Goal: Information Seeking & Learning: Learn about a topic

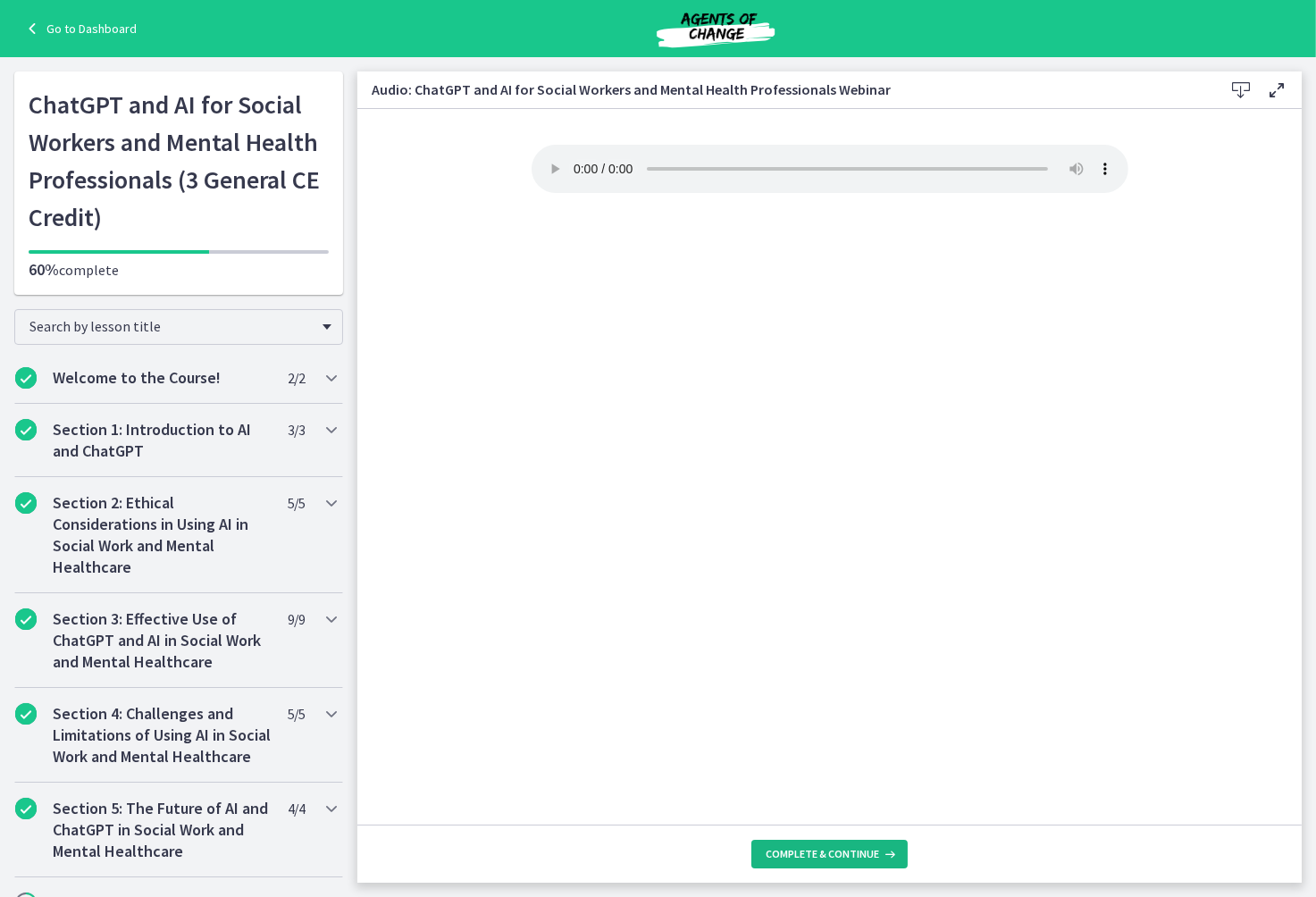
scroll to position [199, 0]
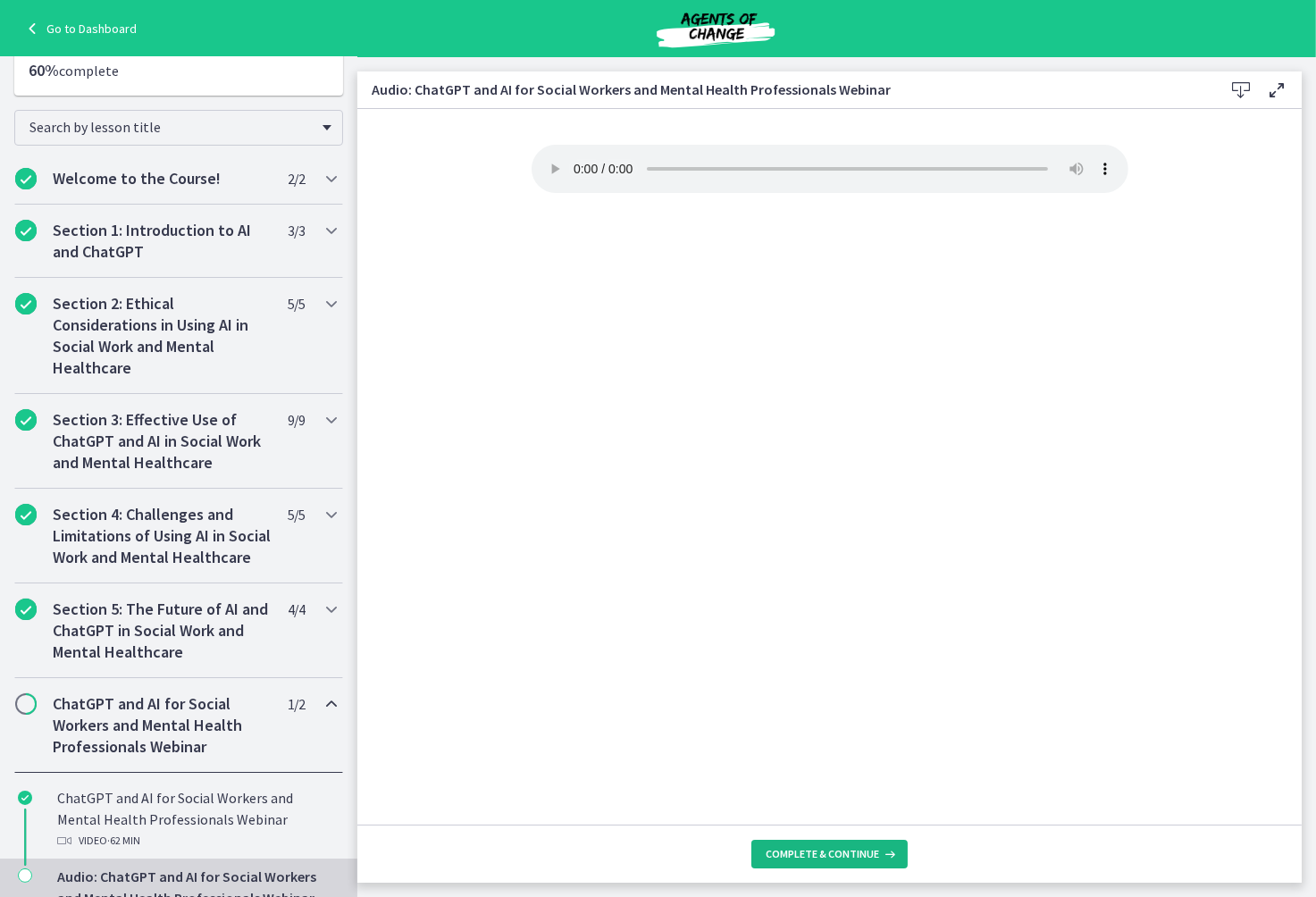
click at [818, 851] on span "Complete & continue" at bounding box center [822, 854] width 113 height 14
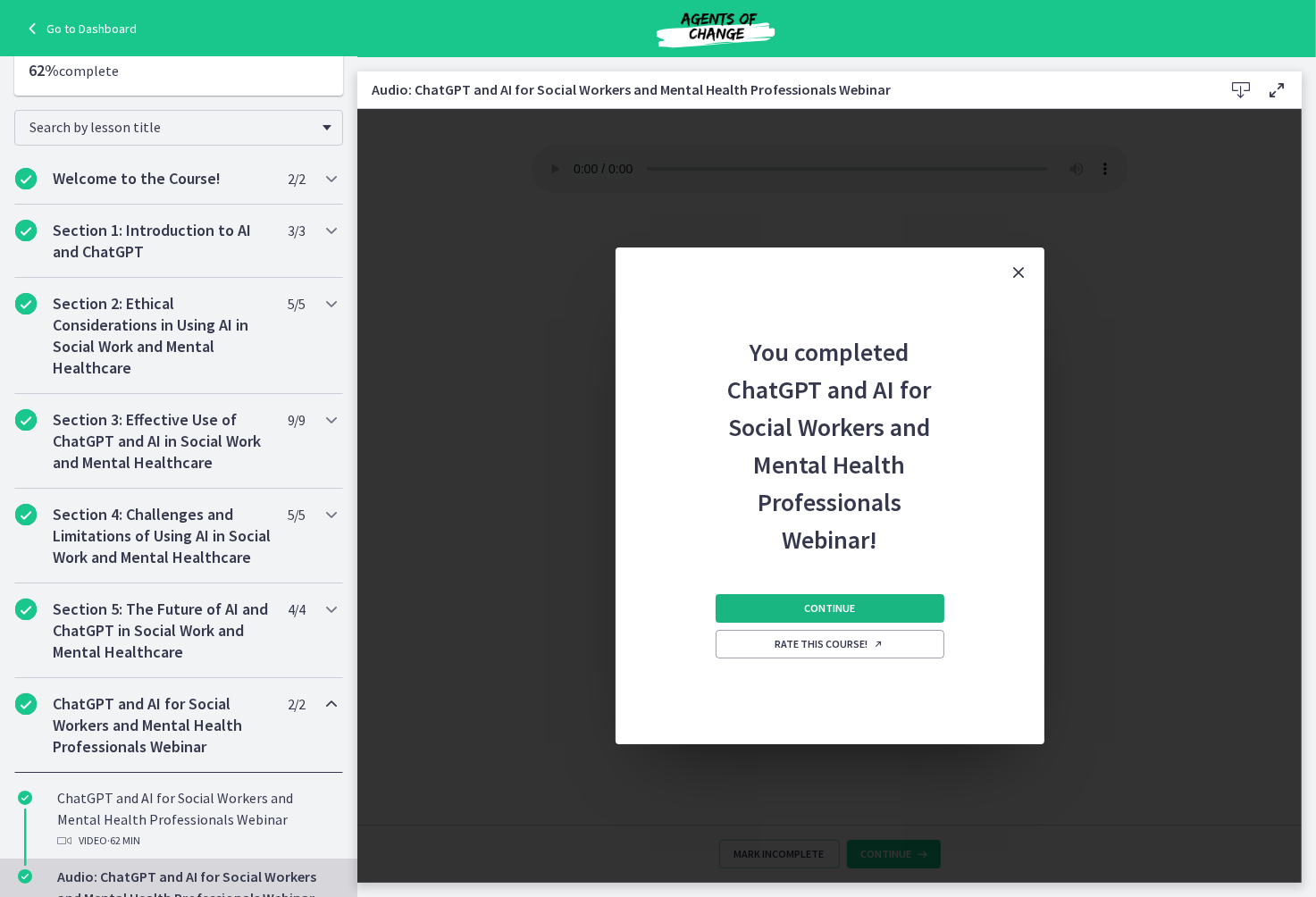
click at [829, 607] on span "Continue" at bounding box center [829, 608] width 51 height 14
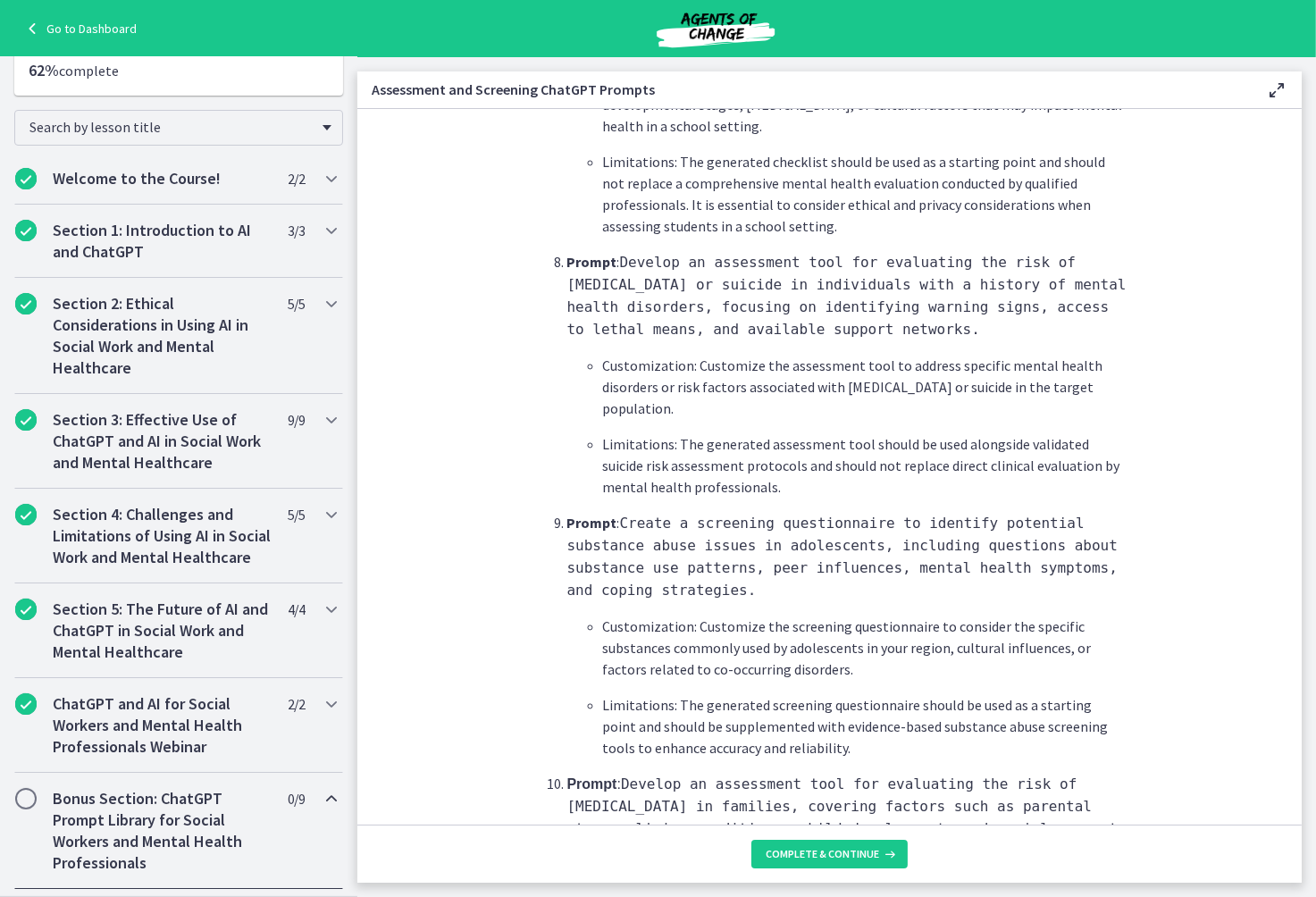
scroll to position [2488, 0]
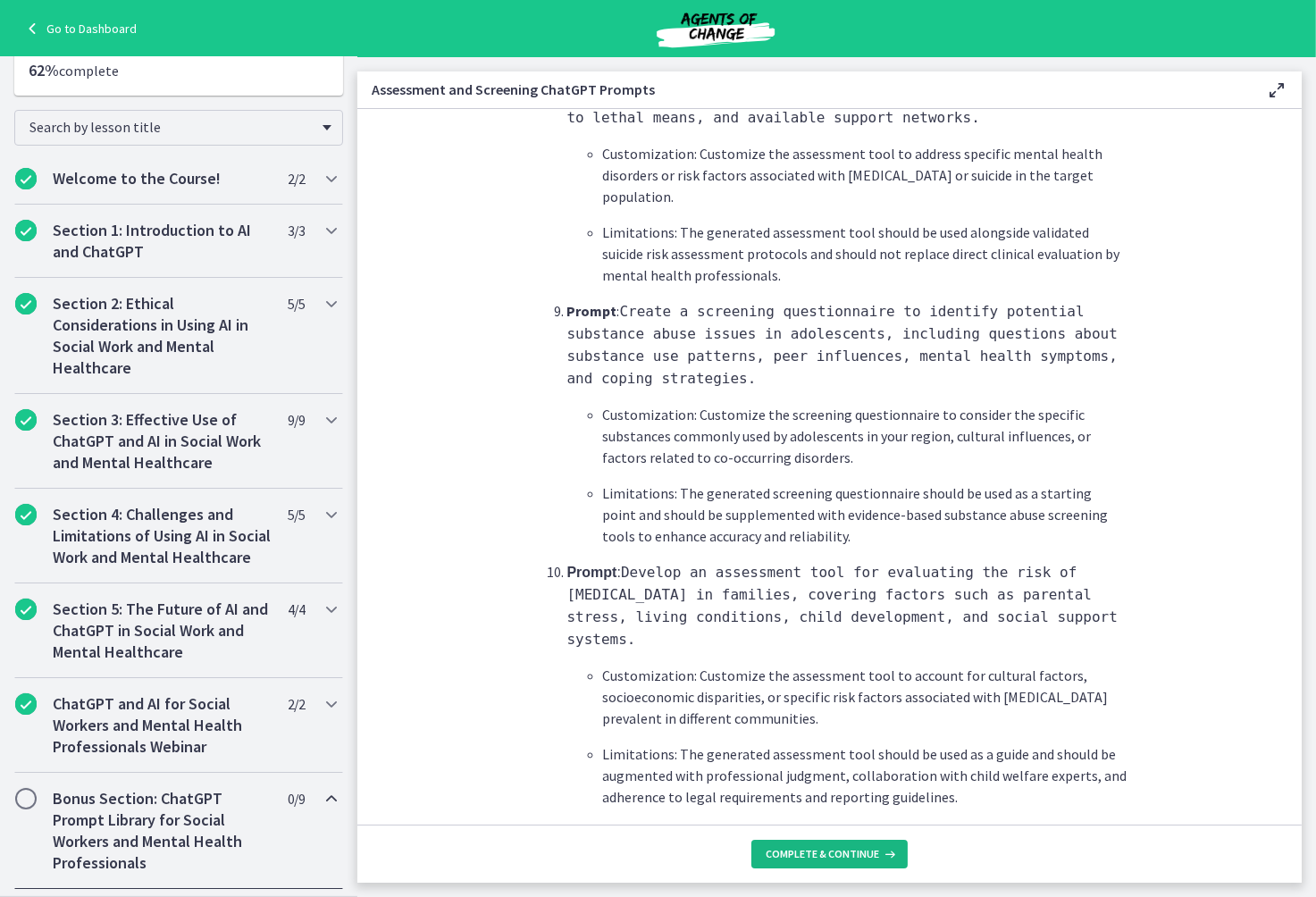
click at [835, 856] on span "Complete & continue" at bounding box center [822, 854] width 113 height 14
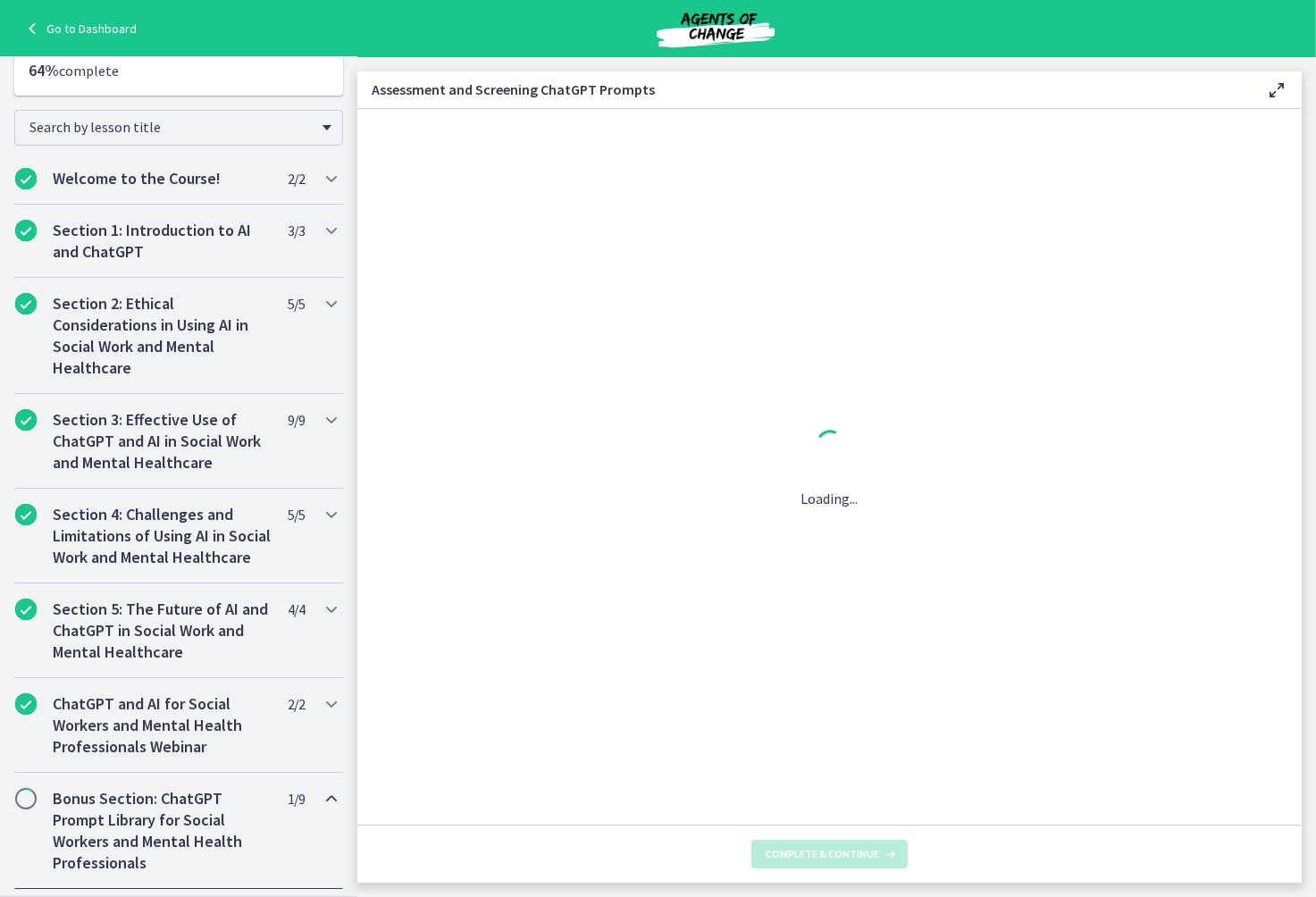
scroll to position [0, 0]
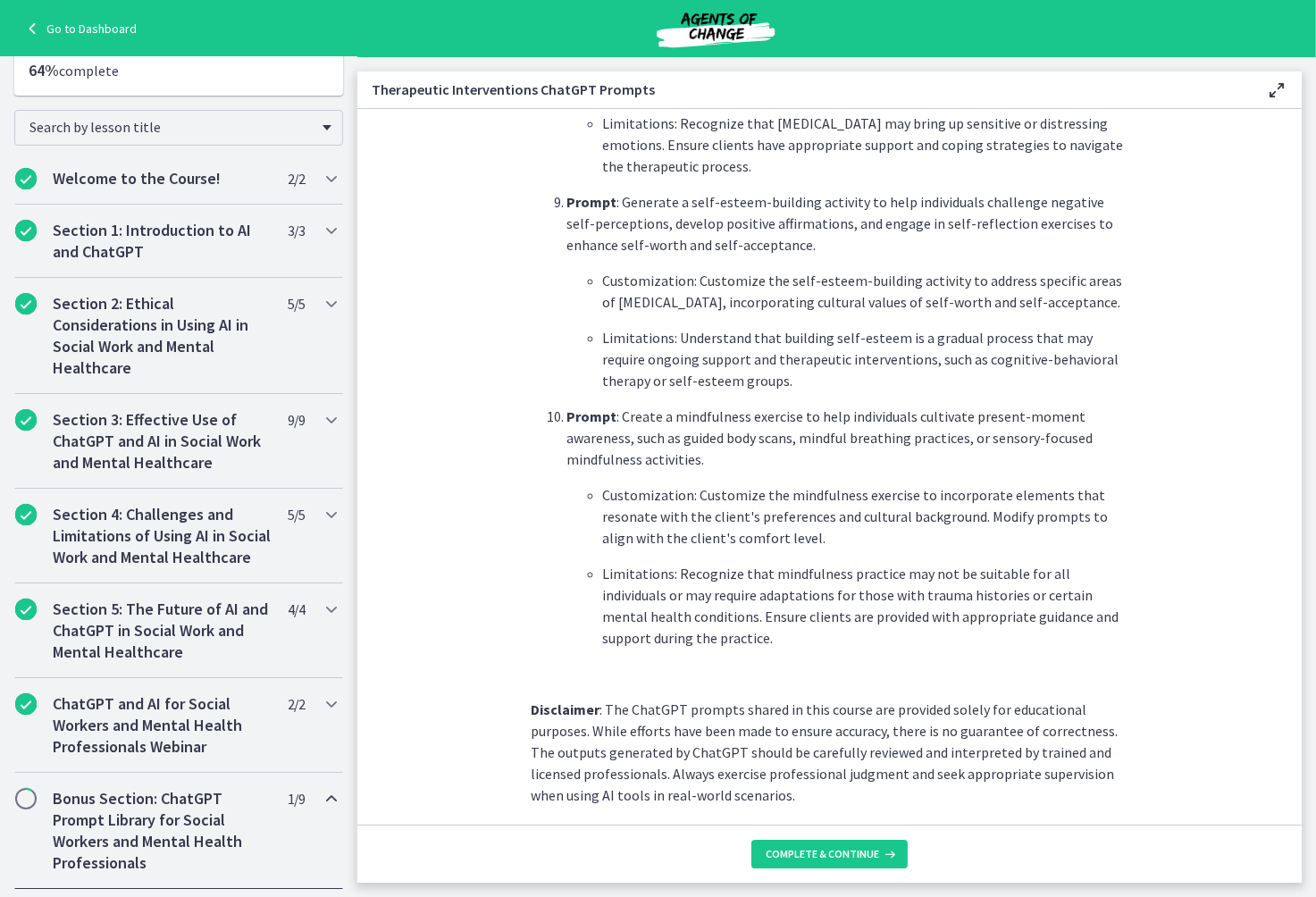
scroll to position [2356, 0]
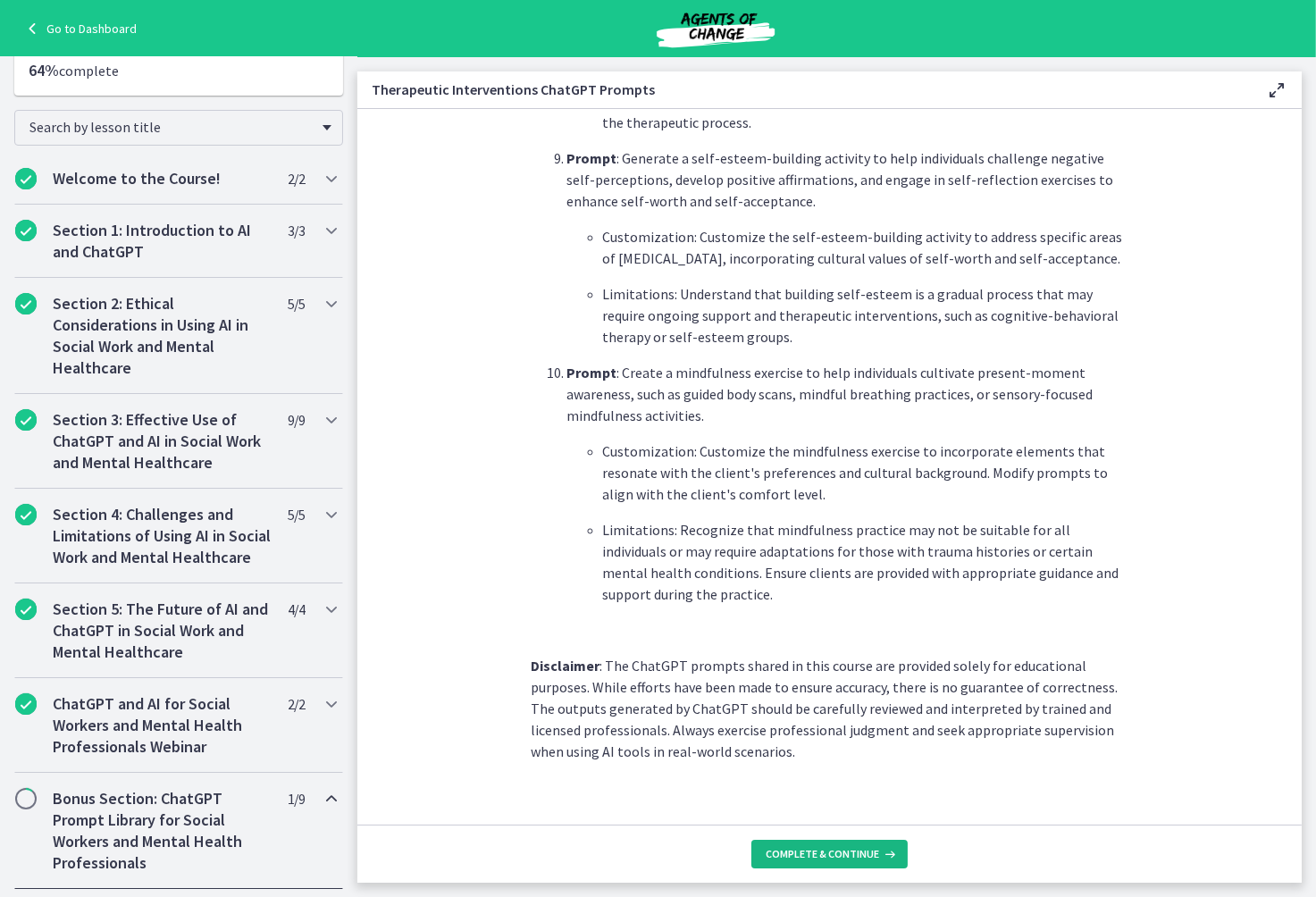
click at [817, 861] on span "Complete & continue" at bounding box center [822, 854] width 113 height 14
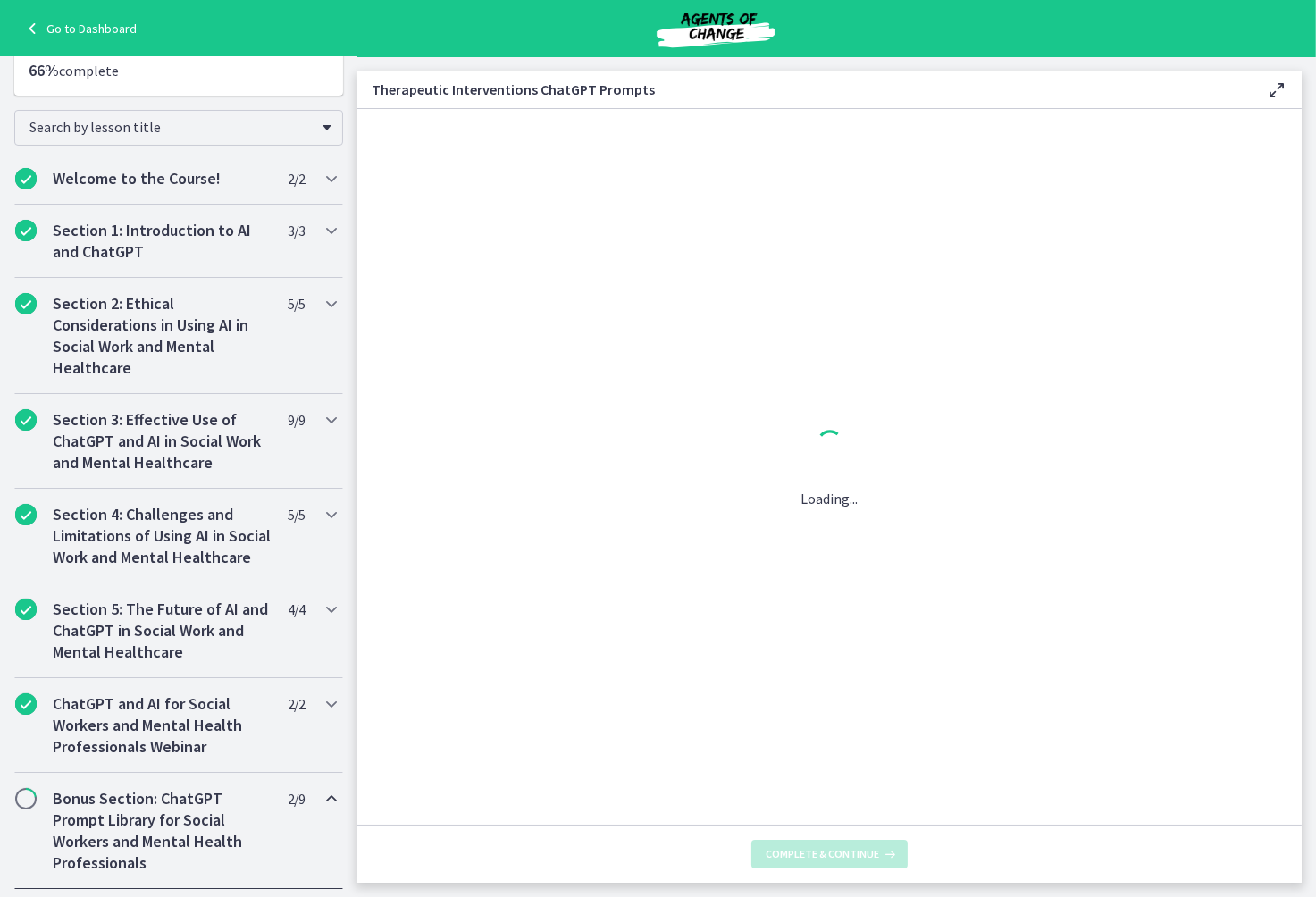
scroll to position [0, 0]
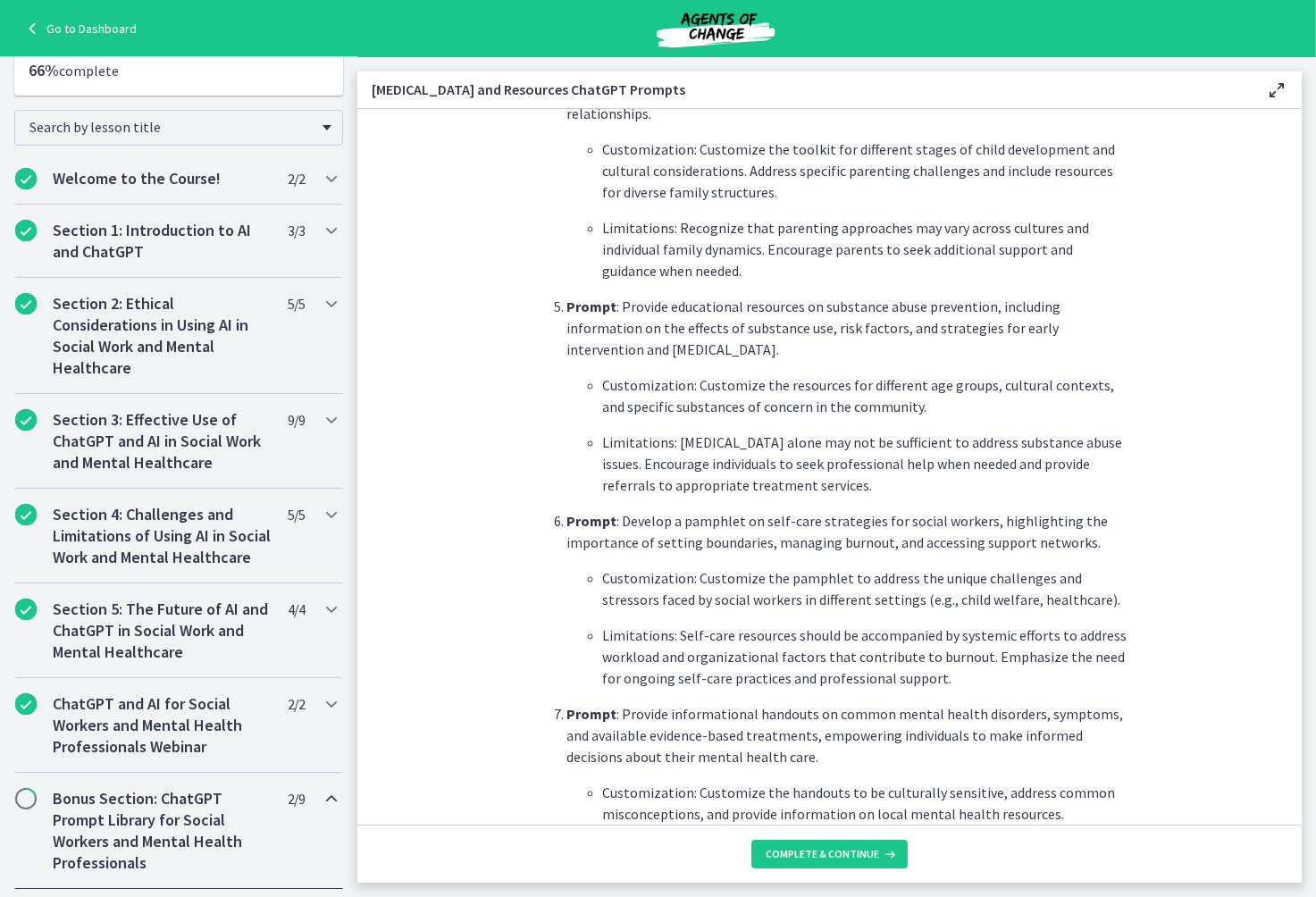
scroll to position [2285, 0]
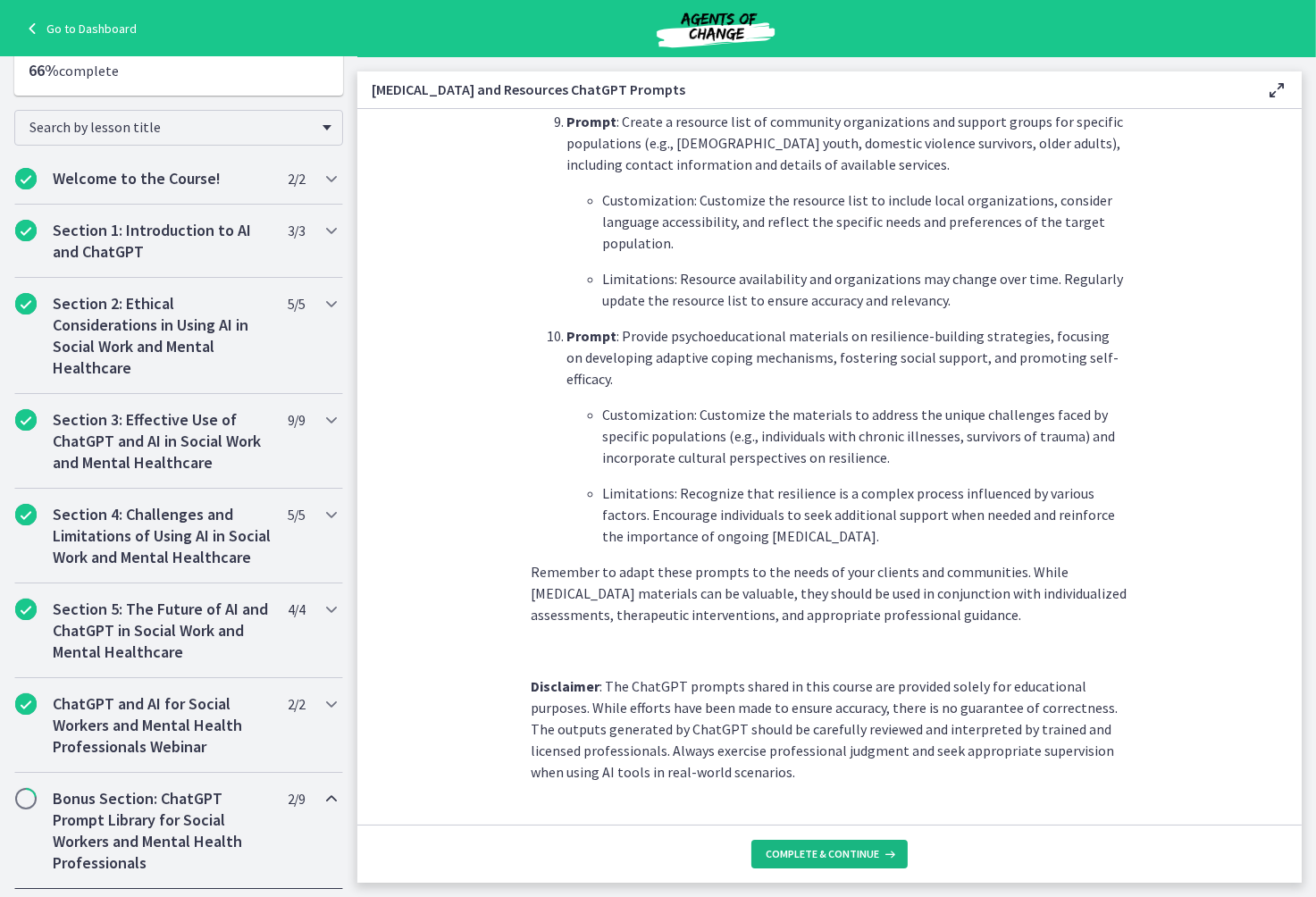
click at [833, 858] on span "Complete & continue" at bounding box center [822, 854] width 113 height 14
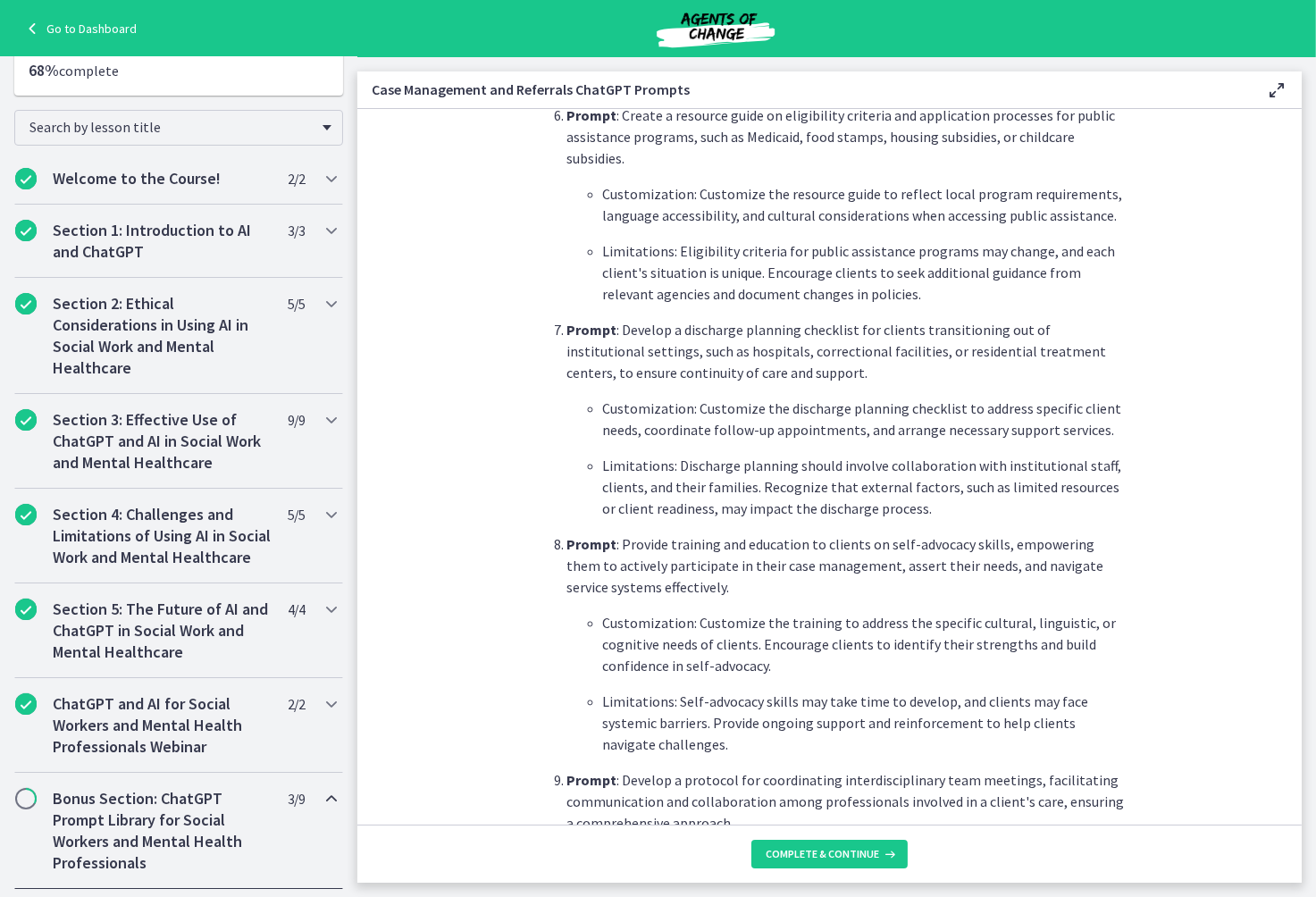
scroll to position [2228, 0]
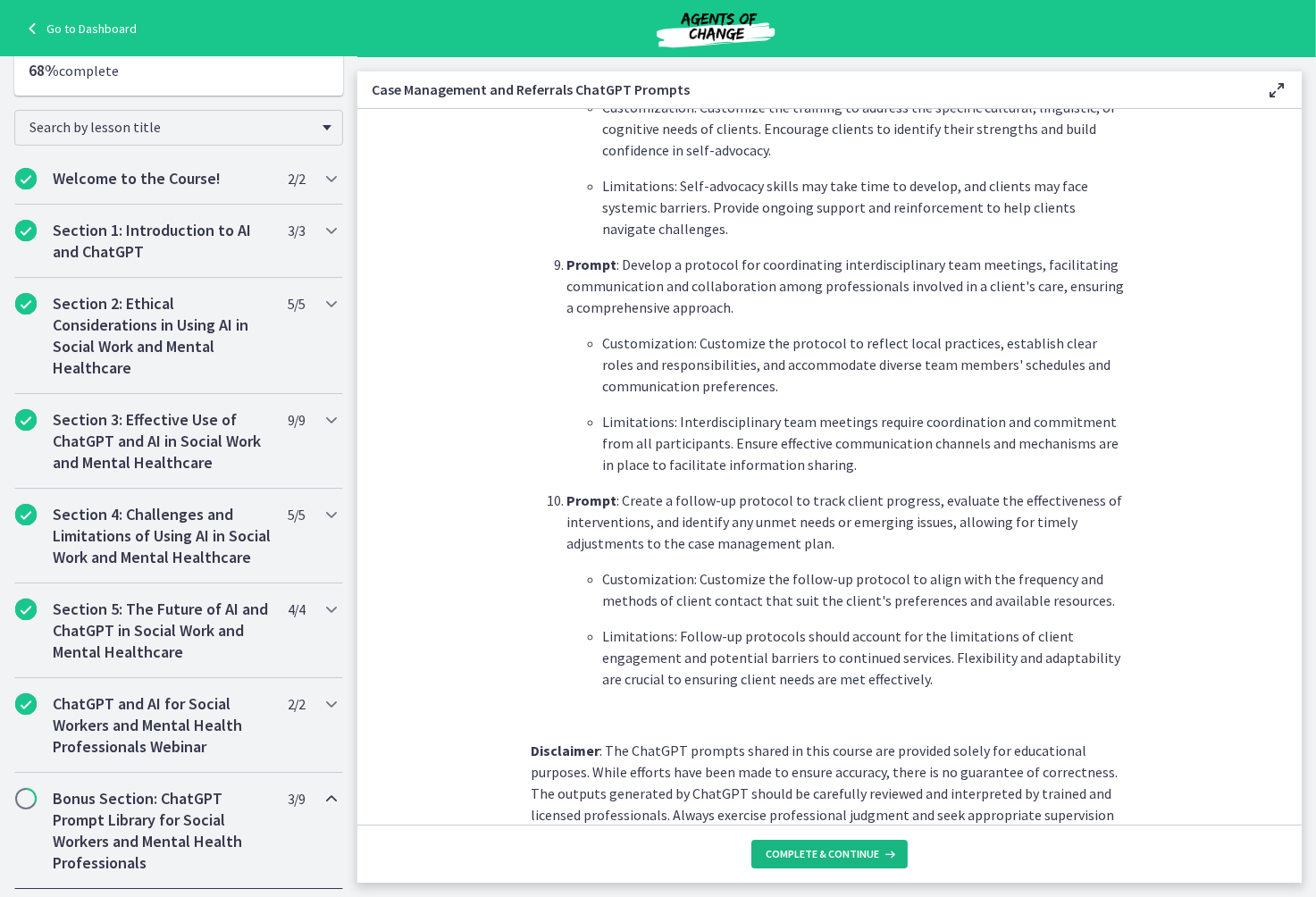
click at [841, 859] on span "Complete & continue" at bounding box center [822, 854] width 113 height 14
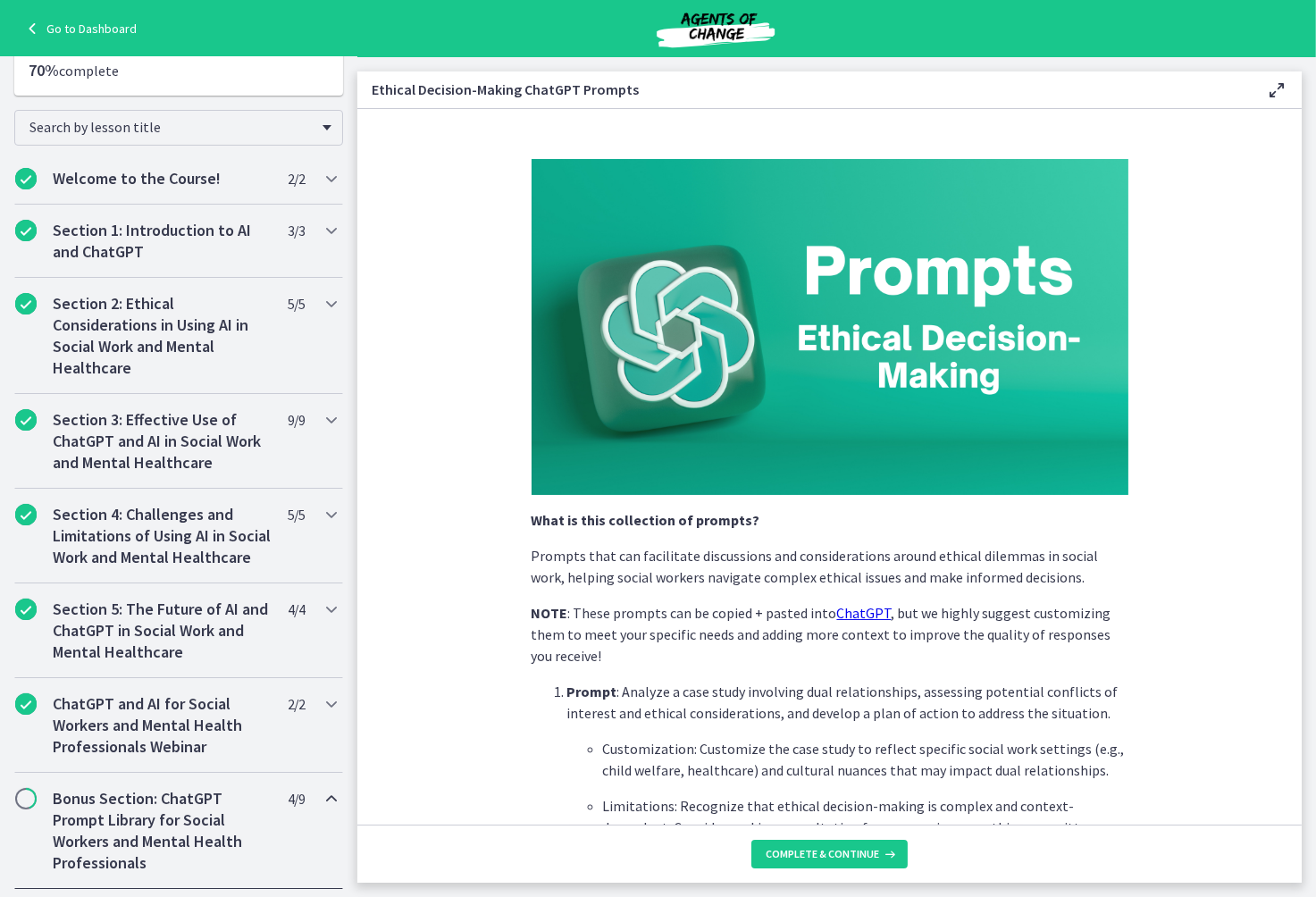
scroll to position [2292, 0]
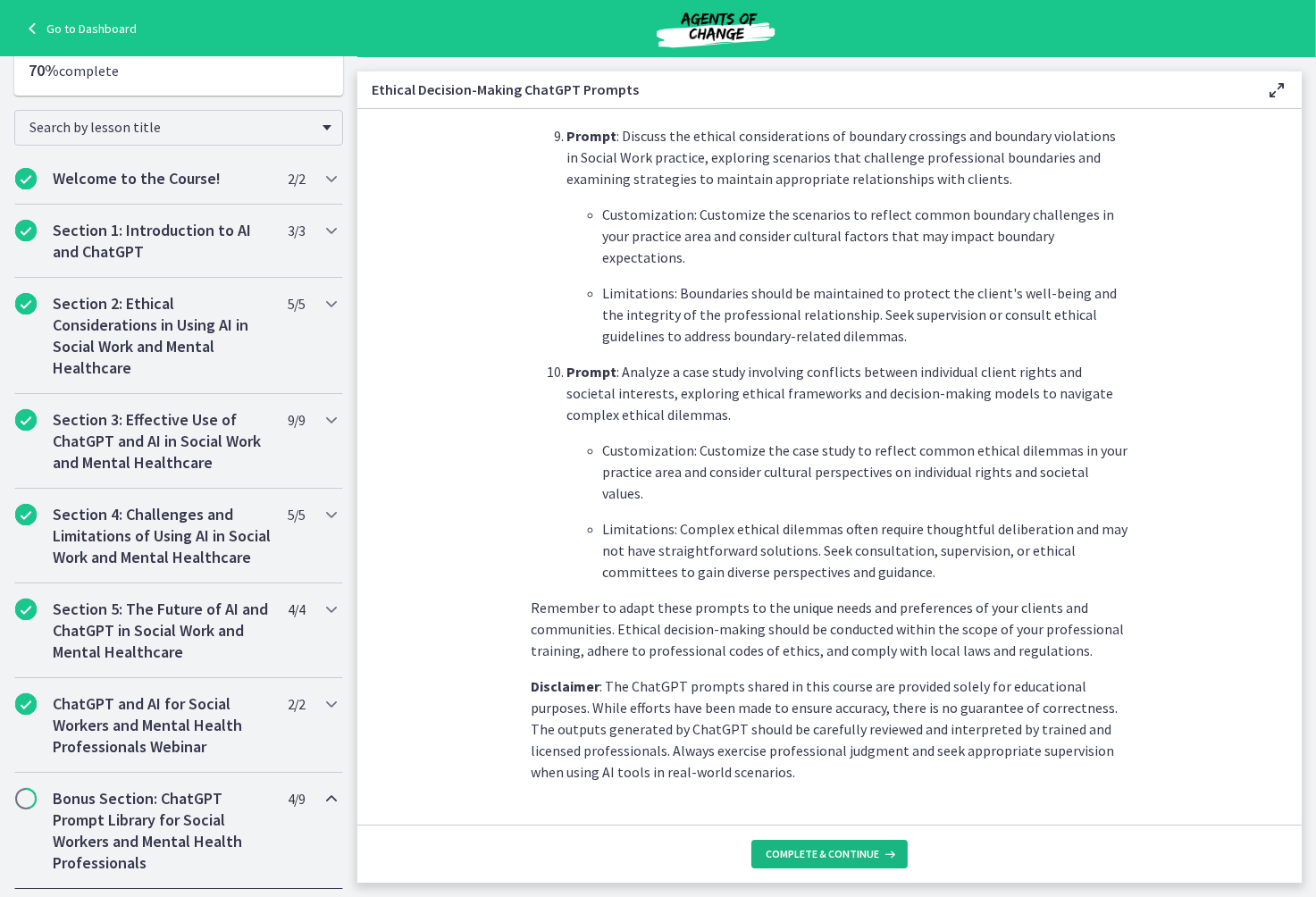
drag, startPoint x: 813, startPoint y: 844, endPoint x: 836, endPoint y: 818, distance: 34.7
click at [813, 846] on button "Complete & continue" at bounding box center [829, 854] width 156 height 29
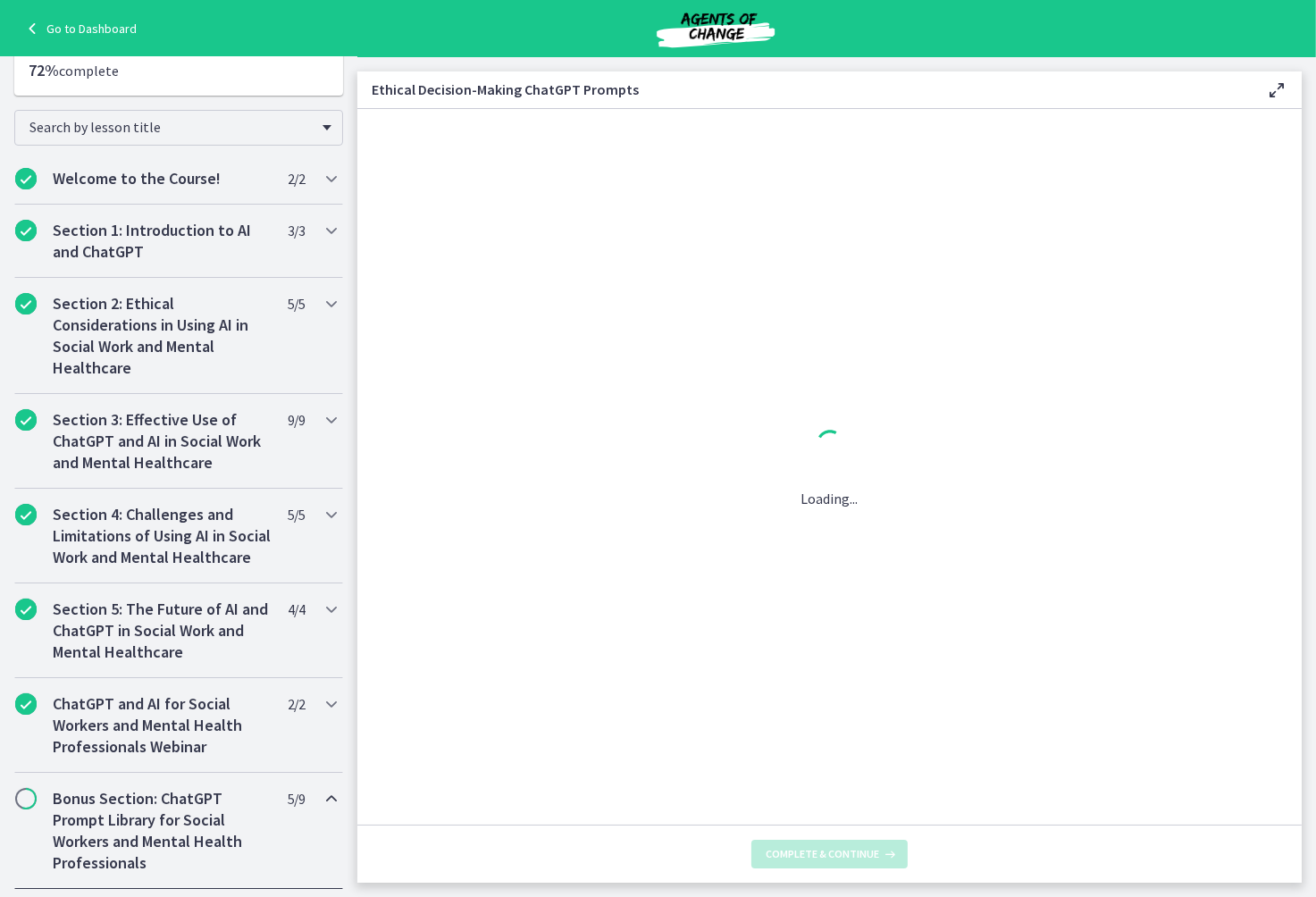
scroll to position [0, 0]
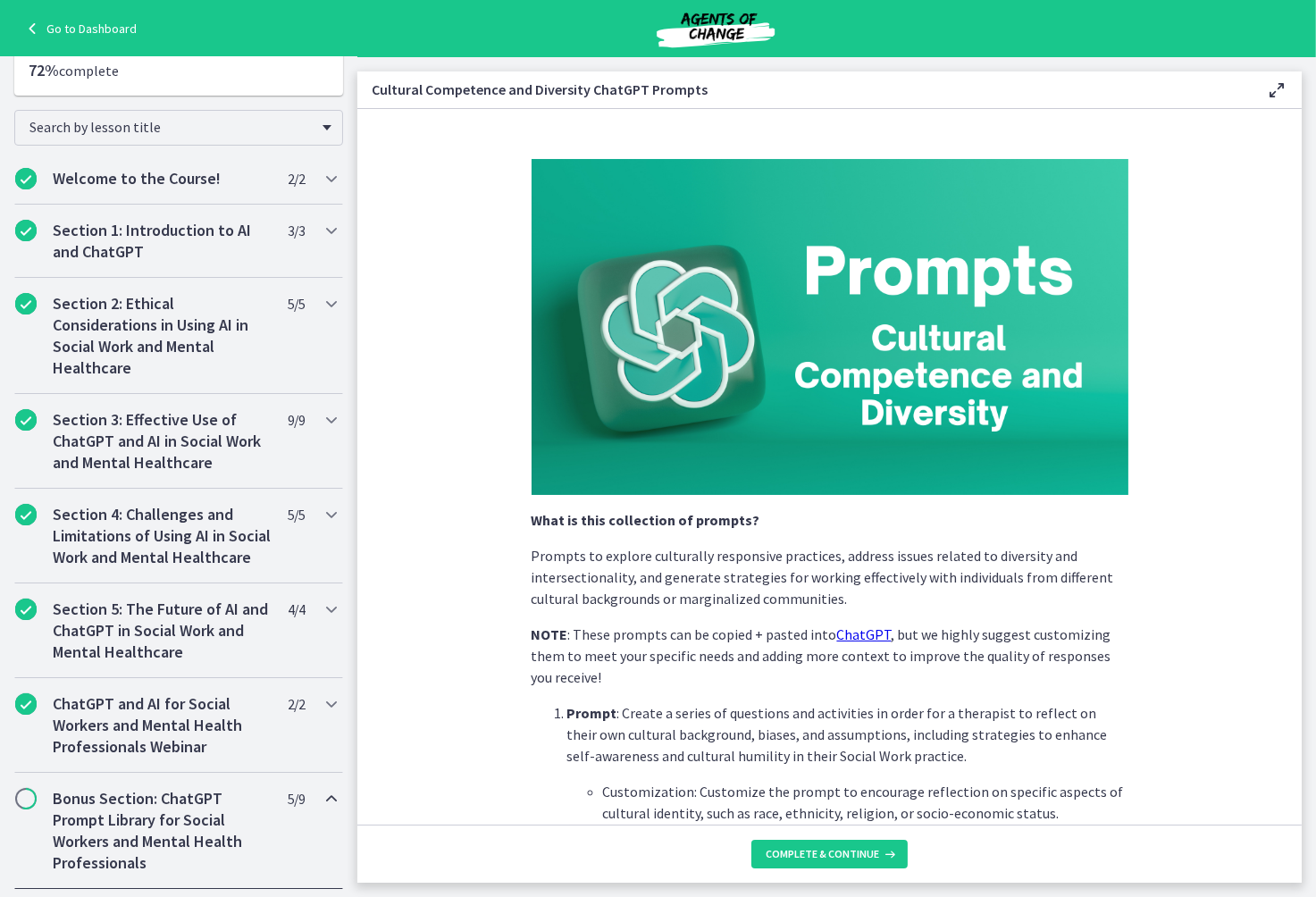
scroll to position [2400, 0]
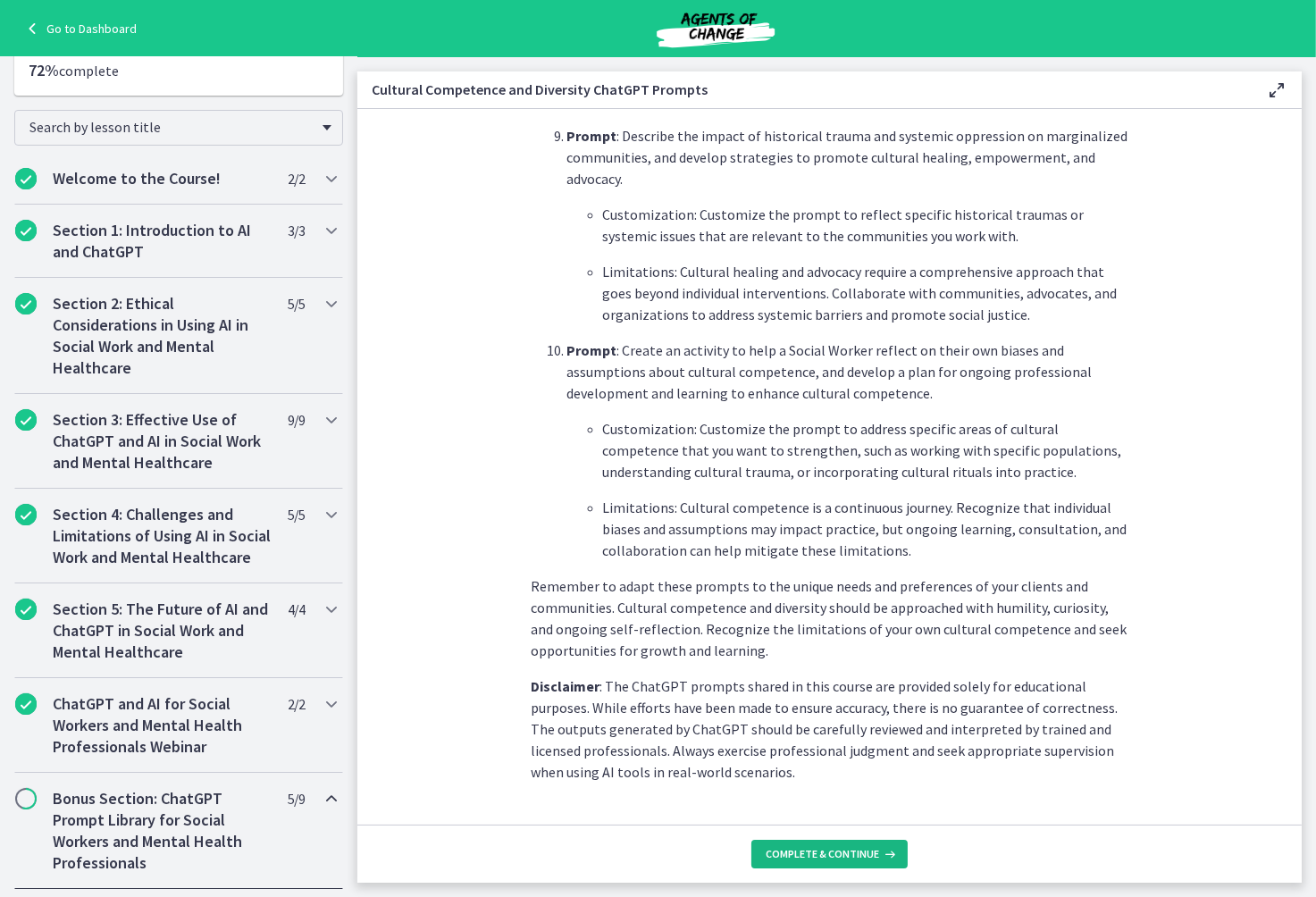
click at [822, 854] on span "Complete & continue" at bounding box center [822, 854] width 113 height 14
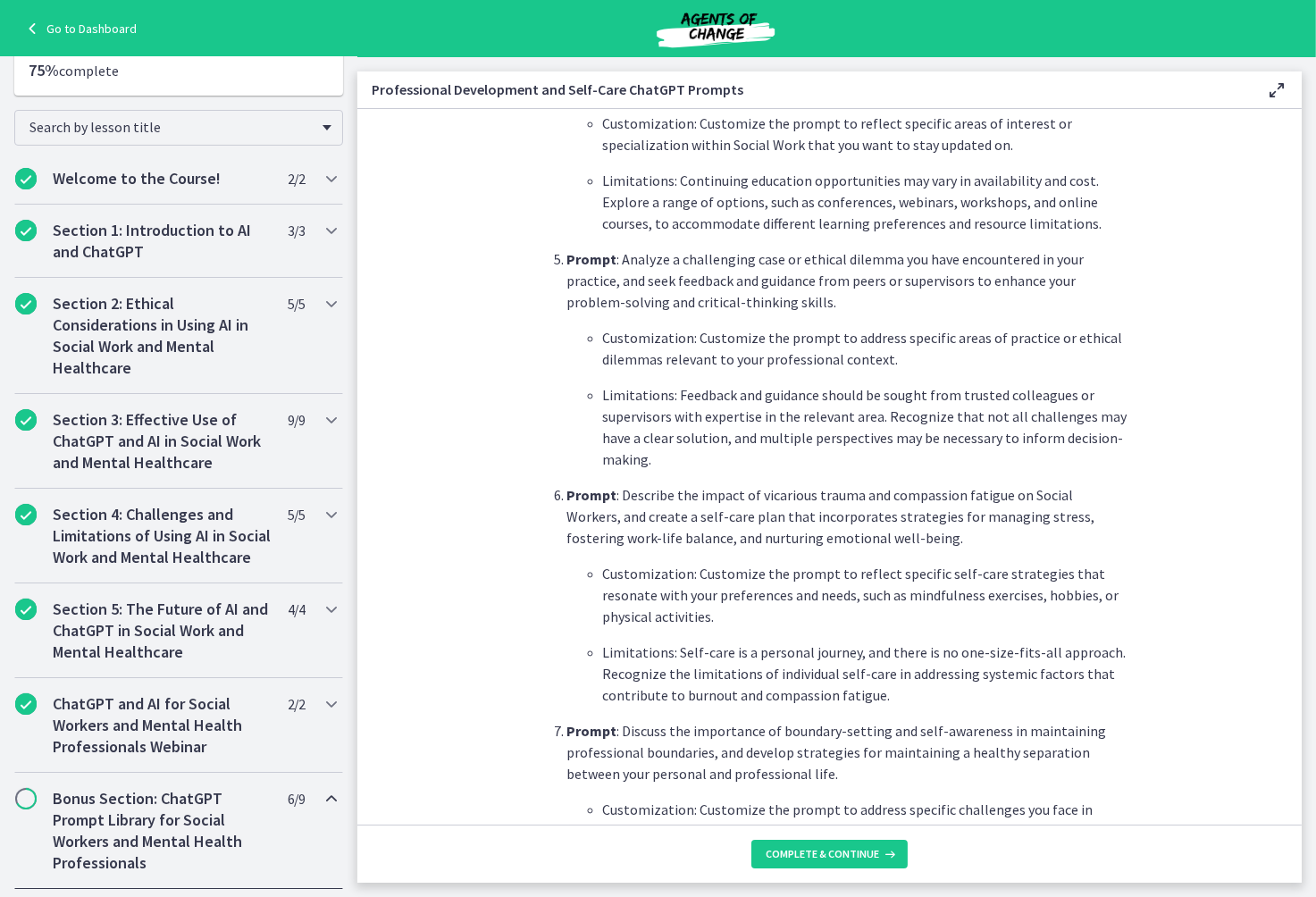
scroll to position [2442, 0]
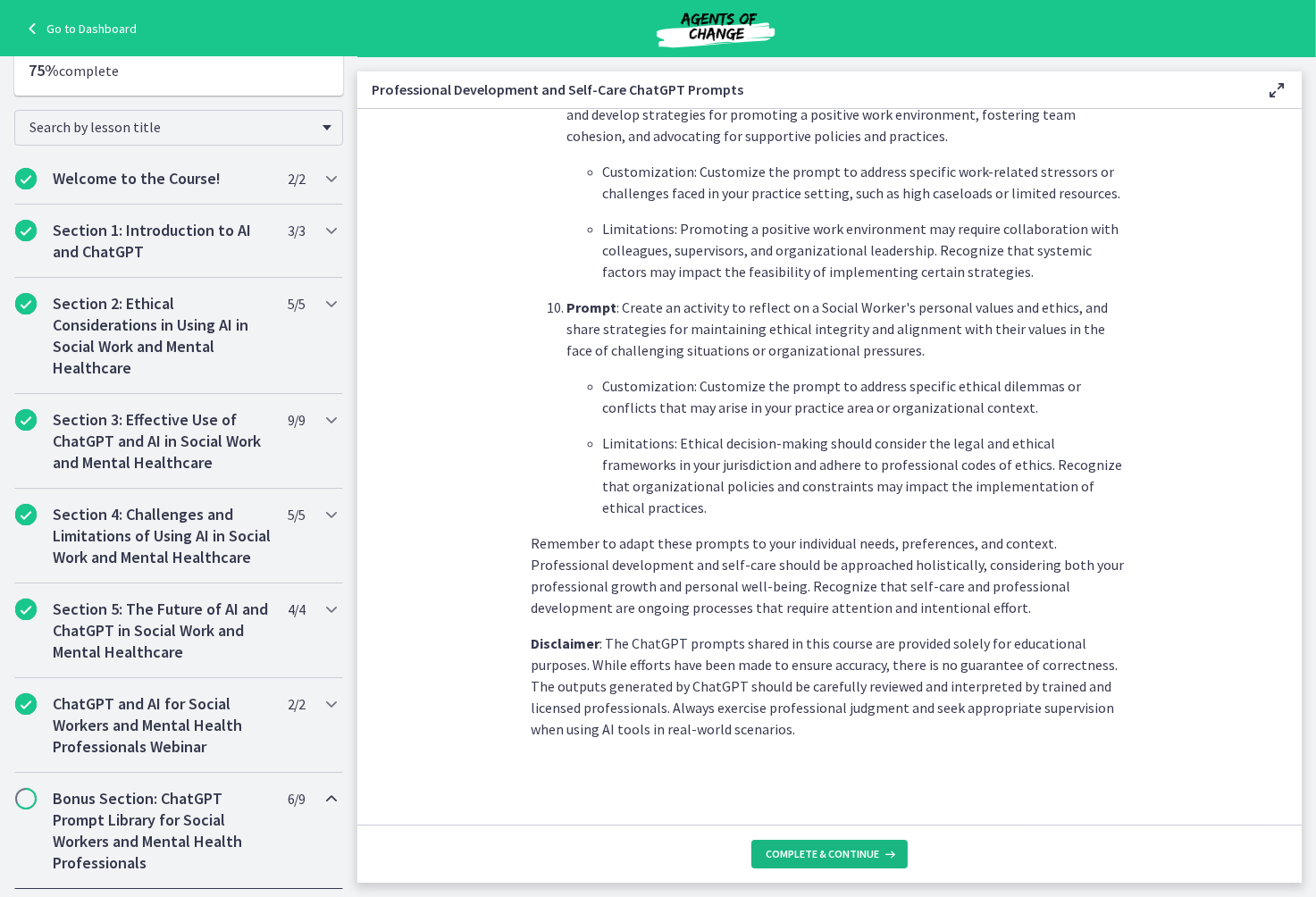
click at [815, 856] on span "Complete & continue" at bounding box center [822, 854] width 113 height 14
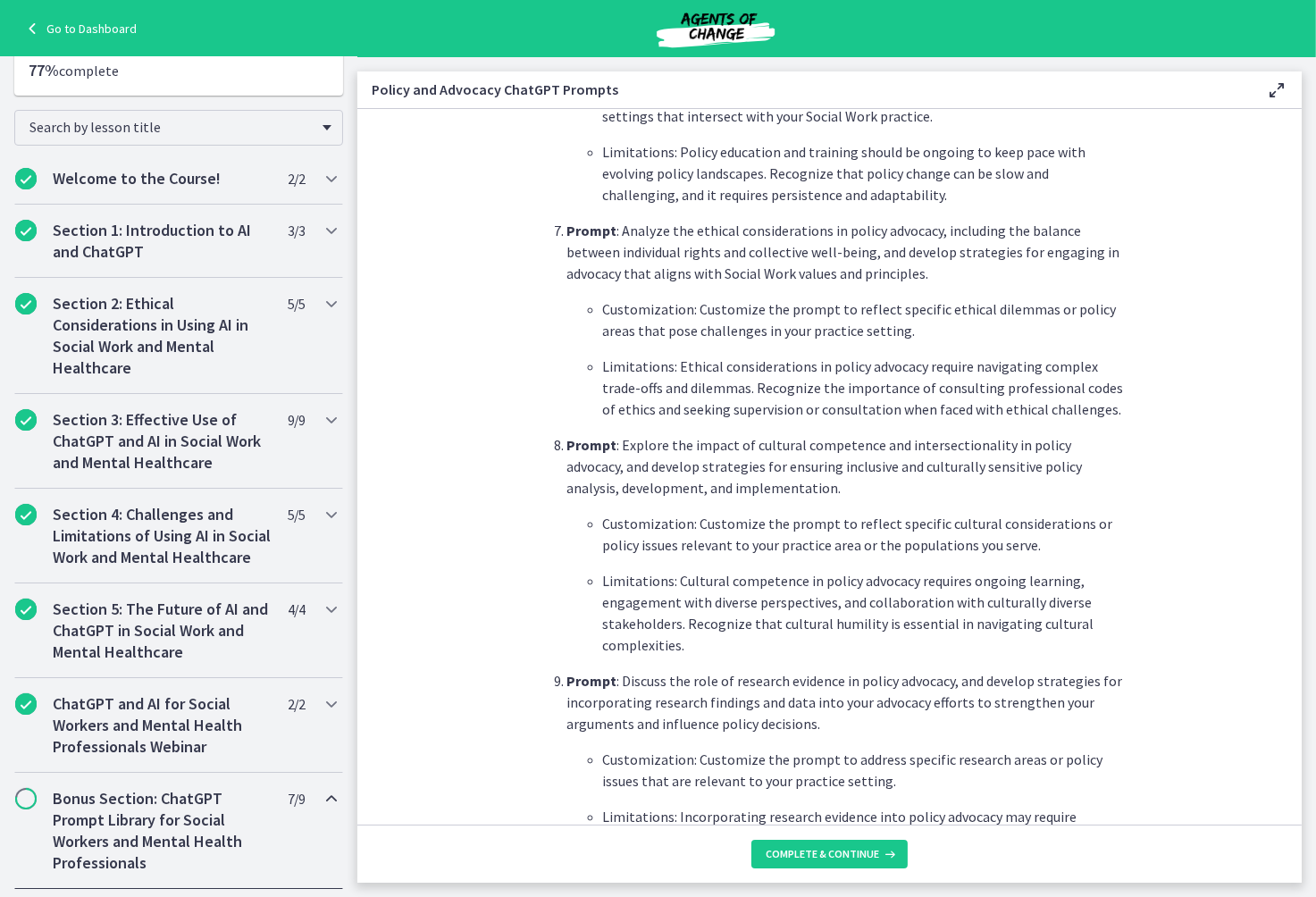
scroll to position [2442, 0]
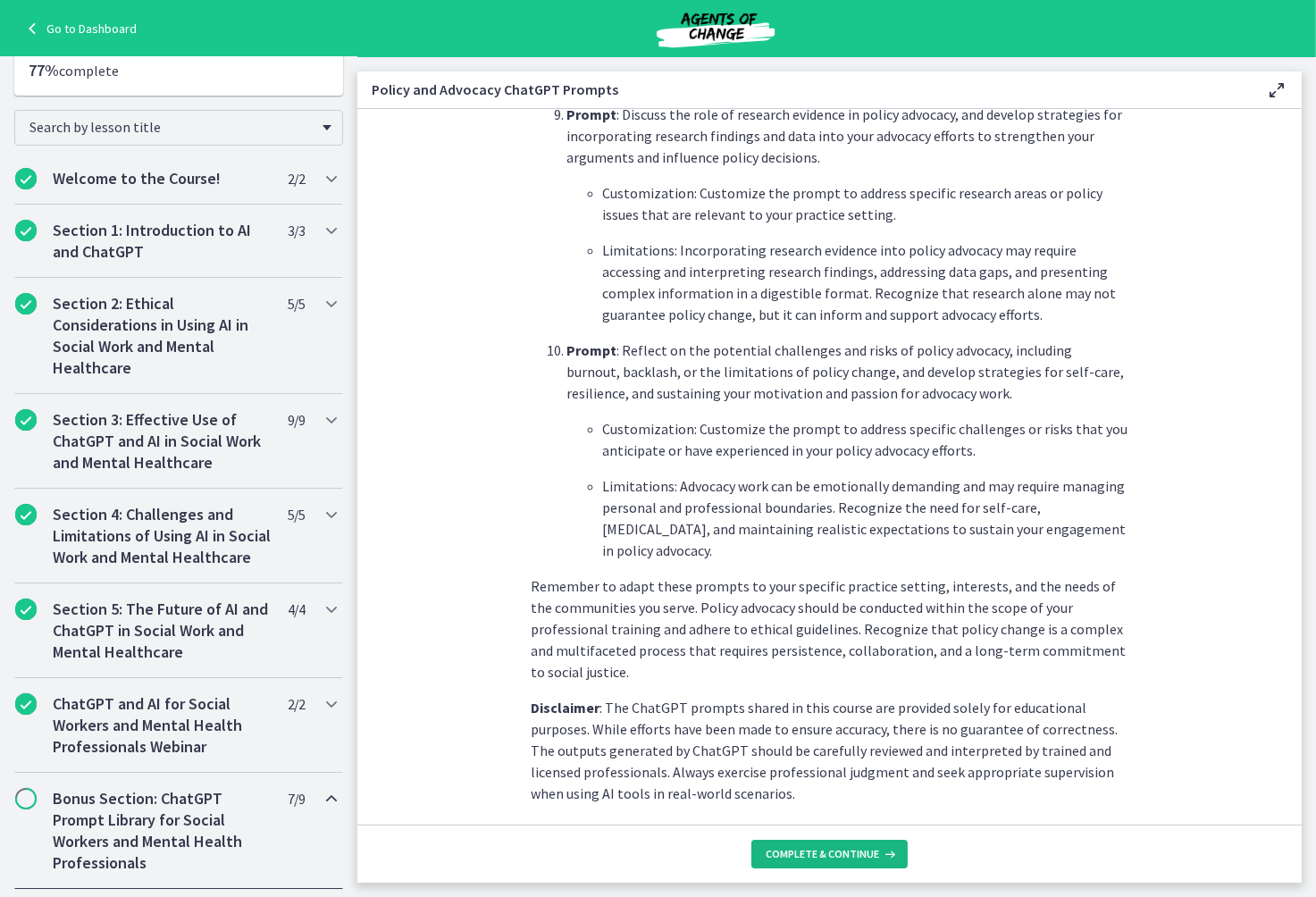
click at [809, 853] on span "Complete & continue" at bounding box center [822, 854] width 113 height 14
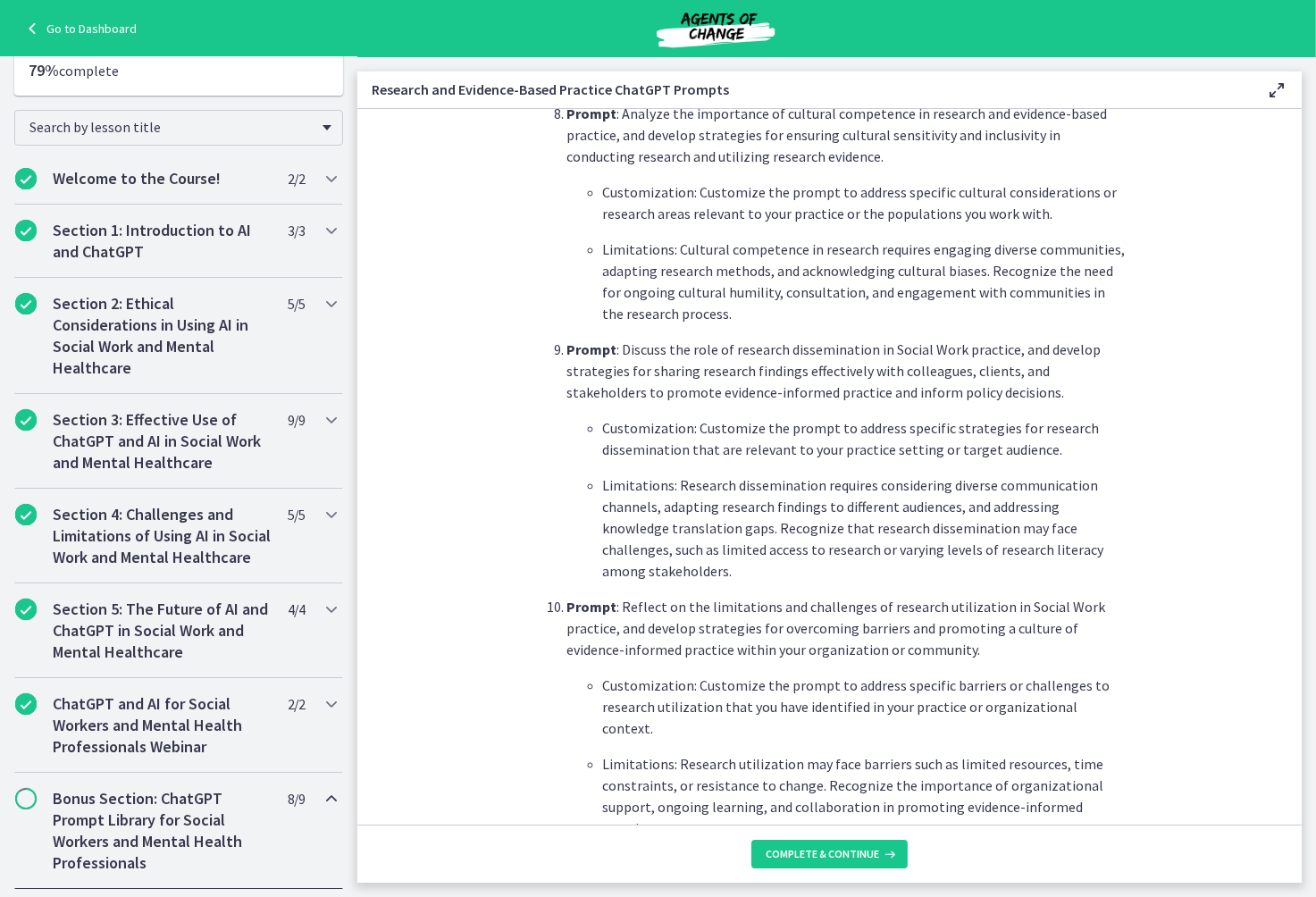
scroll to position [2564, 0]
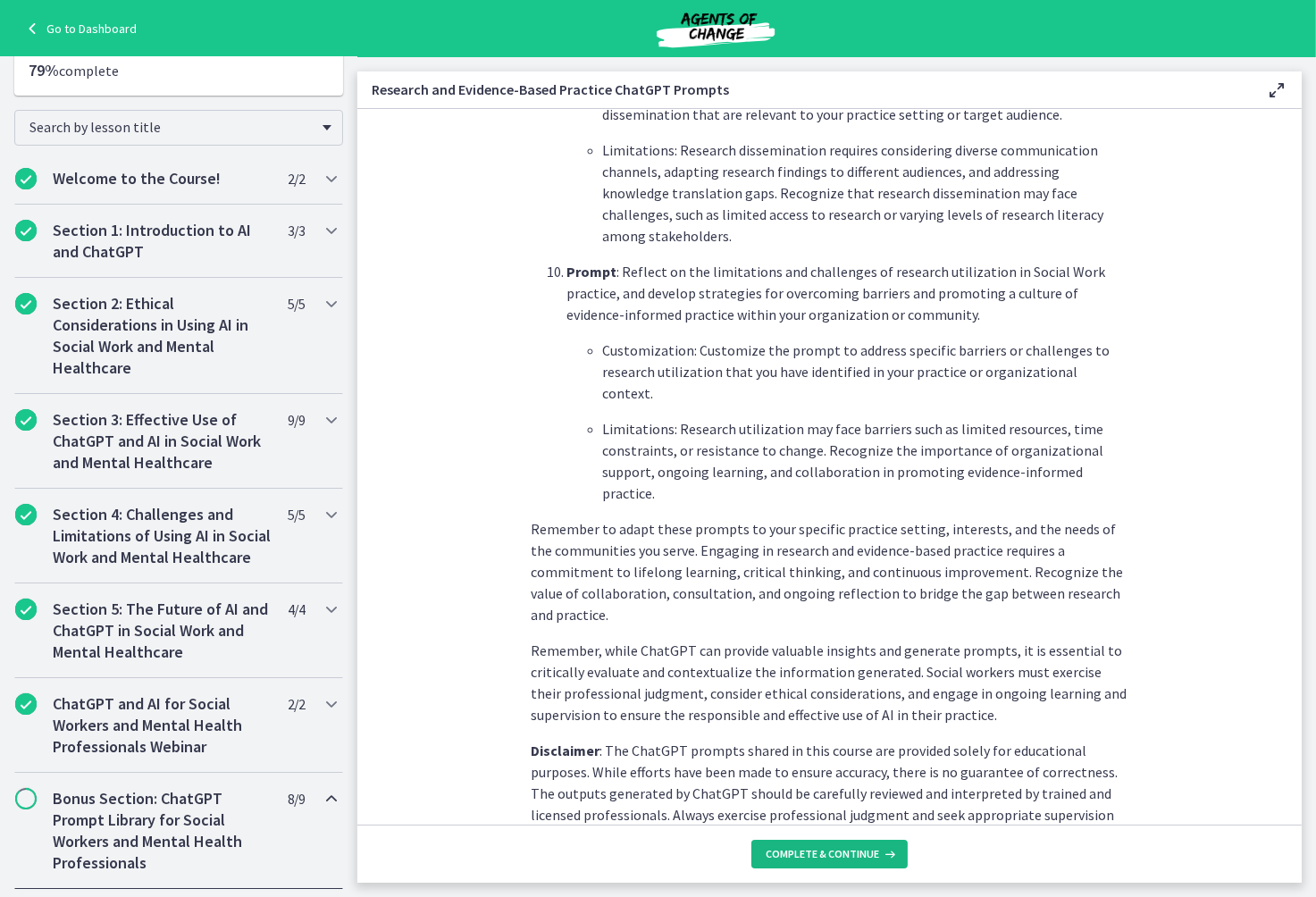
click at [794, 852] on span "Complete & continue" at bounding box center [822, 854] width 113 height 14
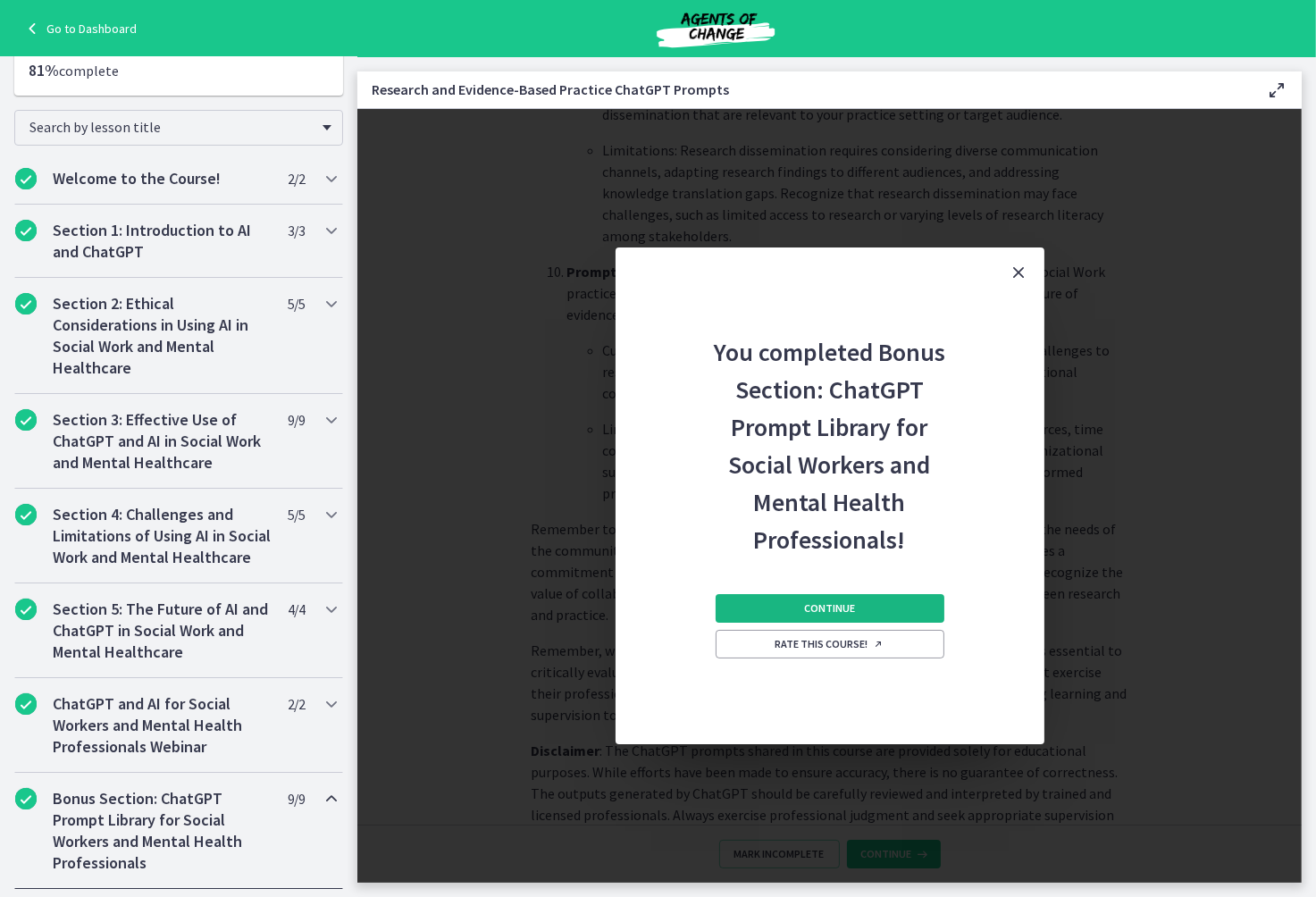
click at [863, 619] on button "Continue" at bounding box center [830, 609] width 229 height 29
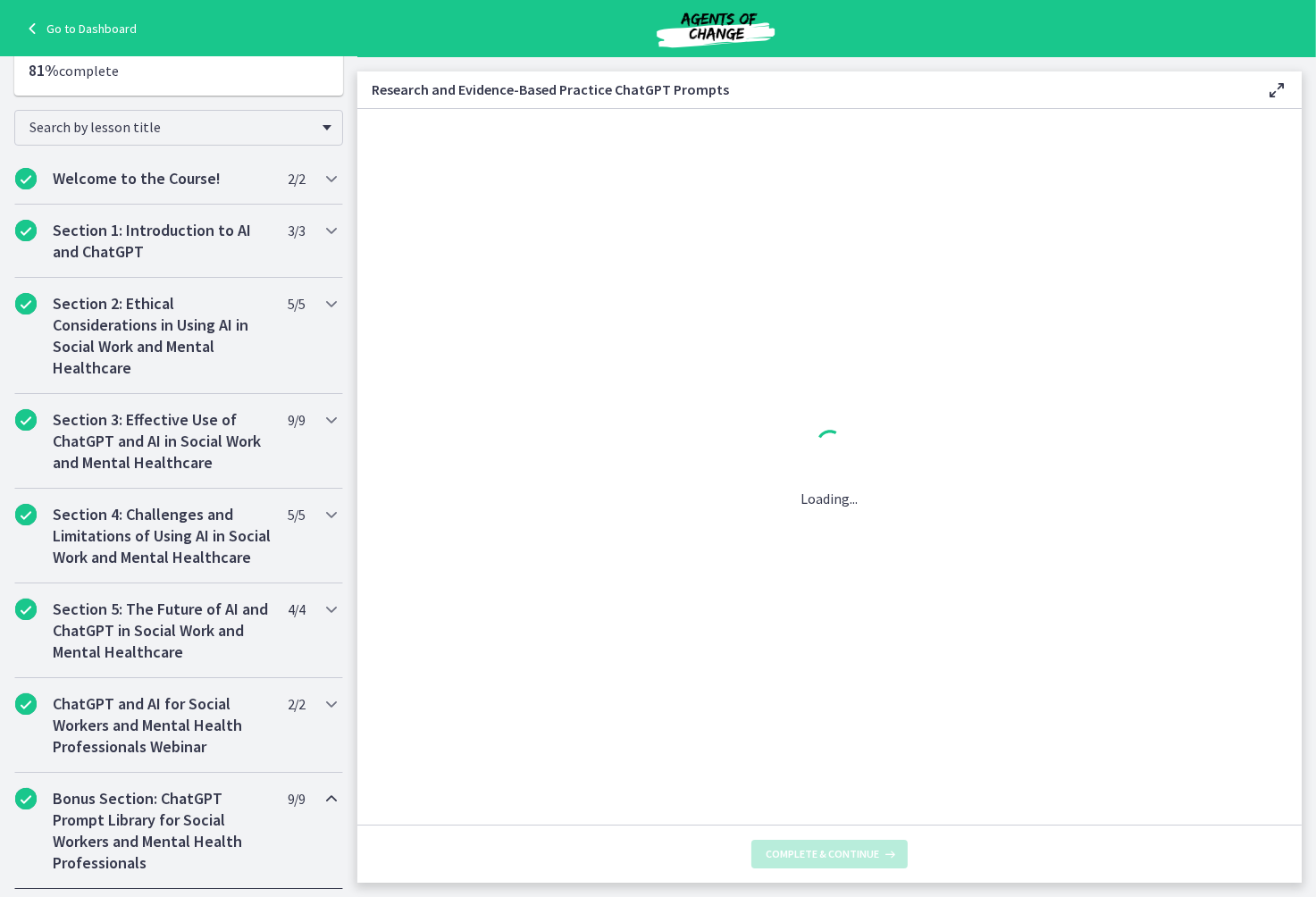
scroll to position [0, 0]
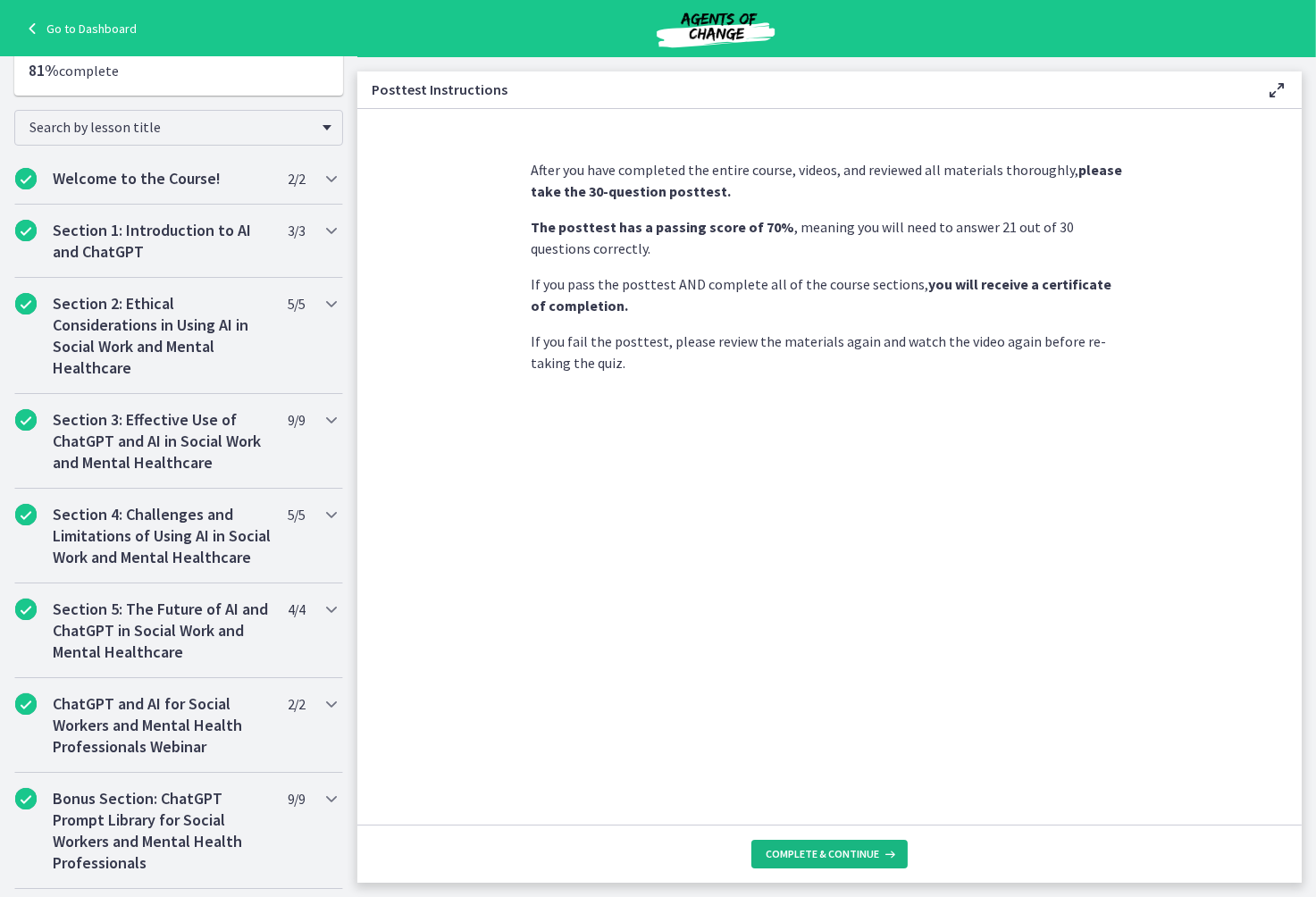
click at [811, 852] on span "Complete & continue" at bounding box center [822, 854] width 113 height 14
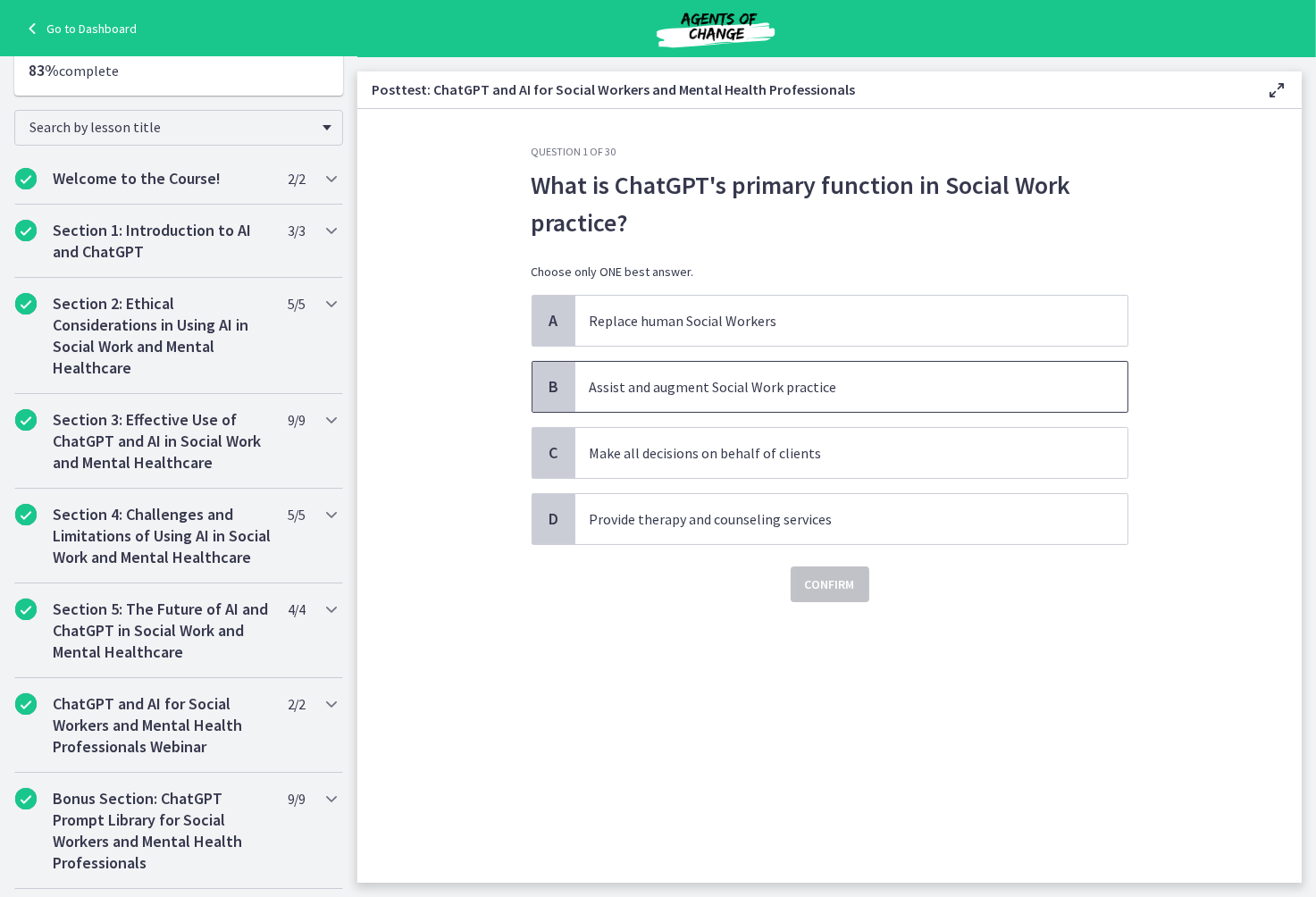
click at [675, 385] on p "Assist and augment Social Work practice" at bounding box center [833, 386] width 488 height 21
click at [837, 586] on span "Confirm" at bounding box center [830, 584] width 50 height 21
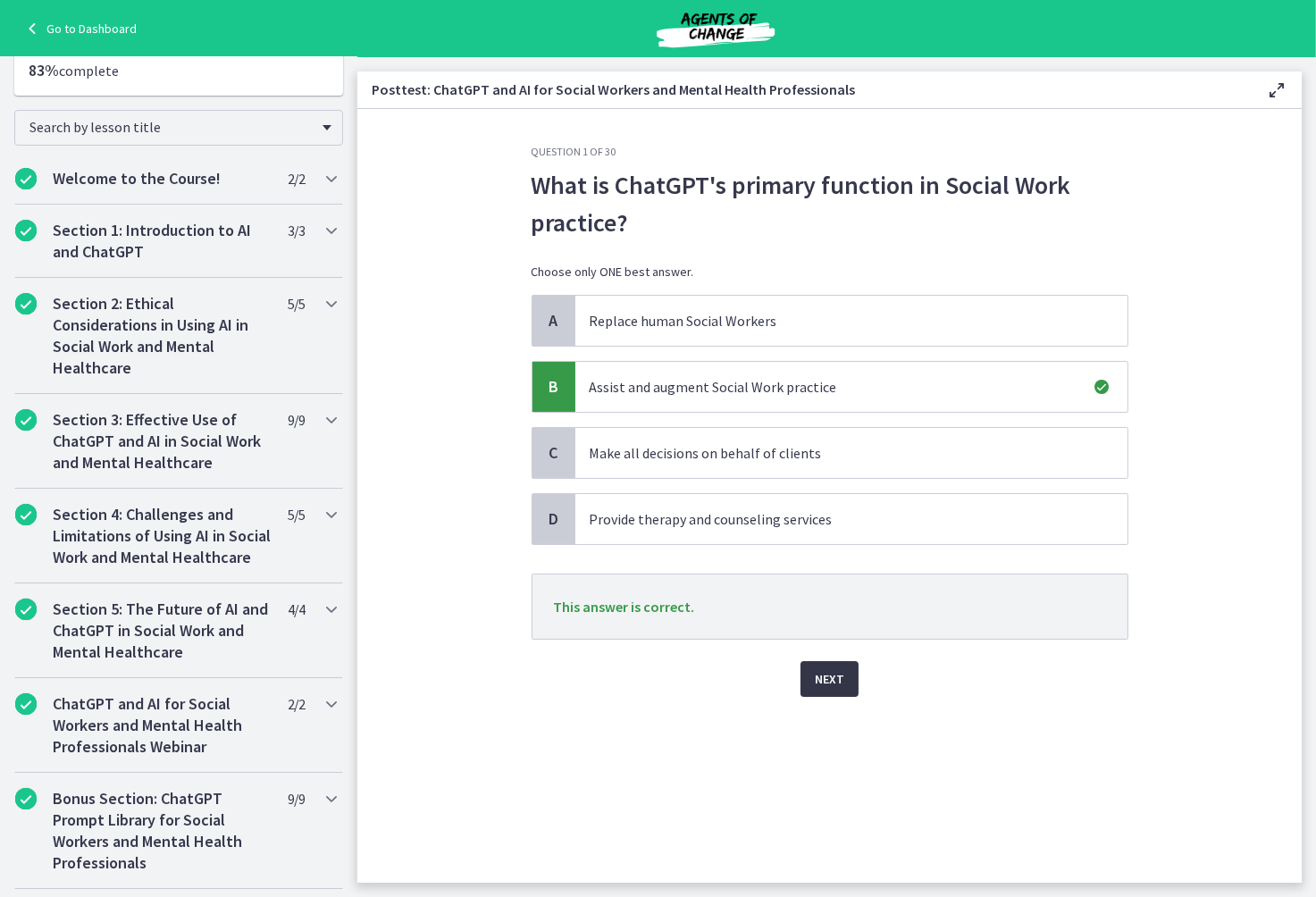
click at [829, 686] on span "Next" at bounding box center [829, 678] width 30 height 21
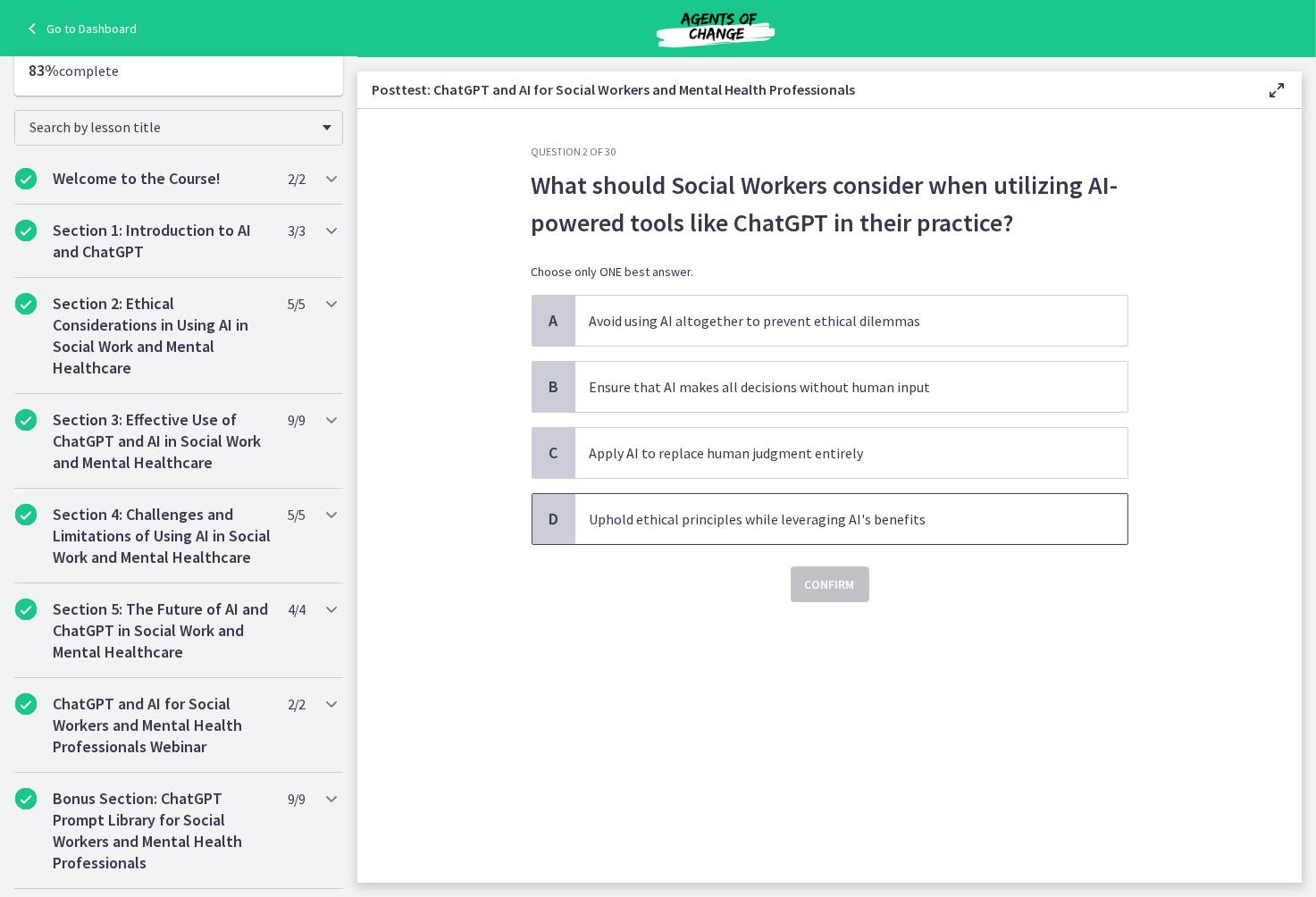
click at [744, 515] on p "Uphold ethical principles while leveraging AI's benefits" at bounding box center [833, 518] width 488 height 21
click at [838, 587] on span "Confirm" at bounding box center [830, 584] width 50 height 21
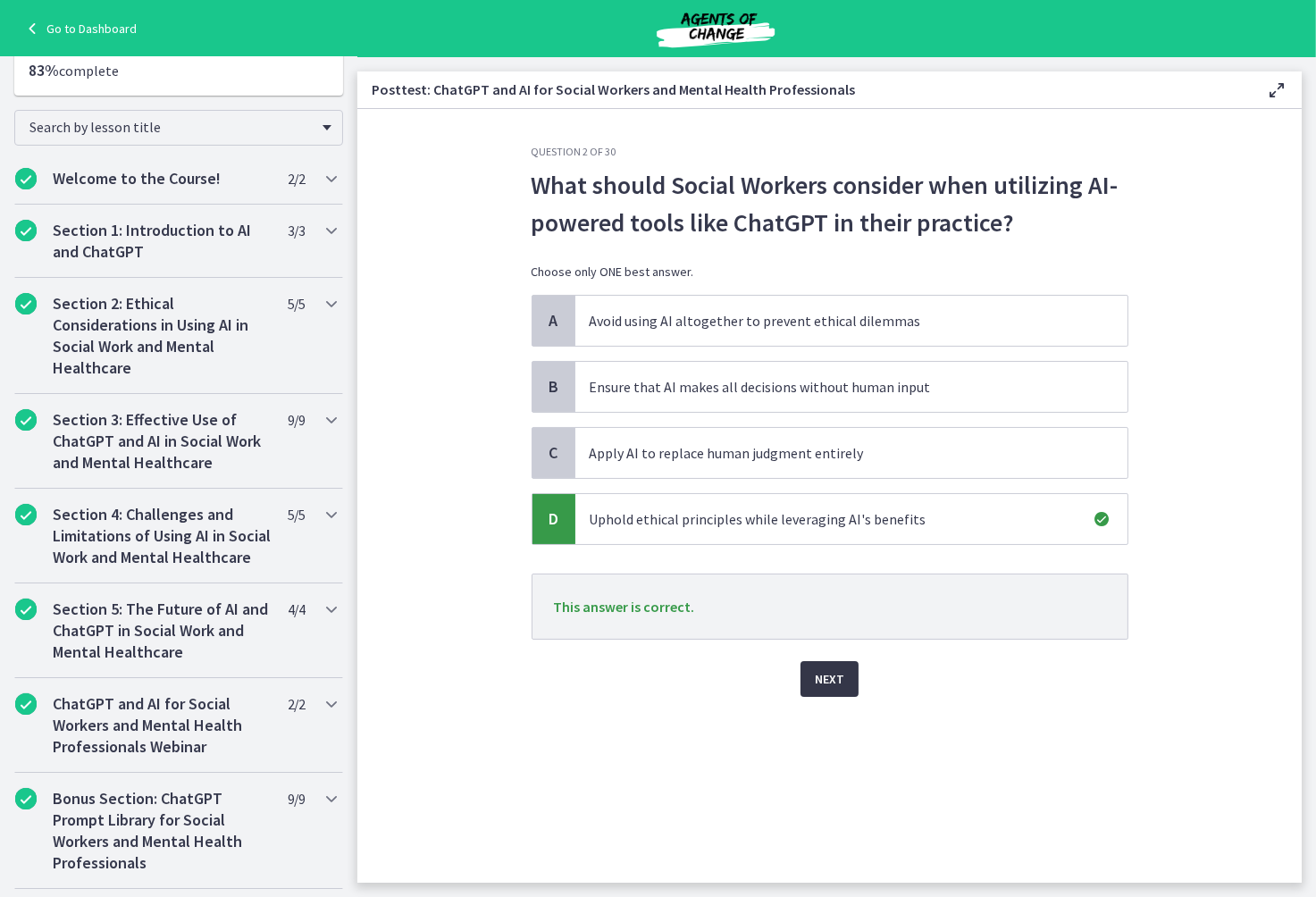
click at [817, 684] on span "Next" at bounding box center [829, 678] width 30 height 21
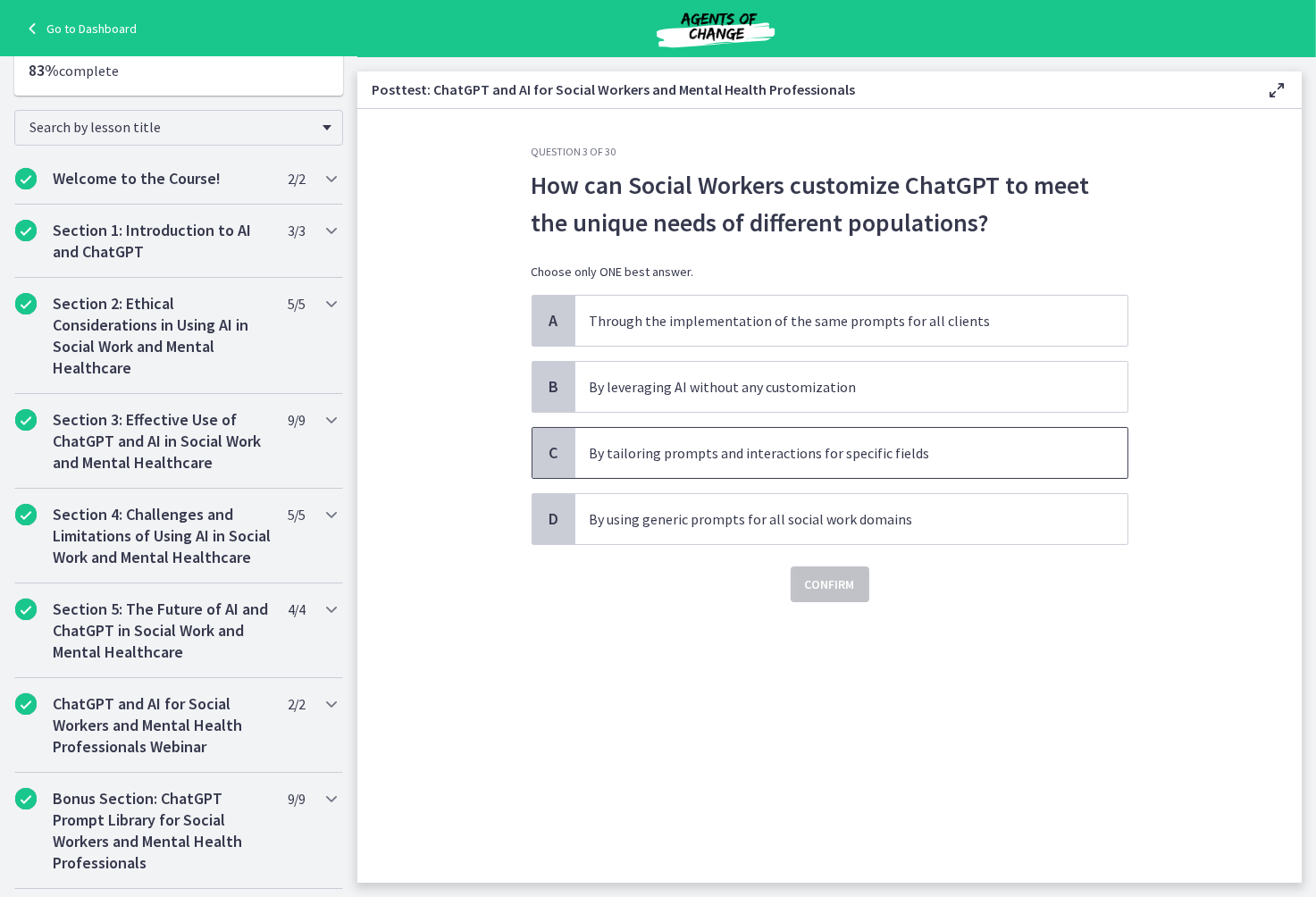
click at [760, 439] on span "By tailoring prompts and interactions for specific fields" at bounding box center [851, 452] width 552 height 50
click at [810, 579] on span "Confirm" at bounding box center [830, 584] width 50 height 21
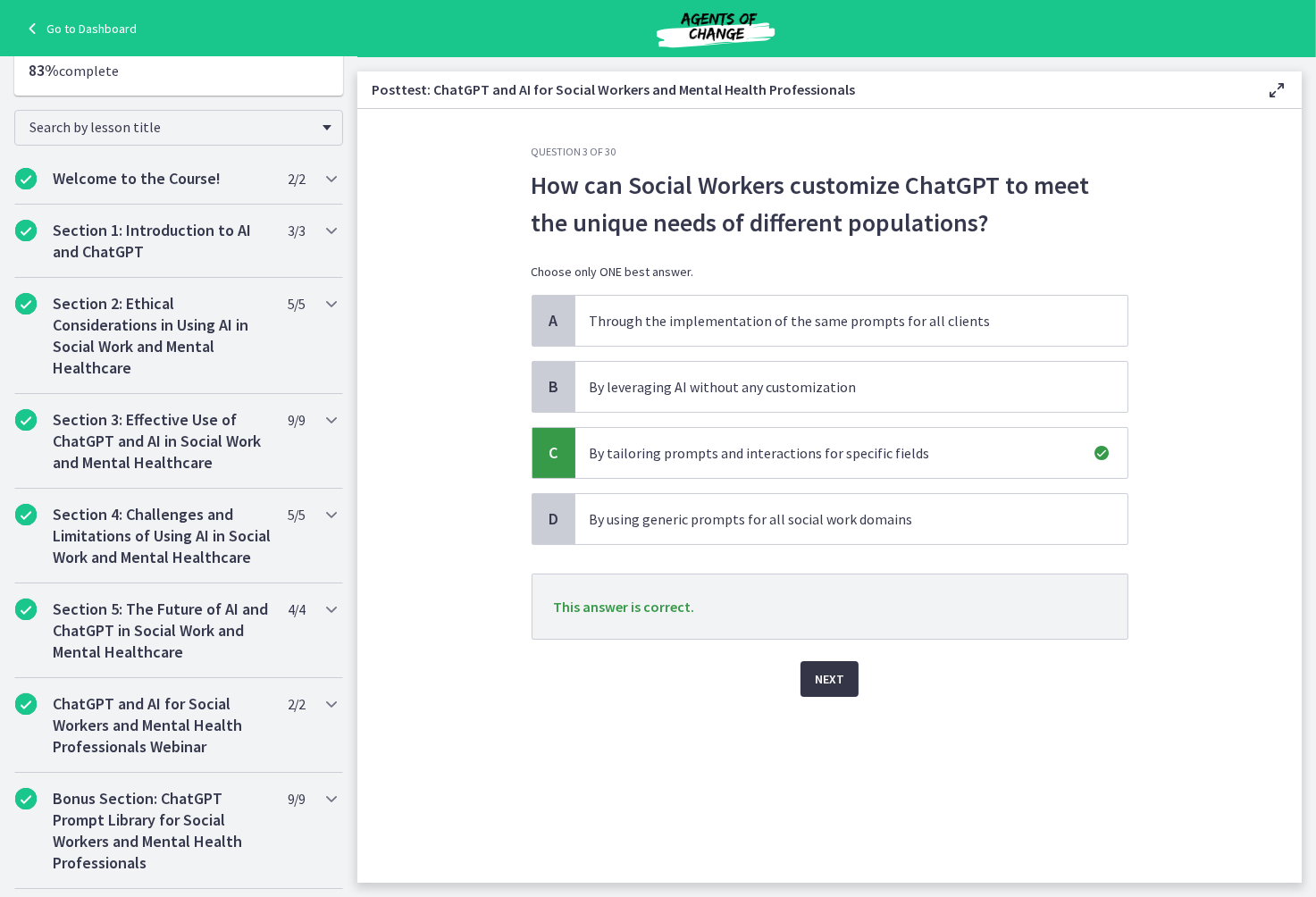
click at [838, 678] on span "Next" at bounding box center [829, 678] width 30 height 21
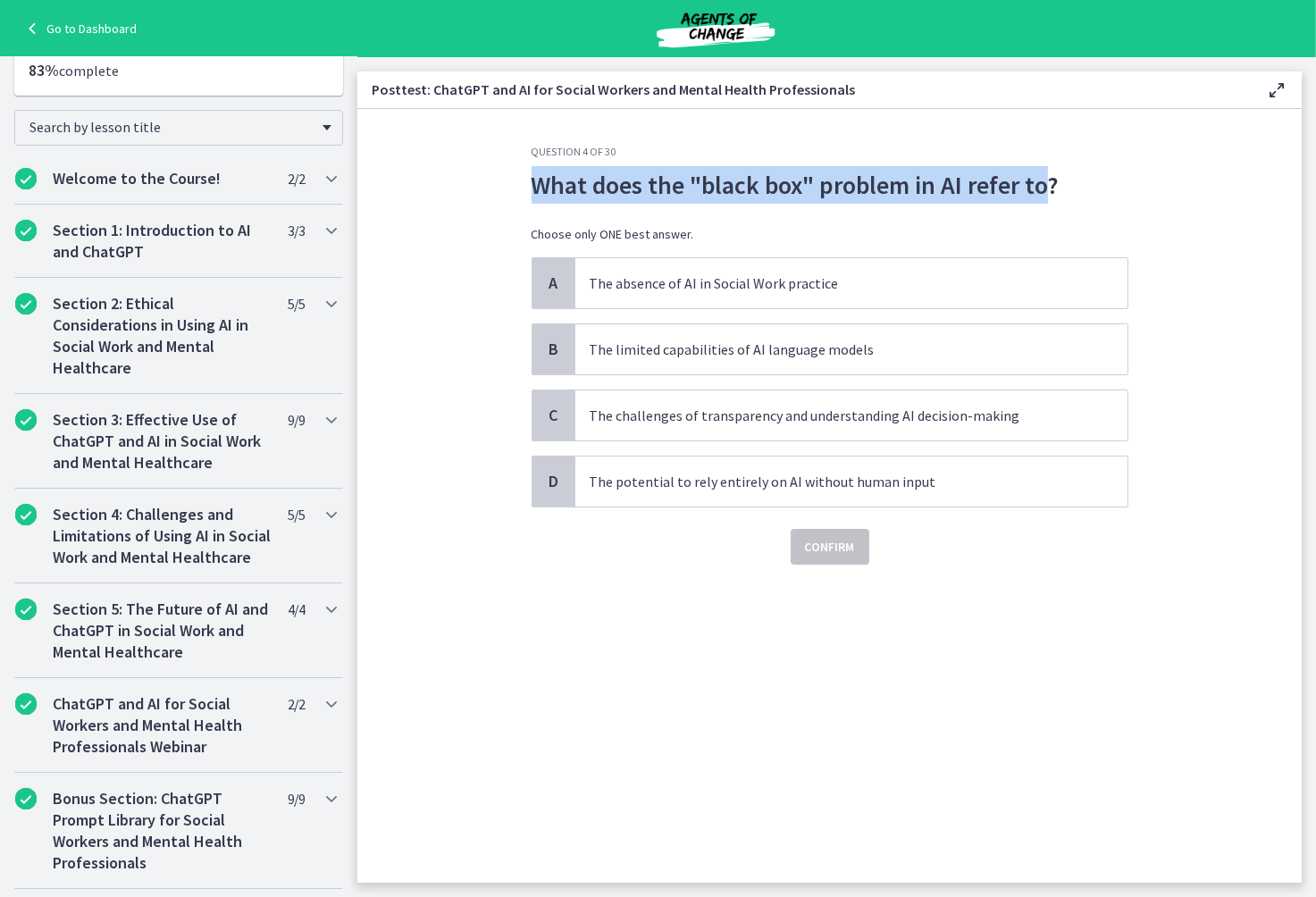
drag, startPoint x: 524, startPoint y: 185, endPoint x: 1051, endPoint y: 190, distance: 527.0
click at [1051, 190] on div "Question 4 of 30 What does the "black box" problem in AI refer to? Choose only …" at bounding box center [830, 514] width 625 height 738
copy p "What does the "black box" problem in AI refer to"
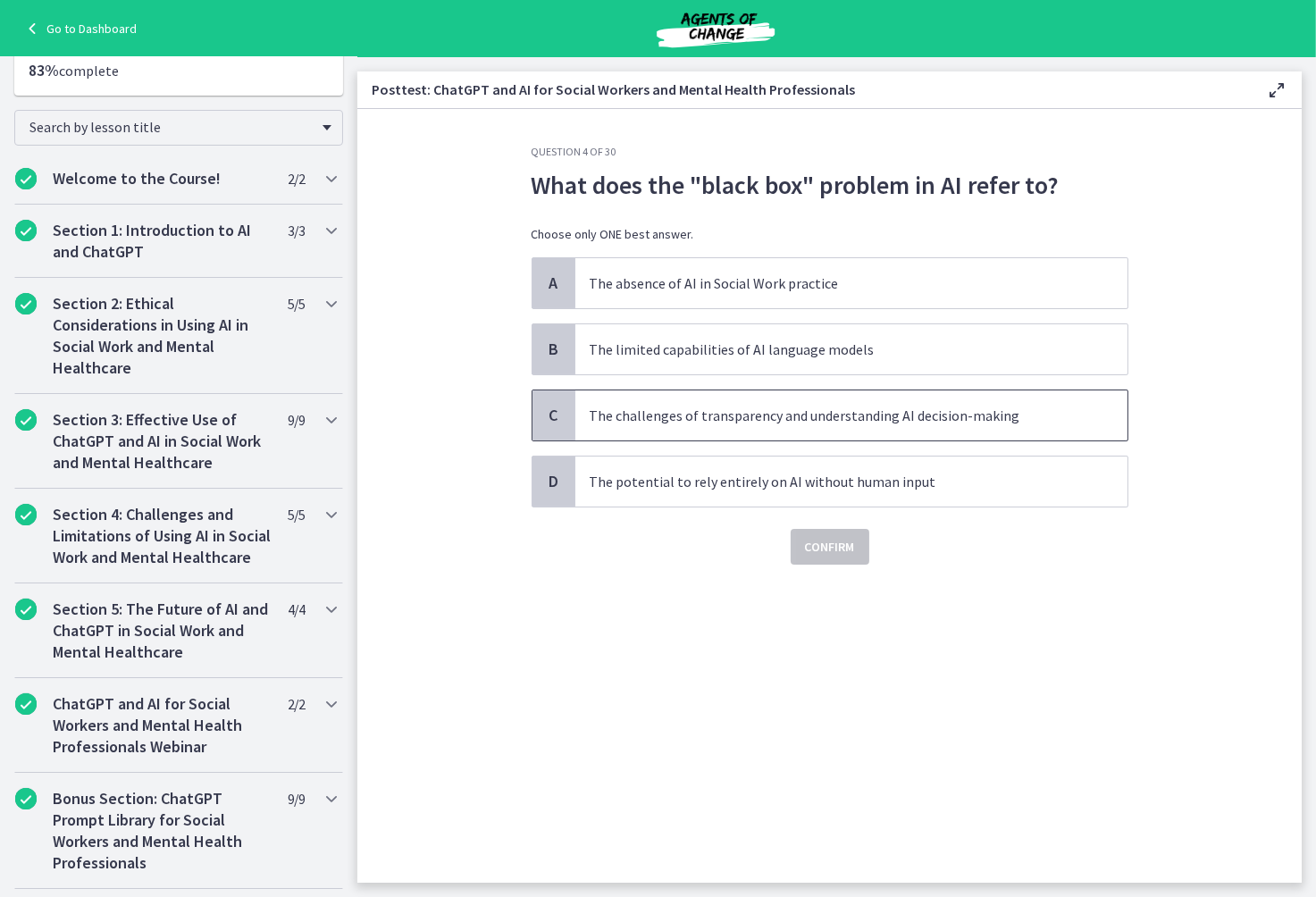
click at [965, 415] on p "The challenges of transparency and understanding AI decision-making" at bounding box center [833, 415] width 488 height 21
click at [844, 543] on span "Confirm" at bounding box center [830, 546] width 50 height 21
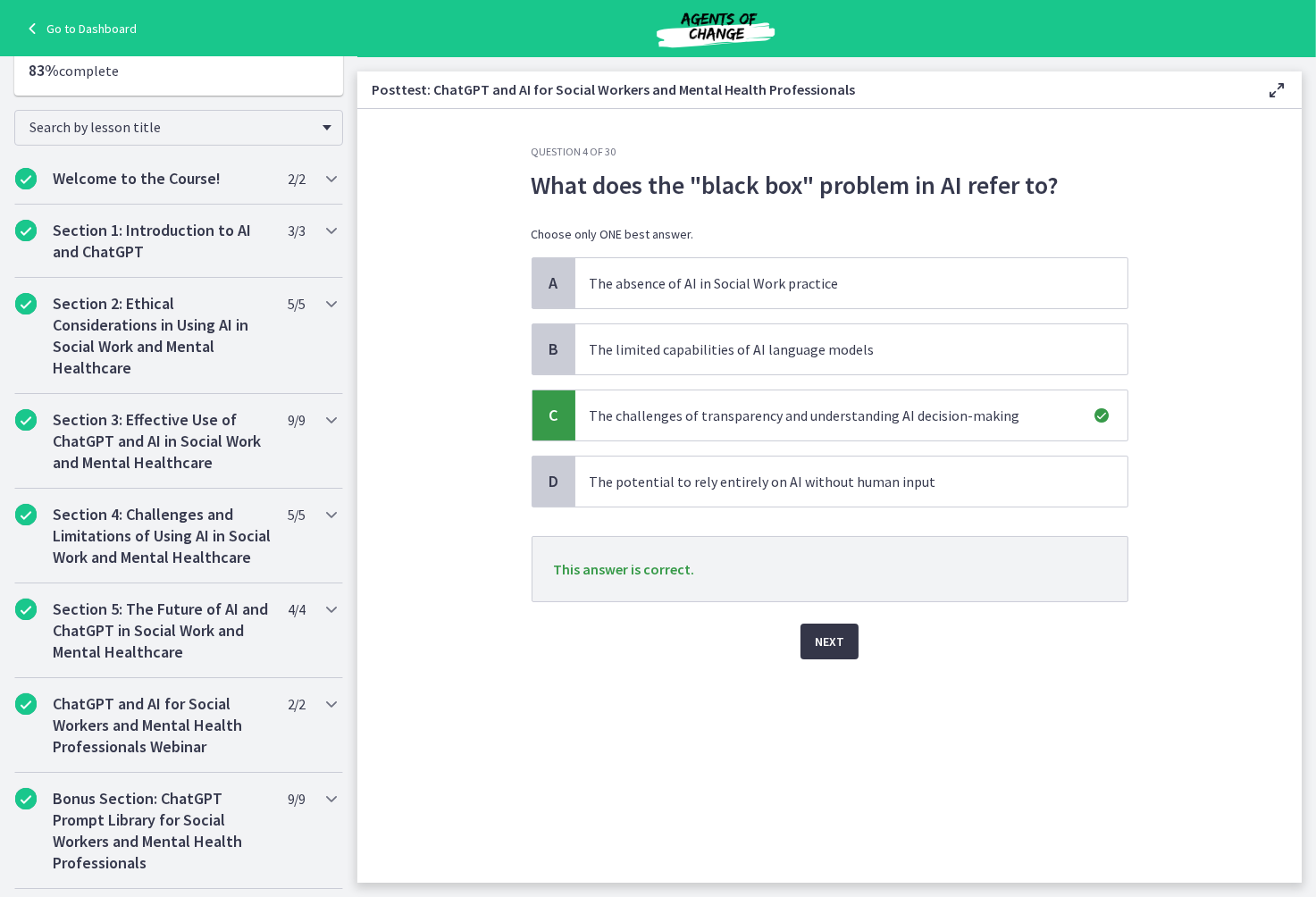
click at [835, 654] on button "Next" at bounding box center [829, 641] width 58 height 35
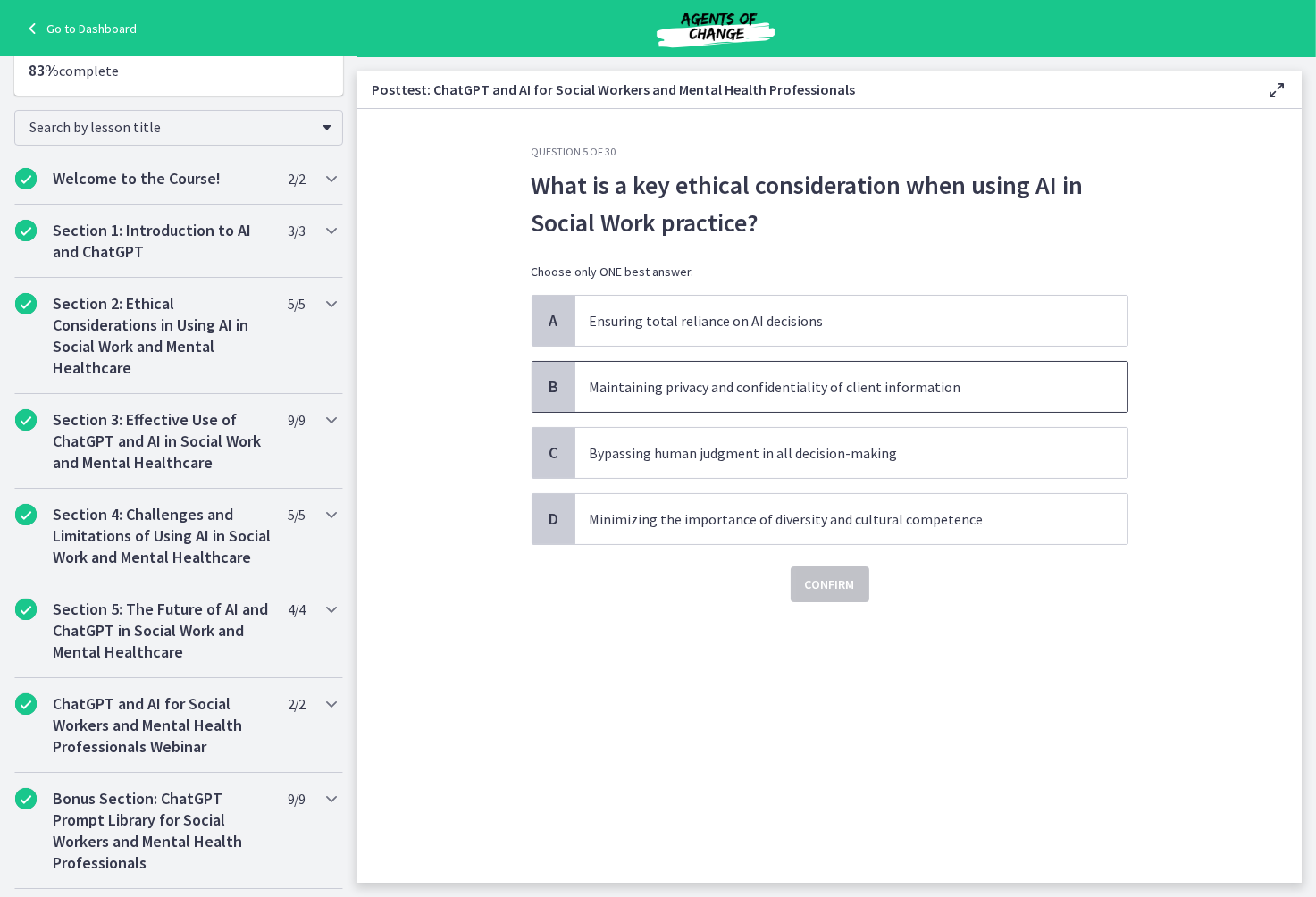
click at [916, 390] on p "Maintaining privacy and confidentiality of client information" at bounding box center [833, 386] width 488 height 21
click at [833, 580] on span "Confirm" at bounding box center [830, 584] width 50 height 21
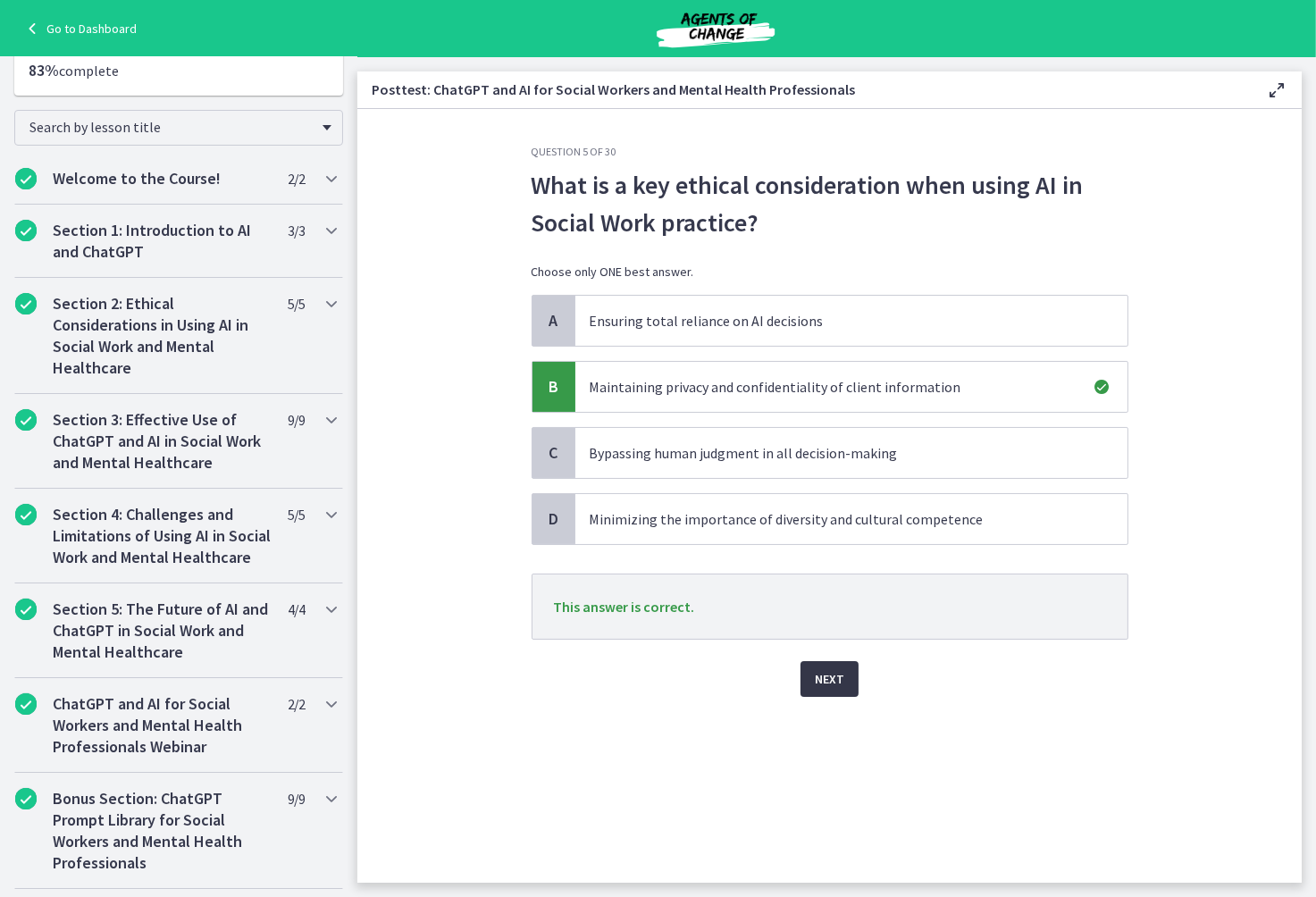
click at [836, 678] on span "Next" at bounding box center [829, 678] width 30 height 21
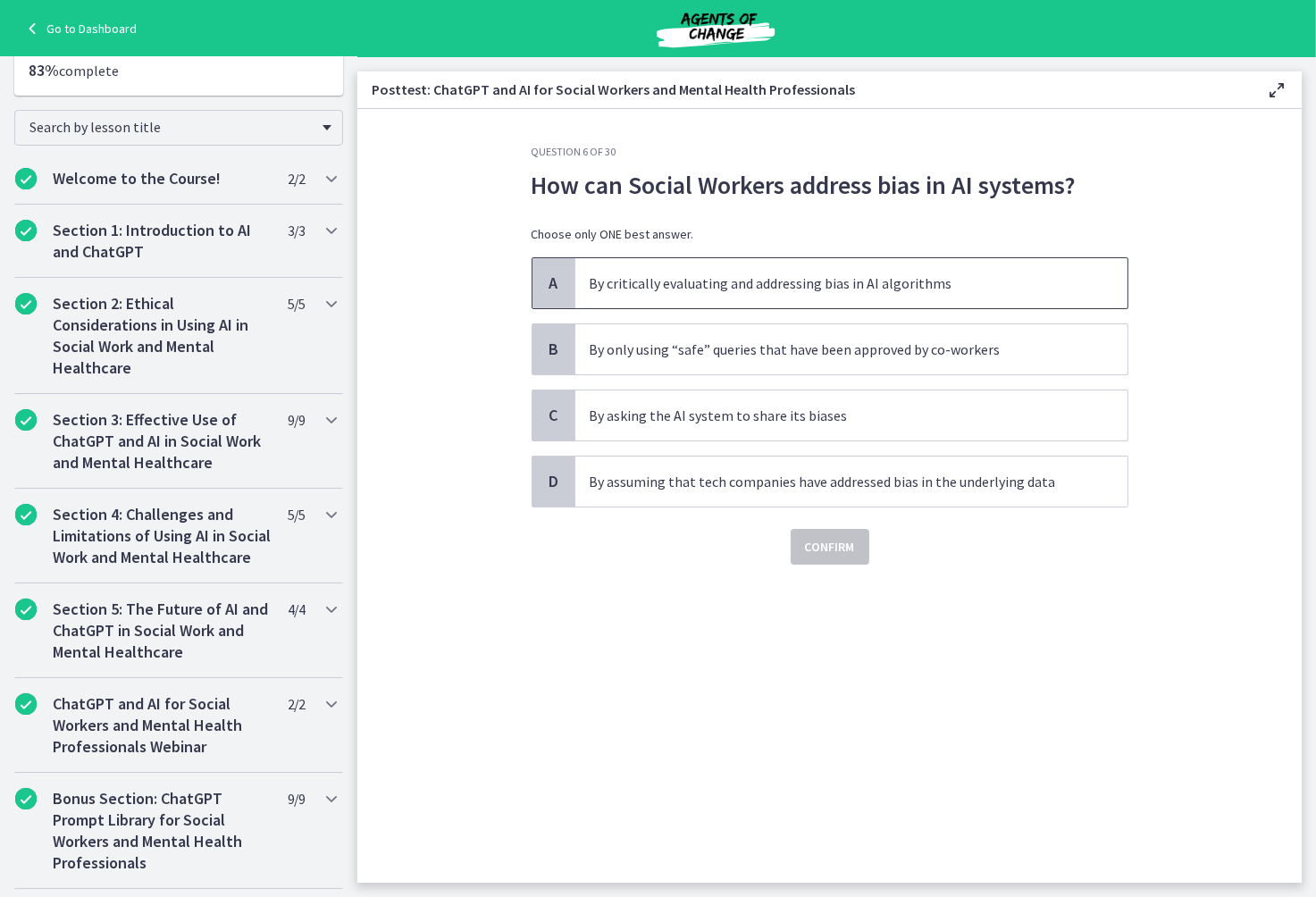
click at [754, 284] on p "By critically evaluating and addressing bias in AI algorithms" at bounding box center [833, 283] width 488 height 21
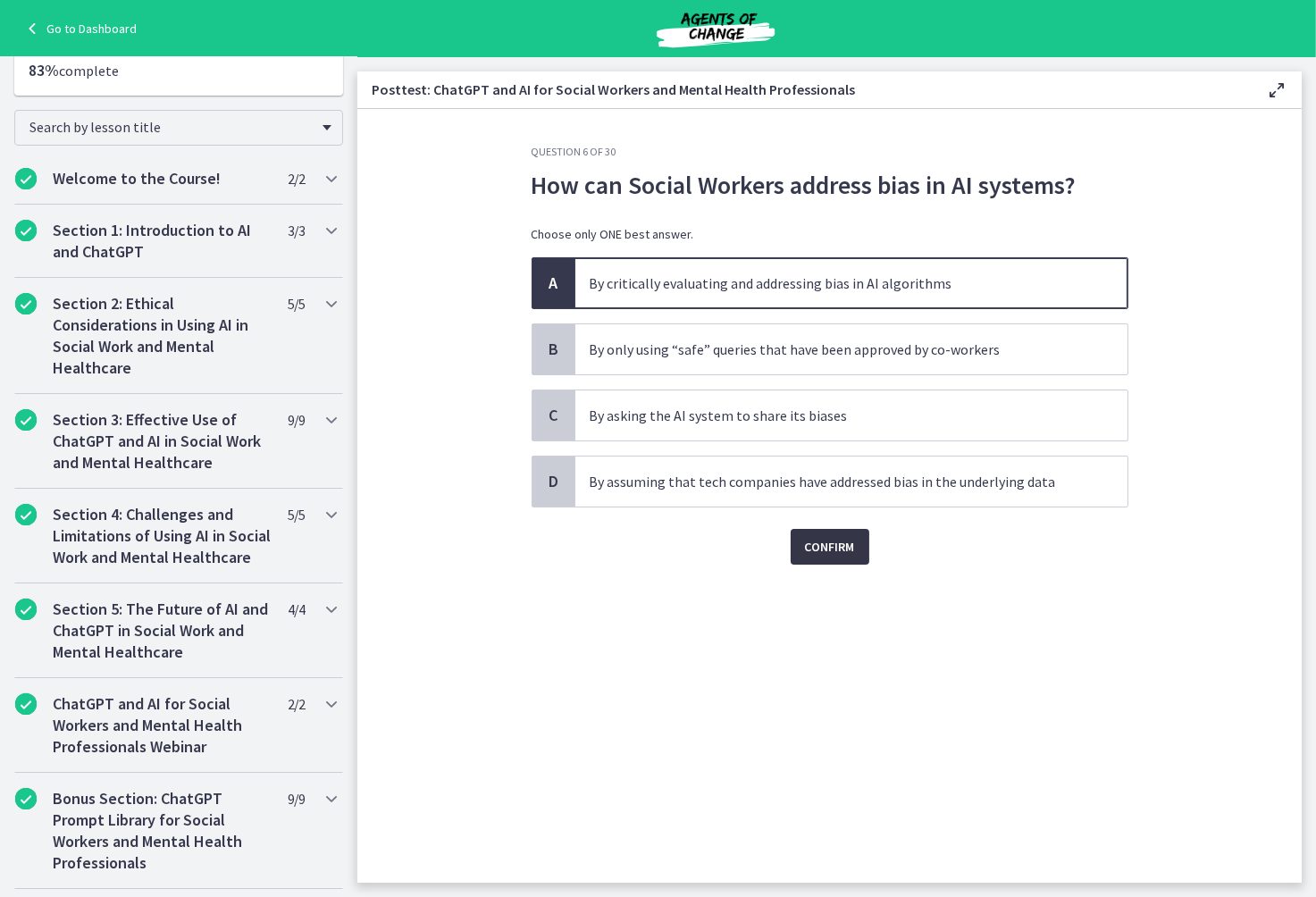
click at [835, 548] on span "Confirm" at bounding box center [830, 546] width 50 height 21
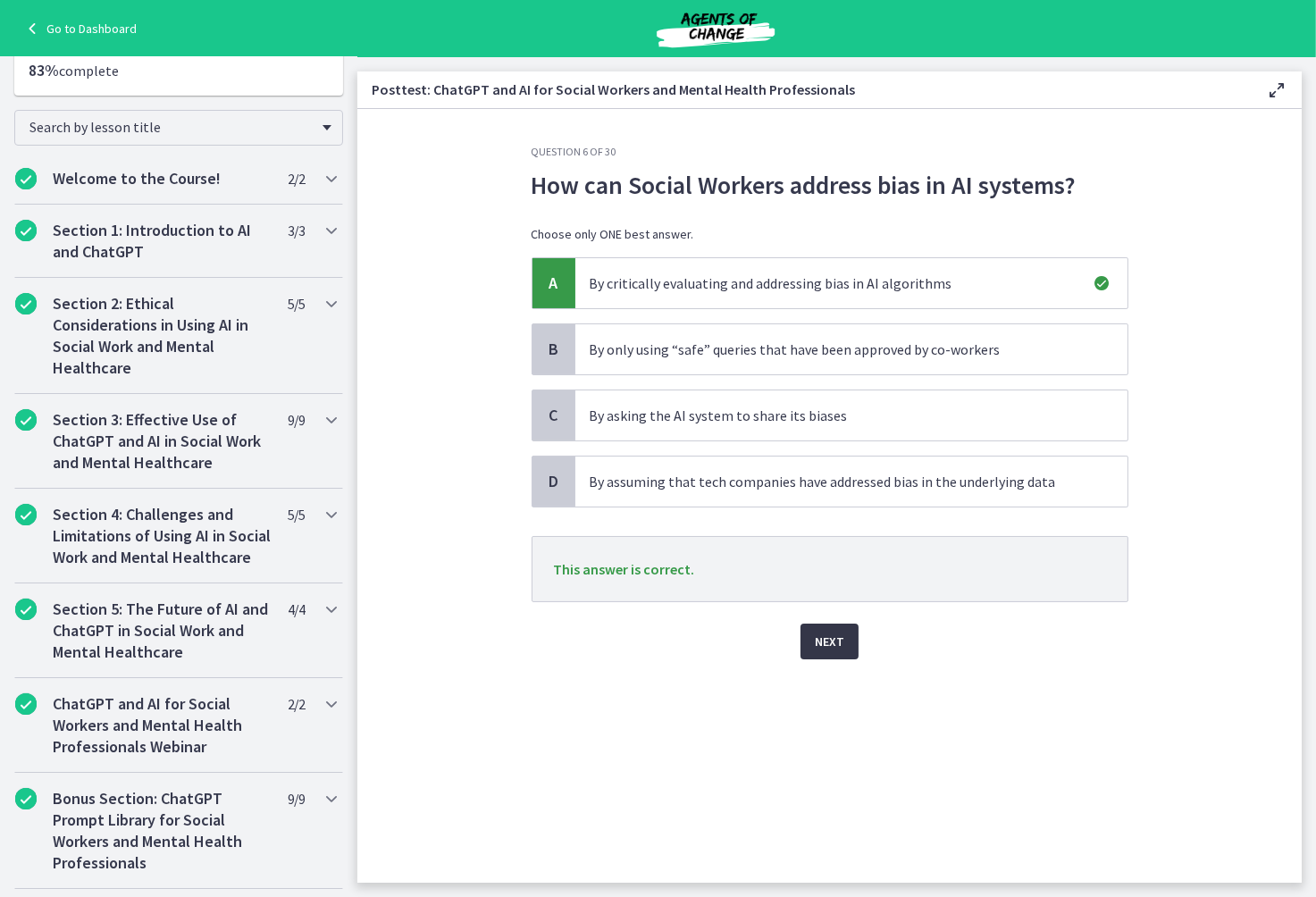
click at [840, 648] on span "Next" at bounding box center [829, 641] width 30 height 21
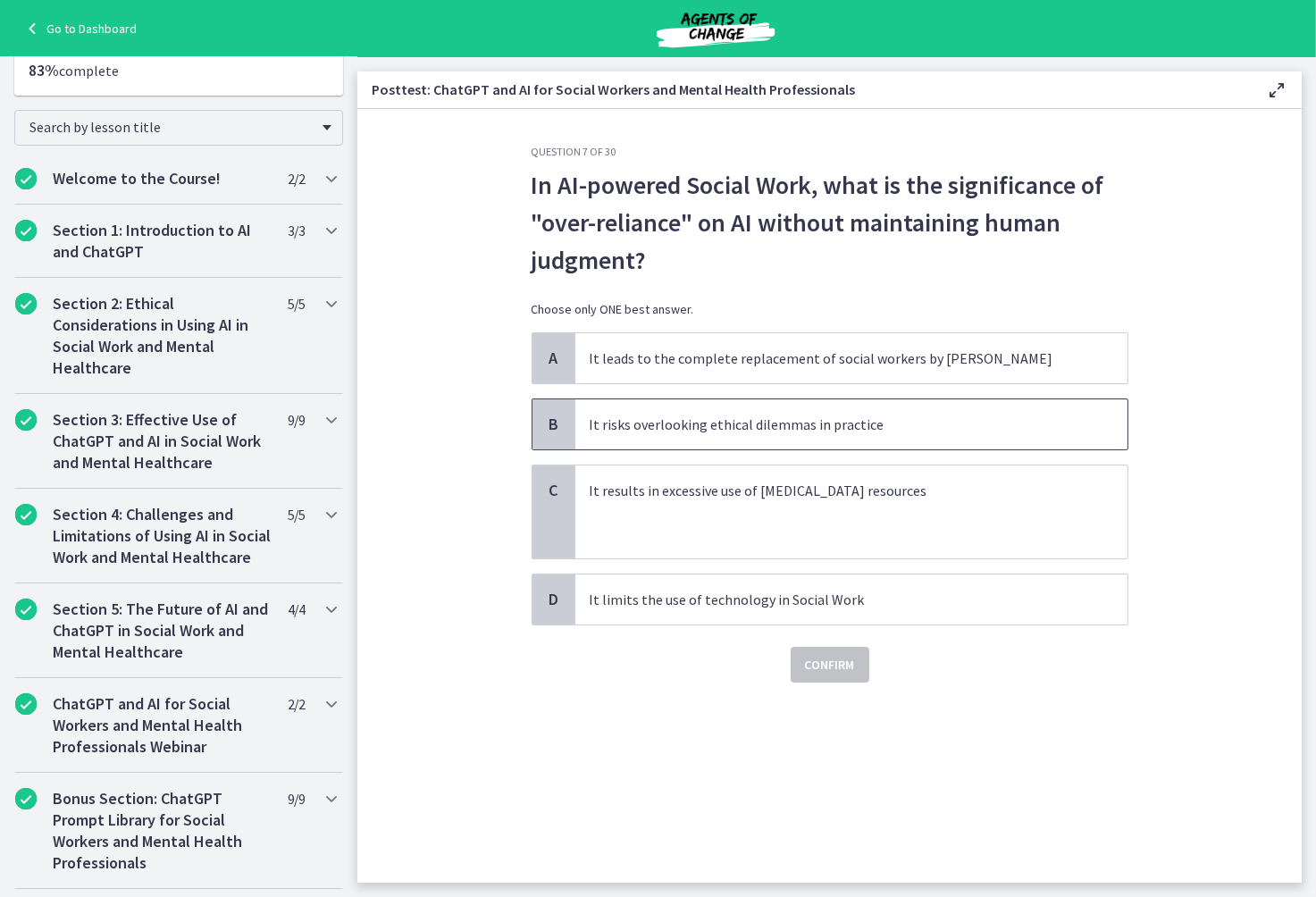
click at [733, 428] on p "It risks overlooking ethical dilemmas in practice" at bounding box center [833, 425] width 488 height 21
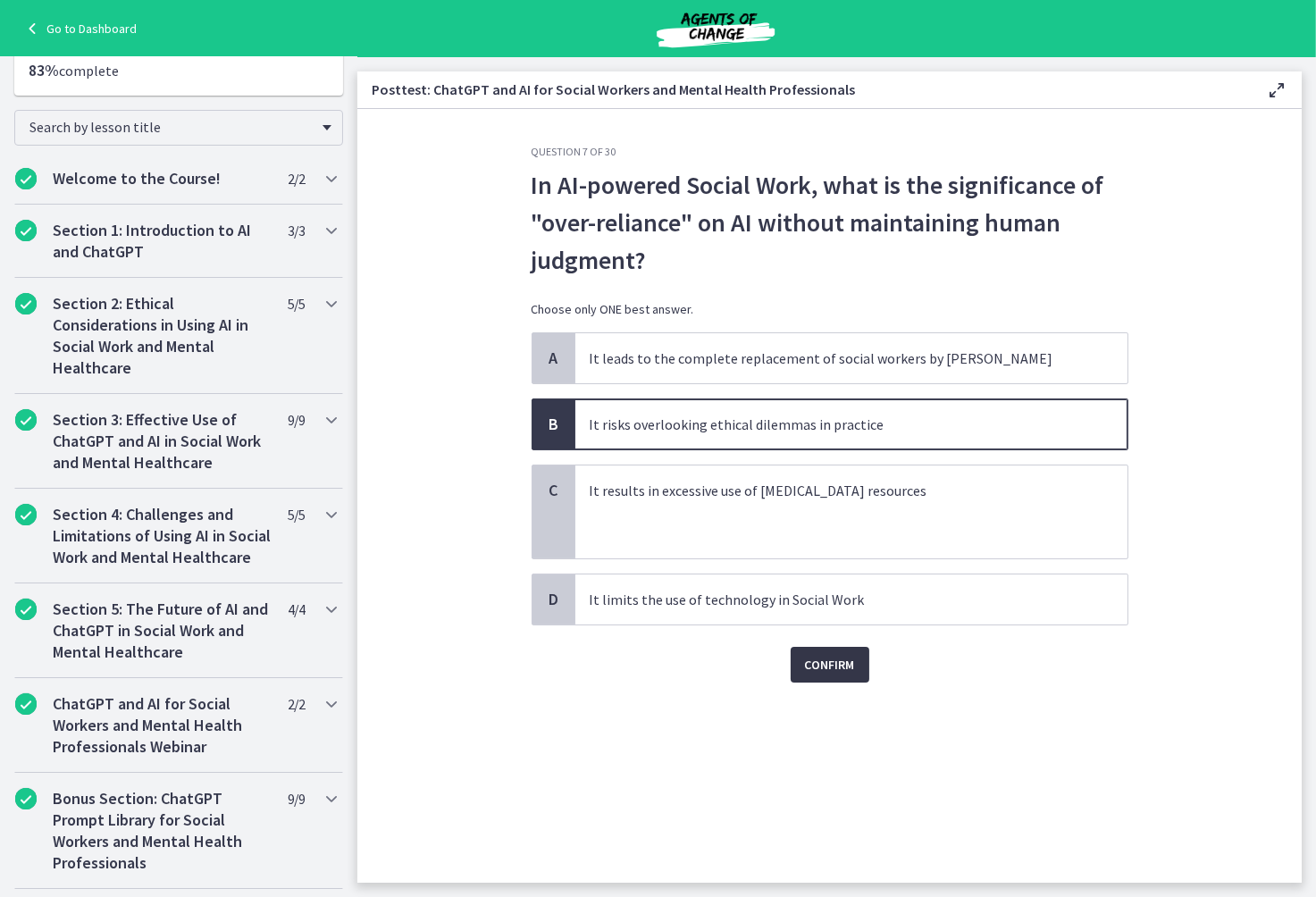
click at [842, 678] on button "Confirm" at bounding box center [830, 664] width 79 height 35
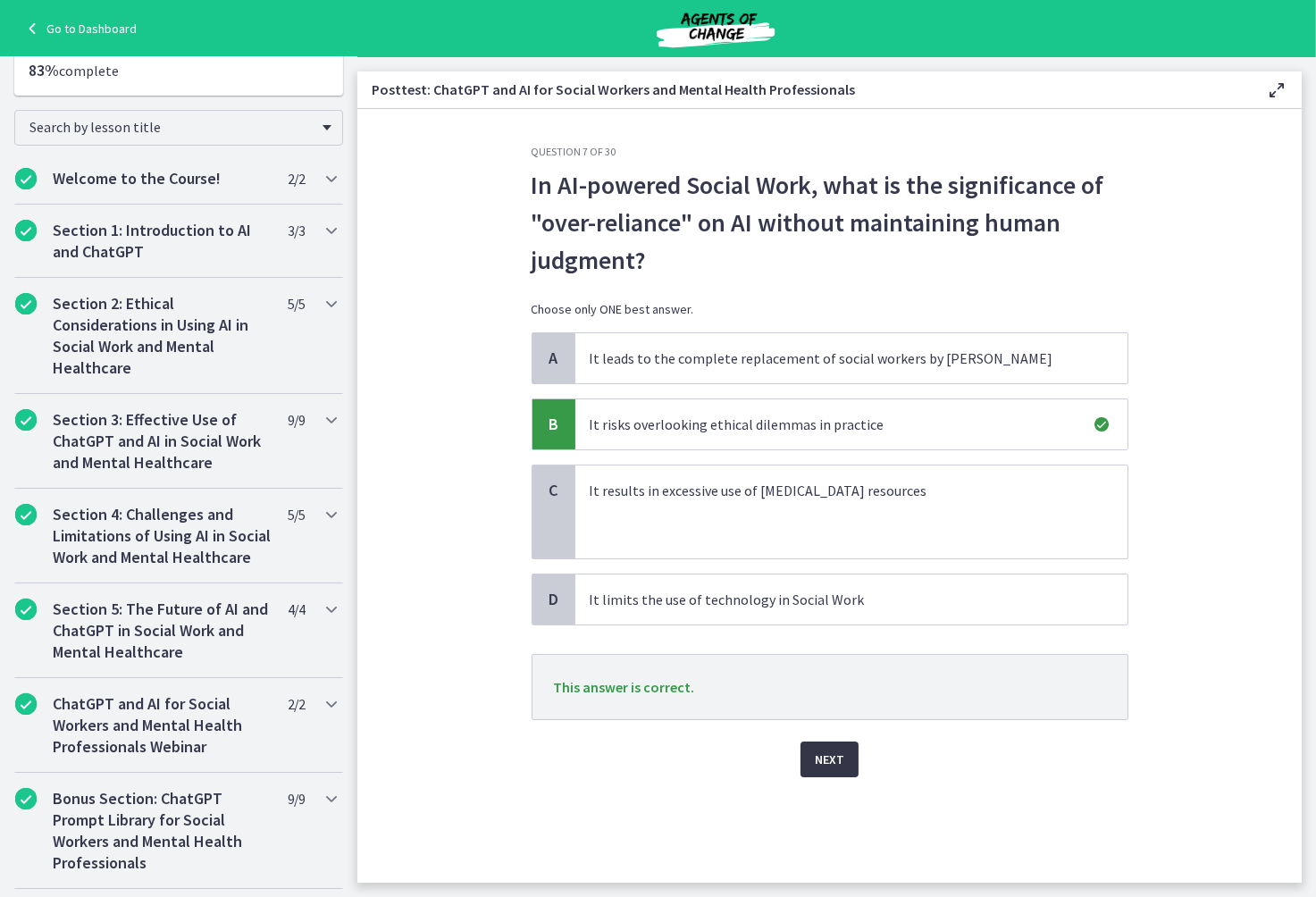
click at [831, 763] on span "Next" at bounding box center [829, 759] width 30 height 21
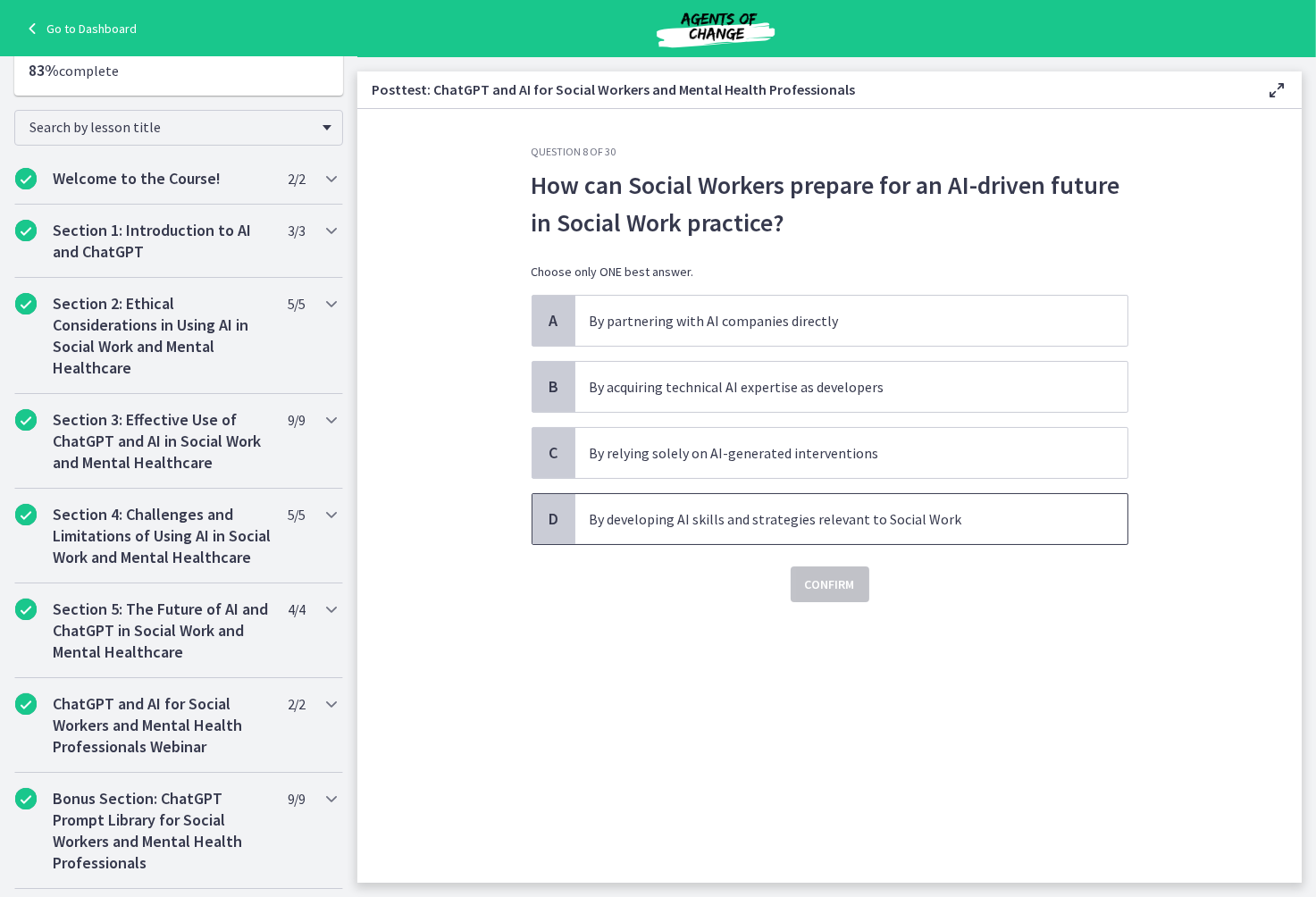
click at [725, 520] on p "By developing AI skills and strategies relevant to Social Work" at bounding box center [833, 518] width 488 height 21
click at [843, 586] on span "Confirm" at bounding box center [830, 584] width 50 height 21
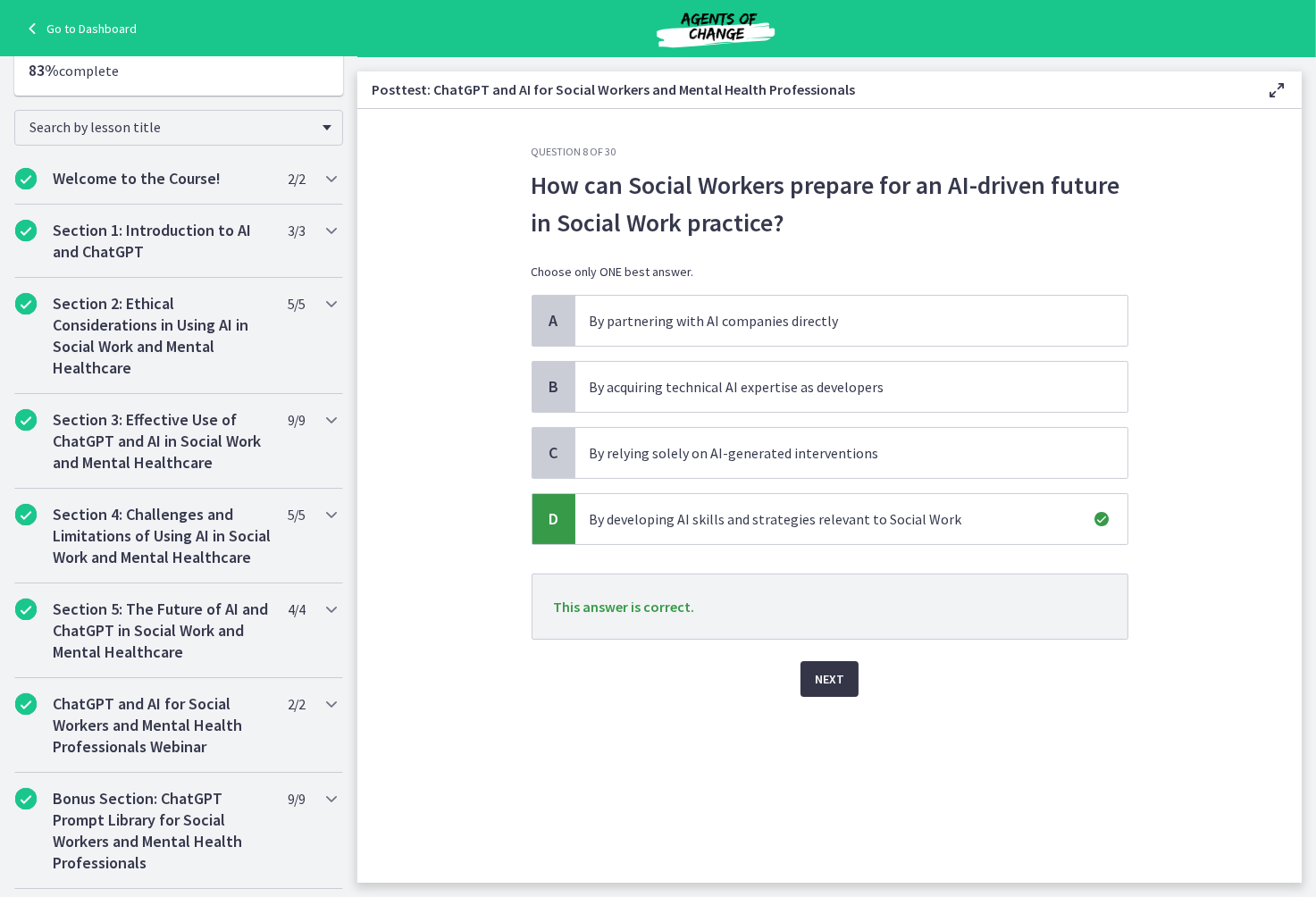
click at [841, 683] on span "Next" at bounding box center [829, 678] width 30 height 21
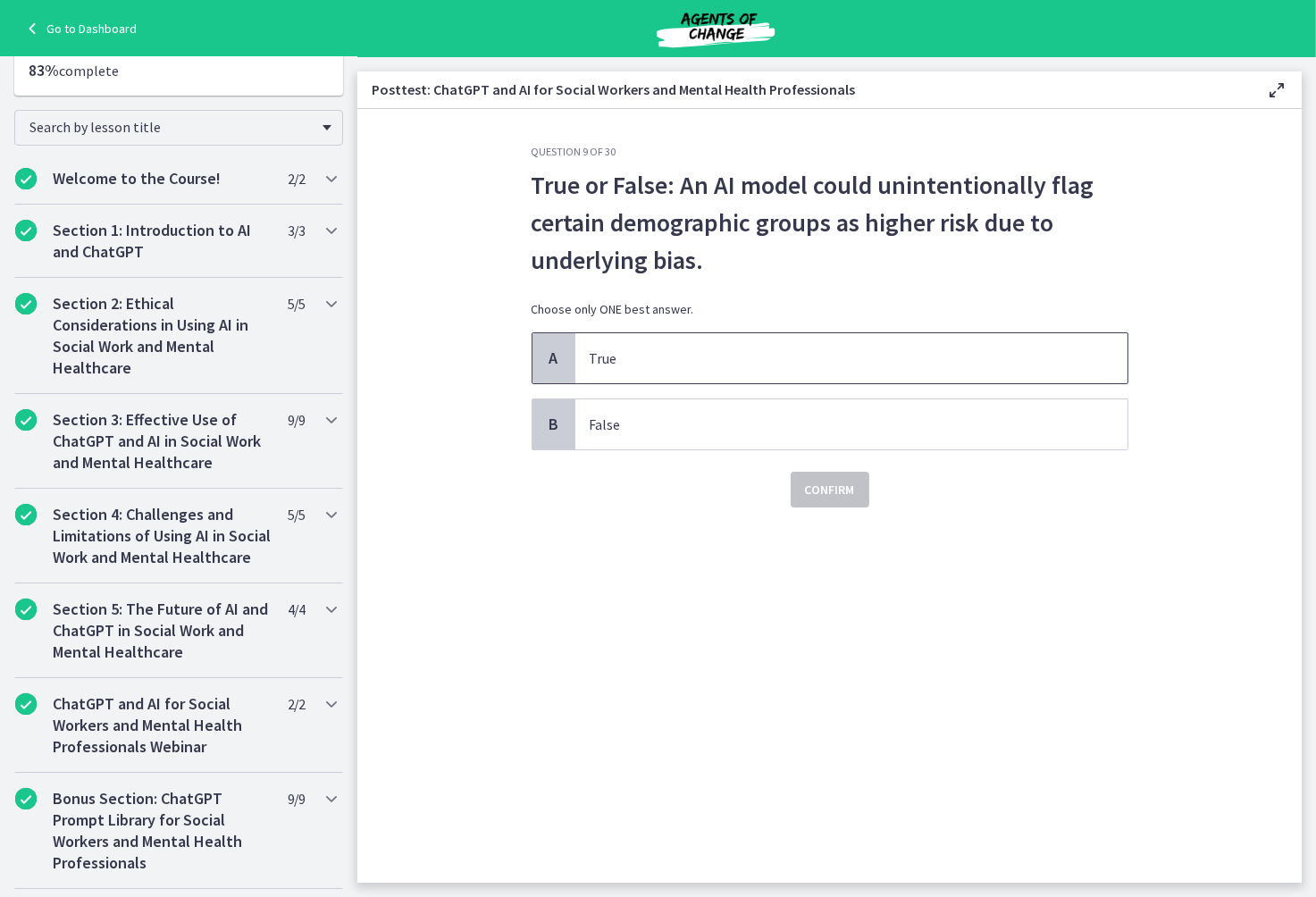
click at [796, 360] on p "True" at bounding box center [833, 358] width 488 height 21
click at [843, 492] on span "Confirm" at bounding box center [830, 490] width 50 height 21
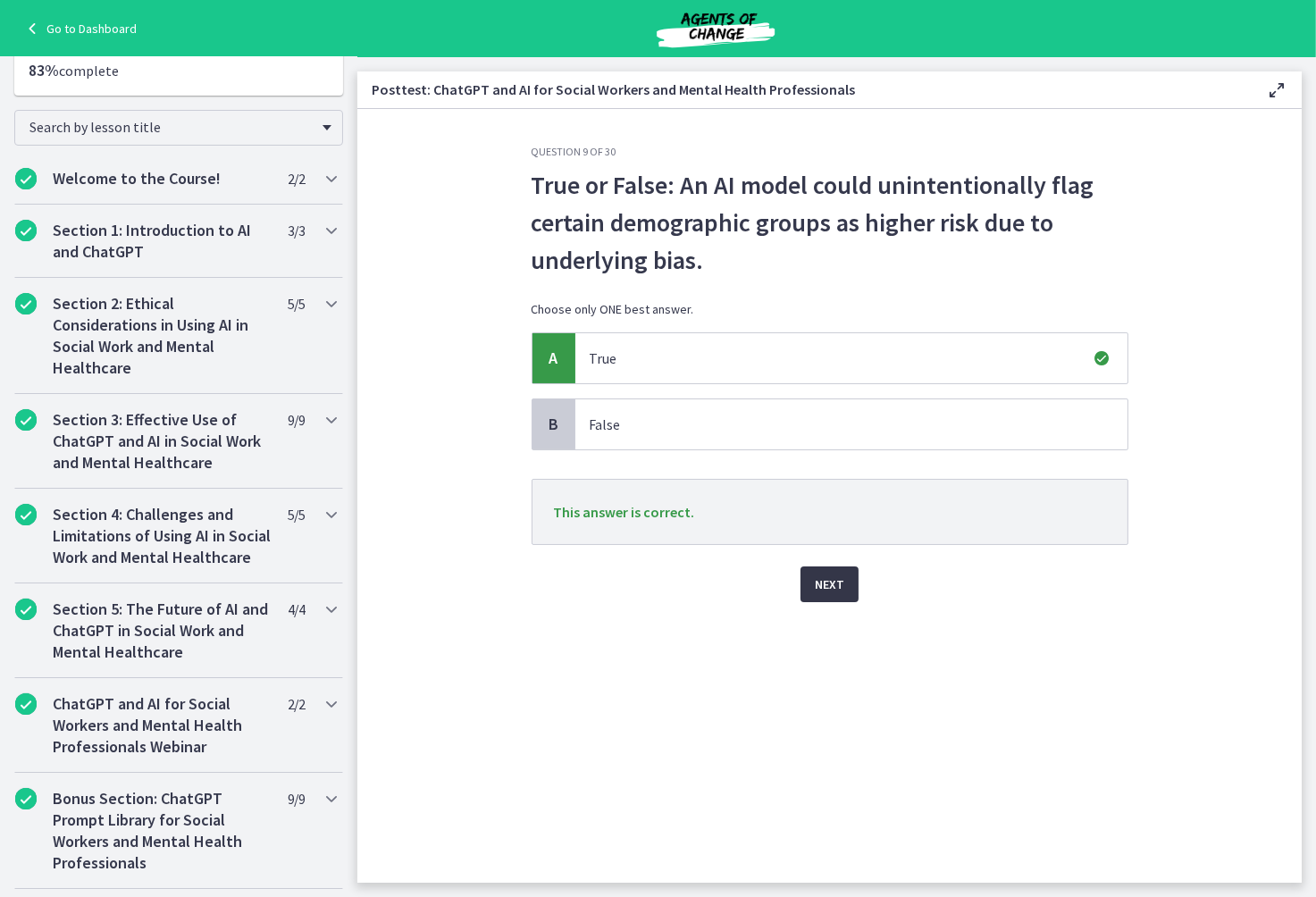
click at [853, 585] on button "Next" at bounding box center [829, 584] width 58 height 35
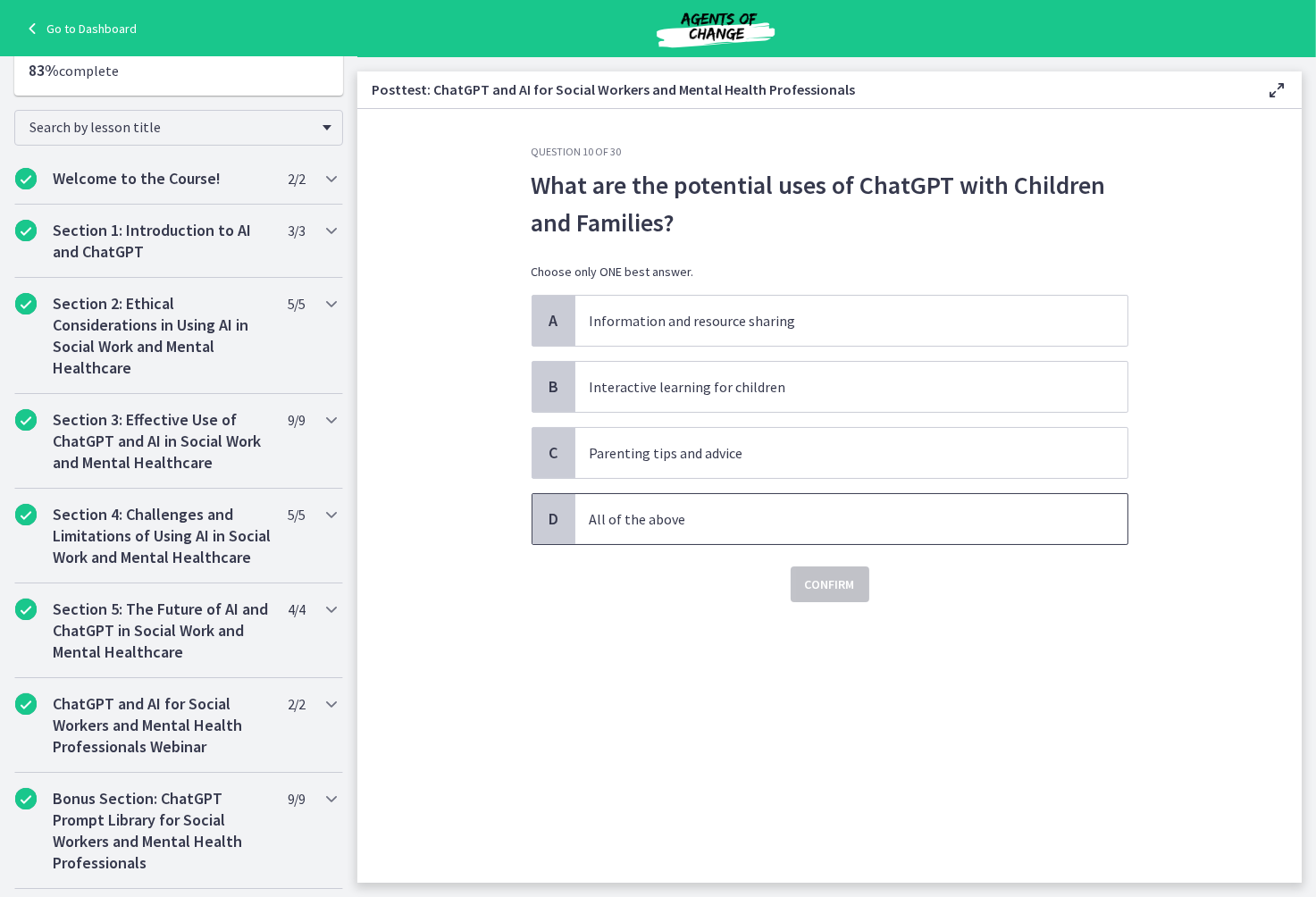
click at [845, 531] on span "All of the above" at bounding box center [851, 518] width 552 height 50
click at [825, 591] on span "Confirm" at bounding box center [830, 584] width 50 height 21
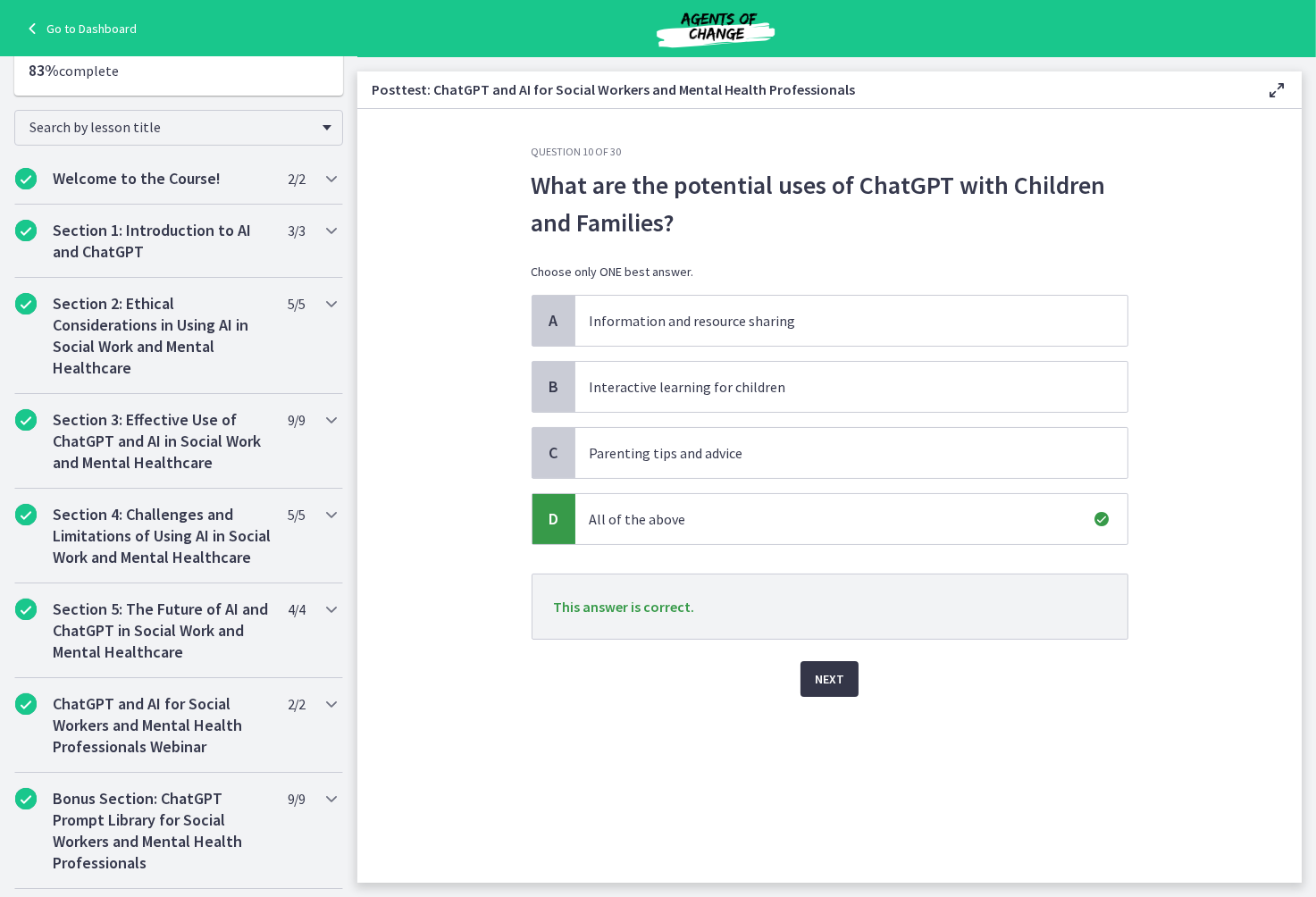
click at [835, 678] on span "Next" at bounding box center [829, 678] width 30 height 21
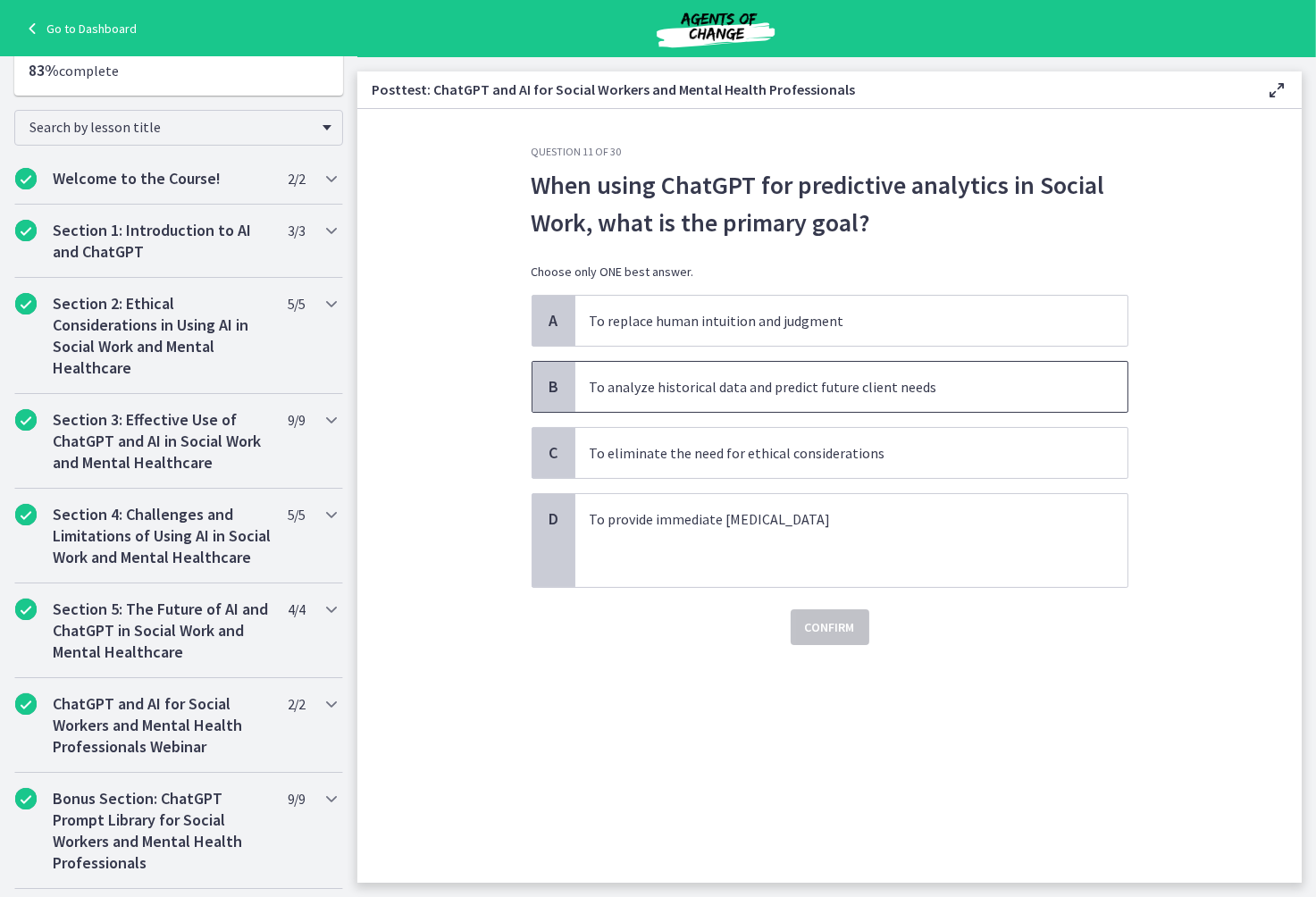
click at [875, 393] on p "To analyze historical data and predict future client needs" at bounding box center [833, 386] width 488 height 21
click at [822, 638] on button "Confirm" at bounding box center [830, 627] width 79 height 35
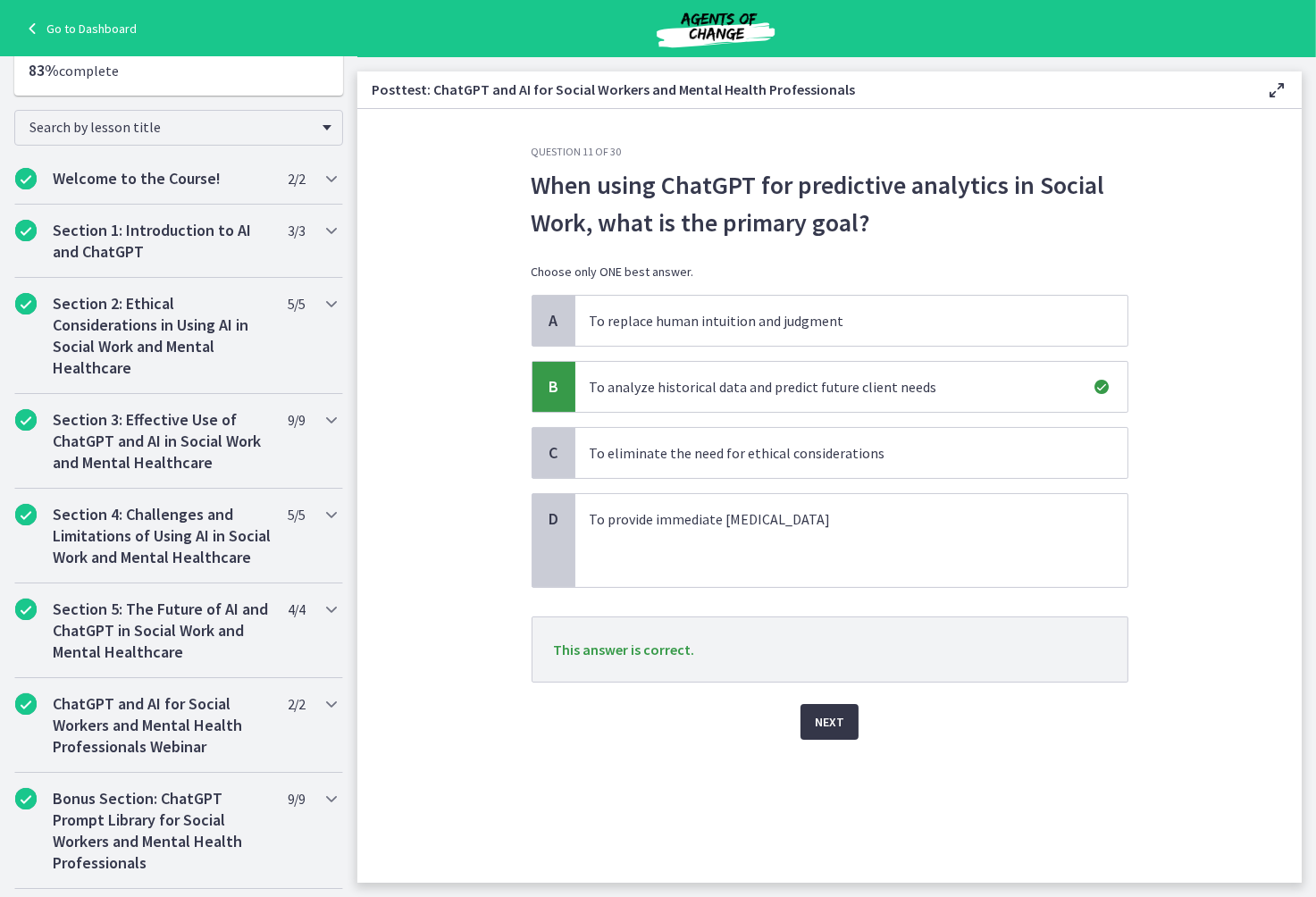
click at [849, 717] on button "Next" at bounding box center [829, 722] width 58 height 35
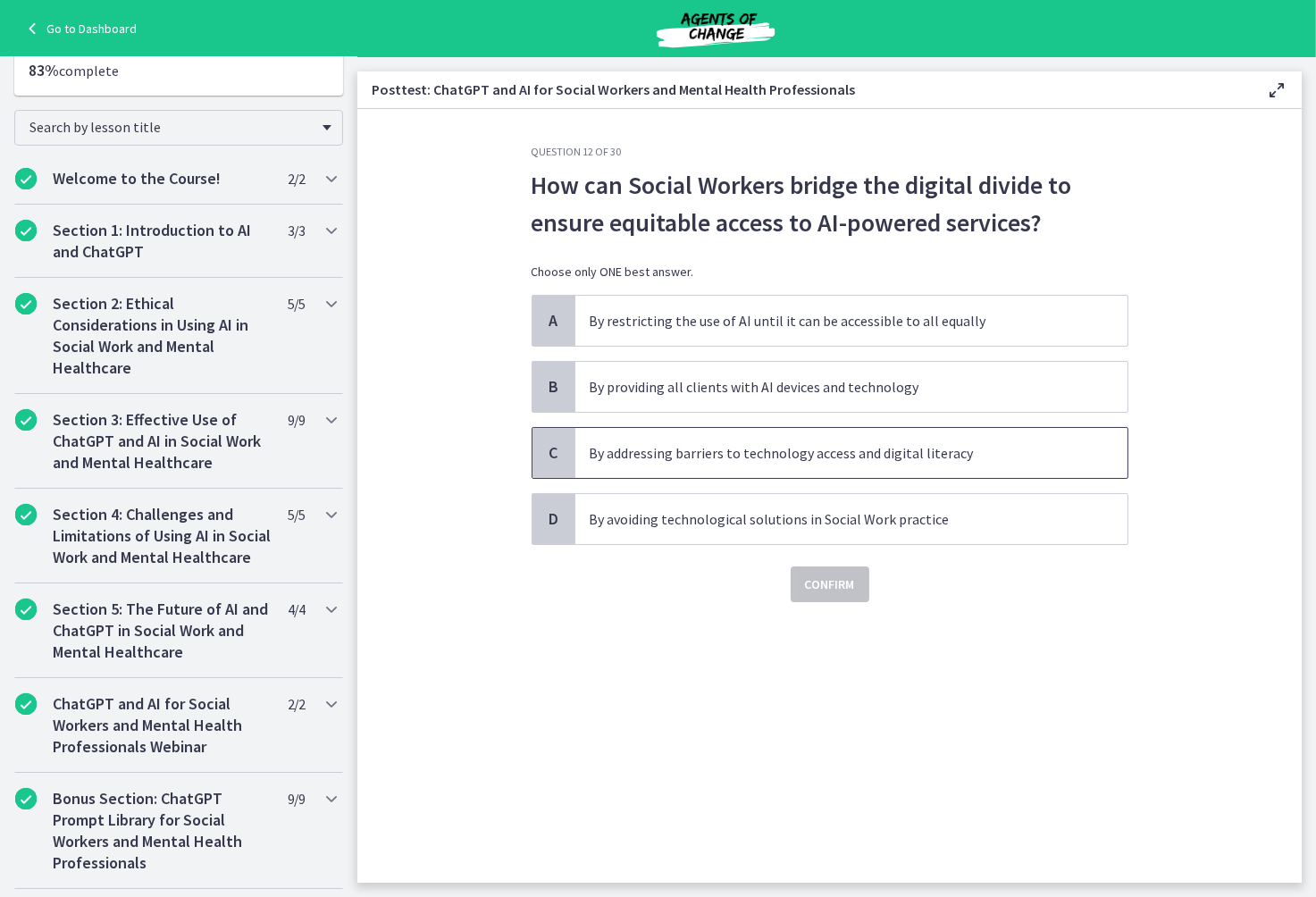
click at [830, 449] on p "By addressing barriers to technology access and digital literacy" at bounding box center [833, 452] width 488 height 21
click at [810, 580] on span "Confirm" at bounding box center [830, 584] width 50 height 21
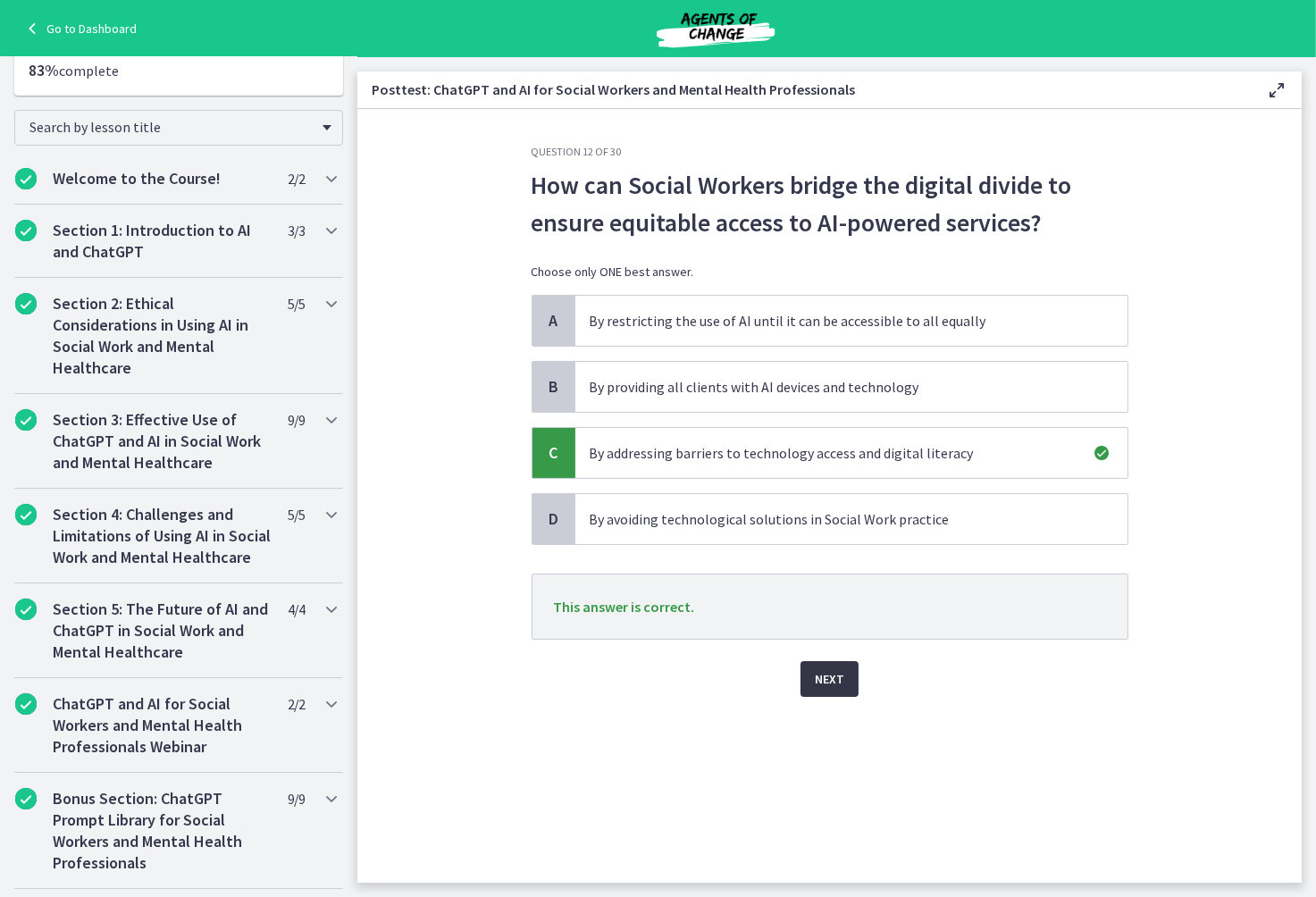
click at [846, 678] on button "Next" at bounding box center [829, 678] width 58 height 35
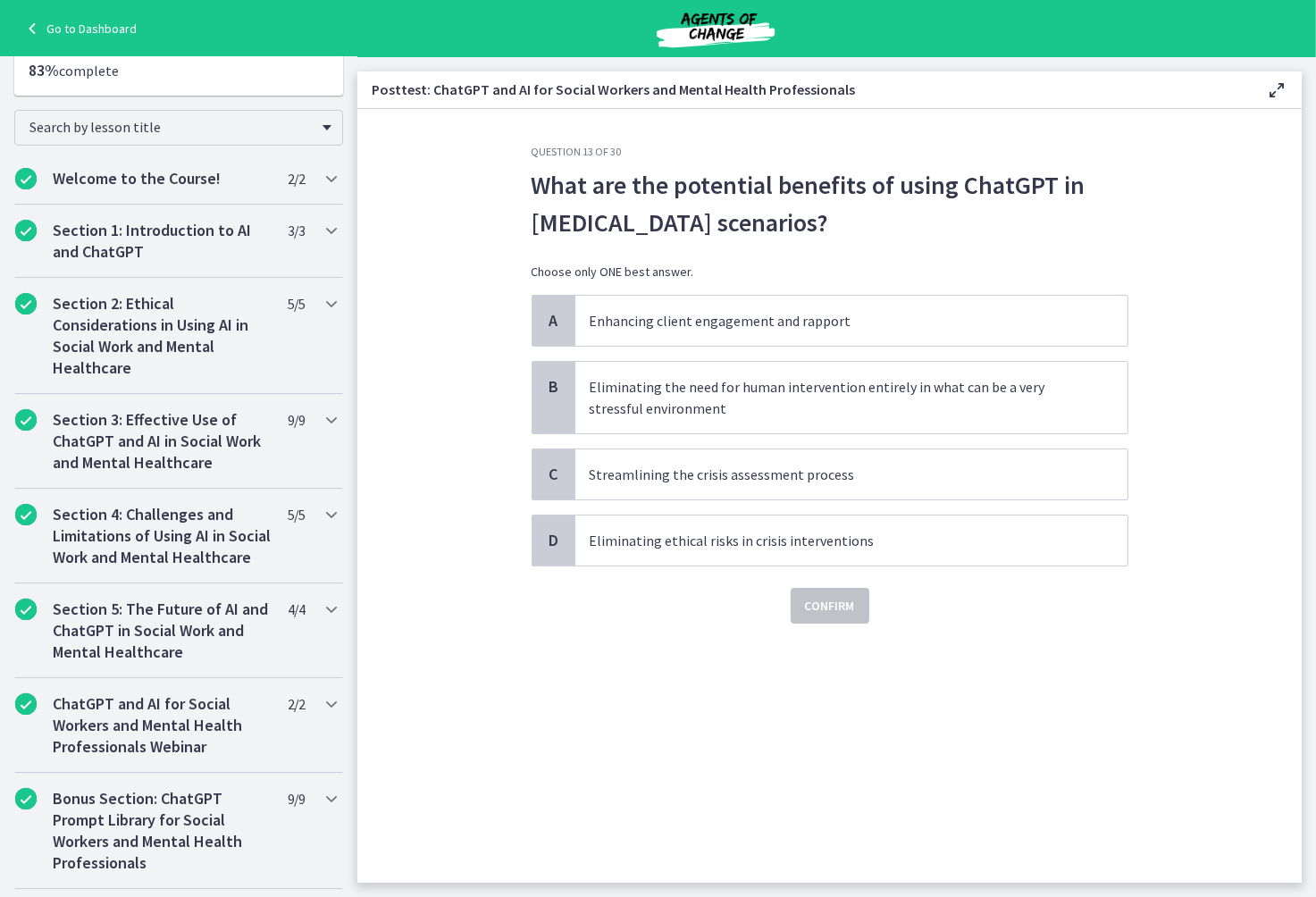
drag, startPoint x: 533, startPoint y: 181, endPoint x: 860, endPoint y: 232, distance: 331.0
click at [860, 232] on p "What are the potential benefits of using ChatGPT in [MEDICAL_DATA] scenarios?" at bounding box center [830, 203] width 597 height 75
copy p "What are the potential benefits of using ChatGPT in [MEDICAL_DATA] scenarios?"
click at [873, 478] on p "Streamlining the crisis assessment process" at bounding box center [833, 474] width 488 height 21
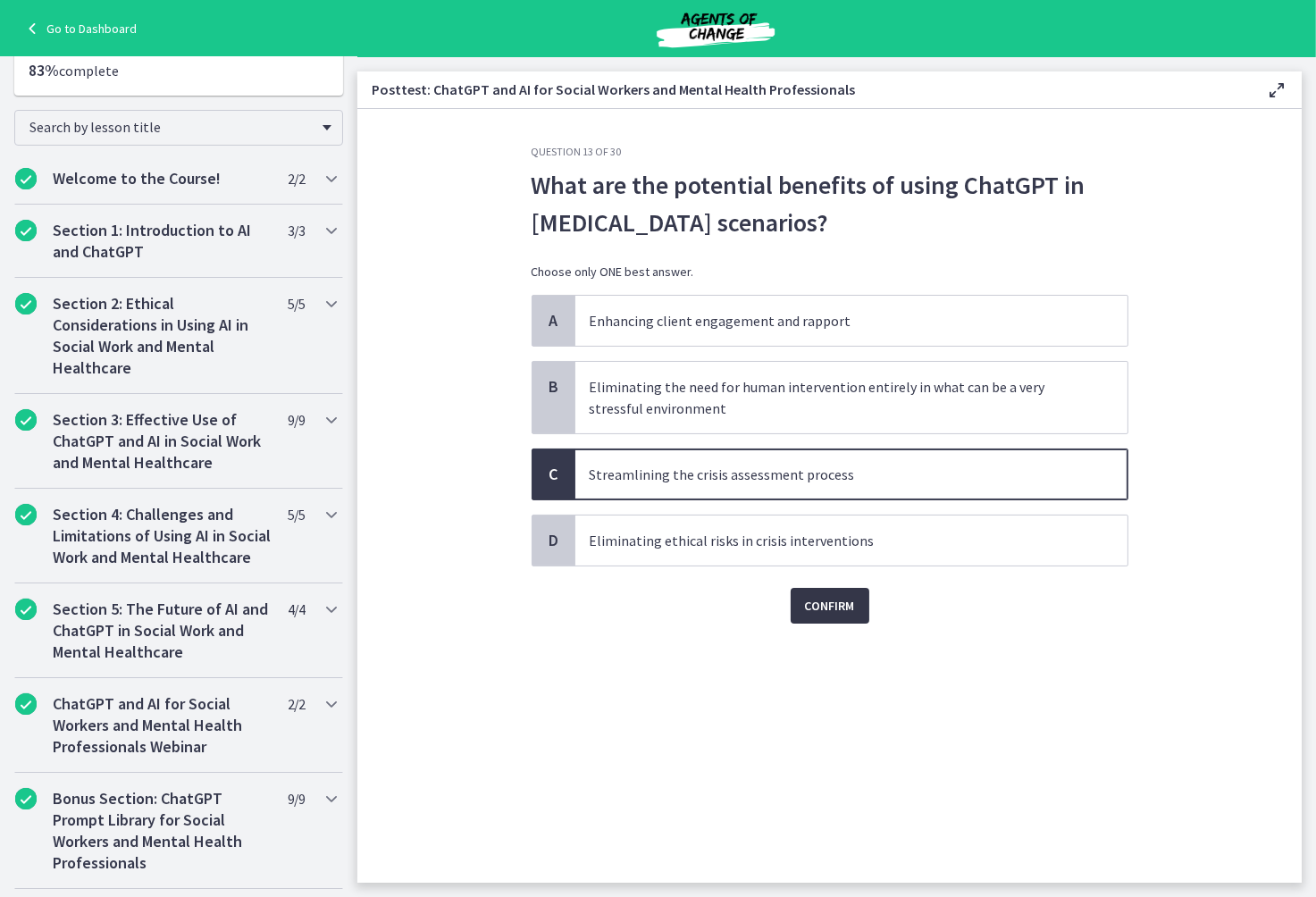
click at [811, 612] on span "Confirm" at bounding box center [830, 606] width 50 height 21
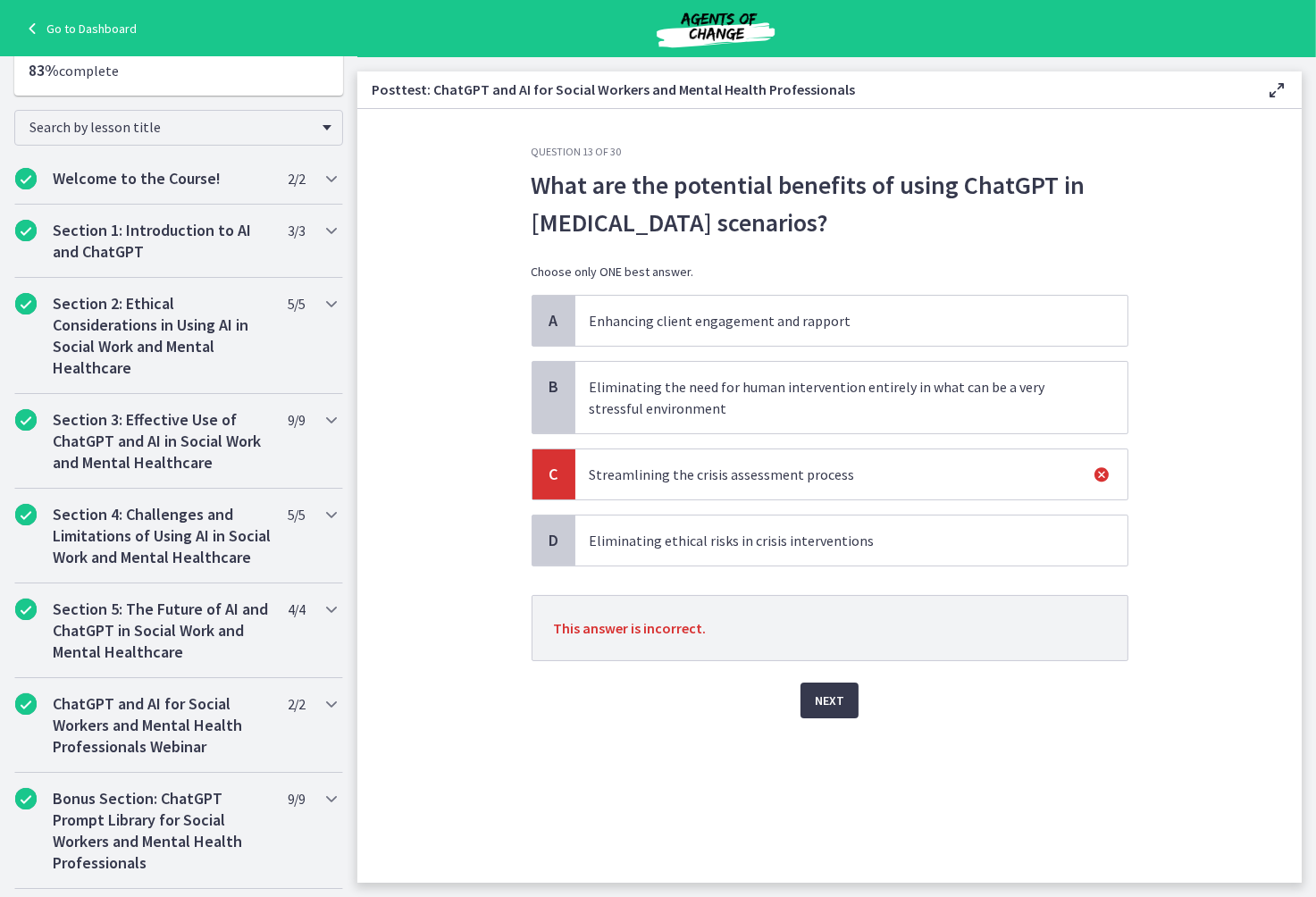
click at [745, 322] on p "Enhancing client engagement and rapport" at bounding box center [833, 320] width 488 height 21
click at [840, 702] on span "Next" at bounding box center [829, 701] width 30 height 21
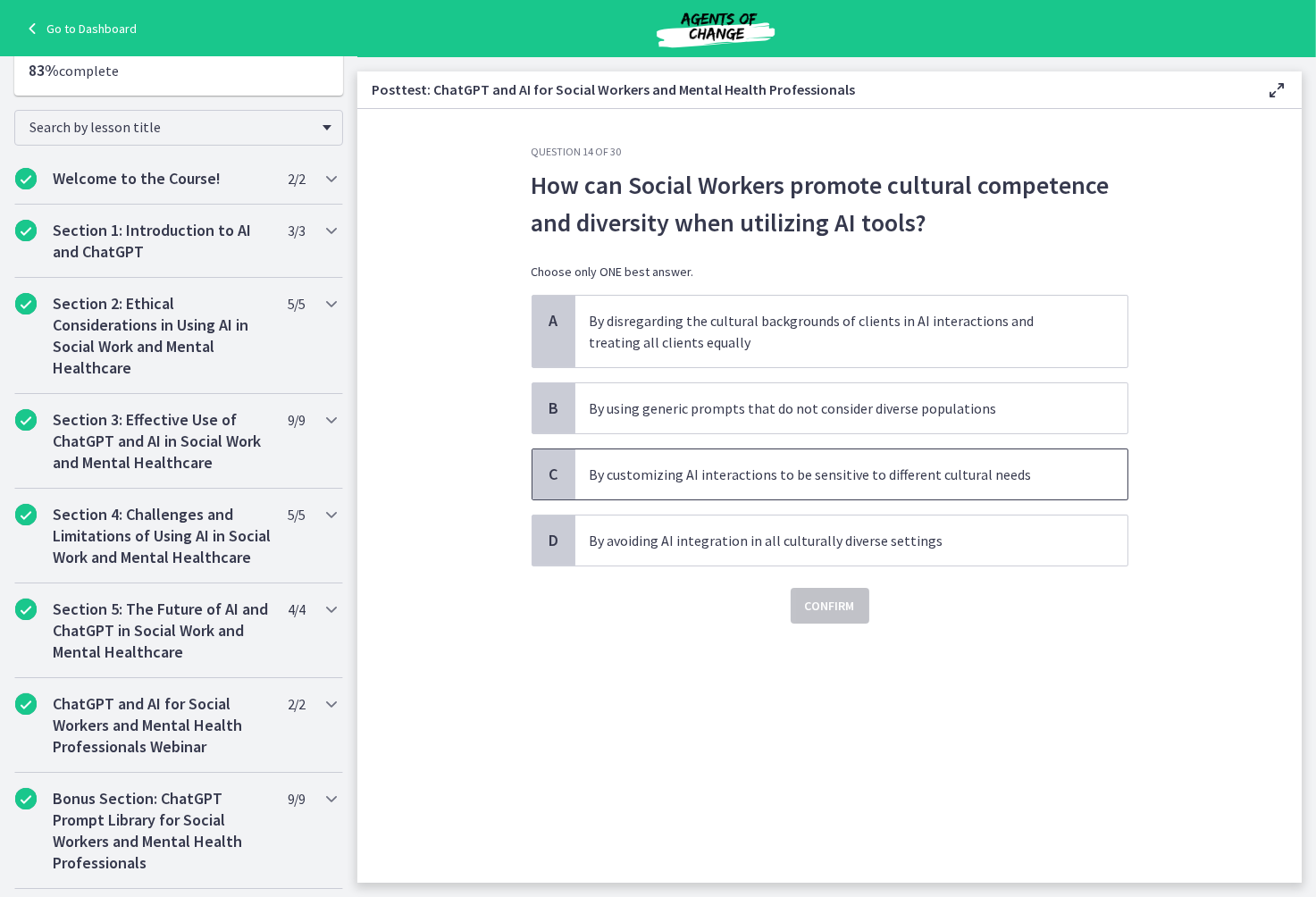
click at [867, 481] on p "By customizing AI interactions to be sensitive to different cultural needs" at bounding box center [833, 474] width 488 height 21
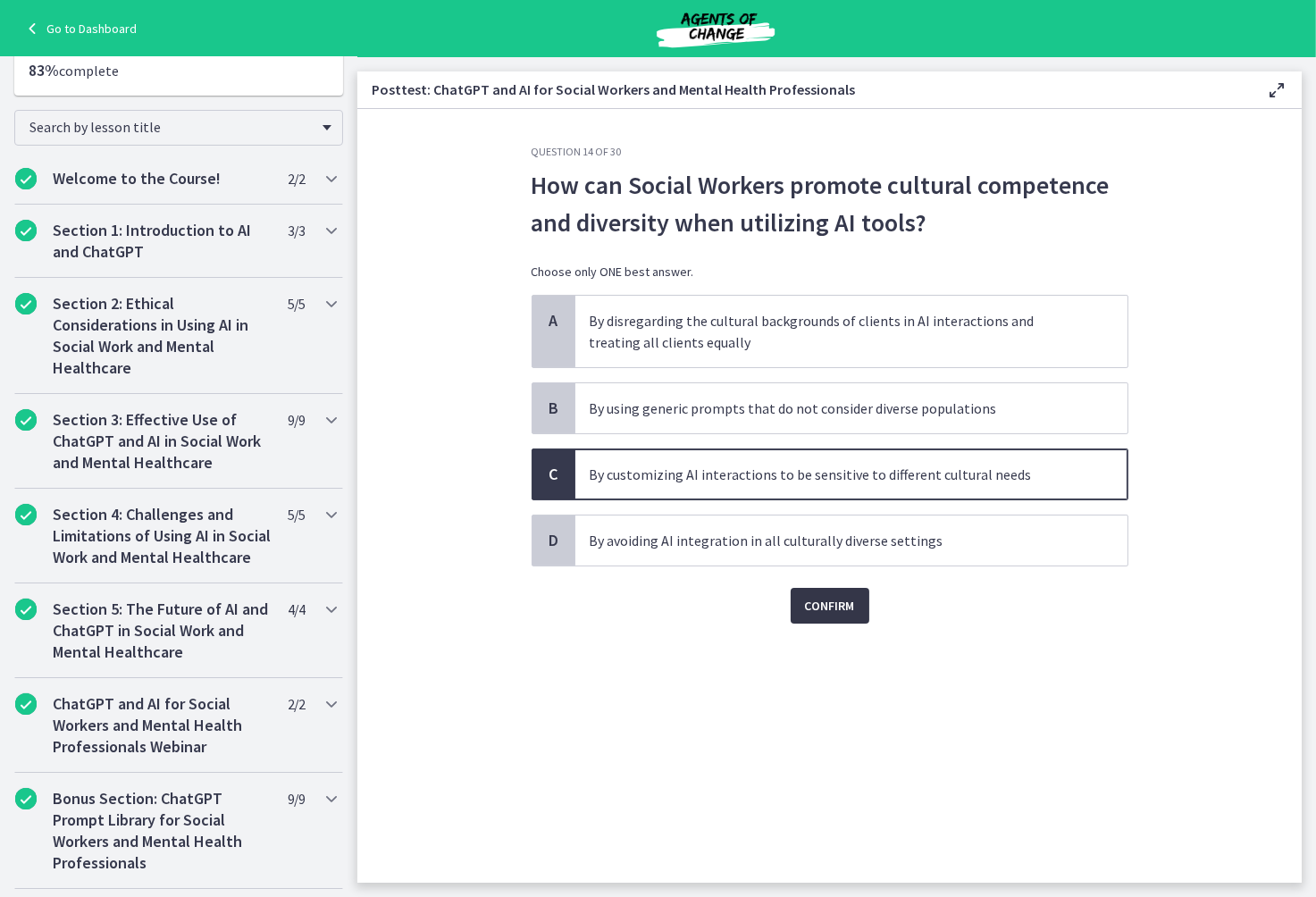
click at [815, 603] on span "Confirm" at bounding box center [830, 606] width 50 height 21
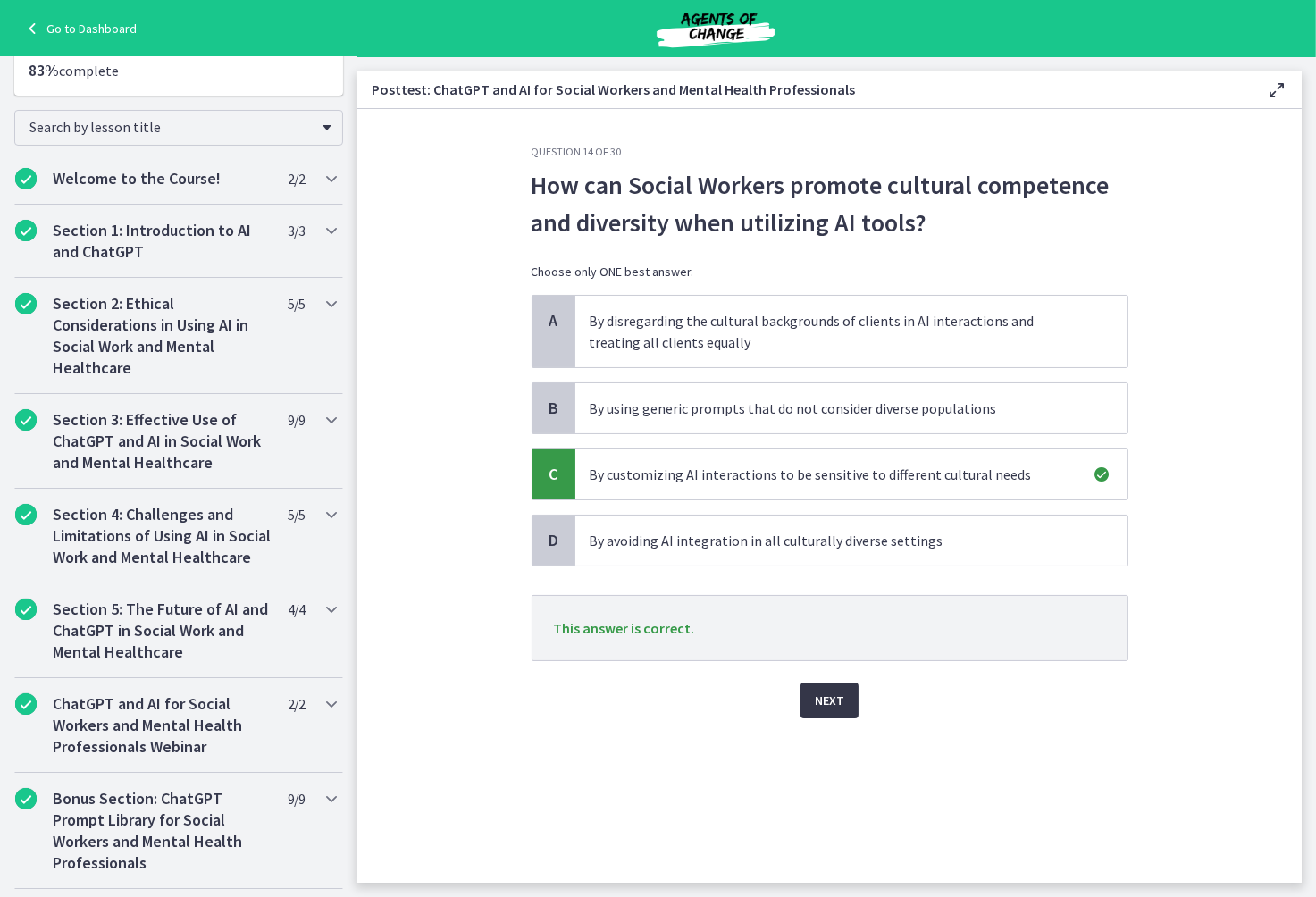
click at [821, 701] on span "Next" at bounding box center [829, 701] width 30 height 21
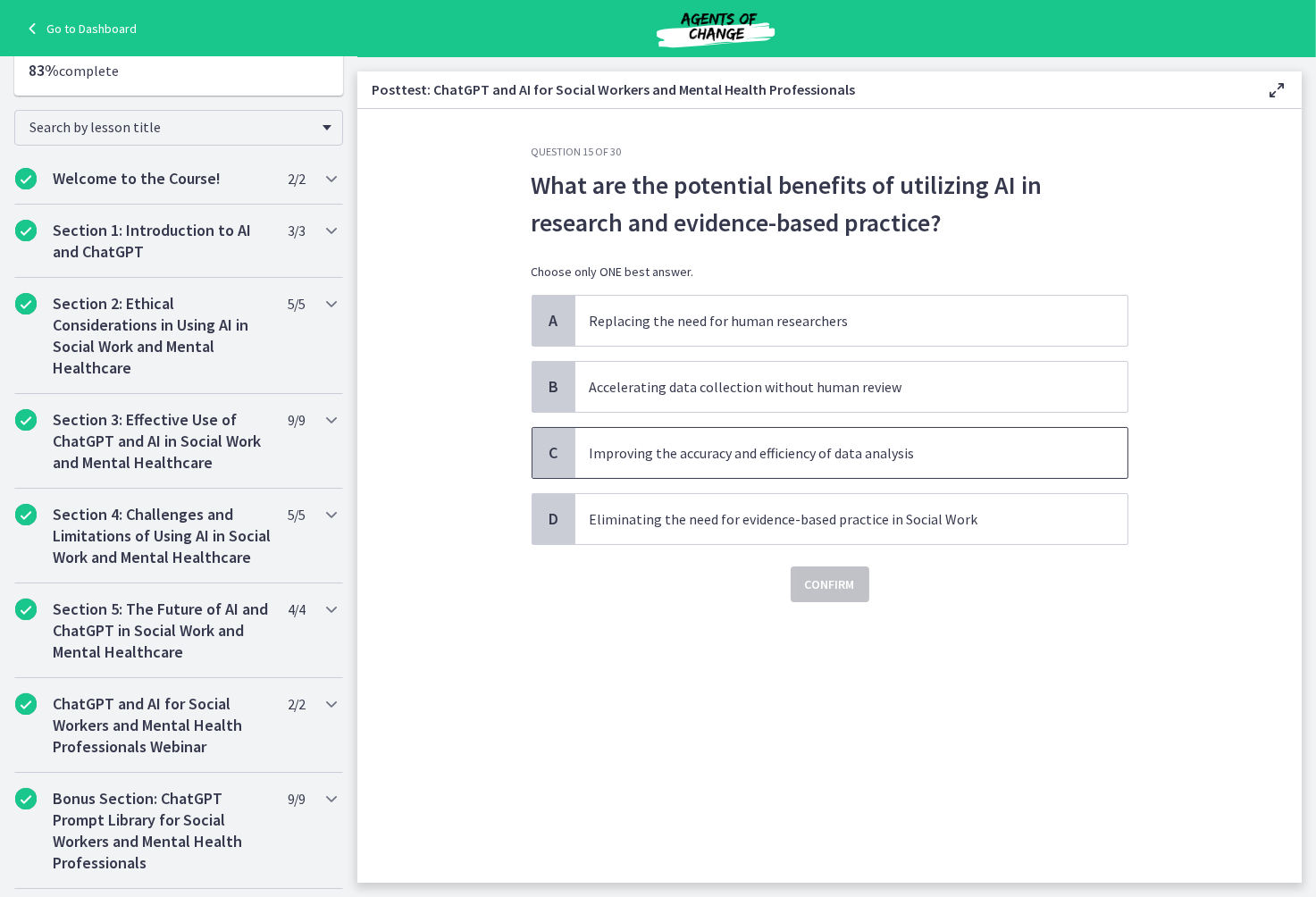
click at [937, 464] on span "Improving the accuracy and efficiency of data analysis" at bounding box center [851, 452] width 552 height 50
click at [809, 589] on span "Confirm" at bounding box center [830, 584] width 50 height 21
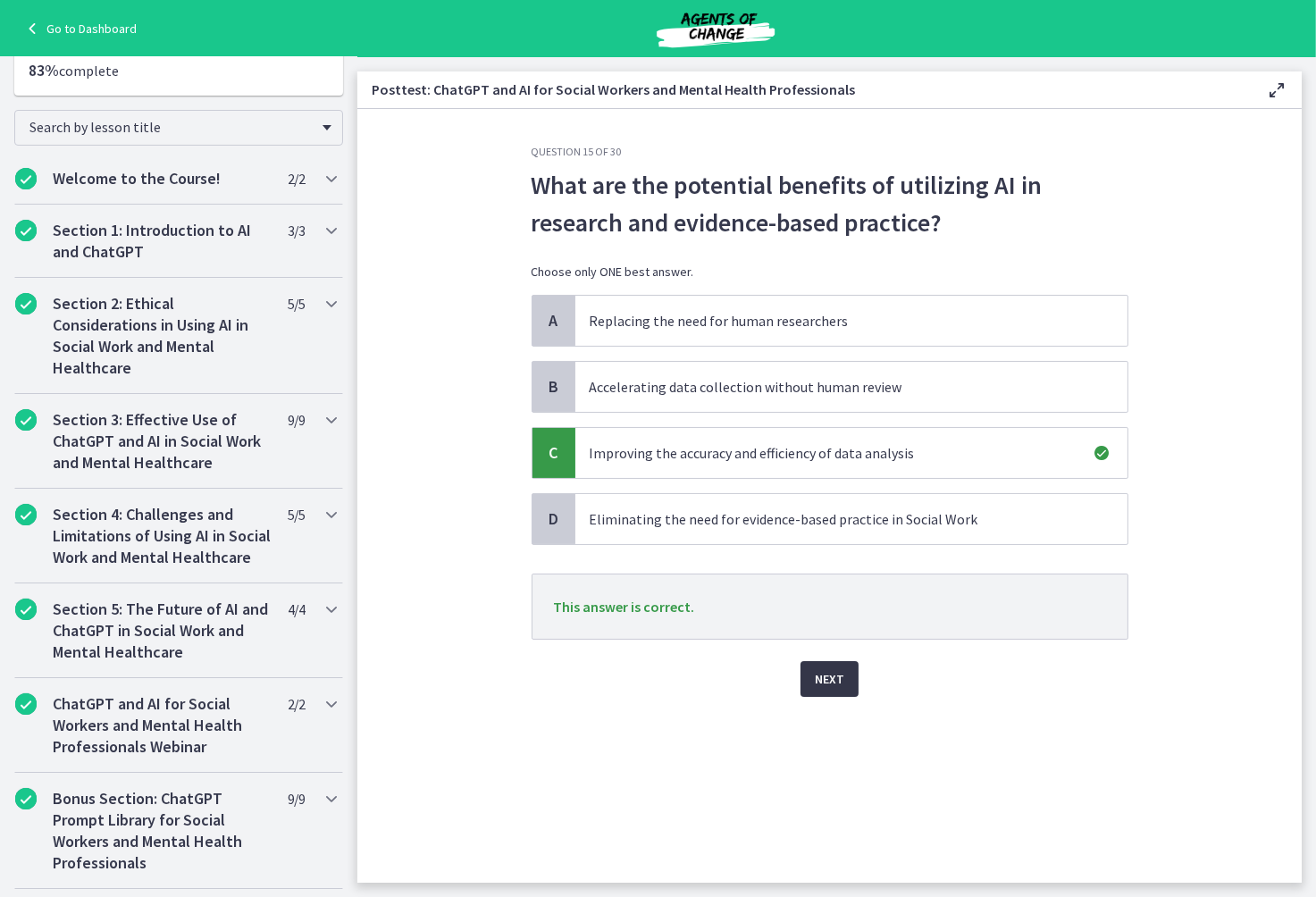
click at [823, 680] on span "Next" at bounding box center [829, 678] width 30 height 21
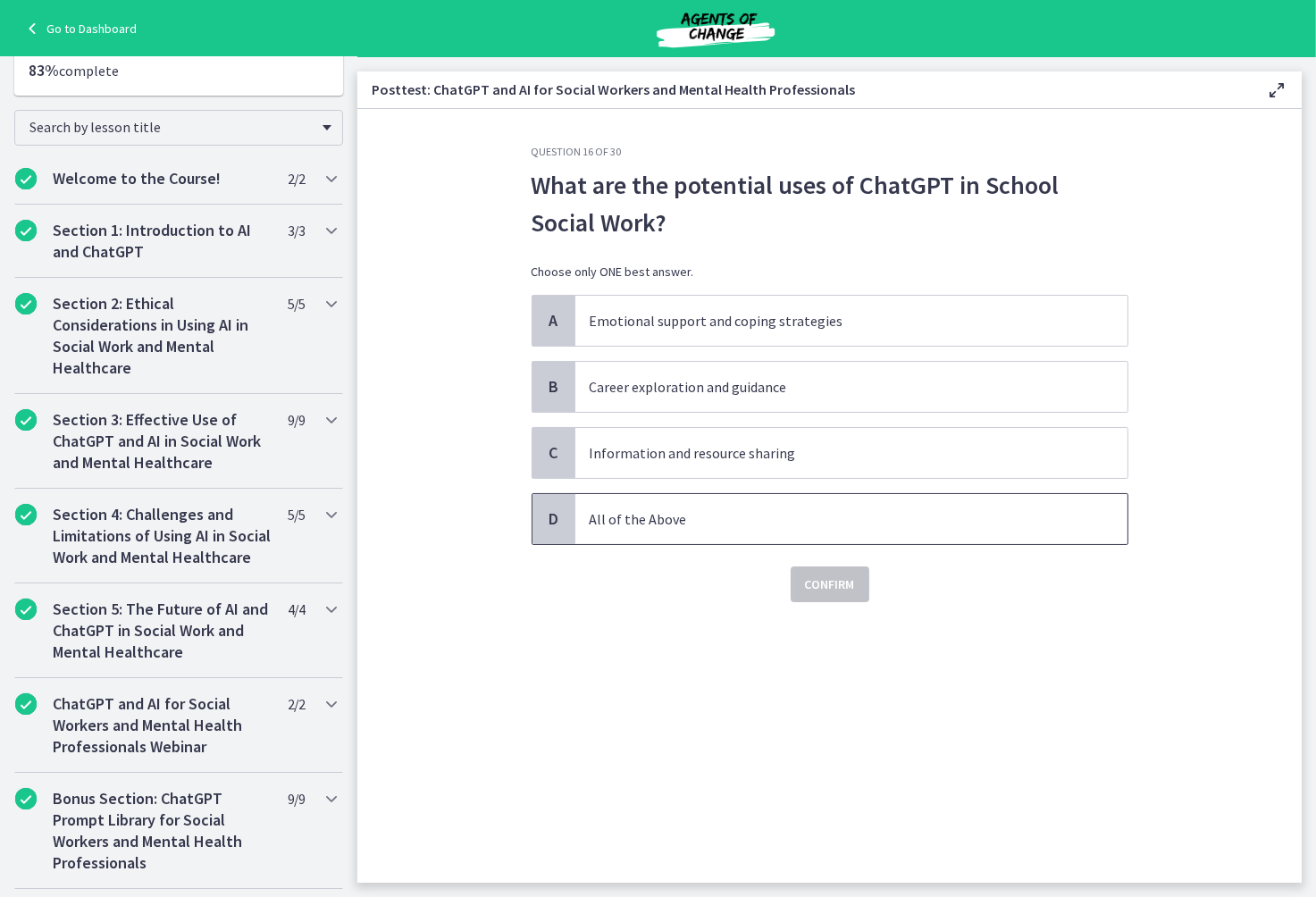
click at [726, 515] on p "All of the Above" at bounding box center [833, 518] width 488 height 21
click at [808, 590] on span "Confirm" at bounding box center [830, 584] width 50 height 21
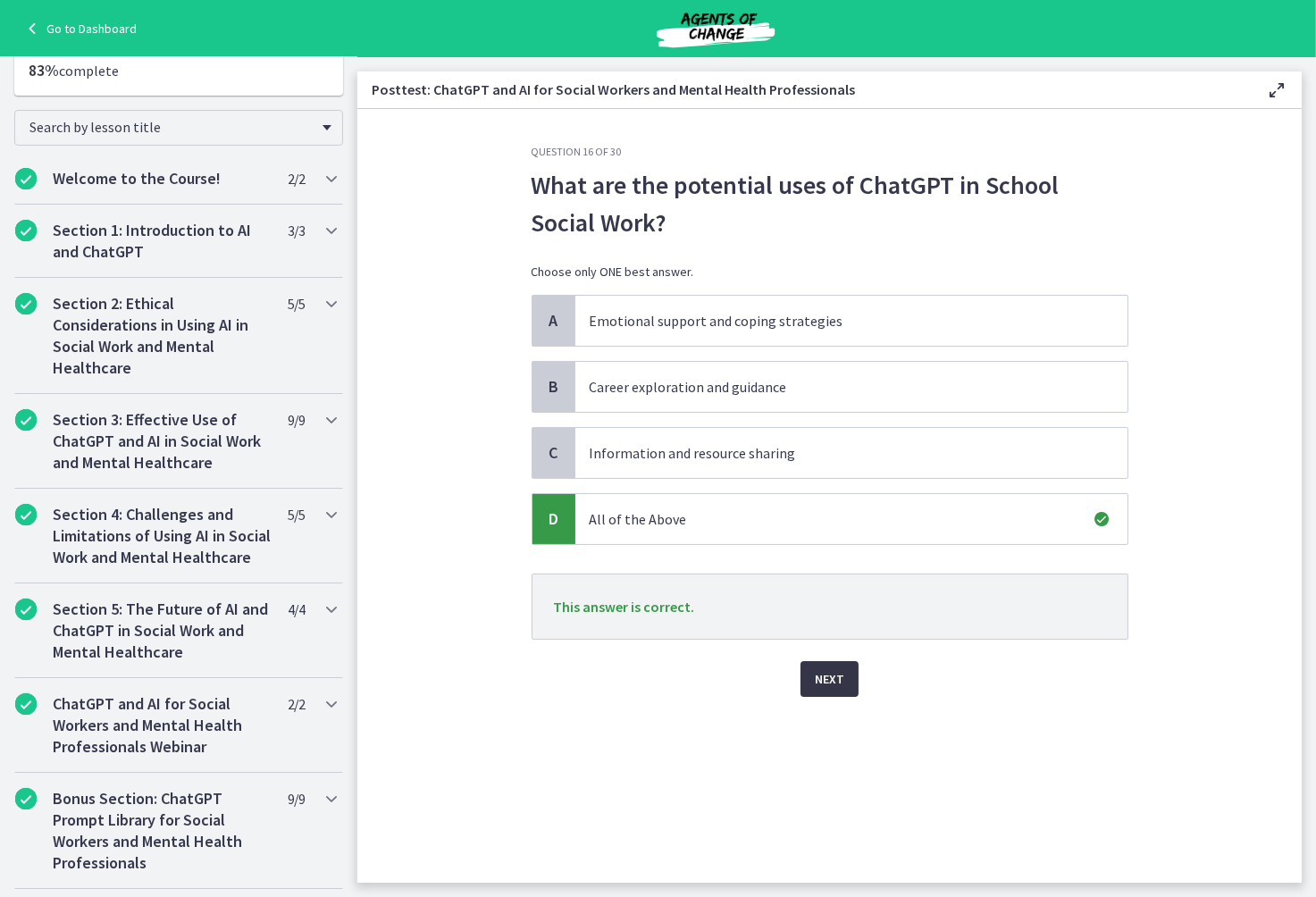
click at [837, 681] on span "Next" at bounding box center [829, 678] width 30 height 21
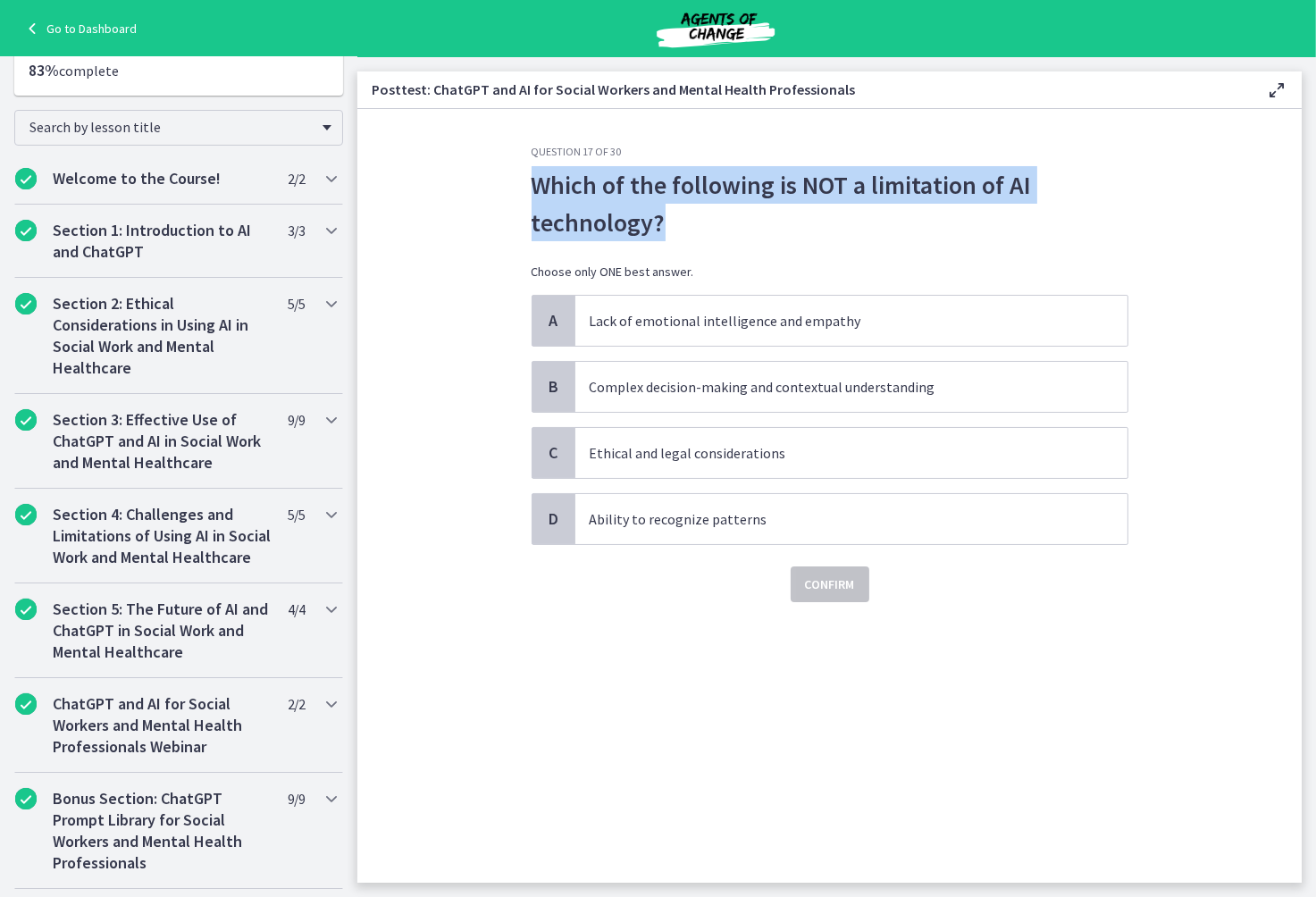
drag, startPoint x: 531, startPoint y: 181, endPoint x: 661, endPoint y: 210, distance: 133.2
click at [661, 210] on p "Which of the following is NOT a limitation of AI technology?" at bounding box center [830, 203] width 597 height 75
copy p "Which of the following is NOT a limitation of AI technology?"
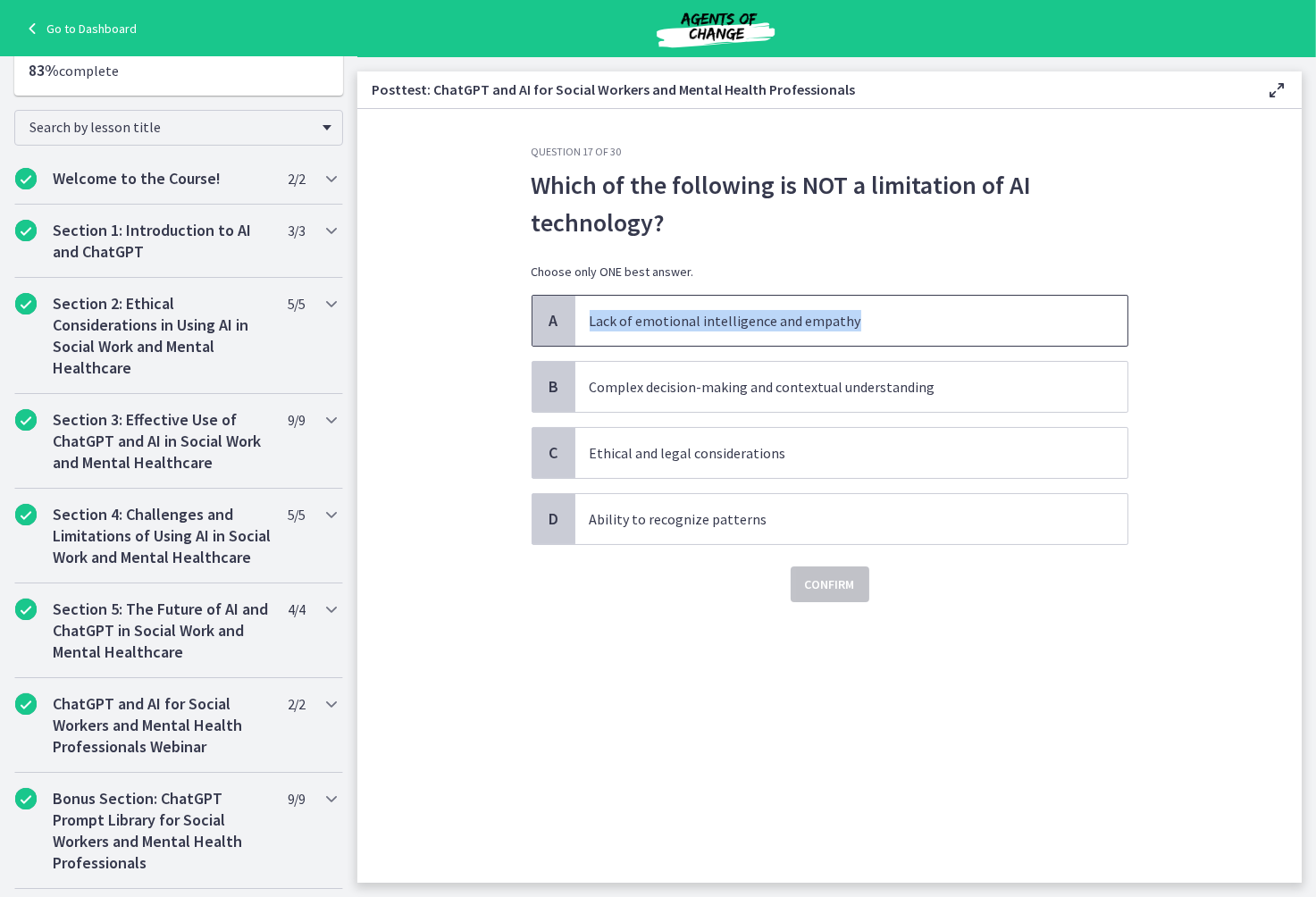
drag, startPoint x: 589, startPoint y: 319, endPoint x: 893, endPoint y: 341, distance: 304.8
click at [893, 341] on span "Lack of emotional intelligence and empathy" at bounding box center [851, 321] width 552 height 50
copy p "Lack of emotional intelligence and empathy"
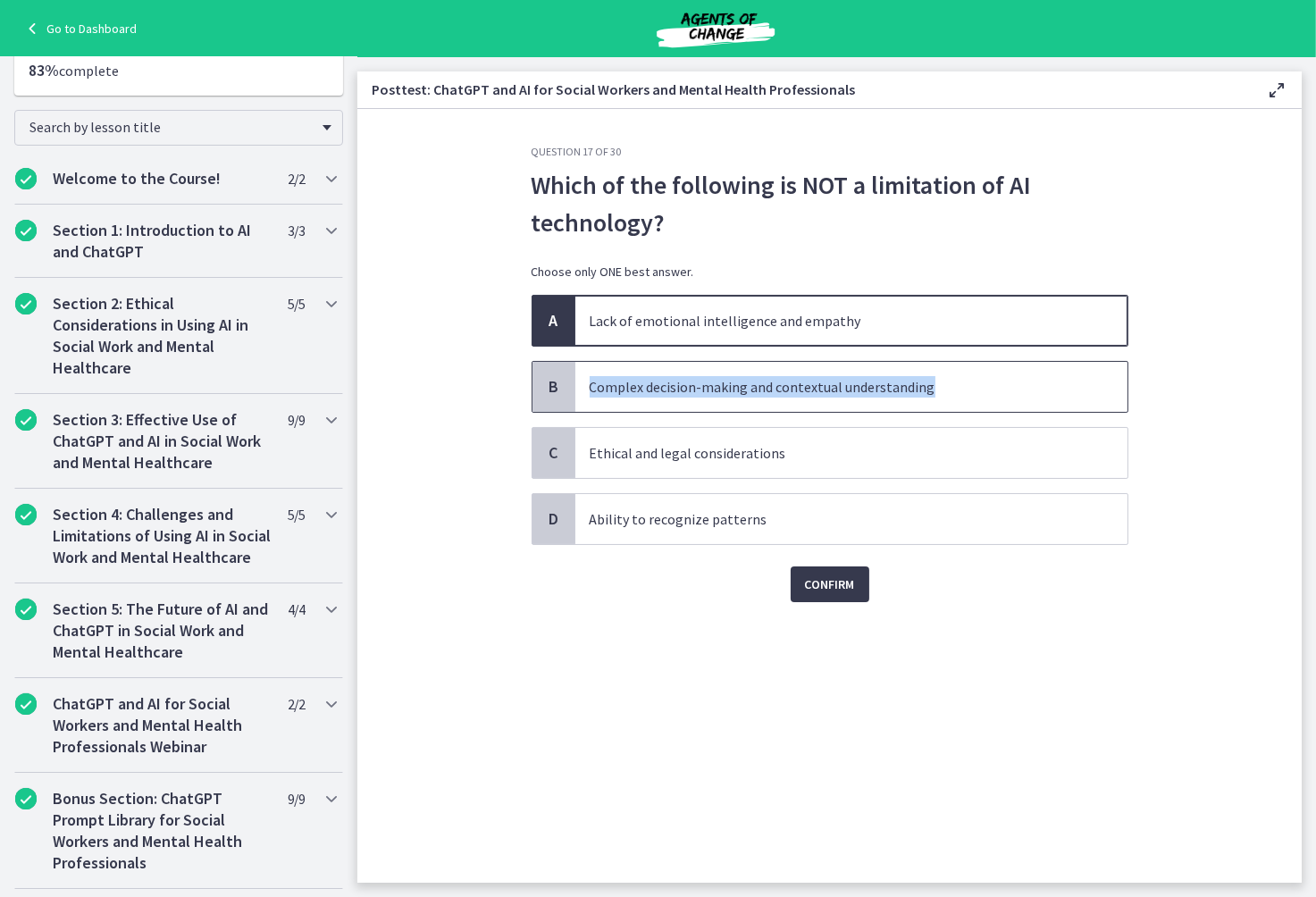
drag, startPoint x: 586, startPoint y: 384, endPoint x: 935, endPoint y: 403, distance: 349.5
click at [935, 403] on span "Complex decision-making and contextual understanding" at bounding box center [851, 387] width 552 height 50
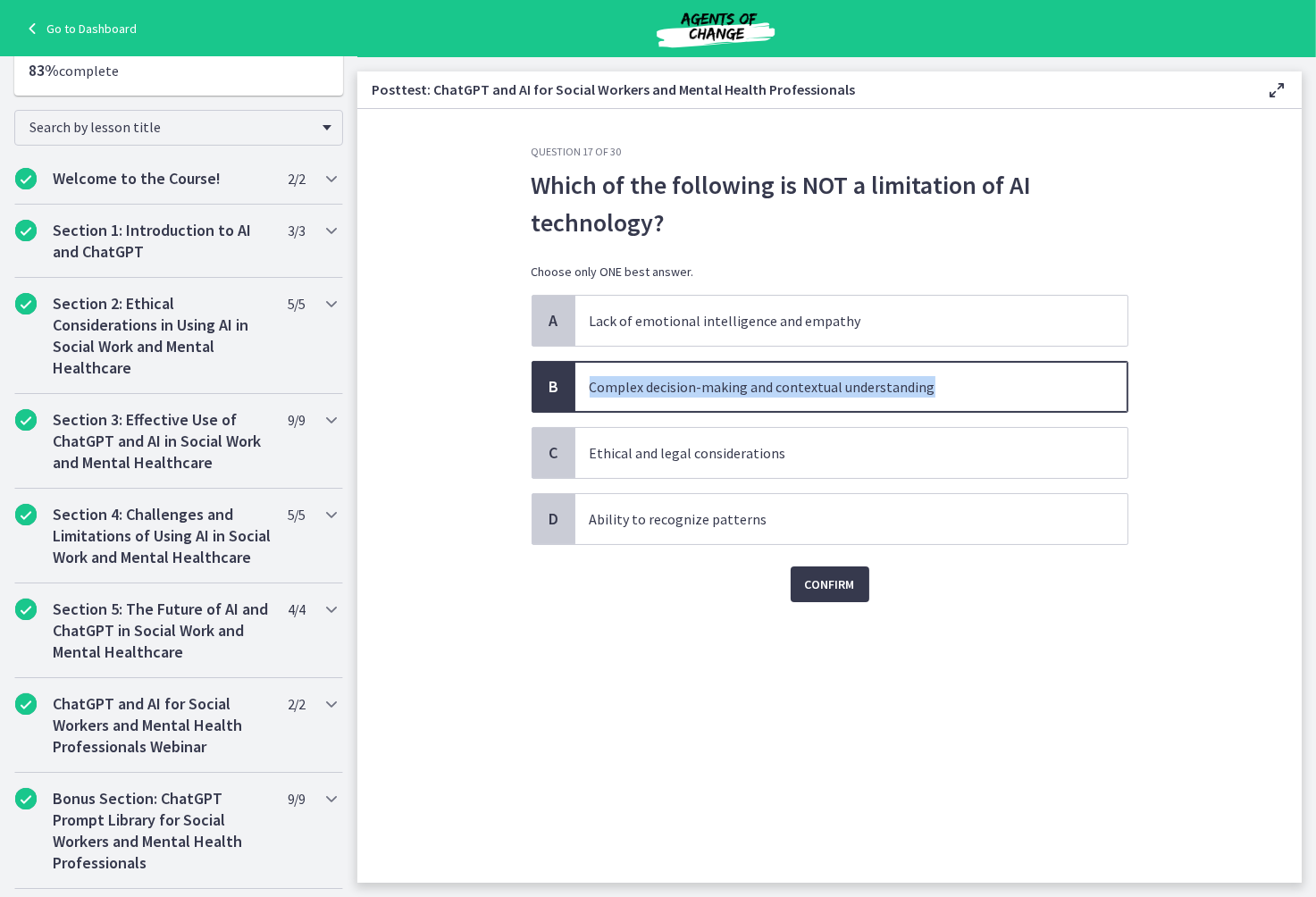
copy p "Complex decision-making and contextual understanding"
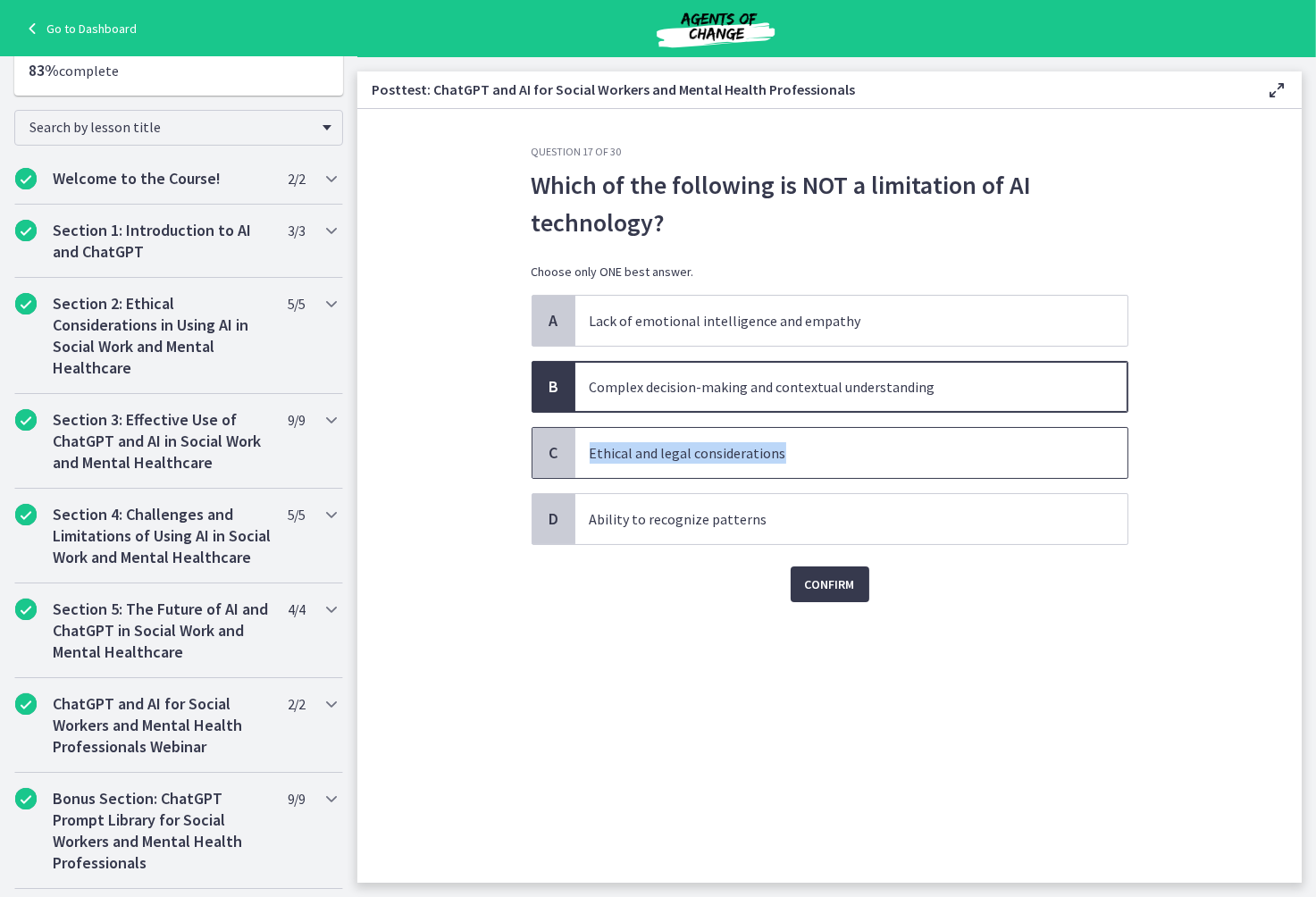
drag, startPoint x: 589, startPoint y: 448, endPoint x: 804, endPoint y: 450, distance: 215.0
click at [804, 450] on p "Ethical and legal considerations" at bounding box center [833, 452] width 488 height 21
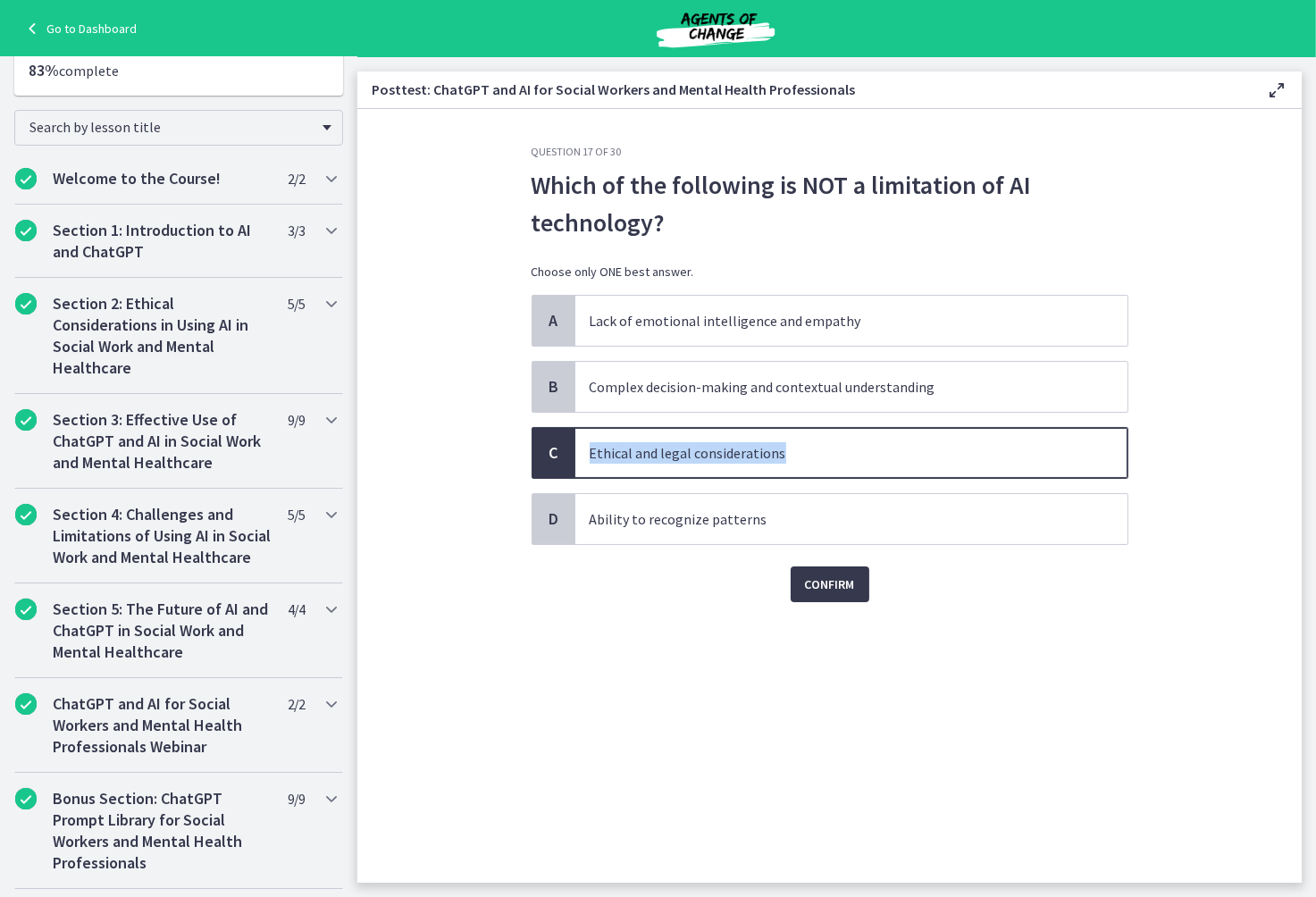
copy p "Ethical and legal considerations"
click at [632, 448] on p "Ethical and legal considerations" at bounding box center [833, 452] width 488 height 21
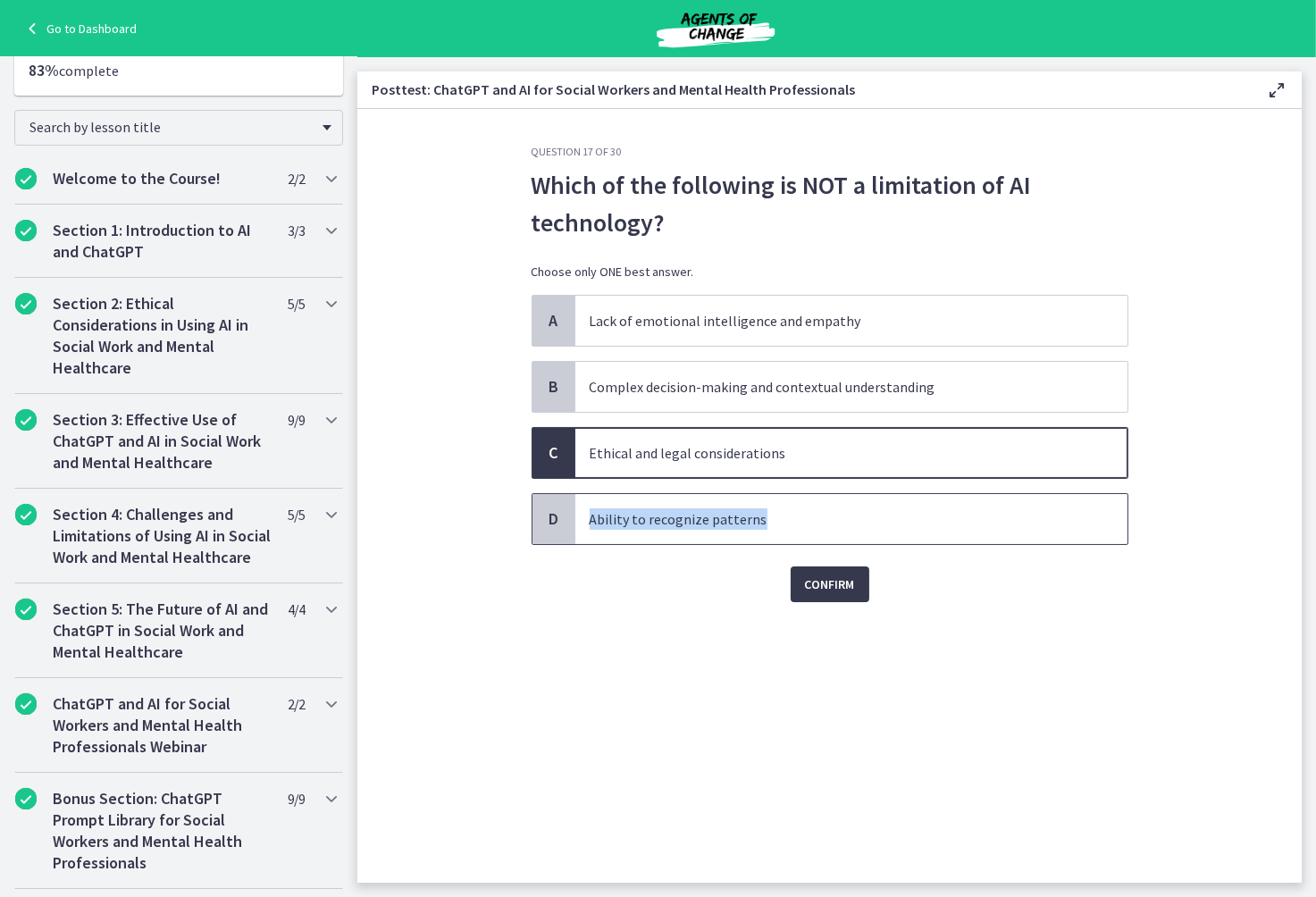
drag, startPoint x: 589, startPoint y: 519, endPoint x: 758, endPoint y: 514, distance: 169.1
click at [758, 514] on p "Ability to recognize patterns" at bounding box center [833, 518] width 488 height 21
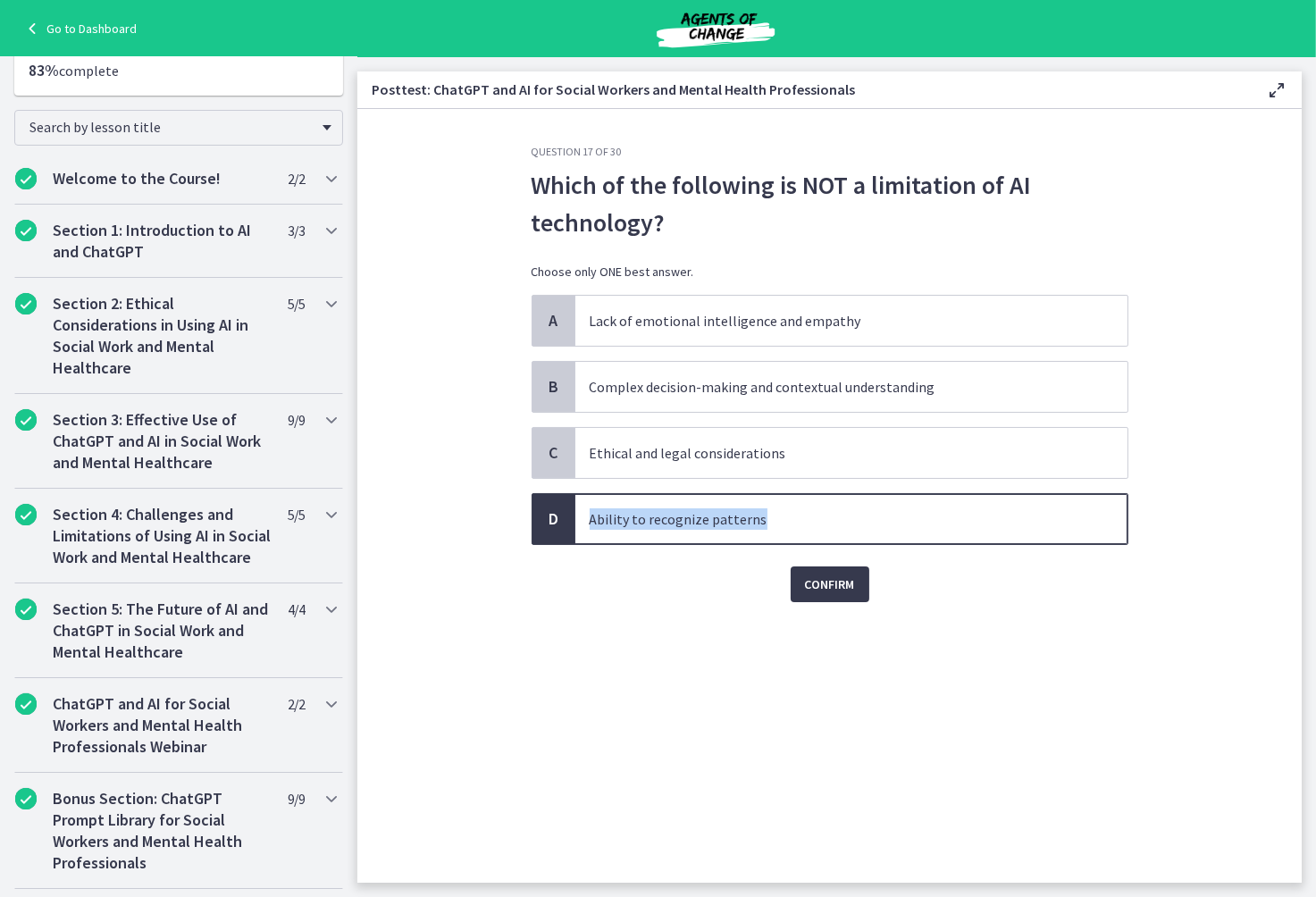
copy p "Ability to recognize patterns"
click at [852, 528] on p "Ability to recognize patterns" at bounding box center [833, 518] width 488 height 21
click at [797, 526] on p "Ability to recognize patterns" at bounding box center [833, 518] width 488 height 21
click at [822, 586] on span "Confirm" at bounding box center [830, 584] width 50 height 21
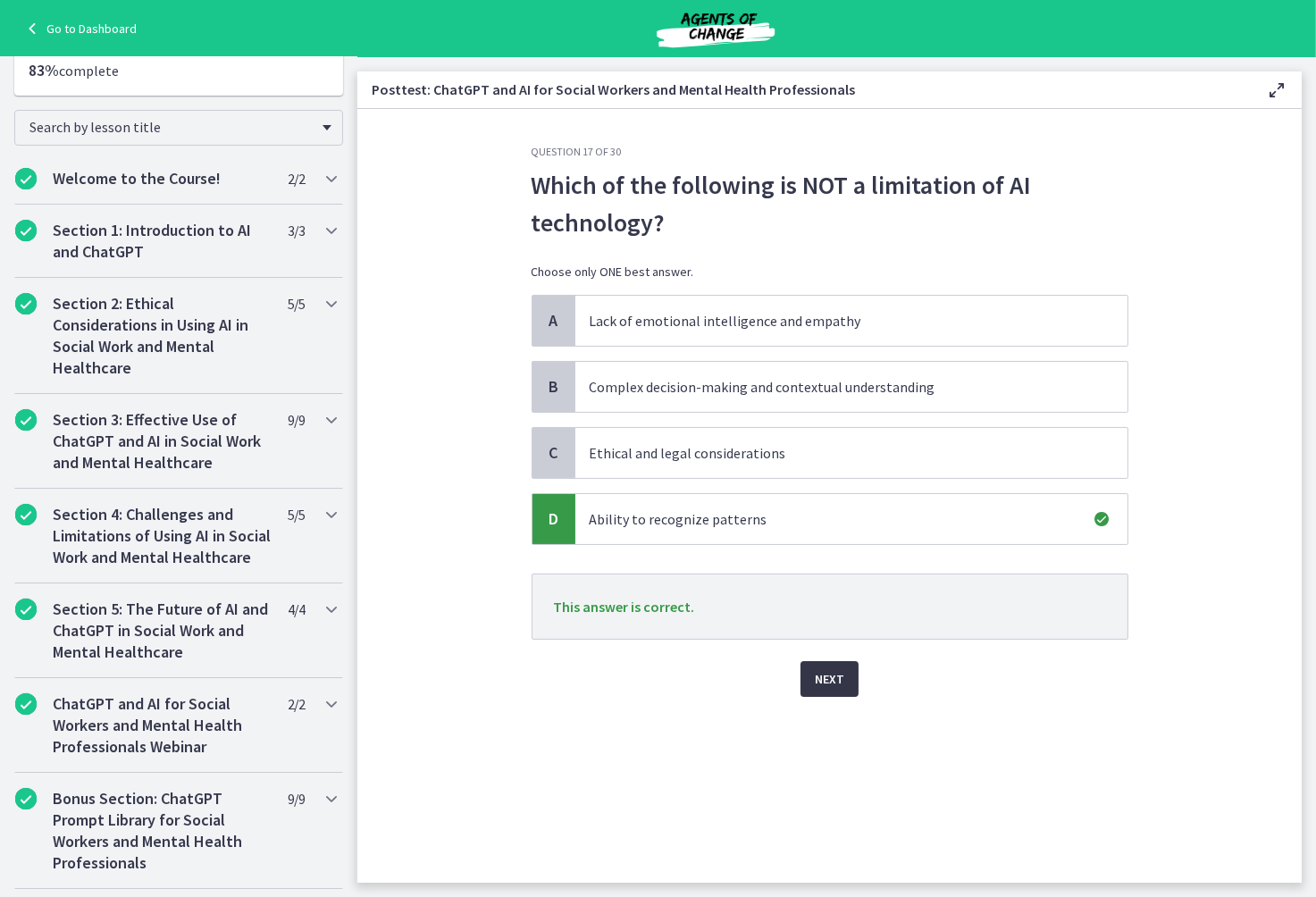
click at [837, 678] on span "Next" at bounding box center [829, 678] width 30 height 21
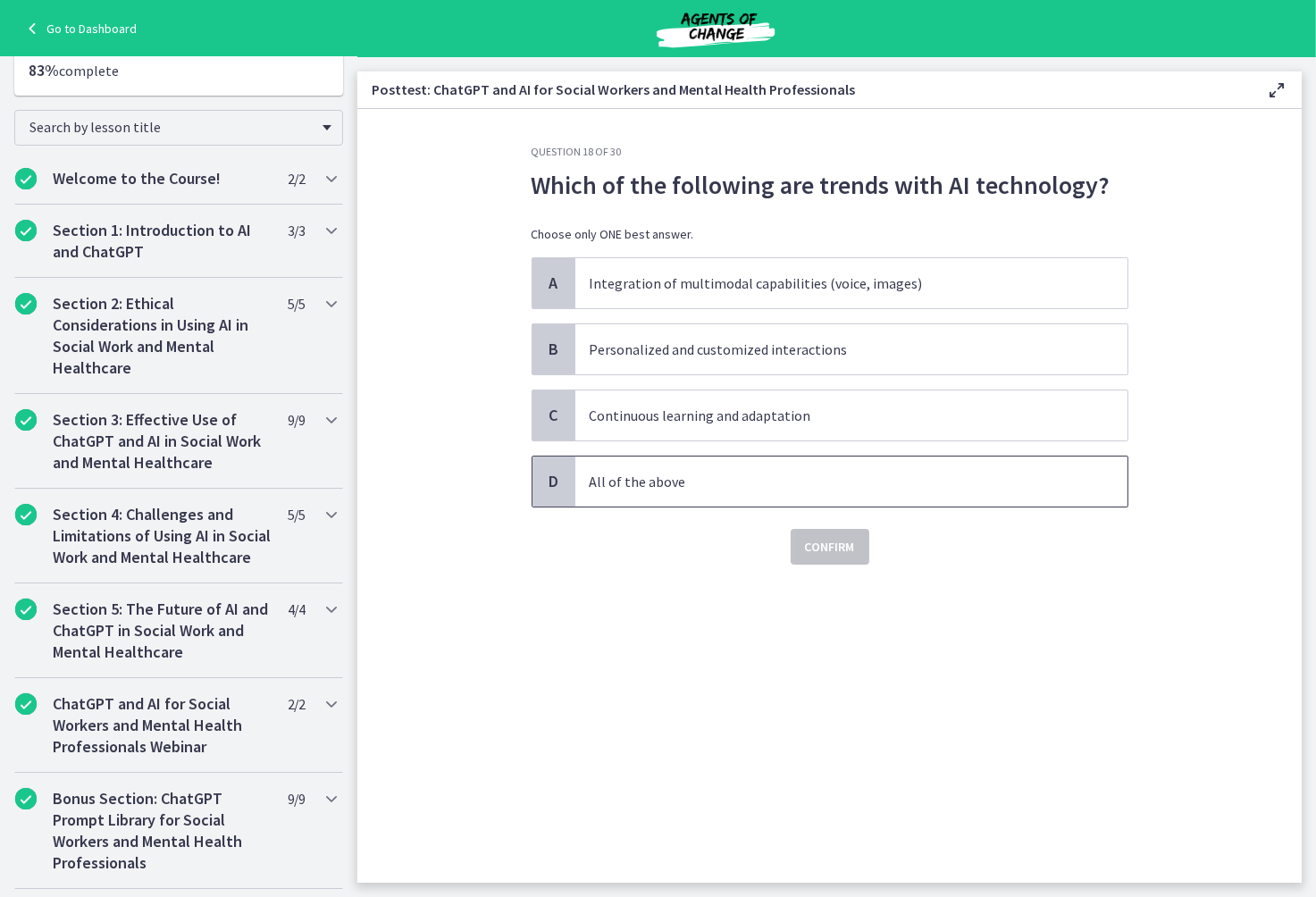
click at [742, 494] on span "All of the above" at bounding box center [851, 481] width 552 height 50
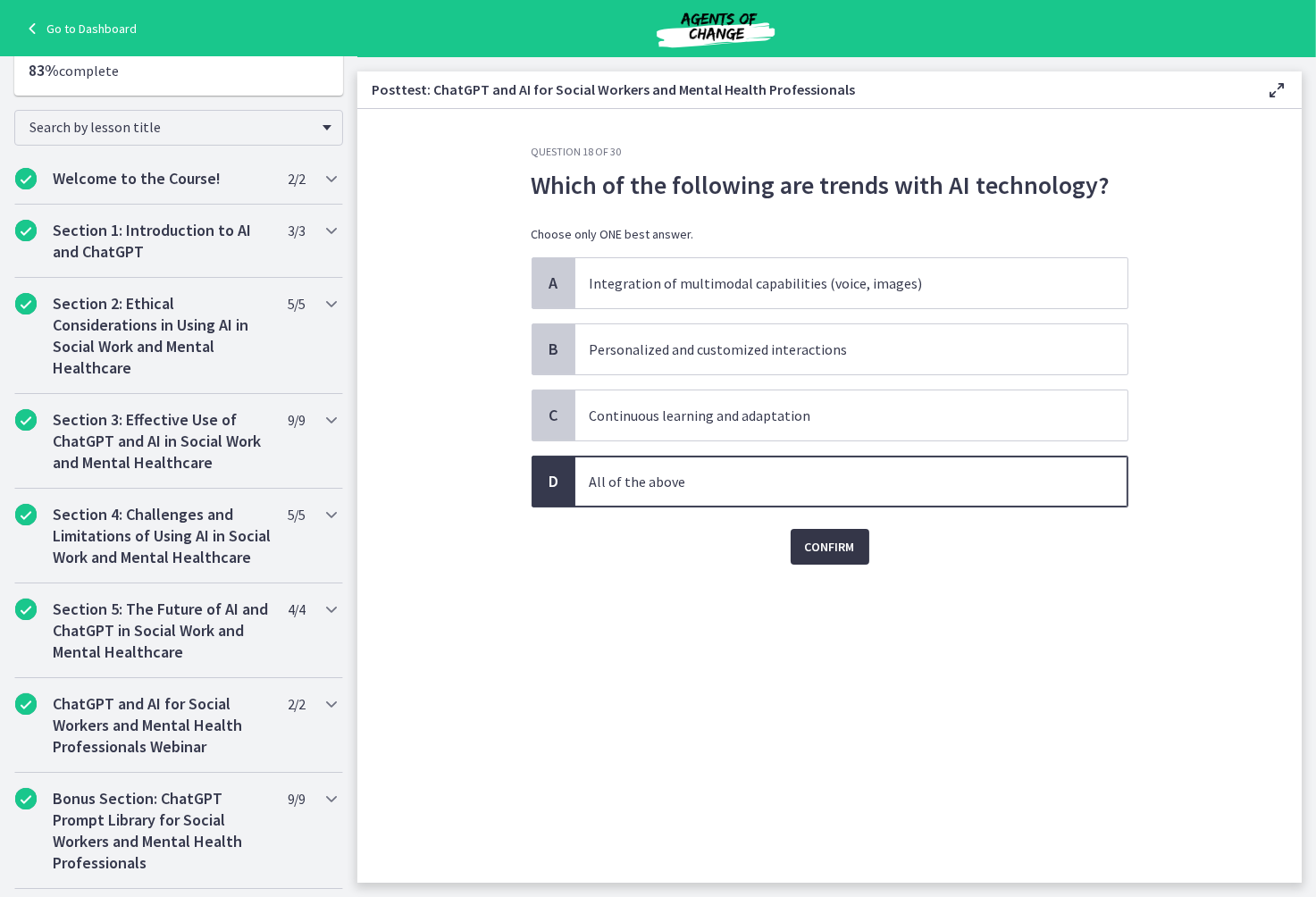
click at [826, 558] on button "Confirm" at bounding box center [830, 546] width 79 height 35
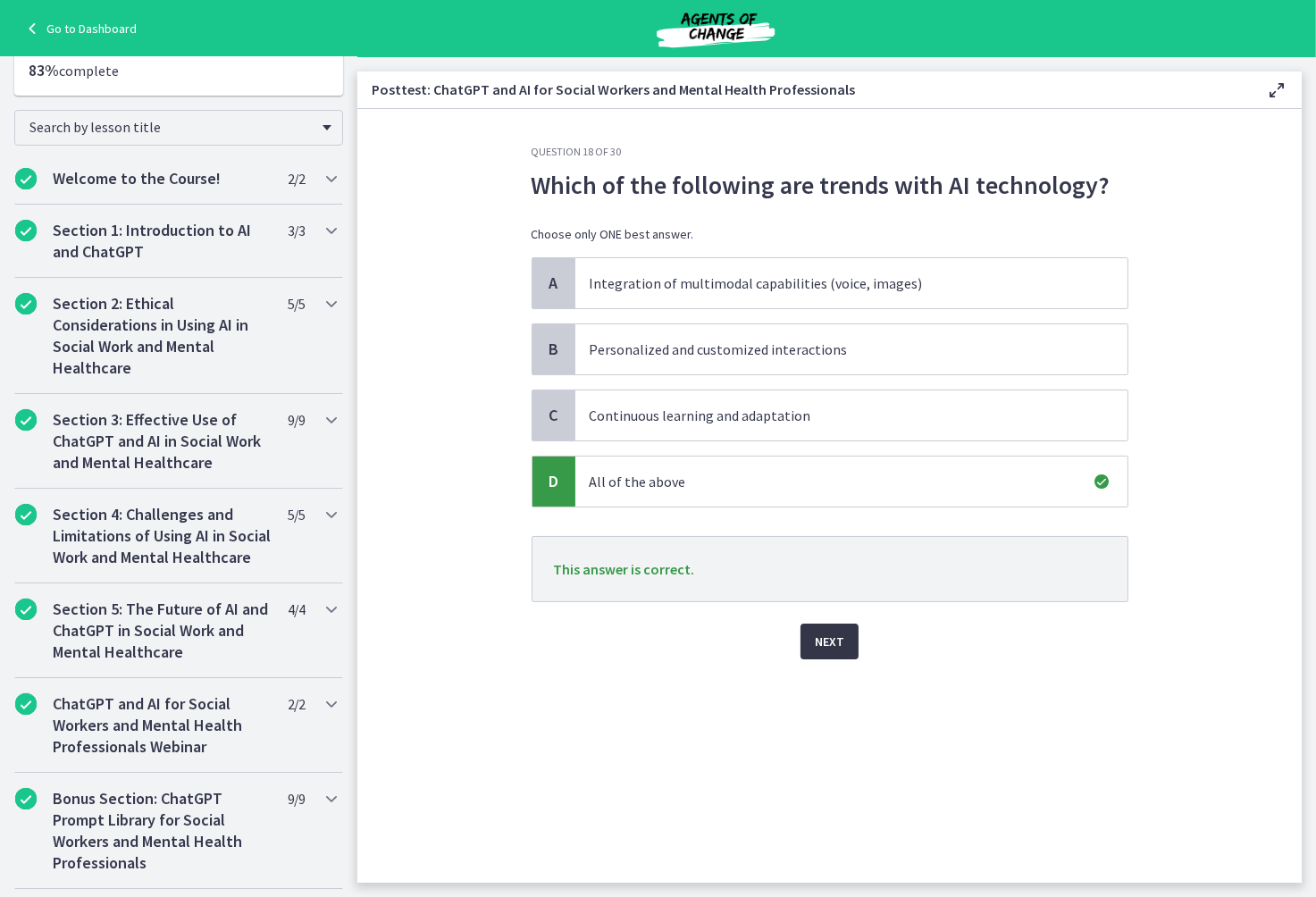
click at [838, 645] on span "Next" at bounding box center [829, 641] width 30 height 21
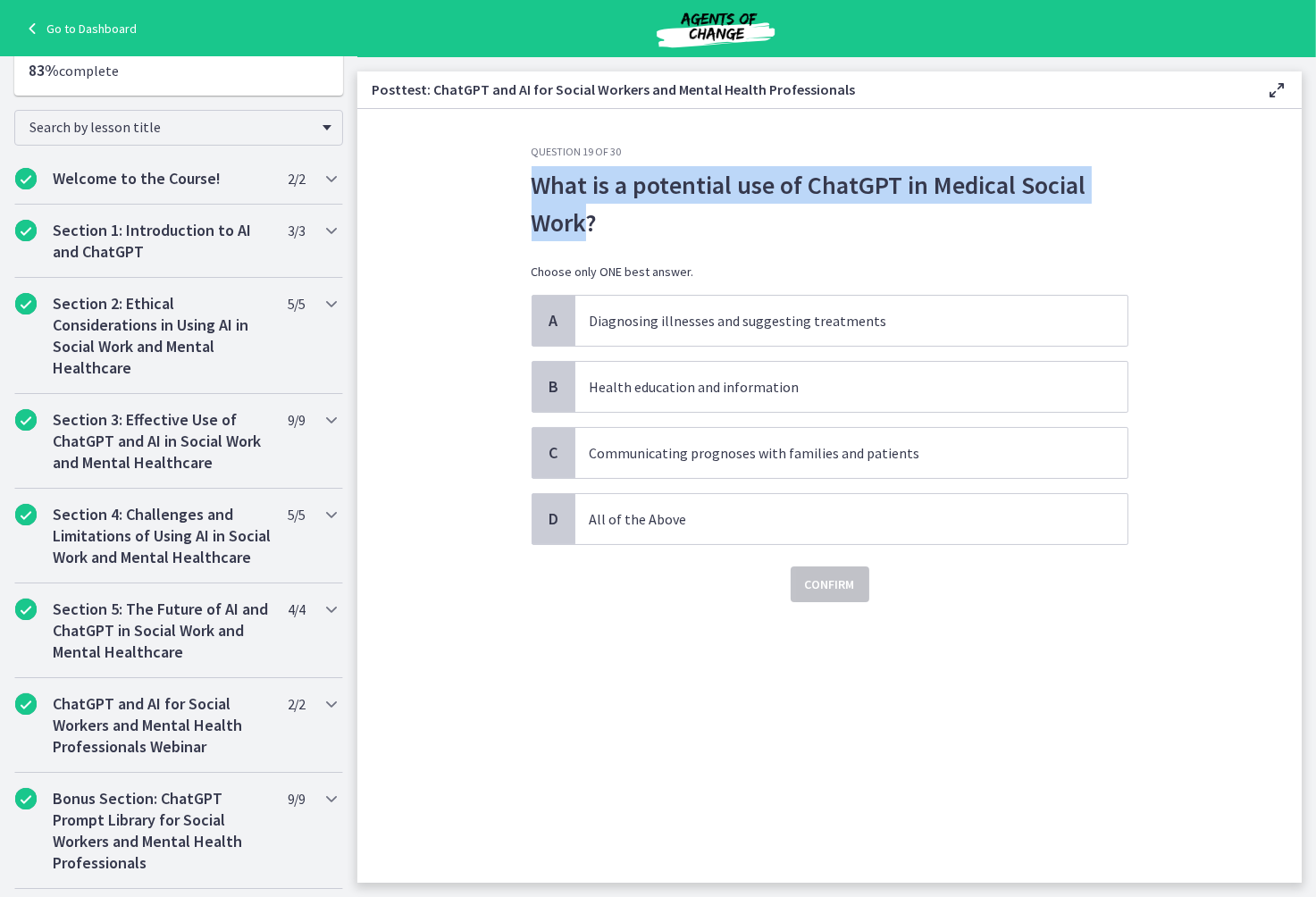
drag, startPoint x: 528, startPoint y: 184, endPoint x: 591, endPoint y: 218, distance: 71.6
click at [591, 218] on div "Question 19 of 30 What is a potential use of ChatGPT in Medical Social Work? Ch…" at bounding box center [830, 514] width 625 height 738
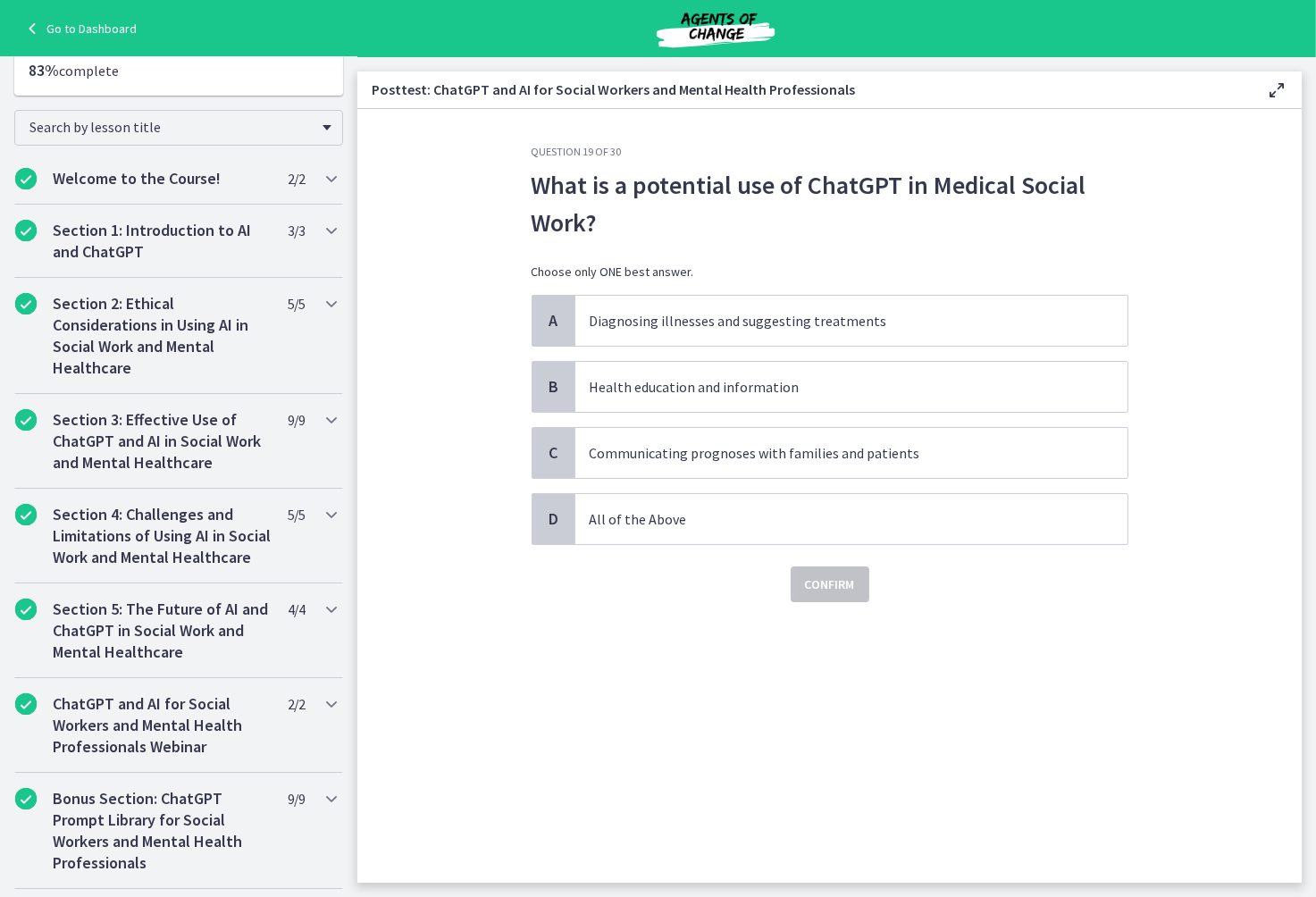
drag, startPoint x: 669, startPoint y: 237, endPoint x: 566, endPoint y: 208, distance: 107.0
click at [668, 237] on p "What is a potential use of ChatGPT in Medical Social Work?" at bounding box center [830, 203] width 597 height 75
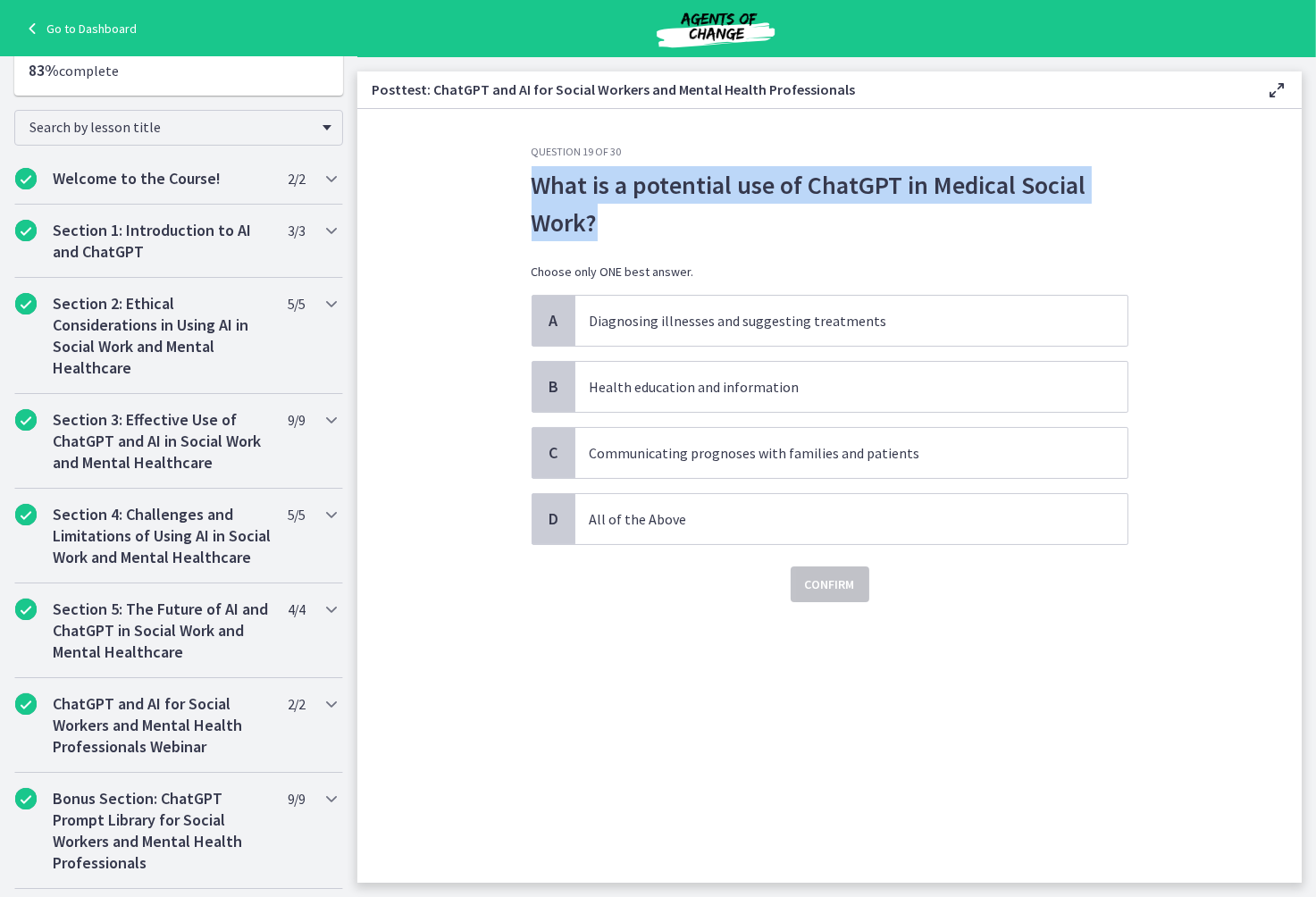
drag, startPoint x: 524, startPoint y: 182, endPoint x: 613, endPoint y: 229, distance: 100.6
click at [613, 229] on div "Question 19 of 30 What is a potential use of ChatGPT in Medical Social Work? Ch…" at bounding box center [830, 514] width 625 height 738
copy p "What is a potential use of ChatGPT in Medical Social Work?"
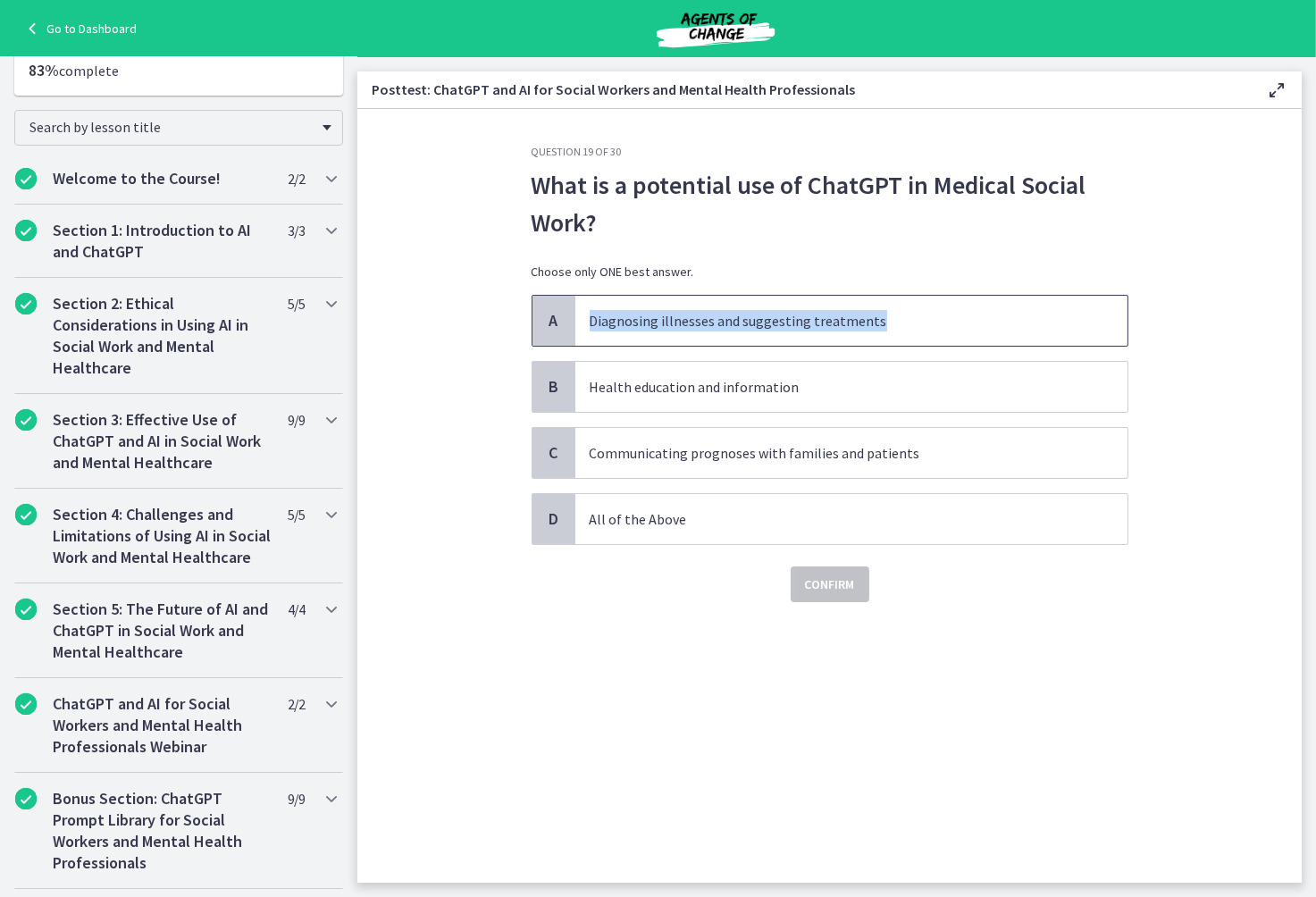
drag, startPoint x: 886, startPoint y: 310, endPoint x: 581, endPoint y: 322, distance: 305.2
click at [581, 322] on span "Diagnosing illnesses and suggesting treatments" at bounding box center [851, 321] width 552 height 50
copy p "Diagnosing illnesses and suggesting treatments"
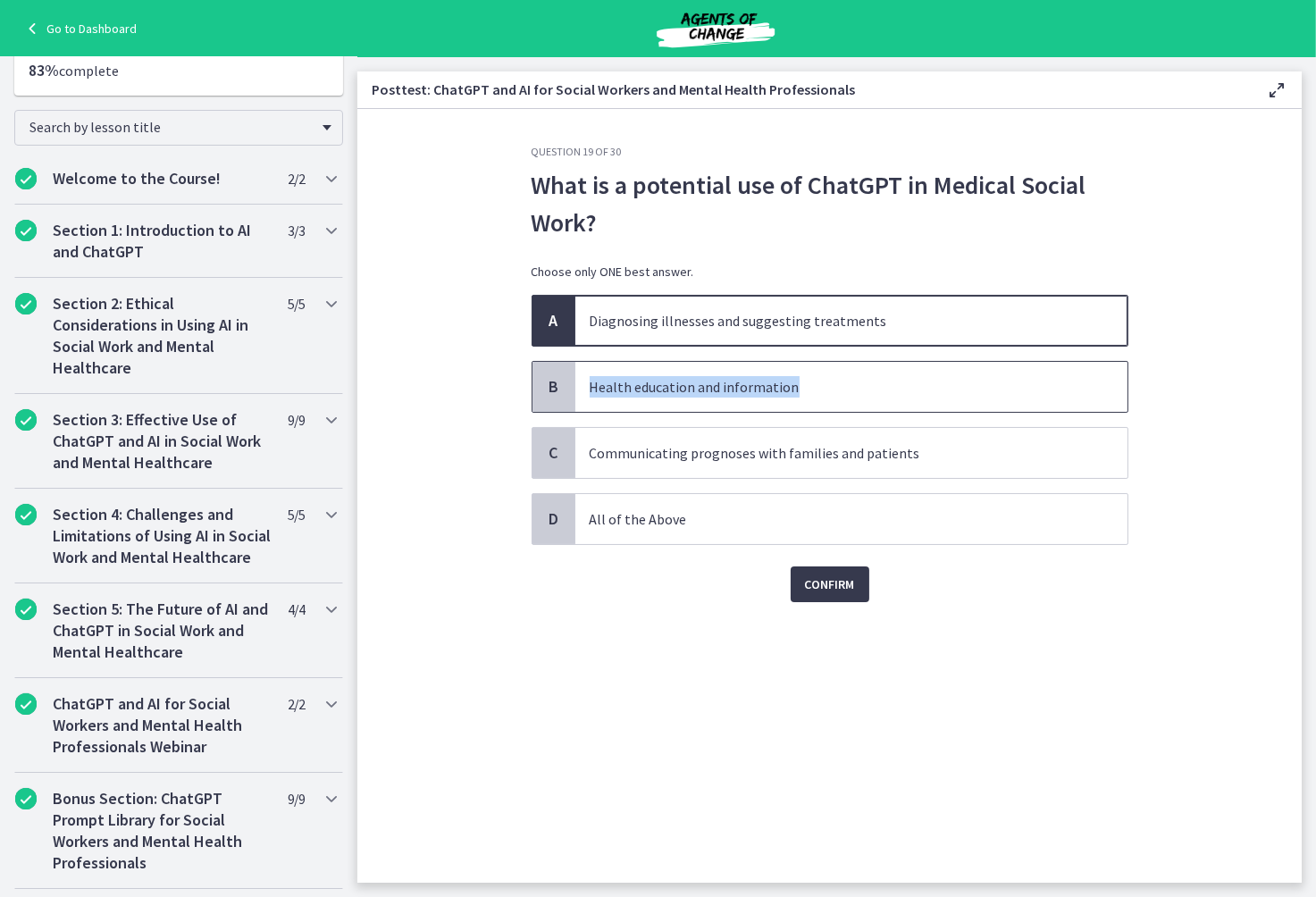
drag, startPoint x: 770, startPoint y: 387, endPoint x: 583, endPoint y: 398, distance: 187.3
click at [584, 398] on span "Health education and information" at bounding box center [851, 387] width 552 height 50
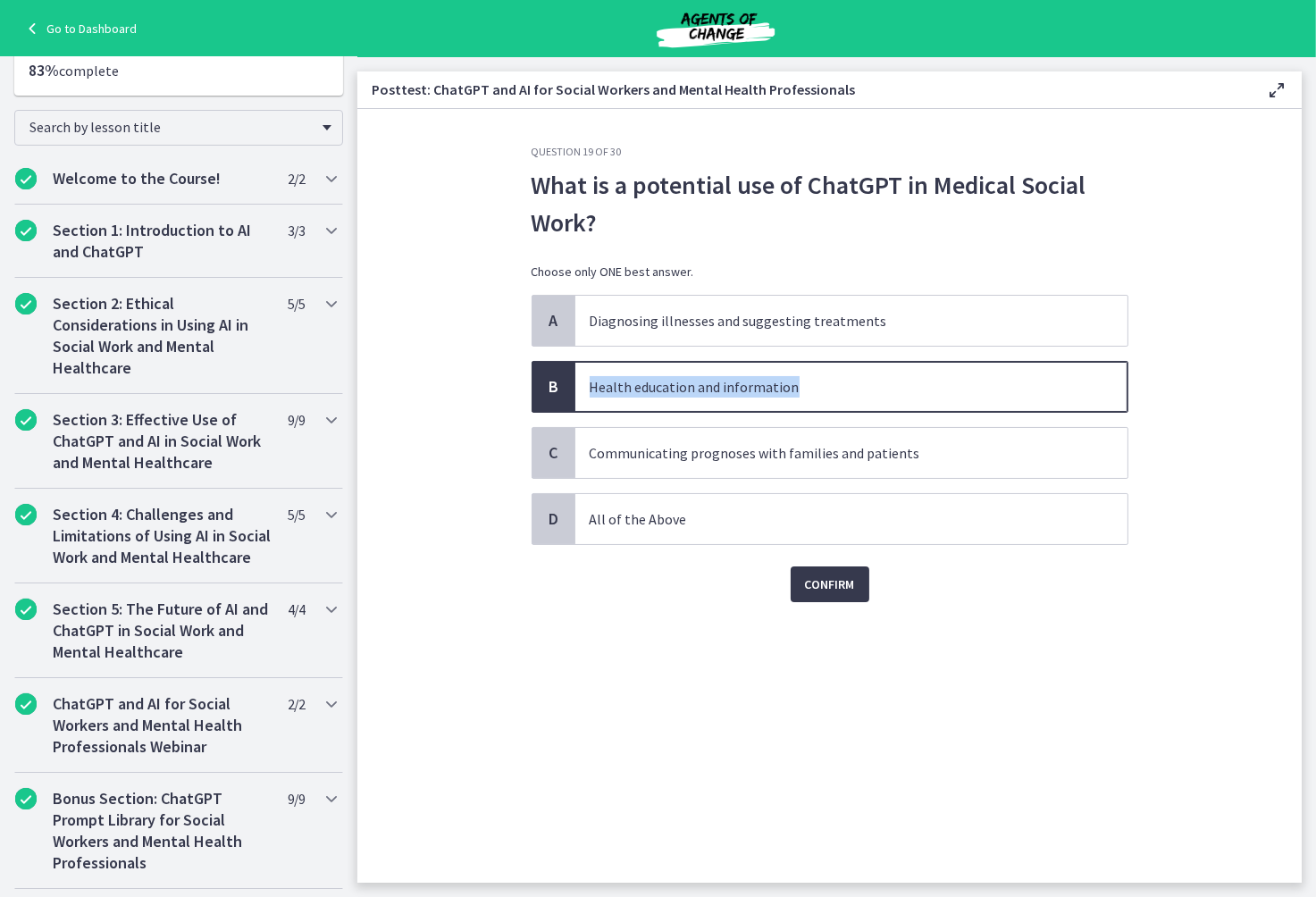
copy p "Health education and information"
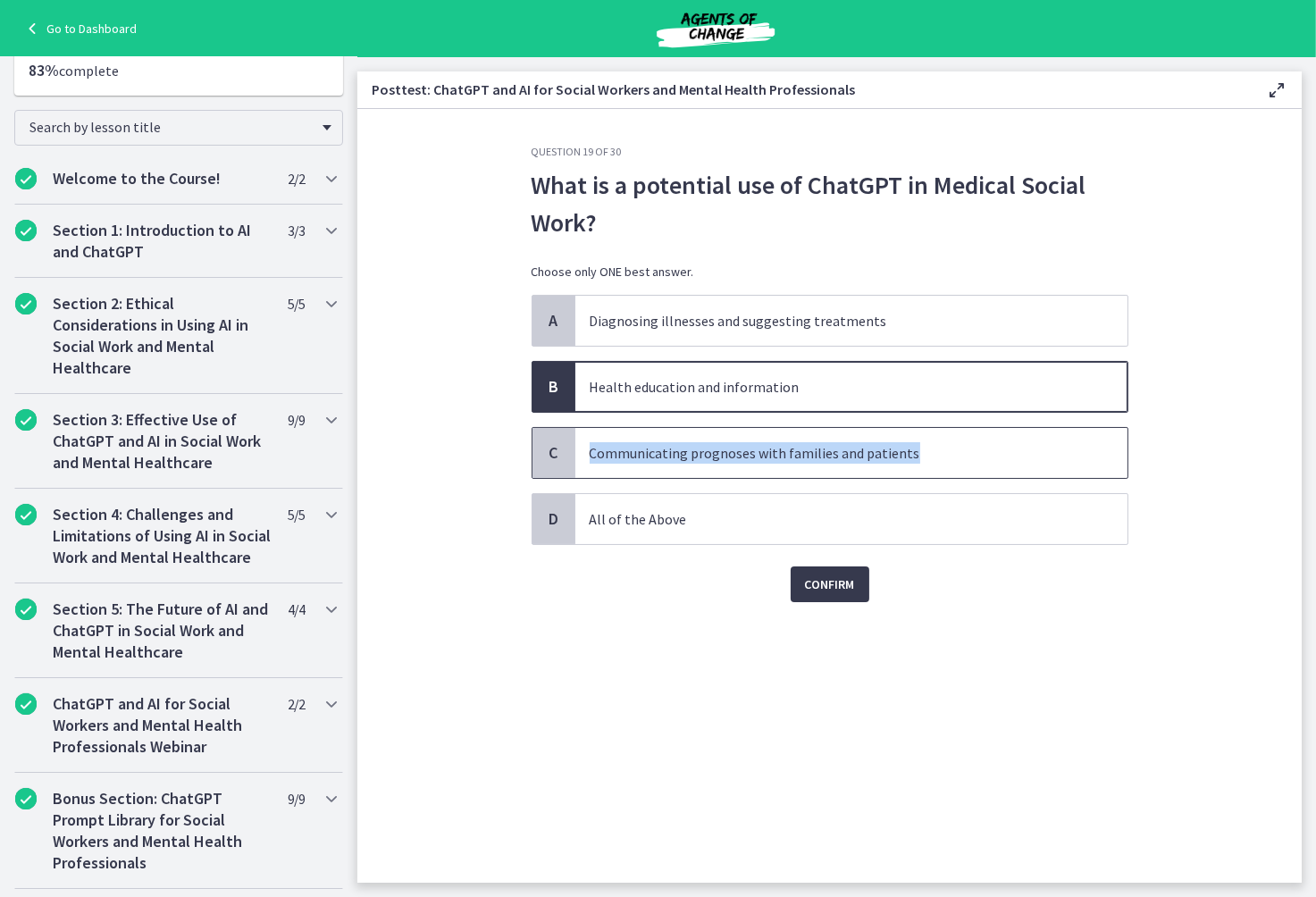
drag, startPoint x: 938, startPoint y: 447, endPoint x: 584, endPoint y: 468, distance: 354.6
click at [584, 468] on span "Communicating prognoses with families and patients" at bounding box center [851, 452] width 552 height 50
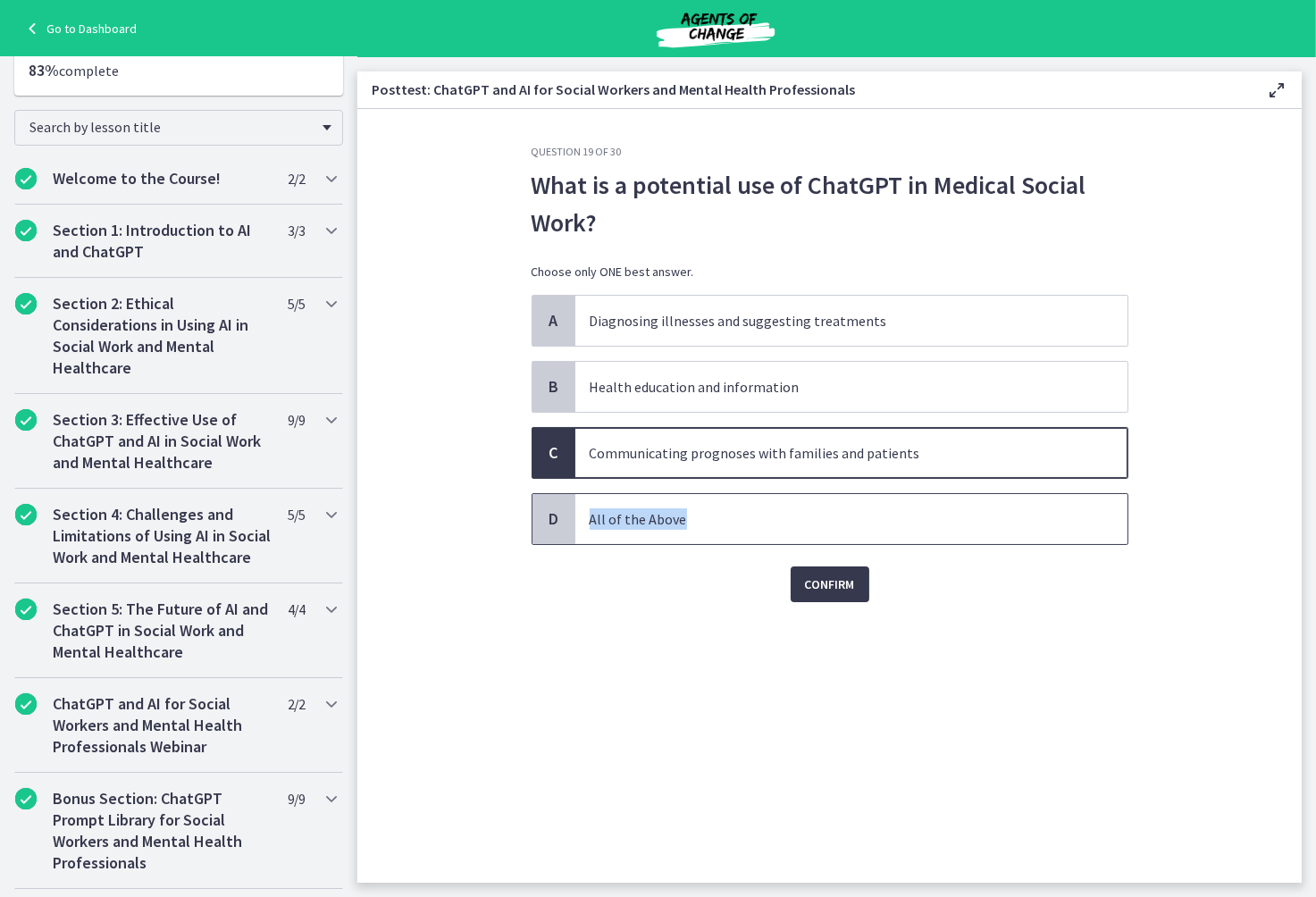
drag, startPoint x: 684, startPoint y: 524, endPoint x: 560, endPoint y: 525, distance: 124.0
click at [560, 525] on div "D All of the Above" at bounding box center [830, 519] width 597 height 52
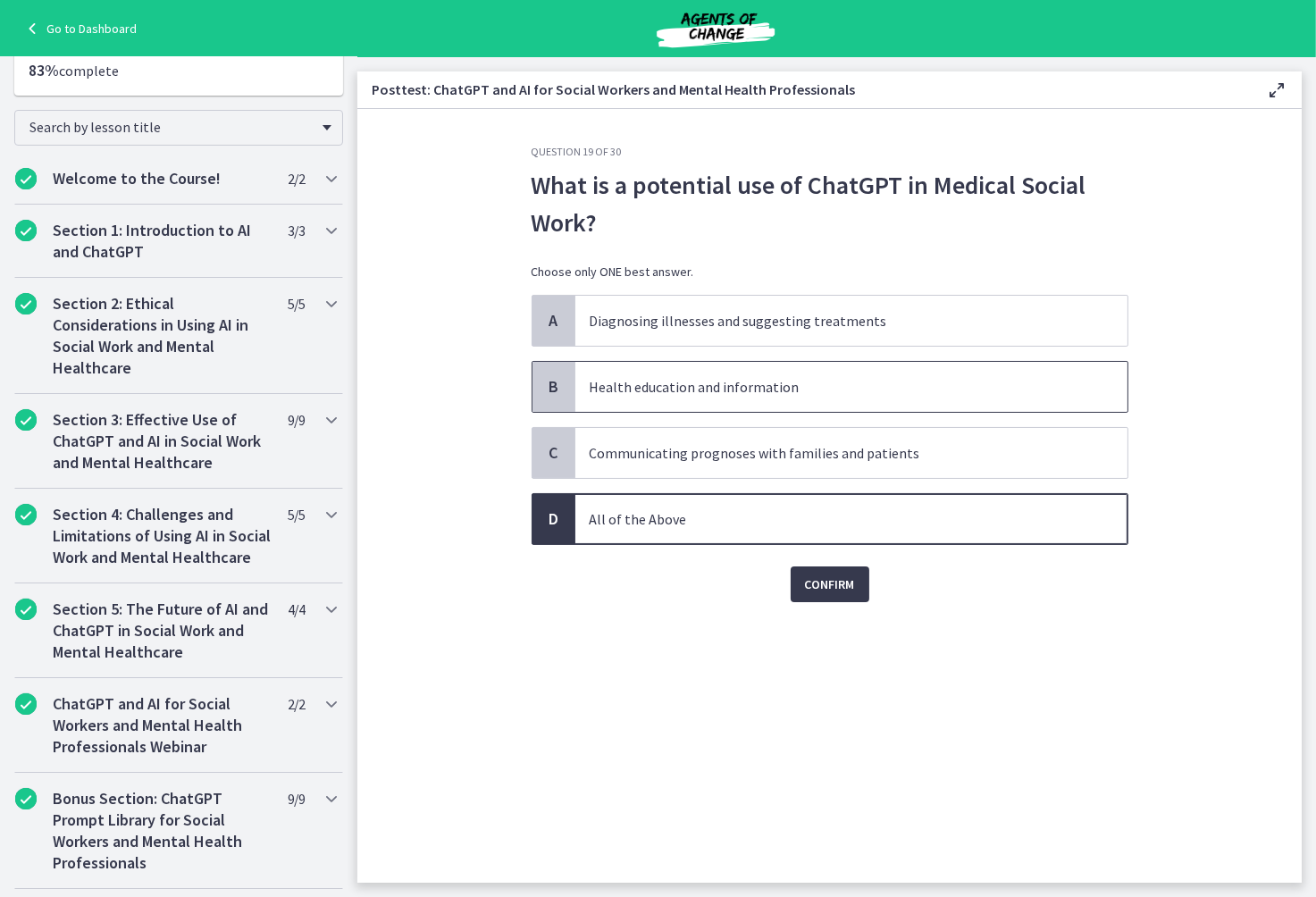
click at [875, 383] on p "Health education and information" at bounding box center [833, 386] width 488 height 21
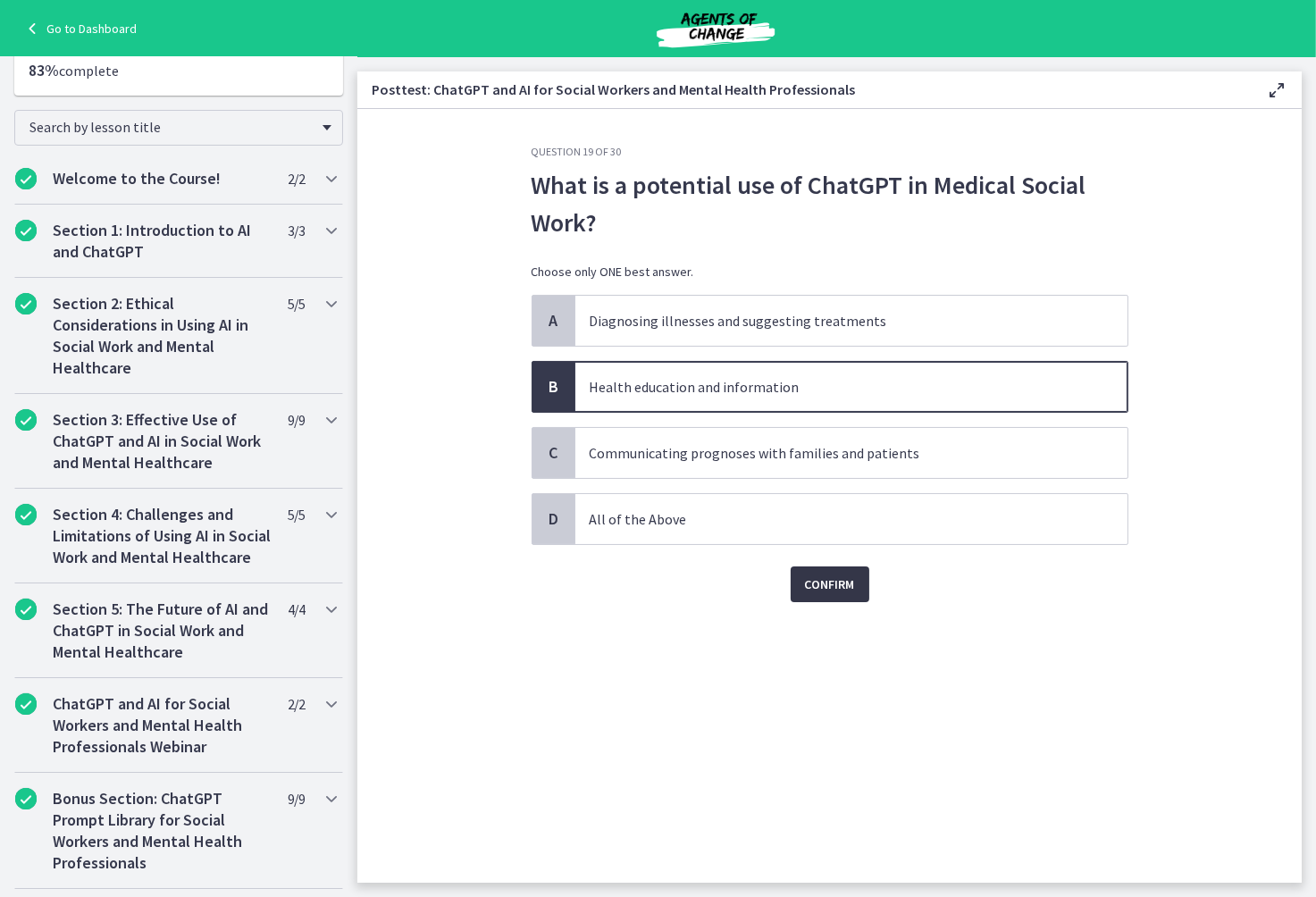
click at [838, 588] on span "Confirm" at bounding box center [830, 584] width 50 height 21
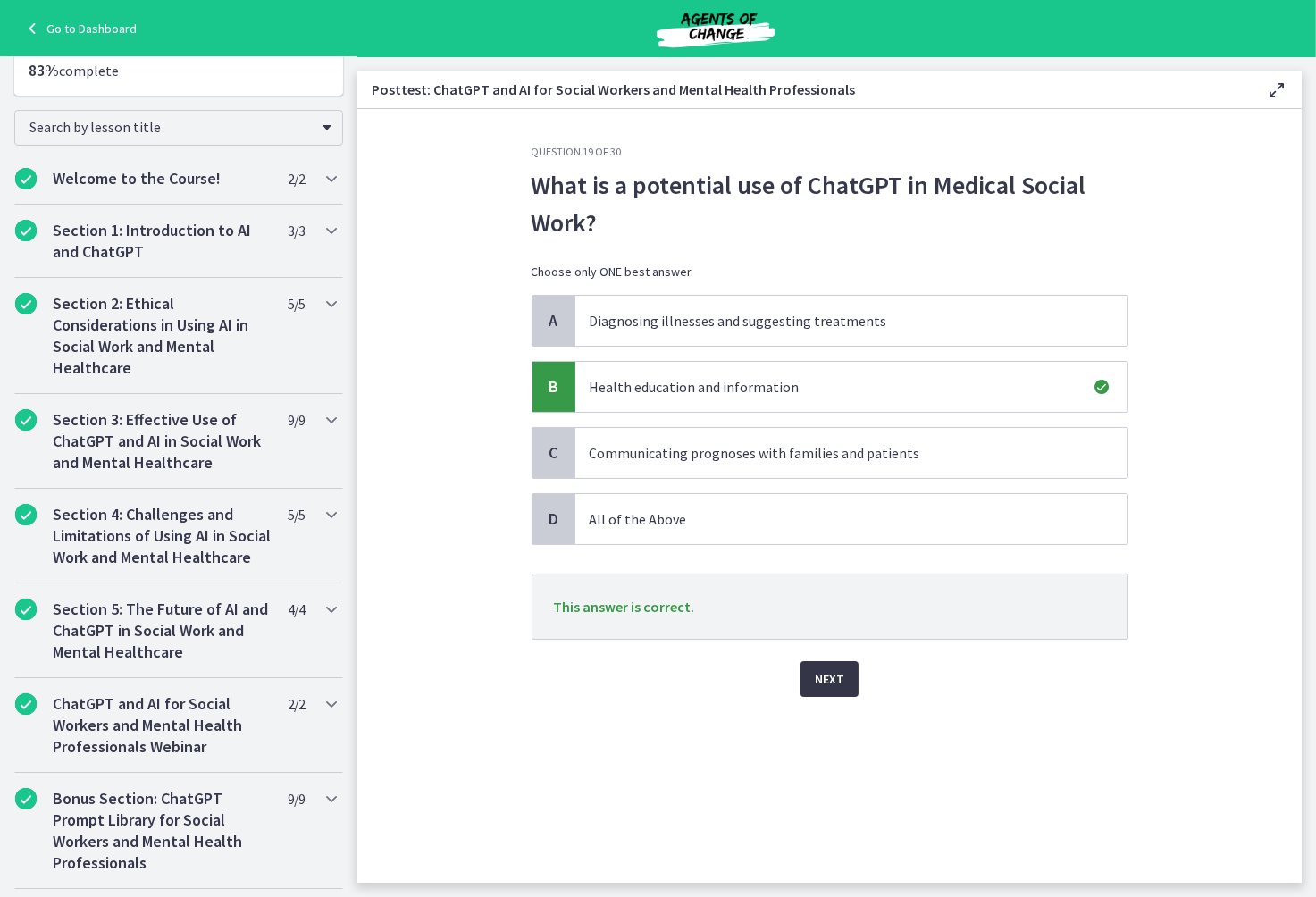
click at [845, 684] on button "Next" at bounding box center [829, 678] width 58 height 35
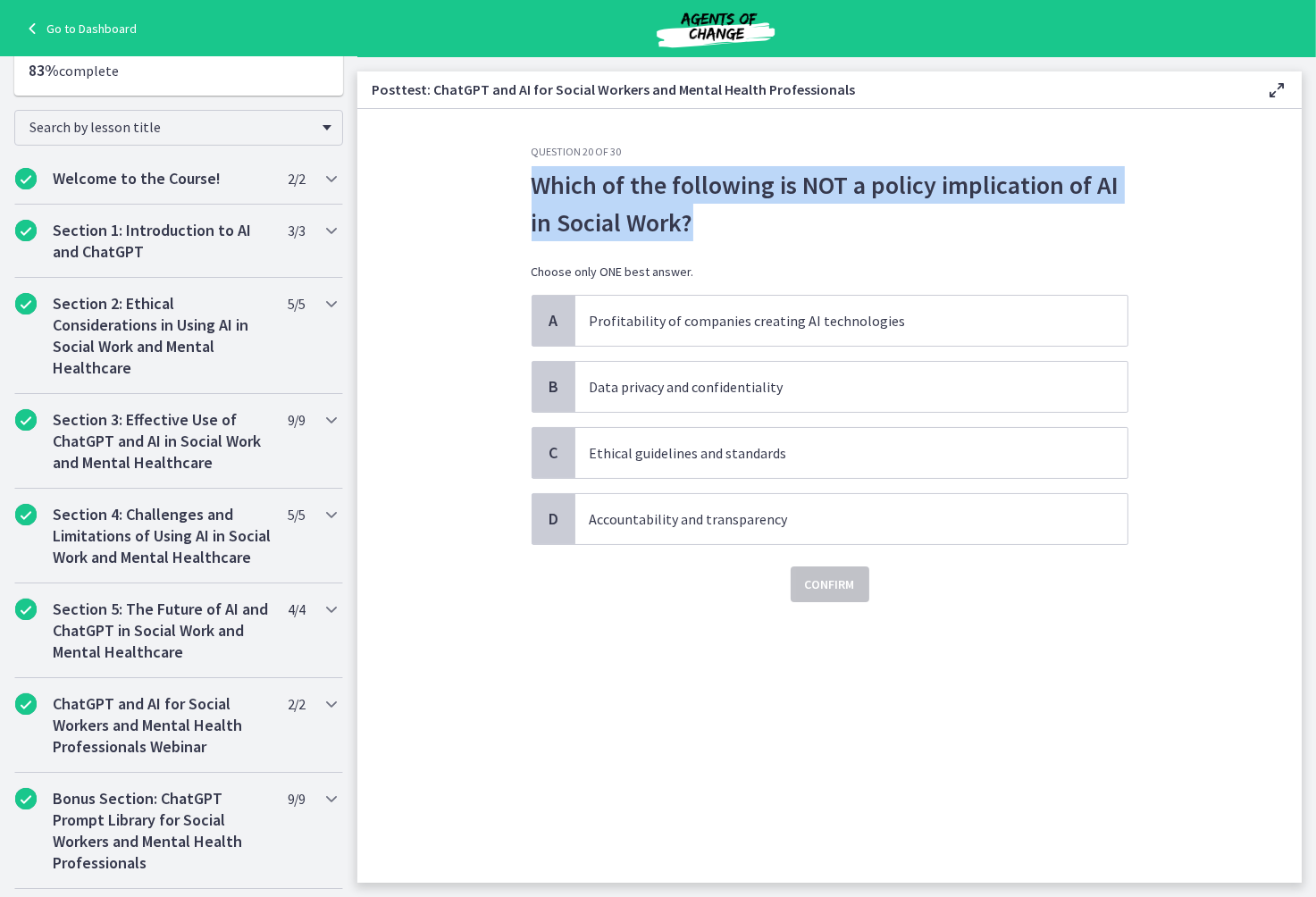
drag, startPoint x: 529, startPoint y: 183, endPoint x: 701, endPoint y: 222, distance: 176.4
click at [701, 222] on div "Question 20 of 30 Which of the following is NOT a policy implication of AI in S…" at bounding box center [830, 514] width 625 height 738
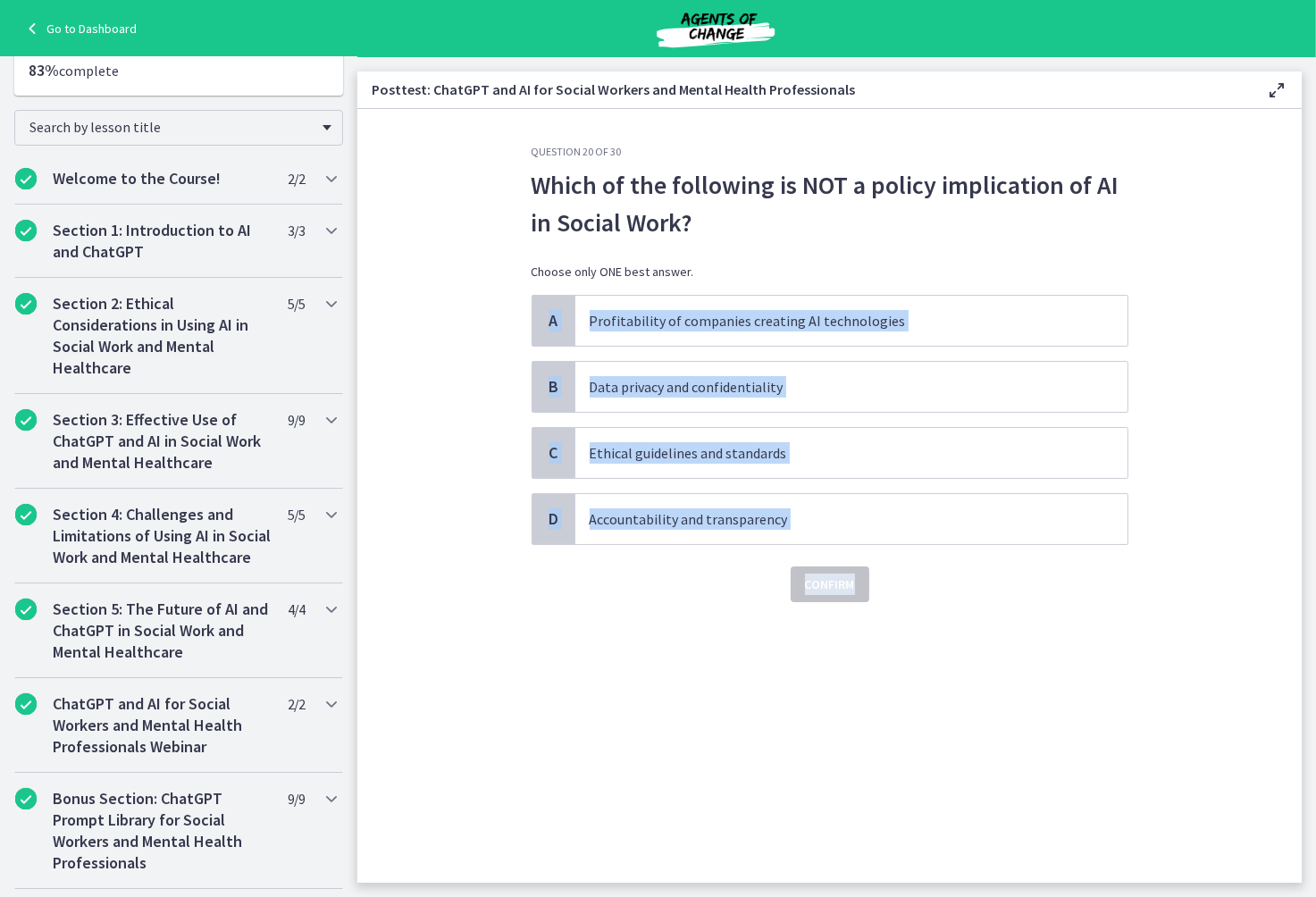
drag, startPoint x: 519, startPoint y: 305, endPoint x: 928, endPoint y: 549, distance: 476.3
click at [928, 549] on div "Question 20 of 30 Which of the following is NOT a policy implication of AI in S…" at bounding box center [830, 514] width 625 height 738
click at [958, 318] on p "Profitability of companies creating AI technologies" at bounding box center [833, 320] width 488 height 21
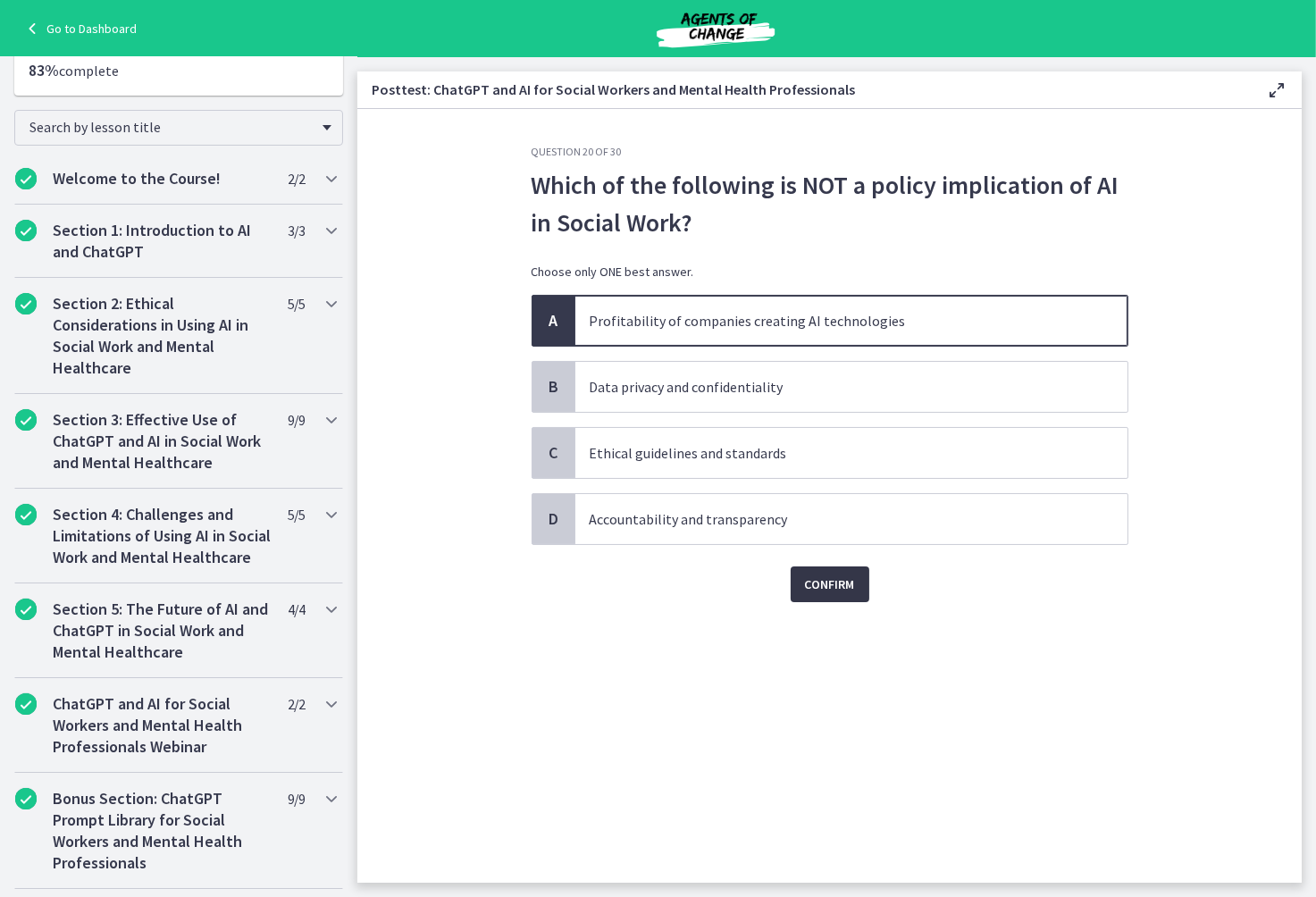
click at [819, 588] on span "Confirm" at bounding box center [830, 584] width 50 height 21
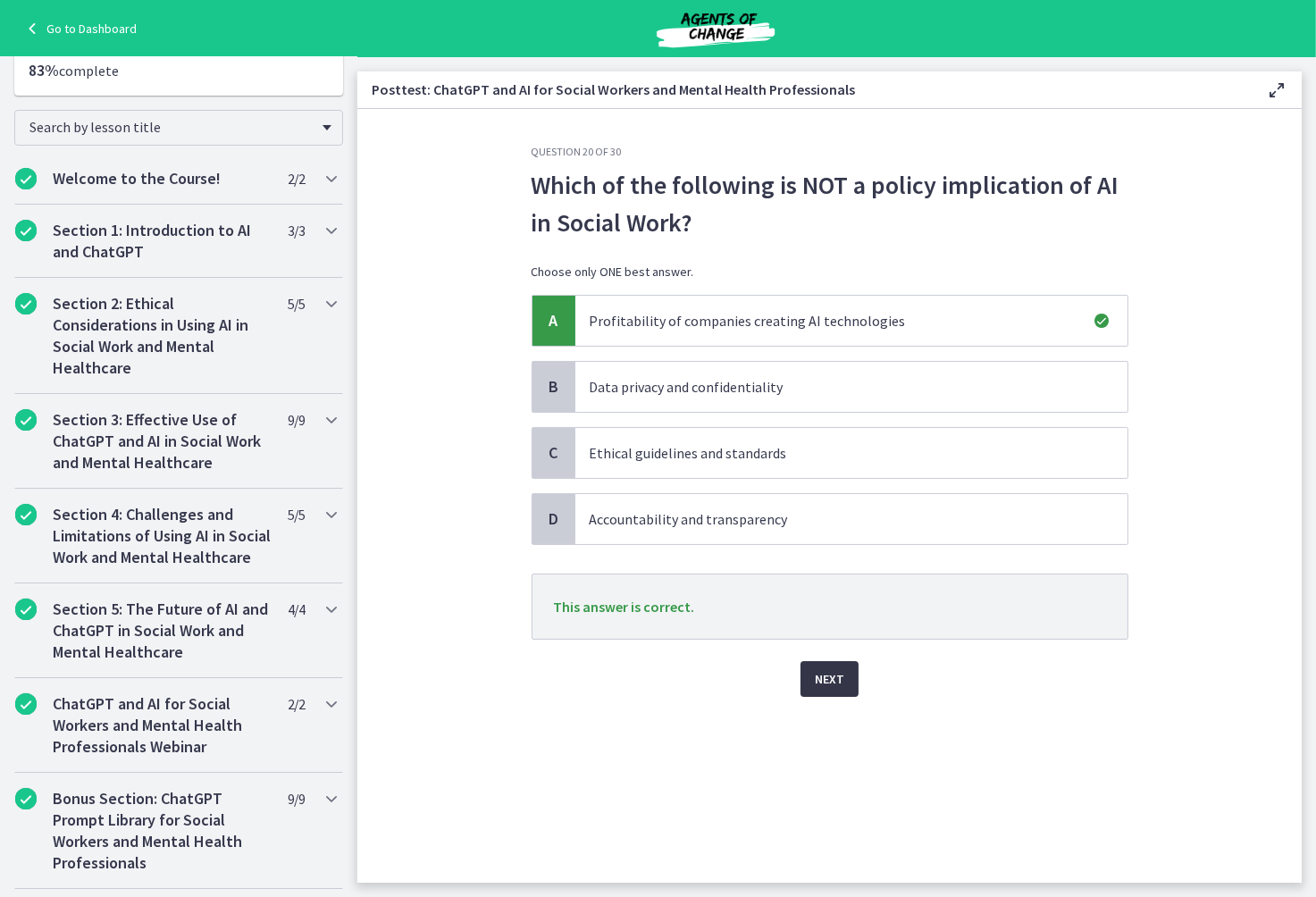
click at [815, 683] on span "Next" at bounding box center [829, 678] width 30 height 21
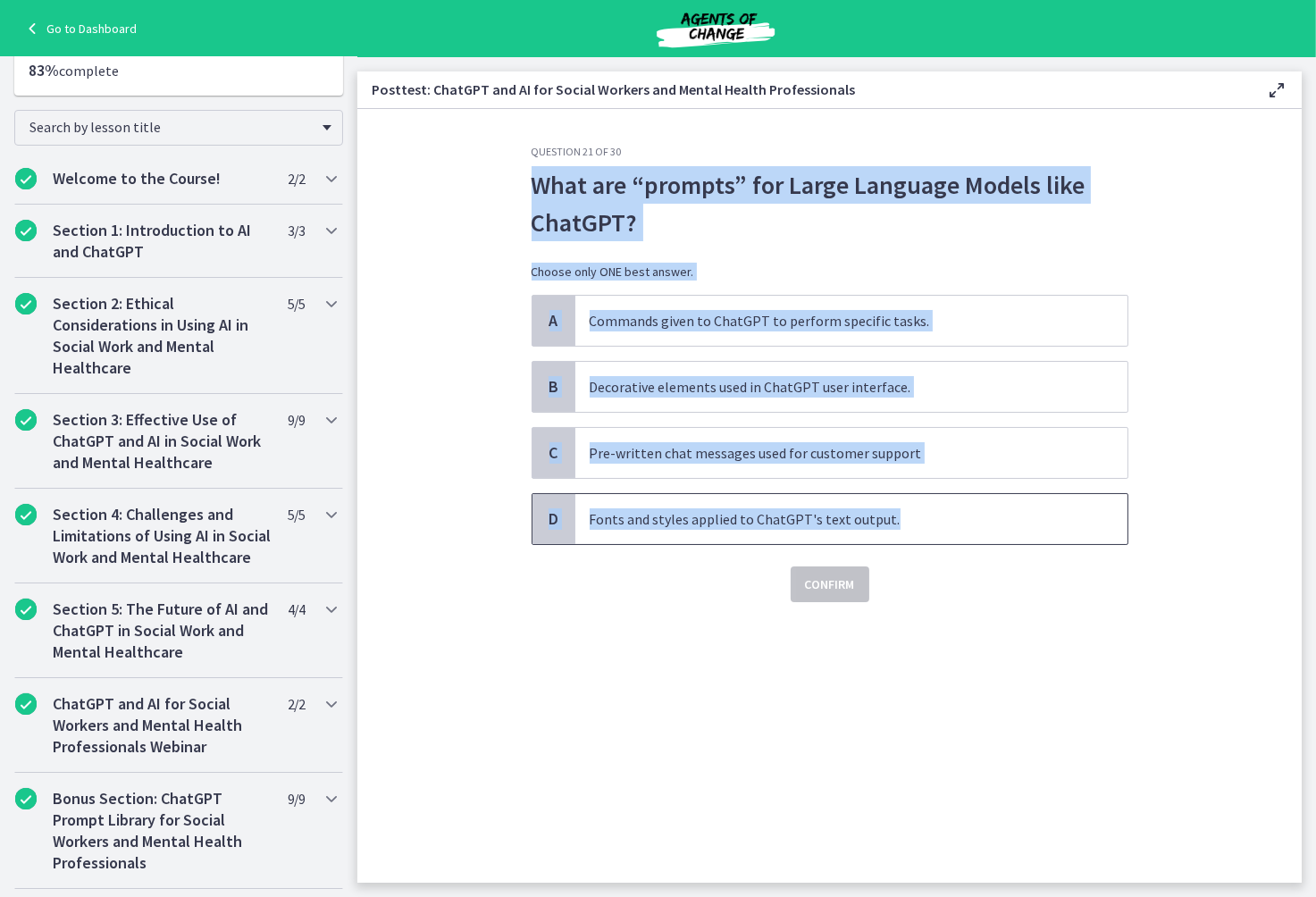
drag, startPoint x: 524, startPoint y: 183, endPoint x: 926, endPoint y: 513, distance: 520.1
click at [926, 513] on div "Question 21 of 30 What are “prompts” for Large Language Models like ChatGPT? Ch…" at bounding box center [830, 514] width 625 height 738
click at [756, 324] on p "Commands given to ChatGPT to perform specific tasks." at bounding box center [833, 320] width 488 height 21
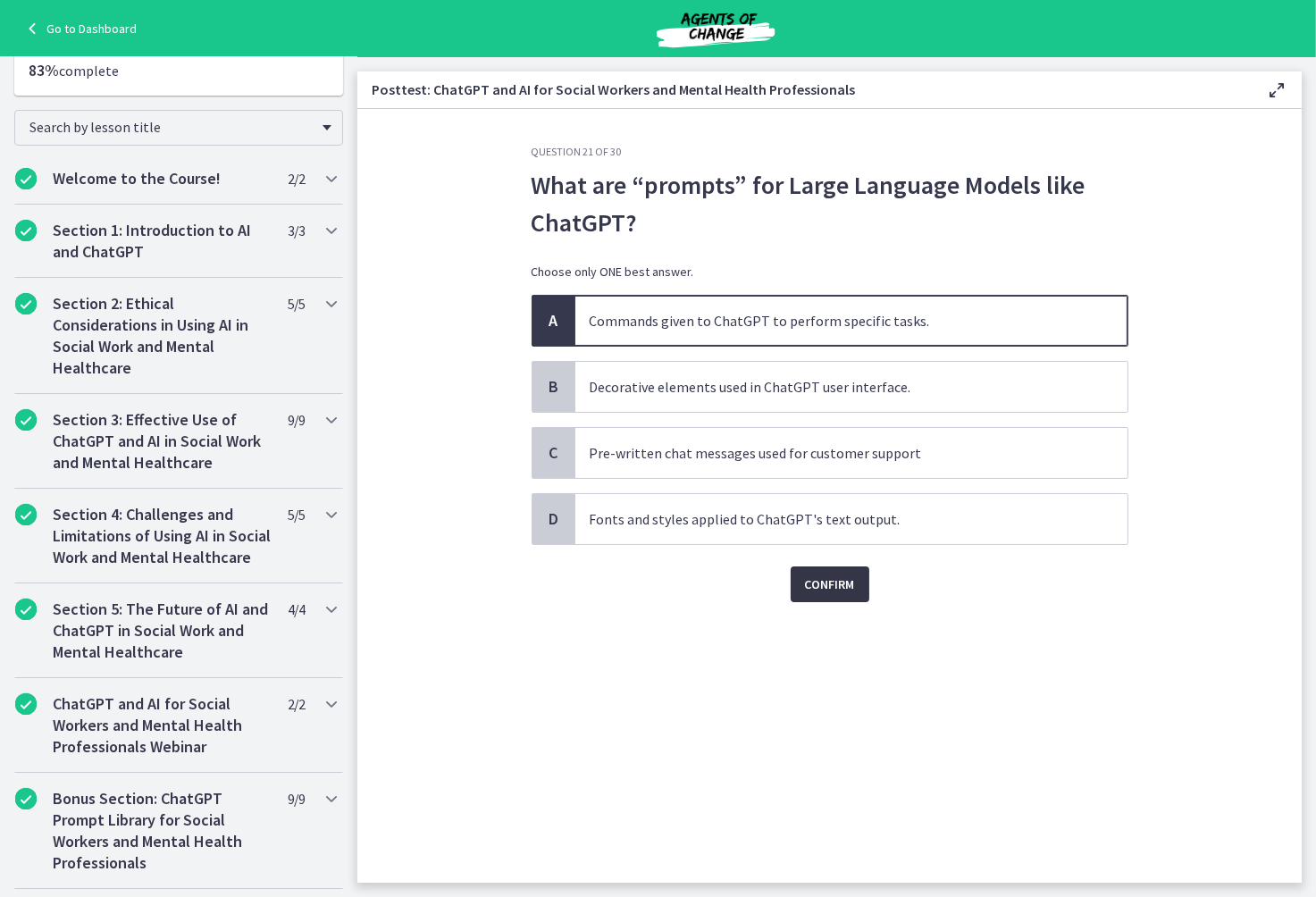
click at [829, 581] on span "Confirm" at bounding box center [830, 584] width 50 height 21
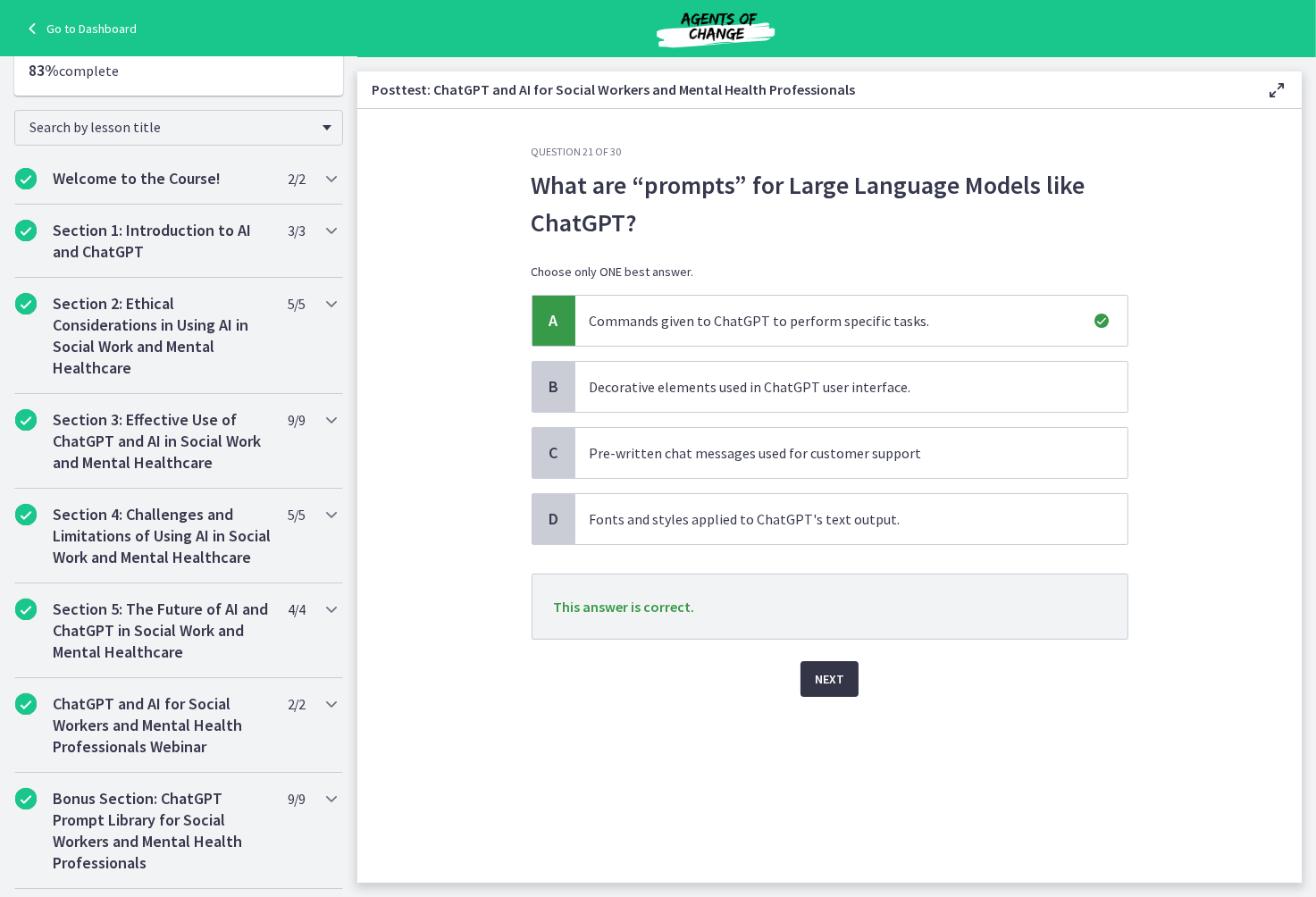
click at [829, 677] on span "Next" at bounding box center [829, 678] width 30 height 21
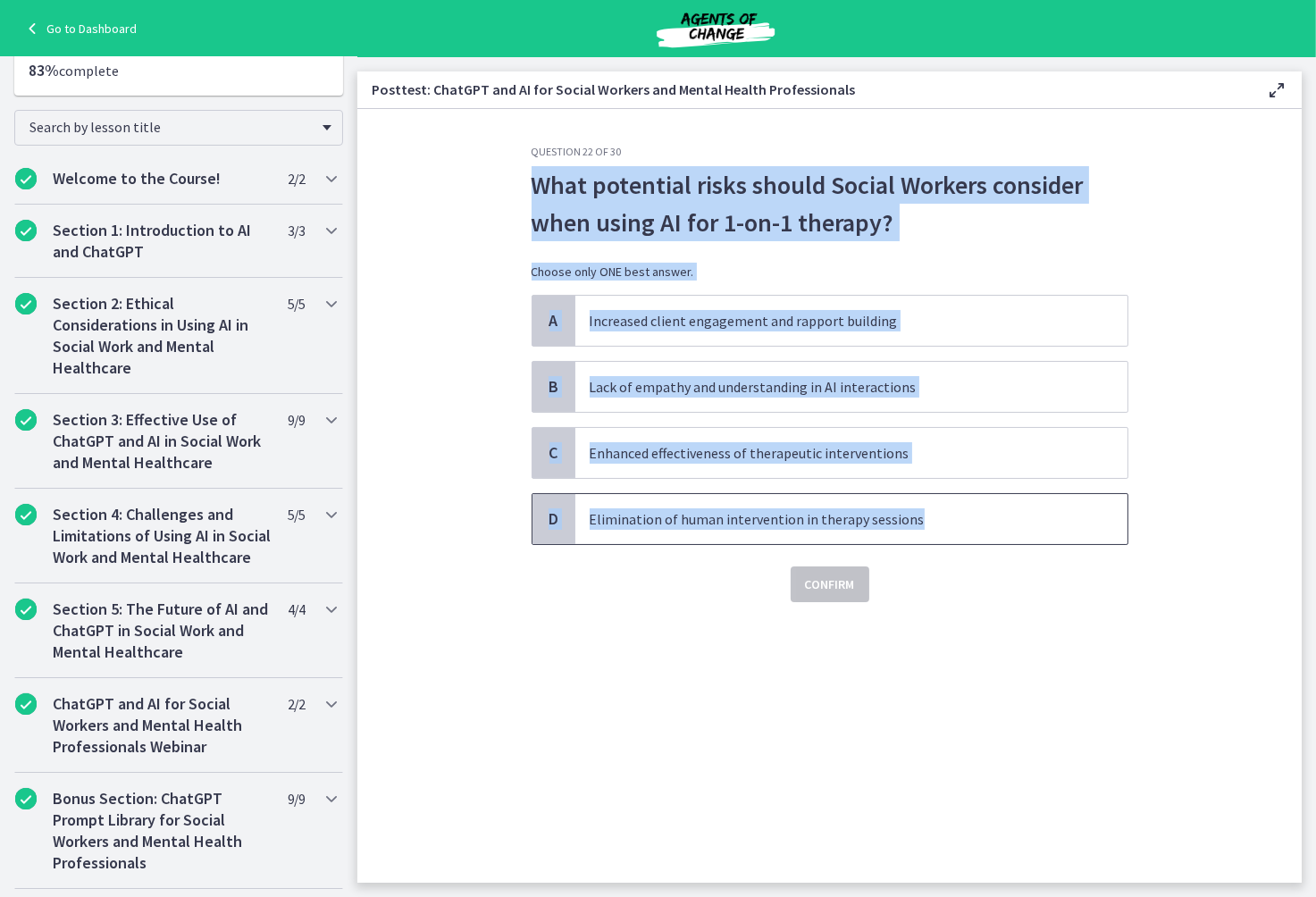
drag, startPoint x: 520, startPoint y: 184, endPoint x: 962, endPoint y: 531, distance: 561.9
click at [962, 531] on div "Question 22 of 30 What potential risks should Social Workers consider when usin…" at bounding box center [830, 514] width 625 height 738
click at [1010, 333] on span "Increased client engagement and rapport building" at bounding box center [851, 321] width 552 height 50
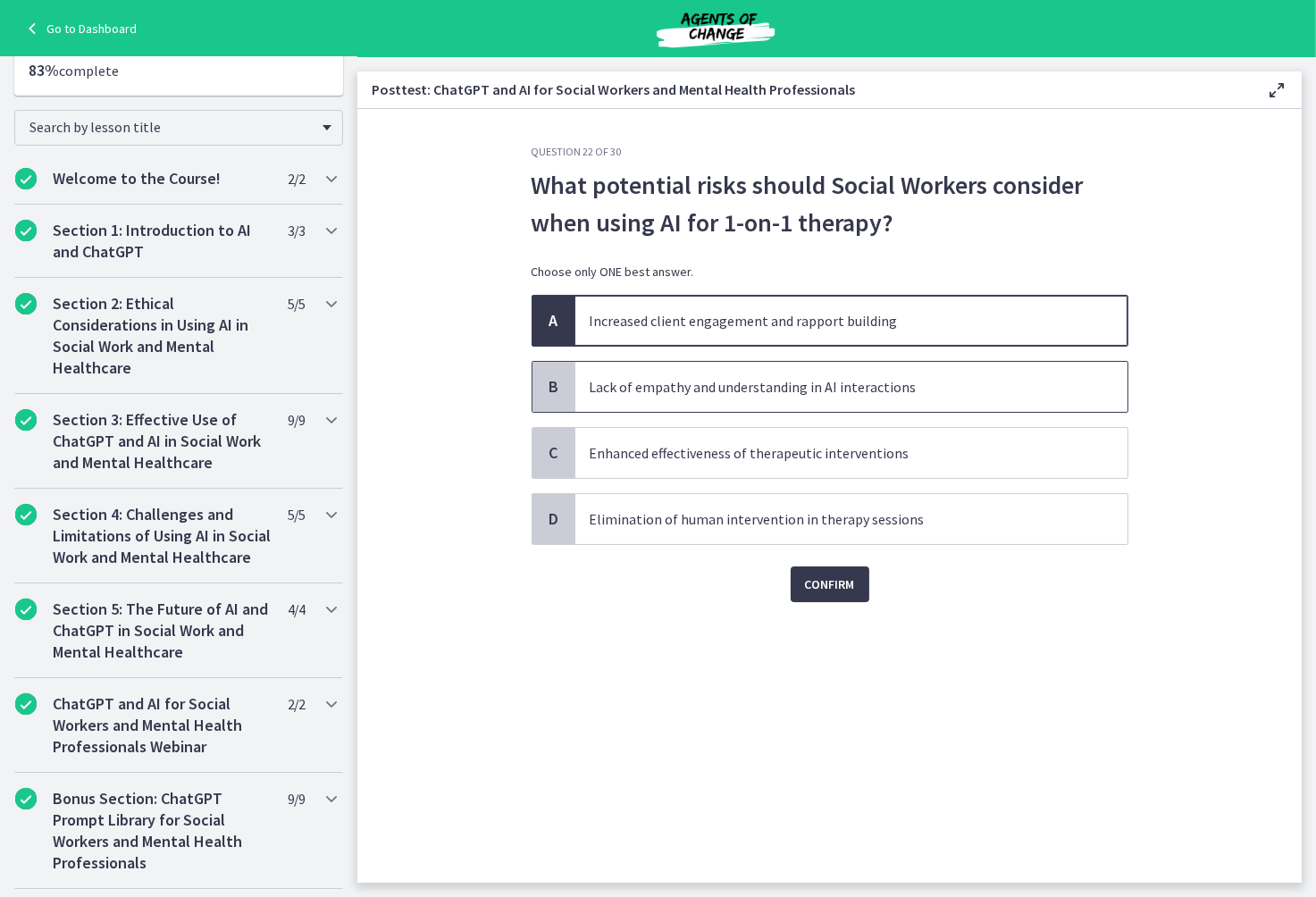
click at [981, 392] on p "Lack of empathy and understanding in AI interactions" at bounding box center [833, 386] width 488 height 21
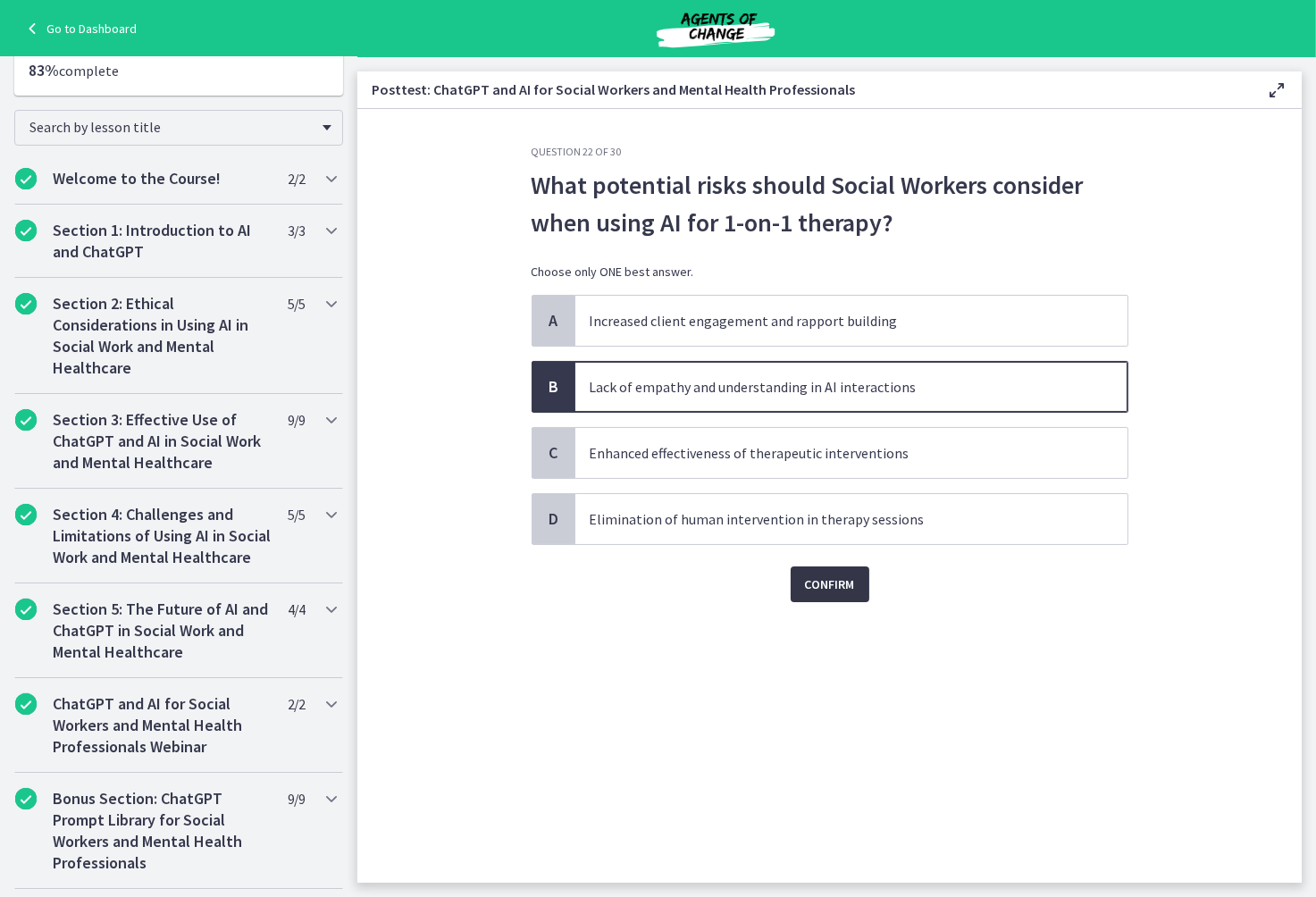
click at [839, 592] on span "Confirm" at bounding box center [830, 584] width 50 height 21
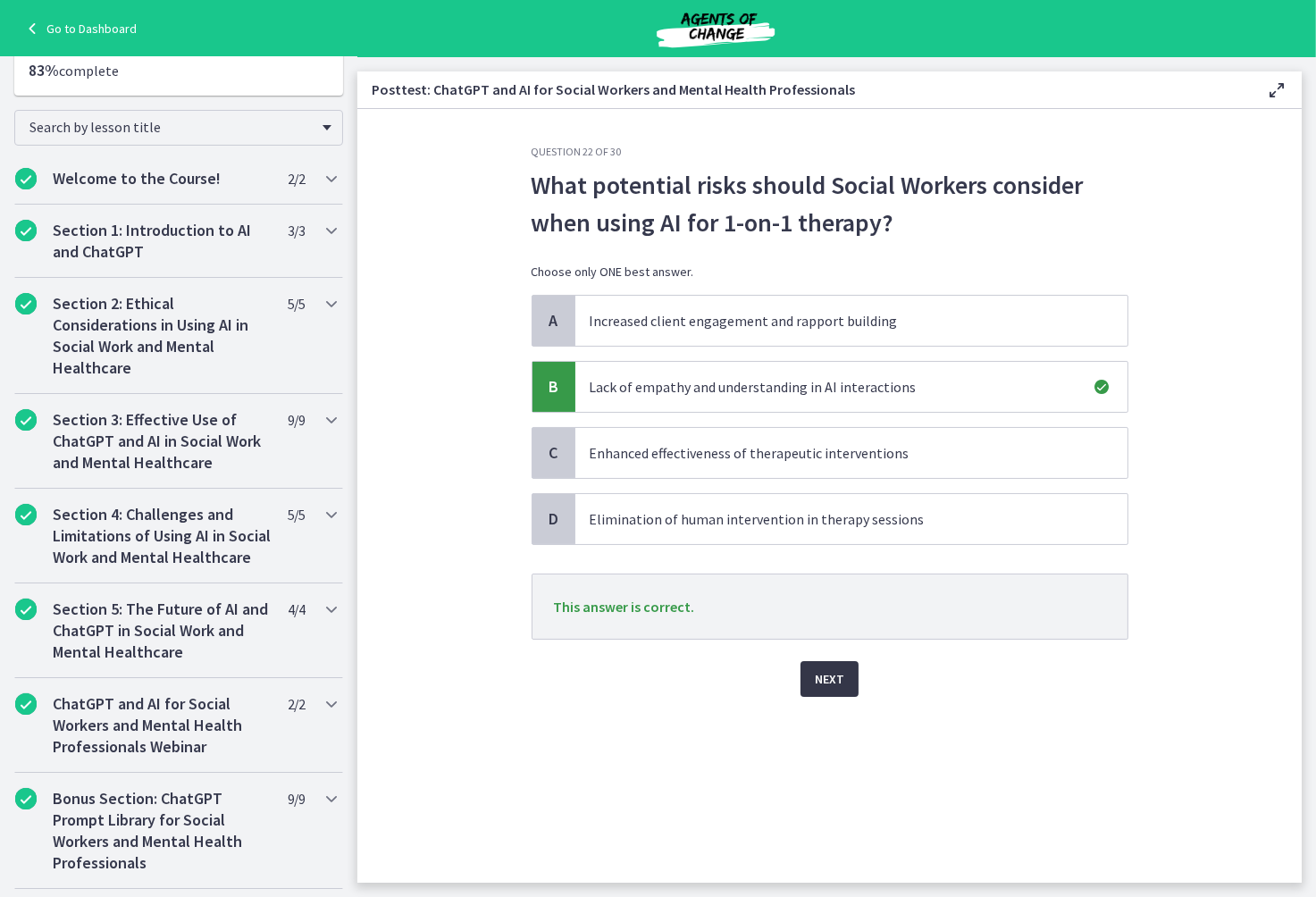
click at [822, 684] on span "Next" at bounding box center [829, 678] width 30 height 21
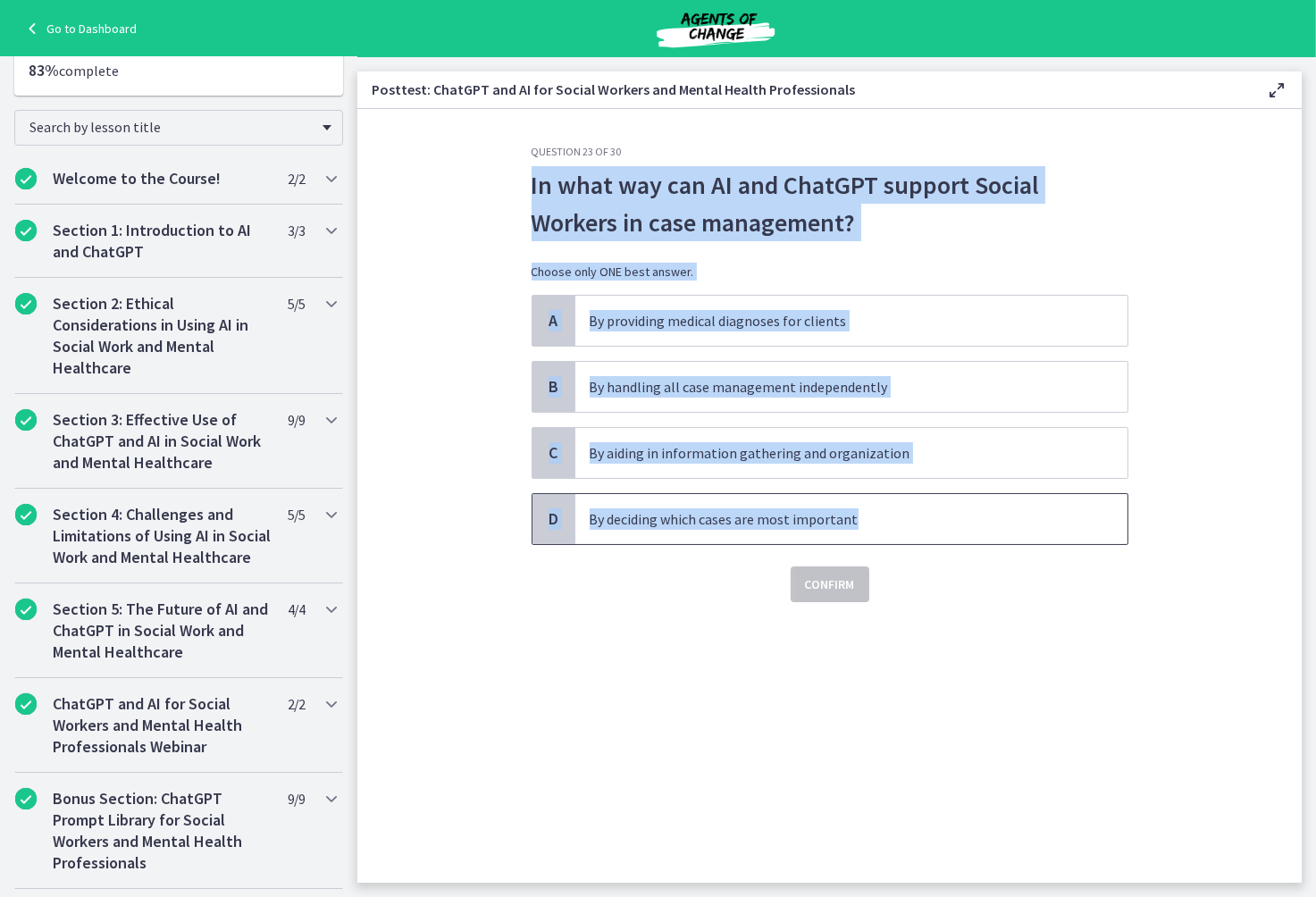
drag, startPoint x: 524, startPoint y: 187, endPoint x: 889, endPoint y: 519, distance: 493.4
click at [889, 519] on div "Question 23 of 30 In what way can AI and ChatGPT support Social Workers in case…" at bounding box center [830, 514] width 625 height 738
click at [1117, 281] on div "In what way can AI and ChatGPT support Social Workers in case management? Choos…" at bounding box center [830, 230] width 597 height 128
click at [1014, 468] on span "By aiding in information gathering and organization" at bounding box center [851, 452] width 552 height 50
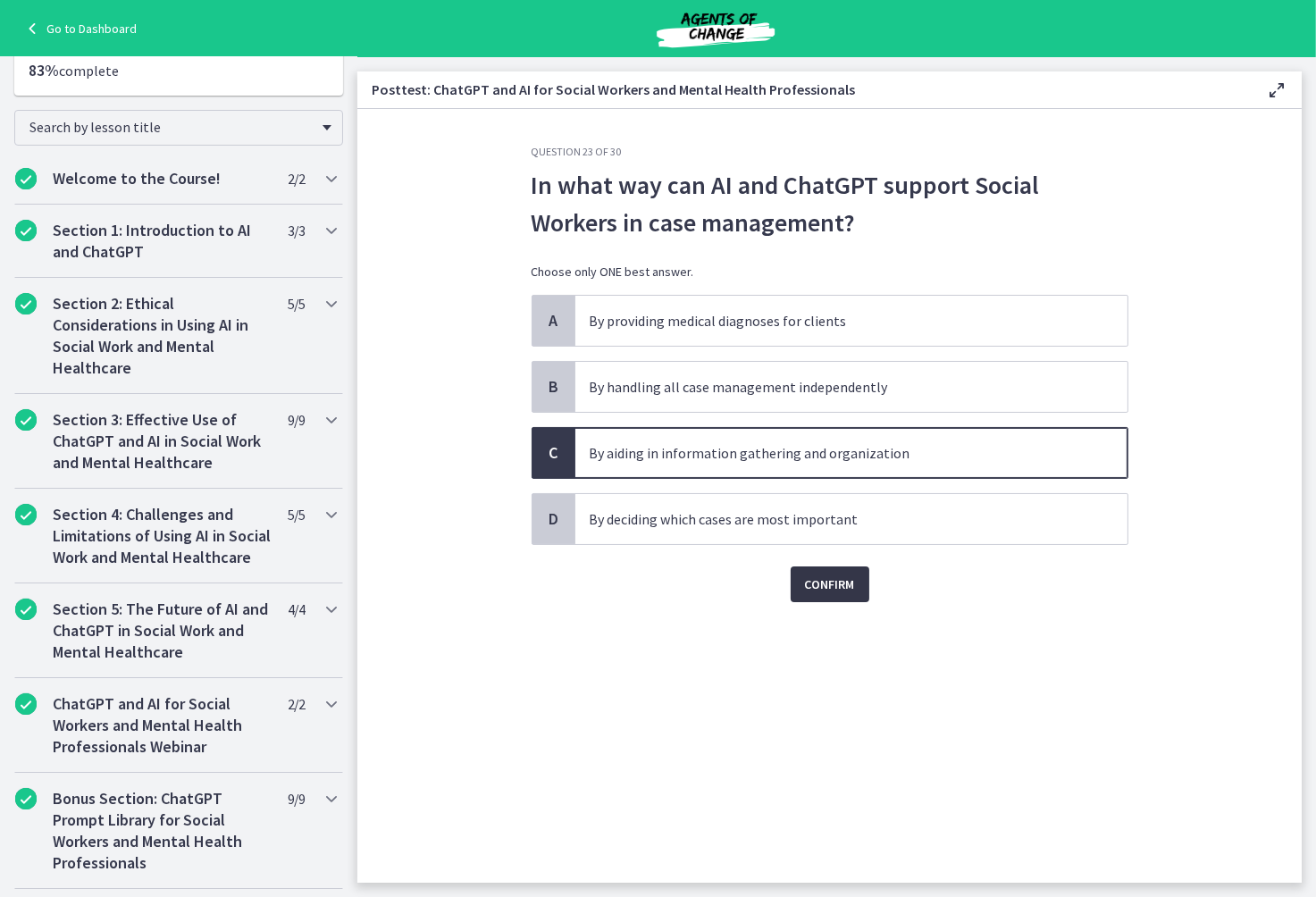
click at [839, 592] on span "Confirm" at bounding box center [830, 584] width 50 height 21
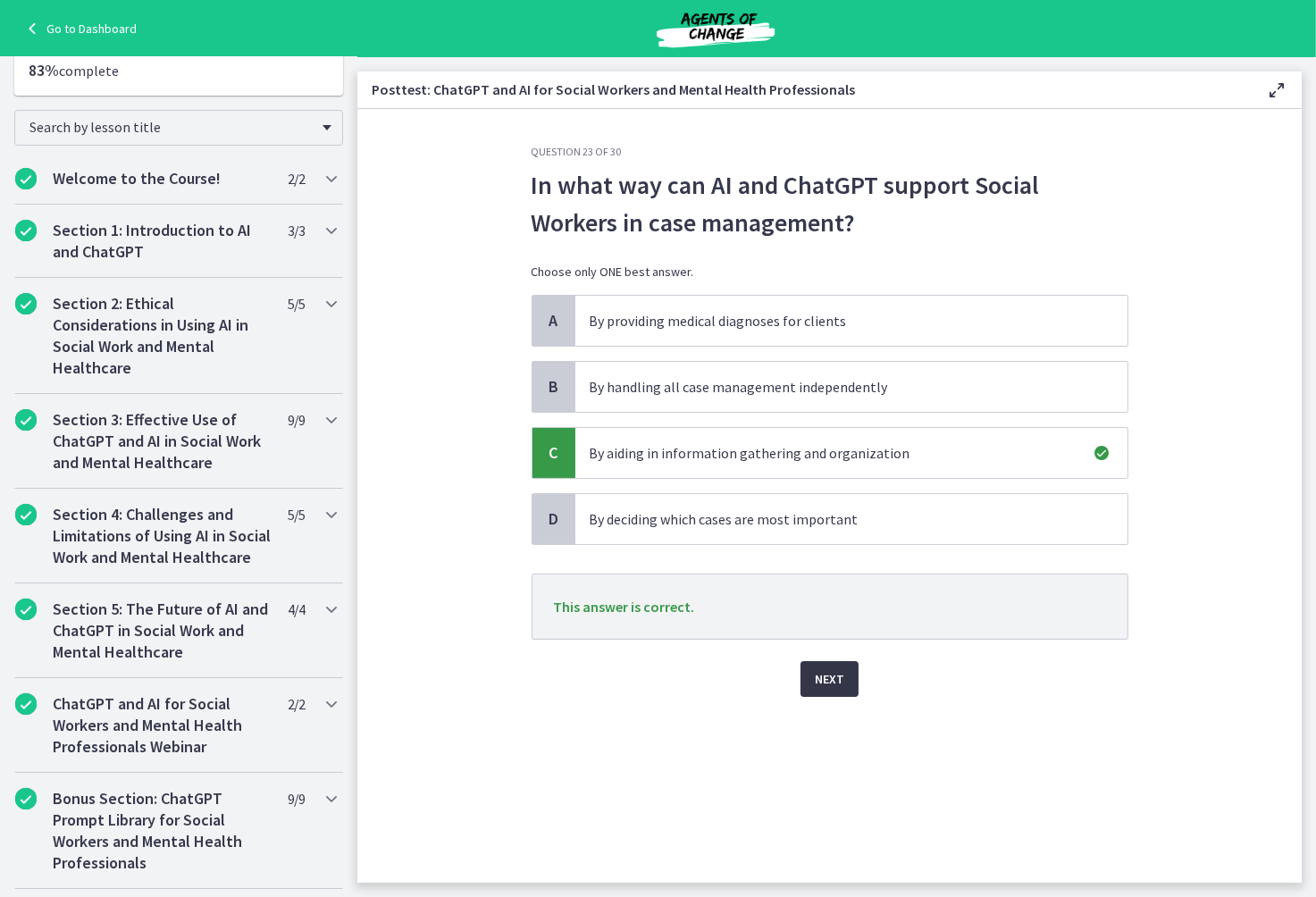
click at [837, 684] on span "Next" at bounding box center [829, 678] width 30 height 21
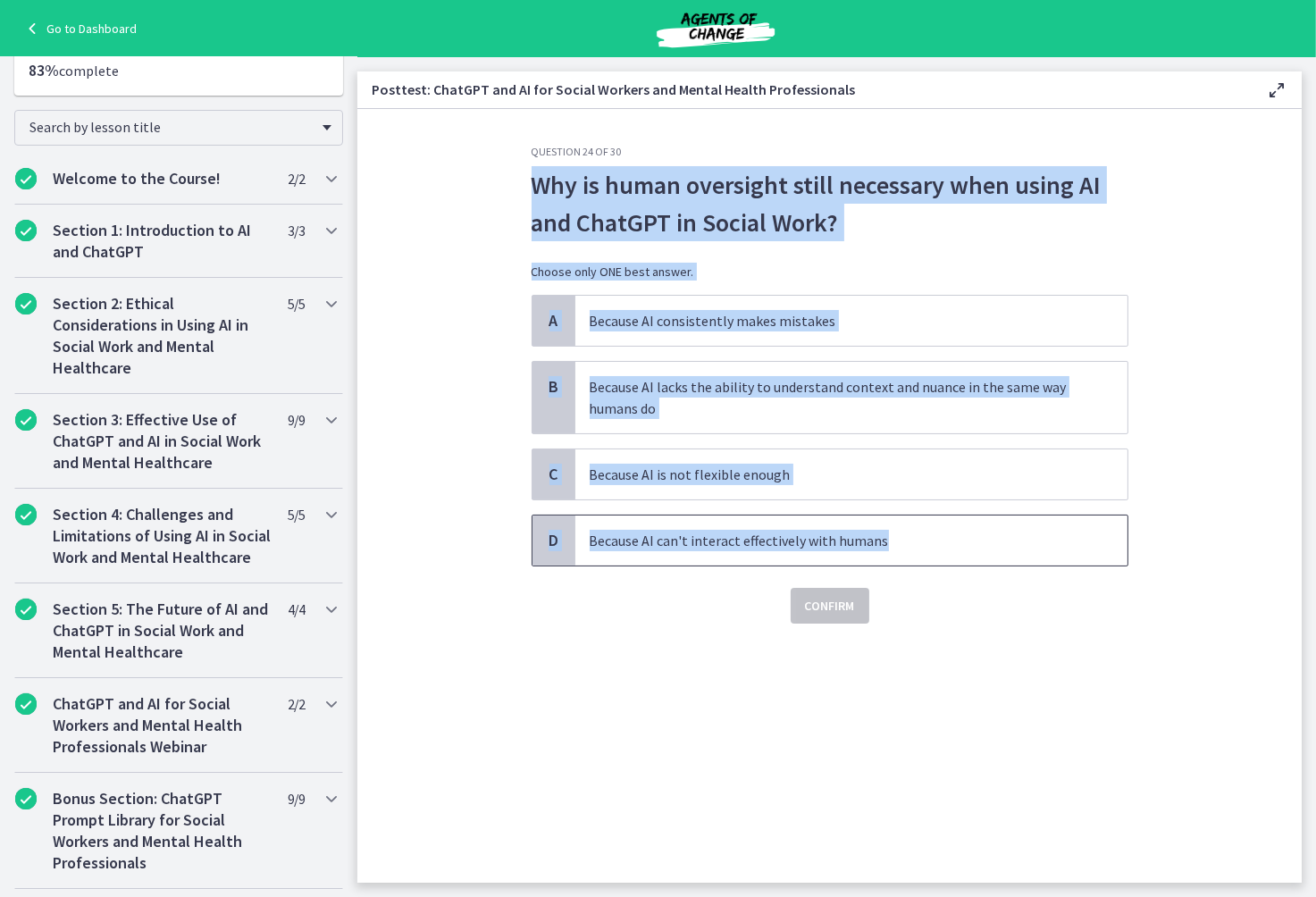
drag, startPoint x: 525, startPoint y: 182, endPoint x: 944, endPoint y: 524, distance: 540.9
click at [944, 524] on div "Question 24 of 30 Why is human oversight still necessary when using AI and Chat…" at bounding box center [830, 514] width 625 height 738
drag, startPoint x: 965, startPoint y: 281, endPoint x: 935, endPoint y: 291, distance: 31.6
click at [965, 281] on div "Why is human oversight still necessary when using AI and ChatGPT in Social Work…" at bounding box center [830, 230] width 597 height 128
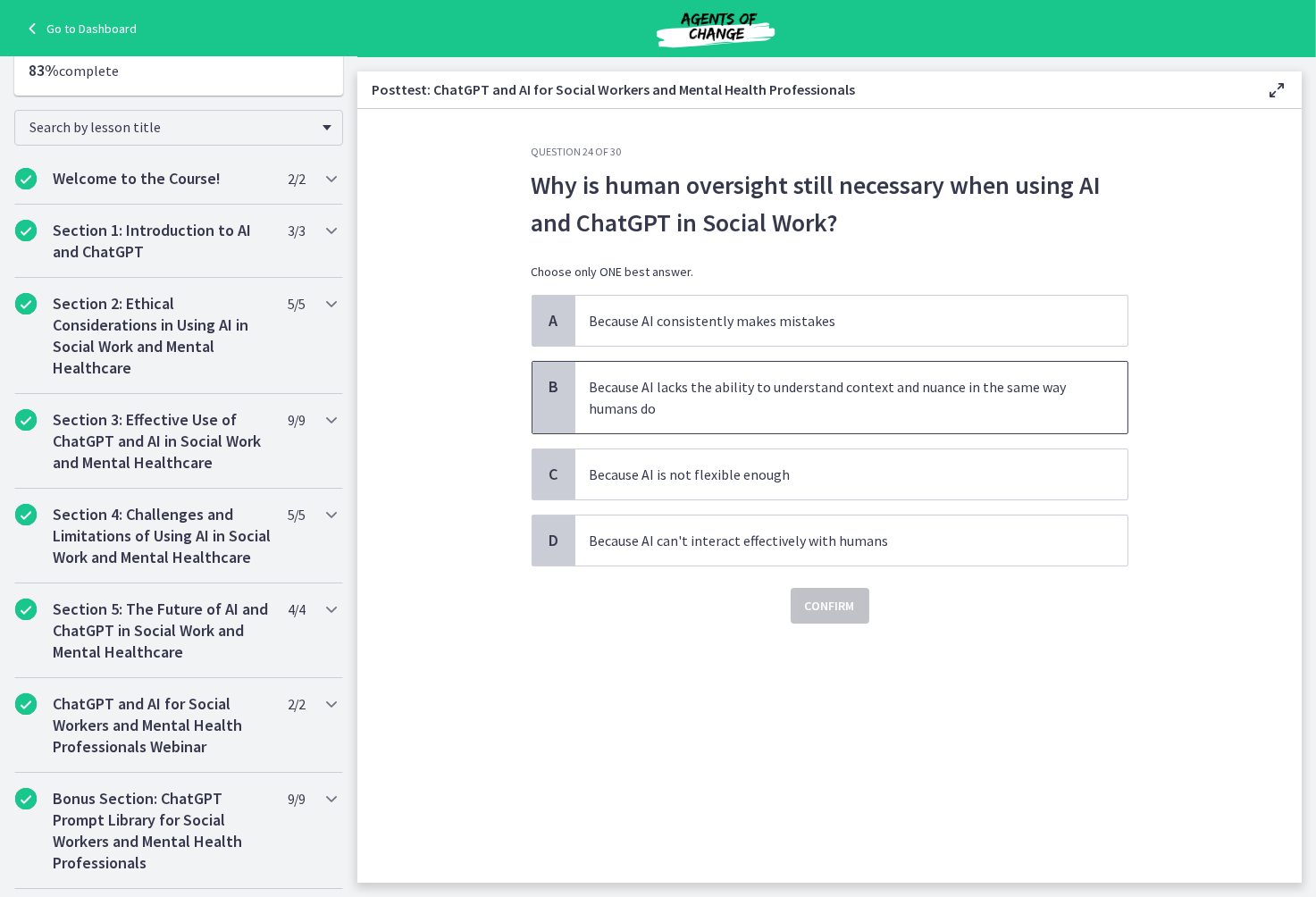
click at [729, 399] on p "Because AI lacks the ability to understand context and nuance in the same way h…" at bounding box center [833, 397] width 488 height 43
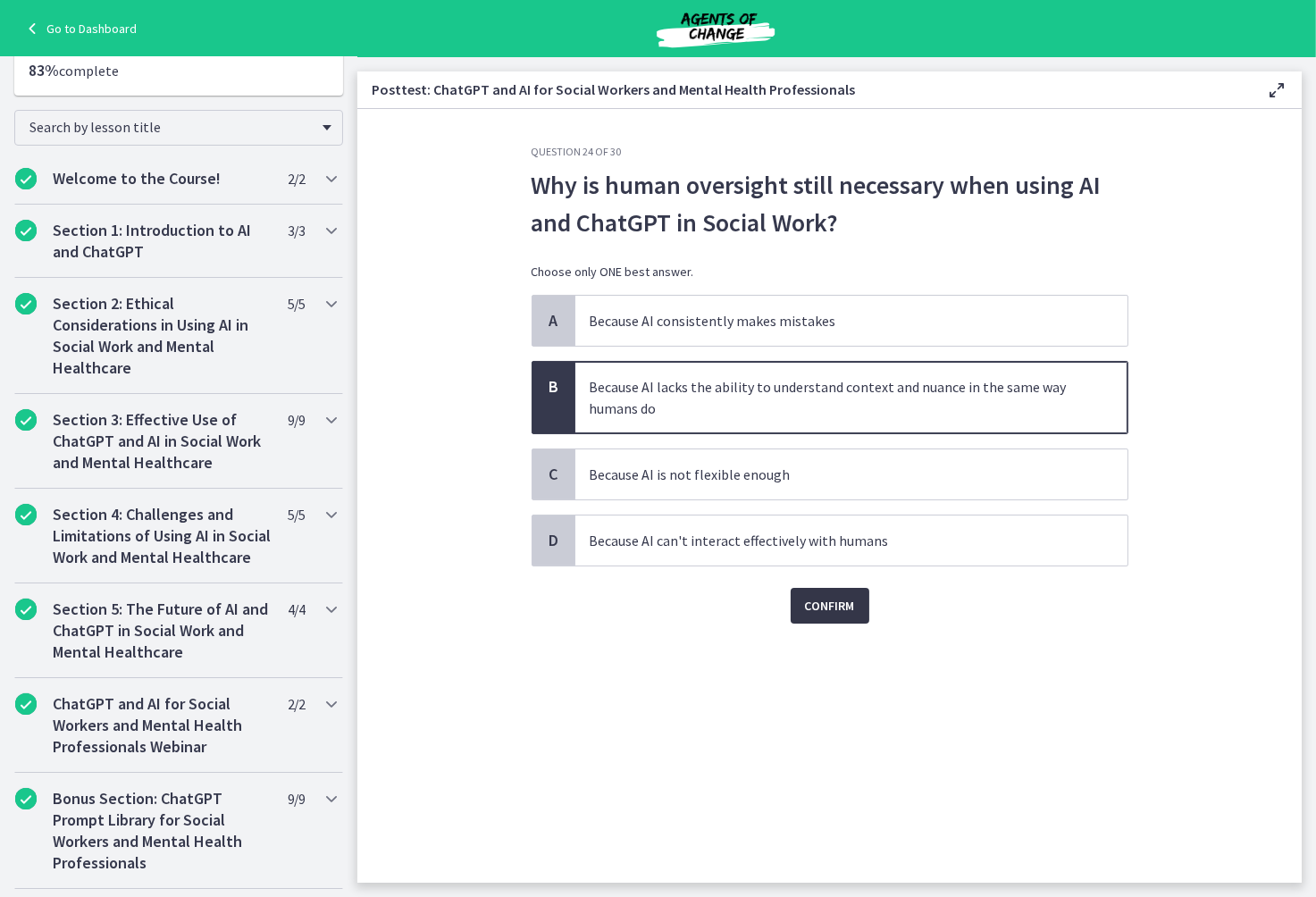
click at [826, 606] on span "Confirm" at bounding box center [830, 606] width 50 height 21
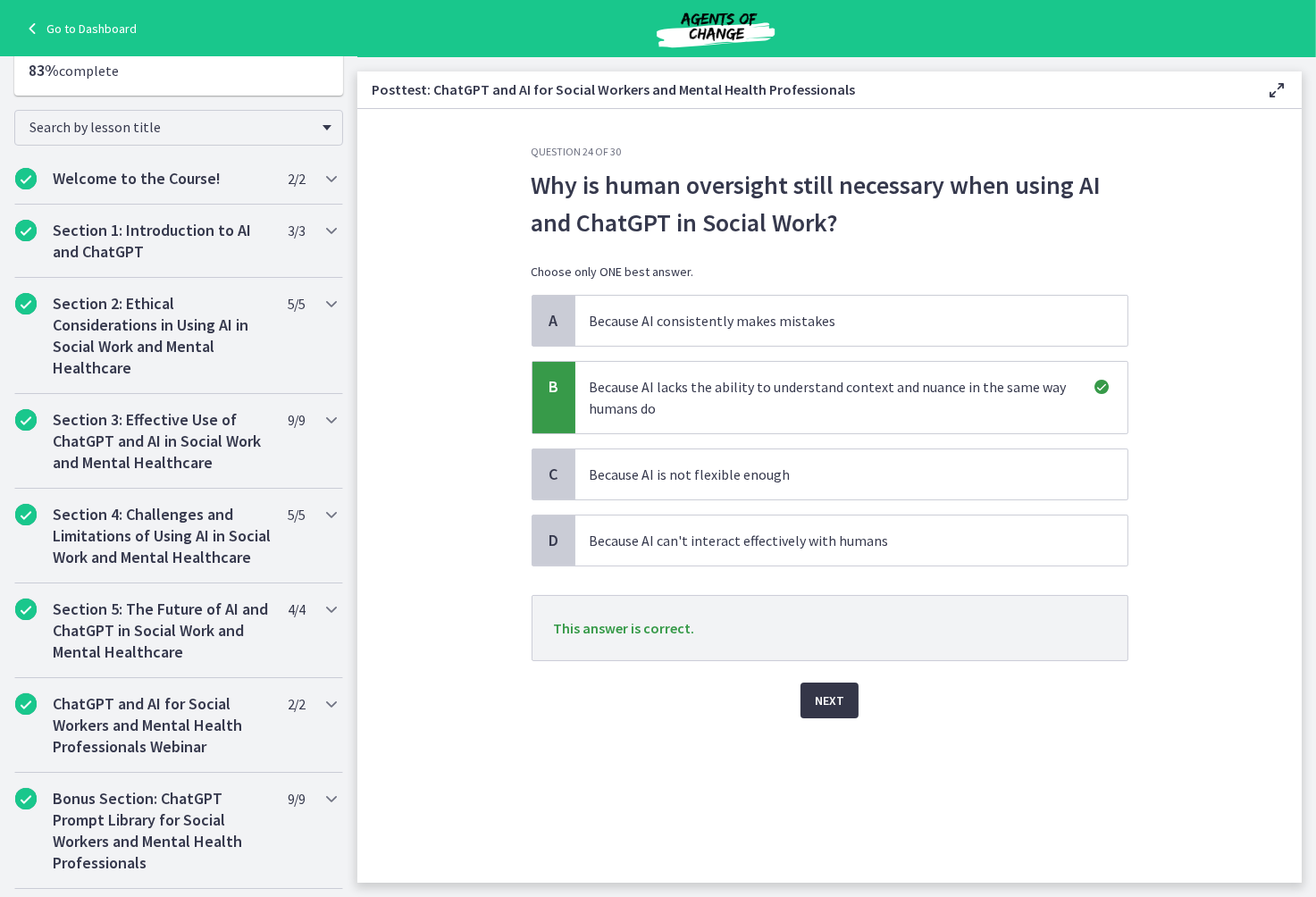
click at [843, 706] on span "Next" at bounding box center [829, 701] width 30 height 21
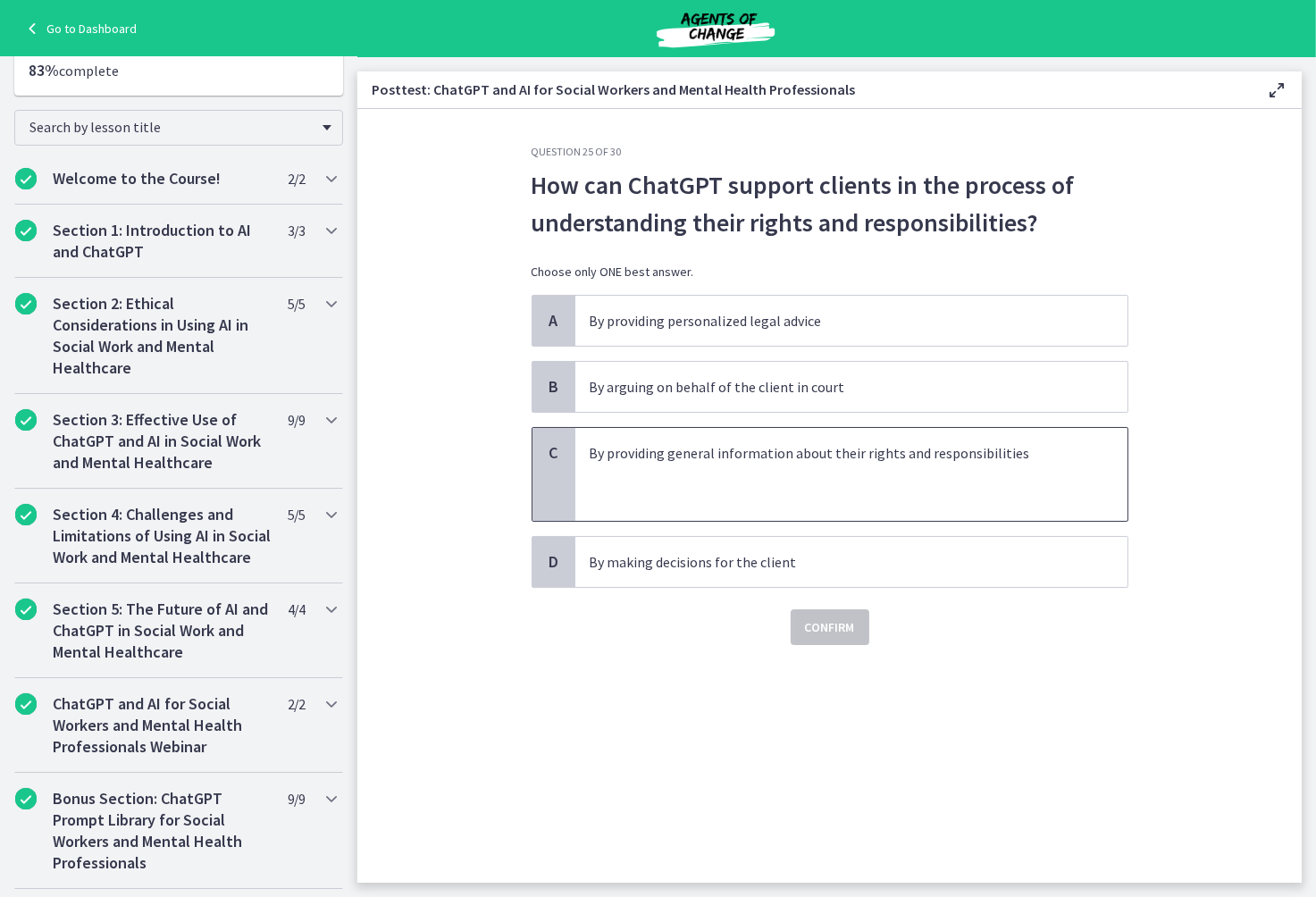
click at [678, 483] on p at bounding box center [833, 474] width 488 height 21
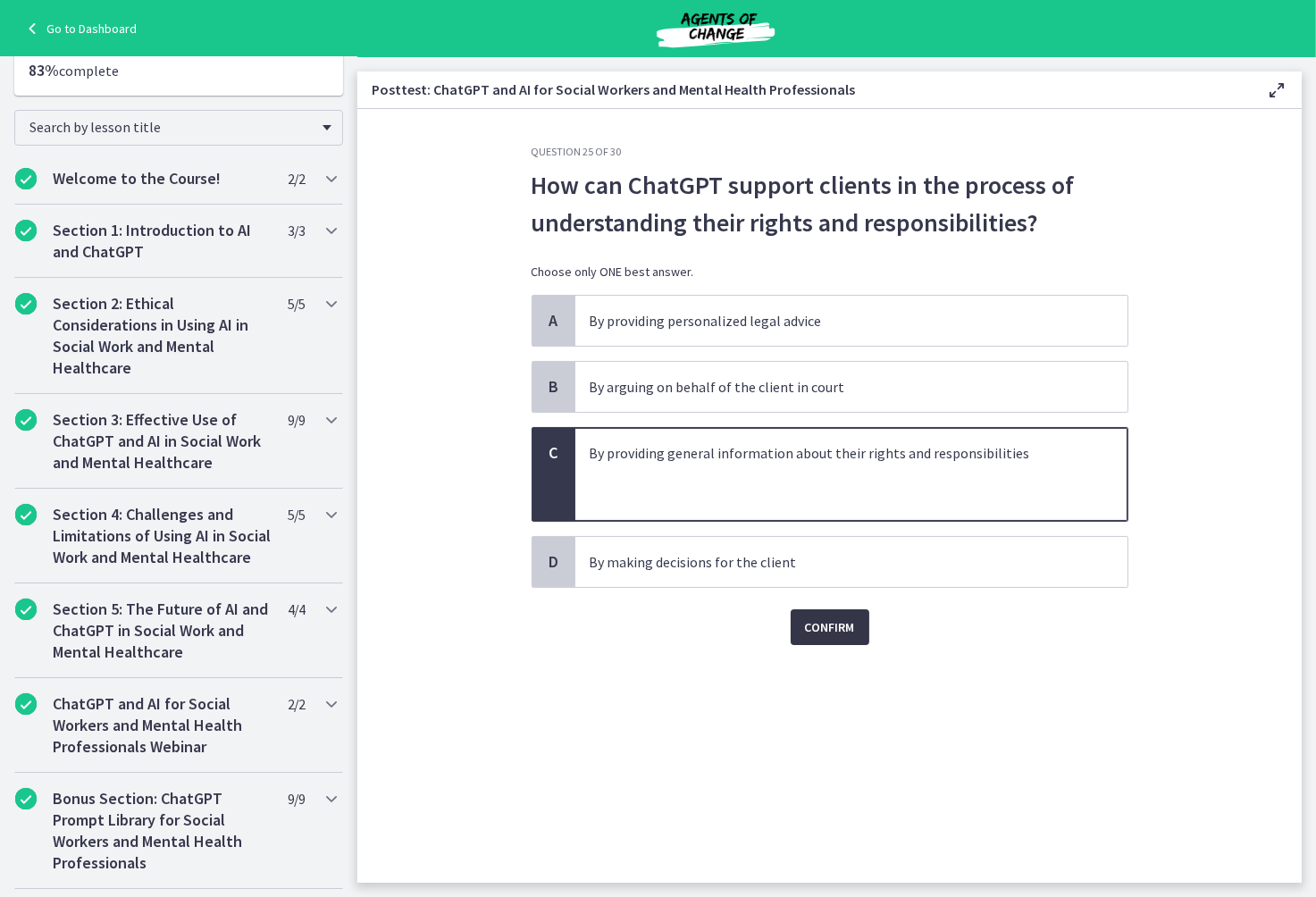
click at [829, 622] on span "Confirm" at bounding box center [830, 627] width 50 height 21
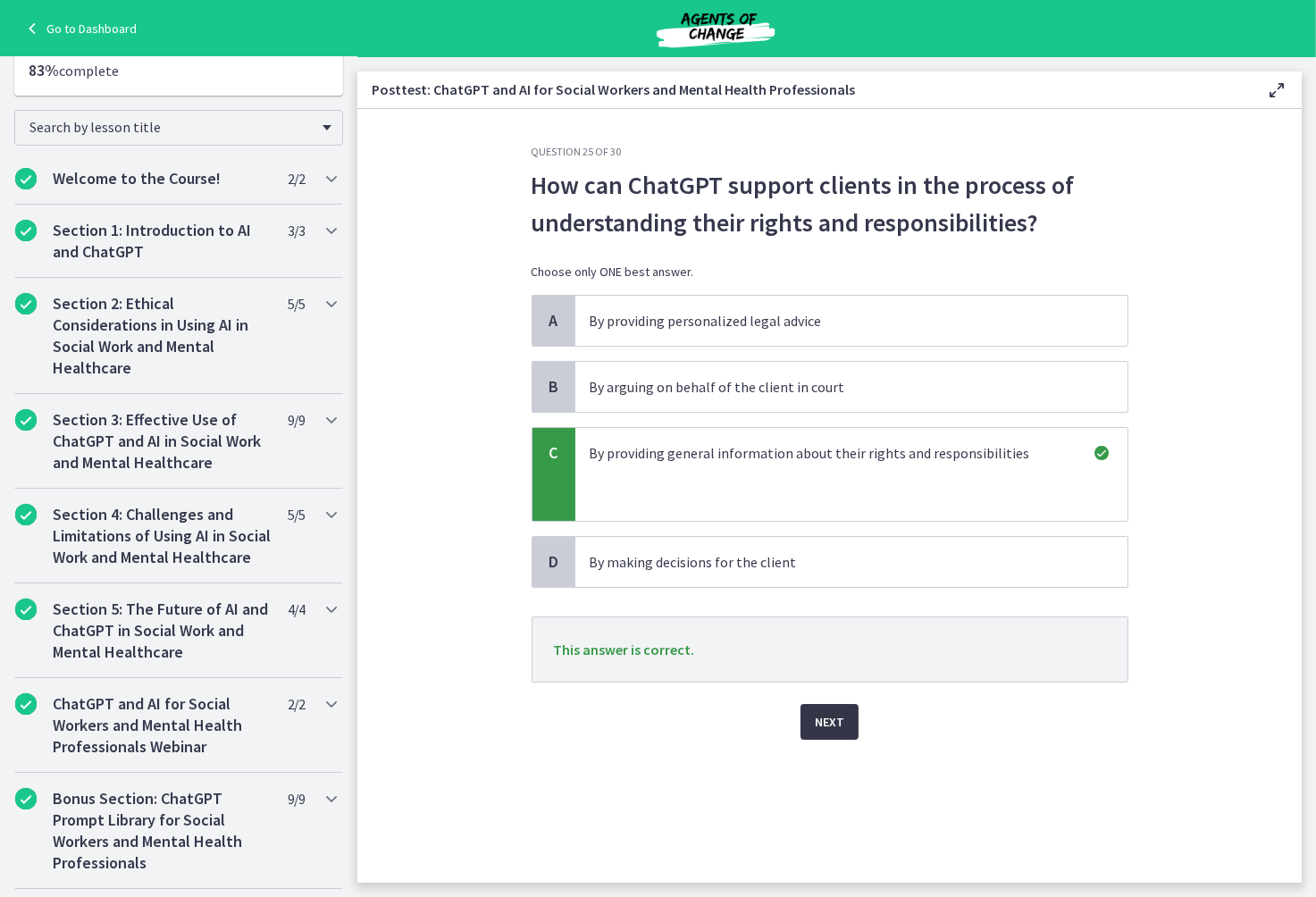
click at [837, 726] on span "Next" at bounding box center [829, 722] width 30 height 21
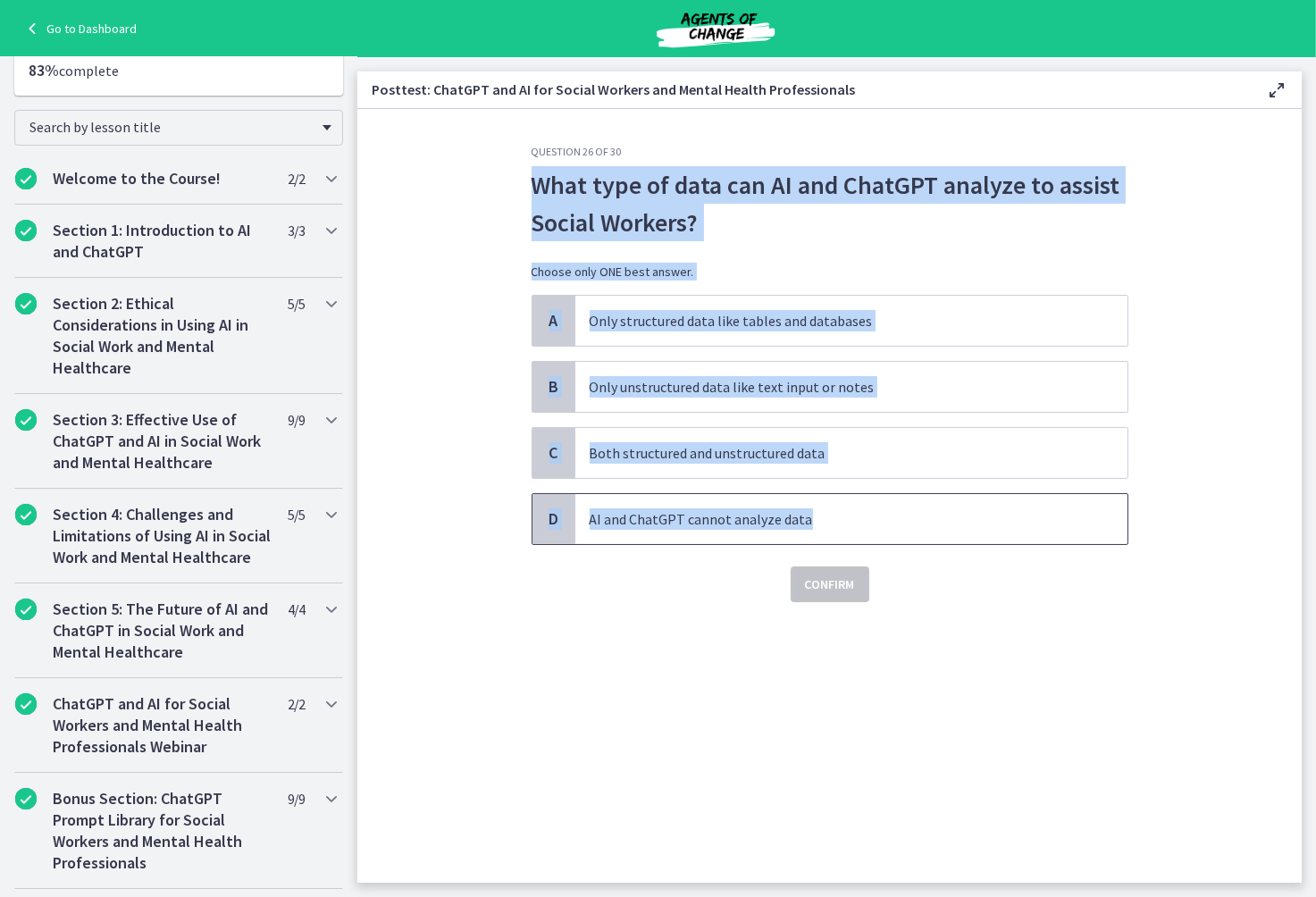
drag, startPoint x: 519, startPoint y: 178, endPoint x: 937, endPoint y: 502, distance: 528.9
click at [937, 502] on div "Question 26 of 30 What type of data can AI and ChatGPT analyze to assist Social…" at bounding box center [830, 514] width 625 height 738
click at [977, 463] on span "Both structured and unstructured data" at bounding box center [851, 452] width 552 height 50
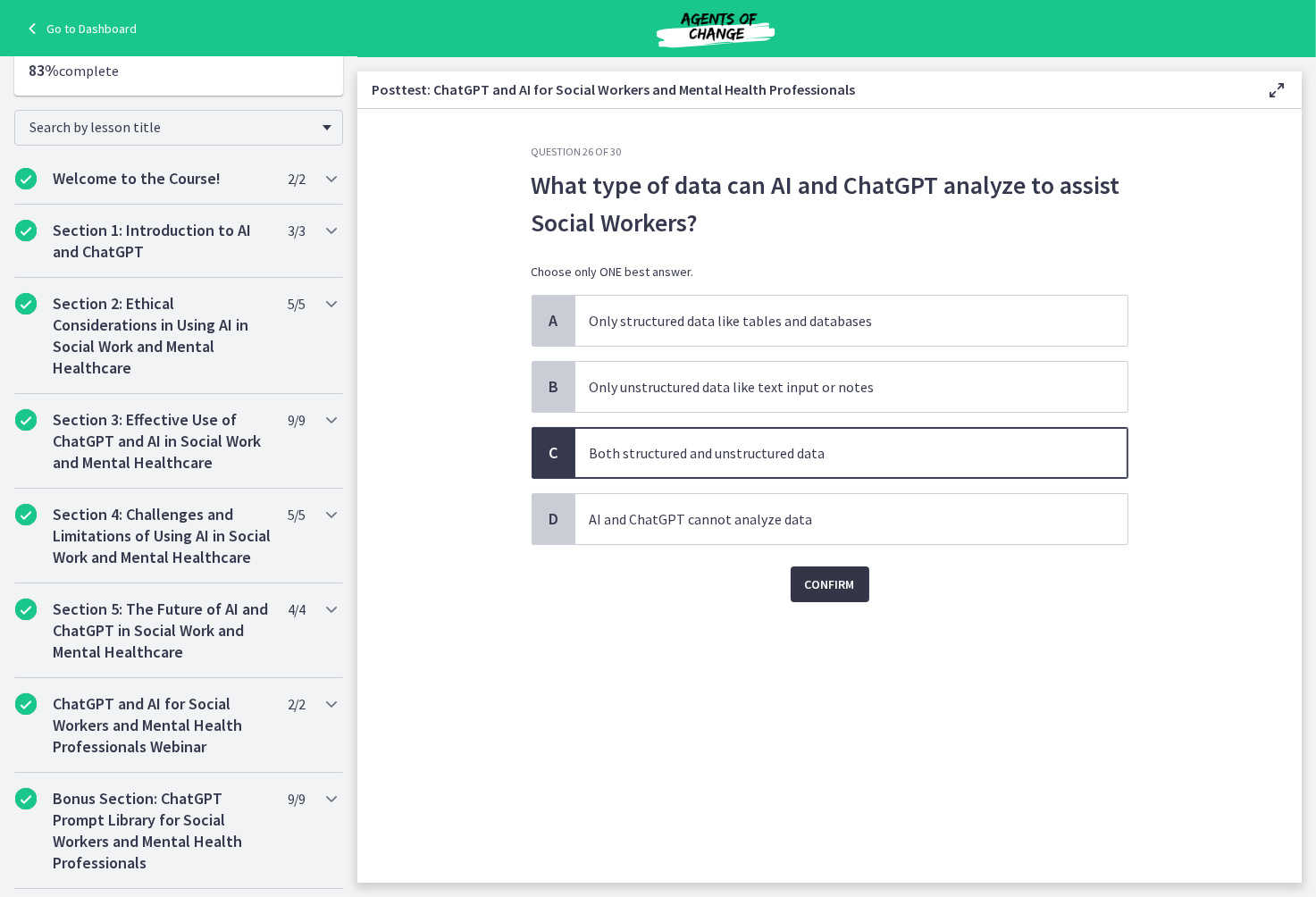
click at [834, 594] on span "Confirm" at bounding box center [830, 584] width 50 height 21
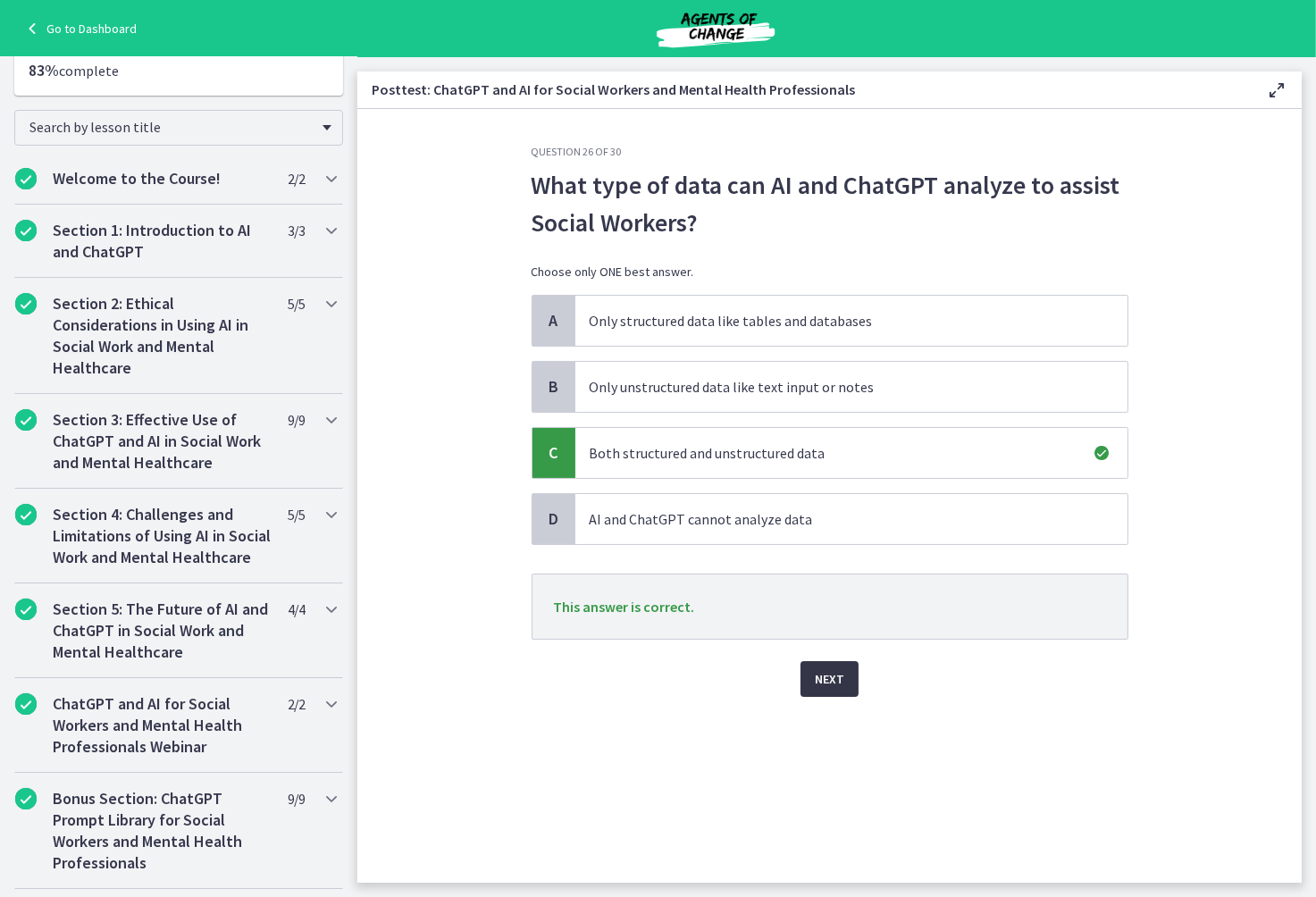
click at [833, 683] on span "Next" at bounding box center [829, 678] width 30 height 21
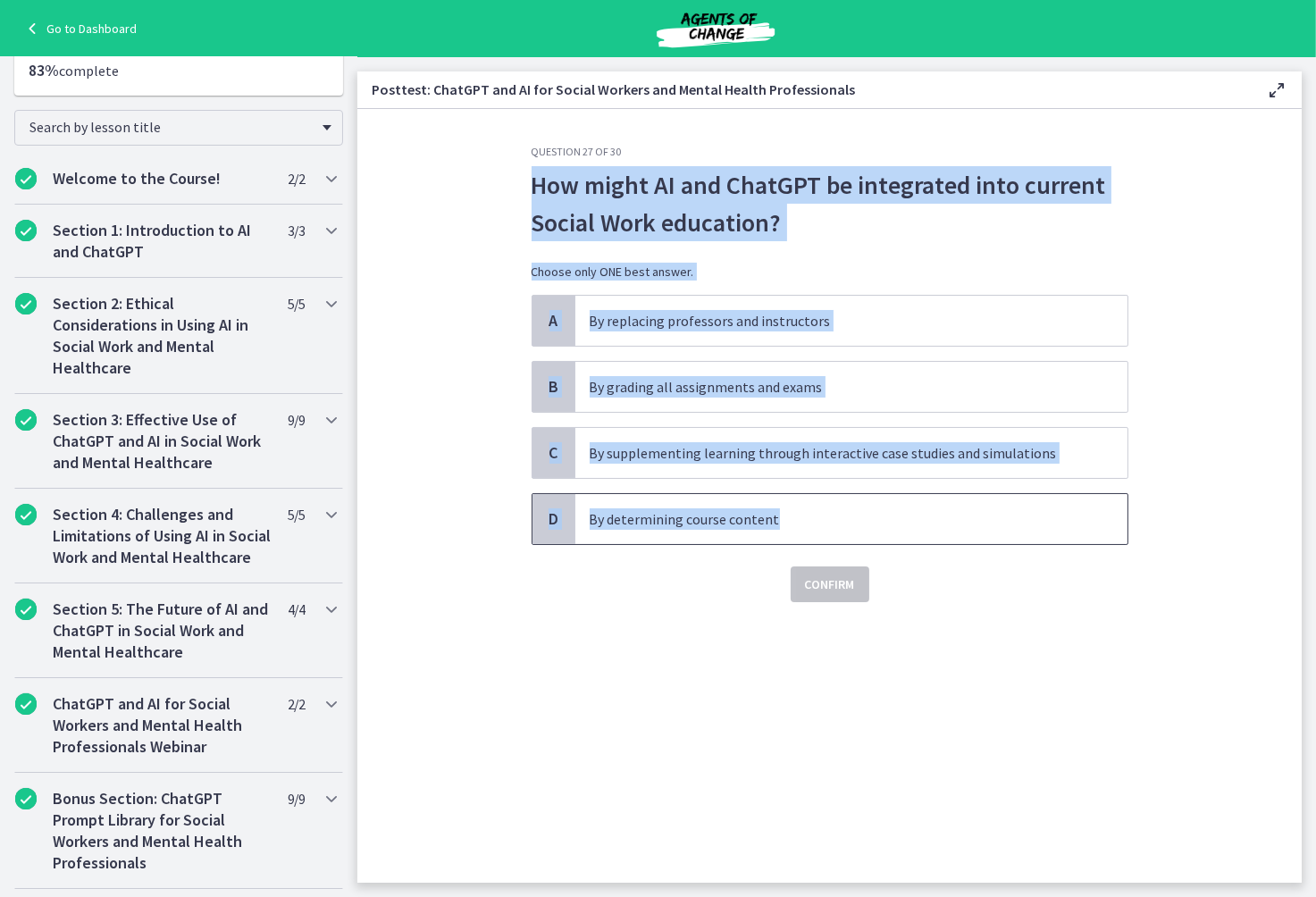
drag, startPoint x: 536, startPoint y: 189, endPoint x: 787, endPoint y: 525, distance: 419.4
click at [787, 525] on div "Question 27 of 30 How might AI and ChatGPT be integrated into current Social Wo…" at bounding box center [830, 373] width 597 height 457
click at [1228, 303] on section "Question 27 of 30 How might AI and ChatGPT be integrated into current Social Wo…" at bounding box center [829, 495] width 944 height 773
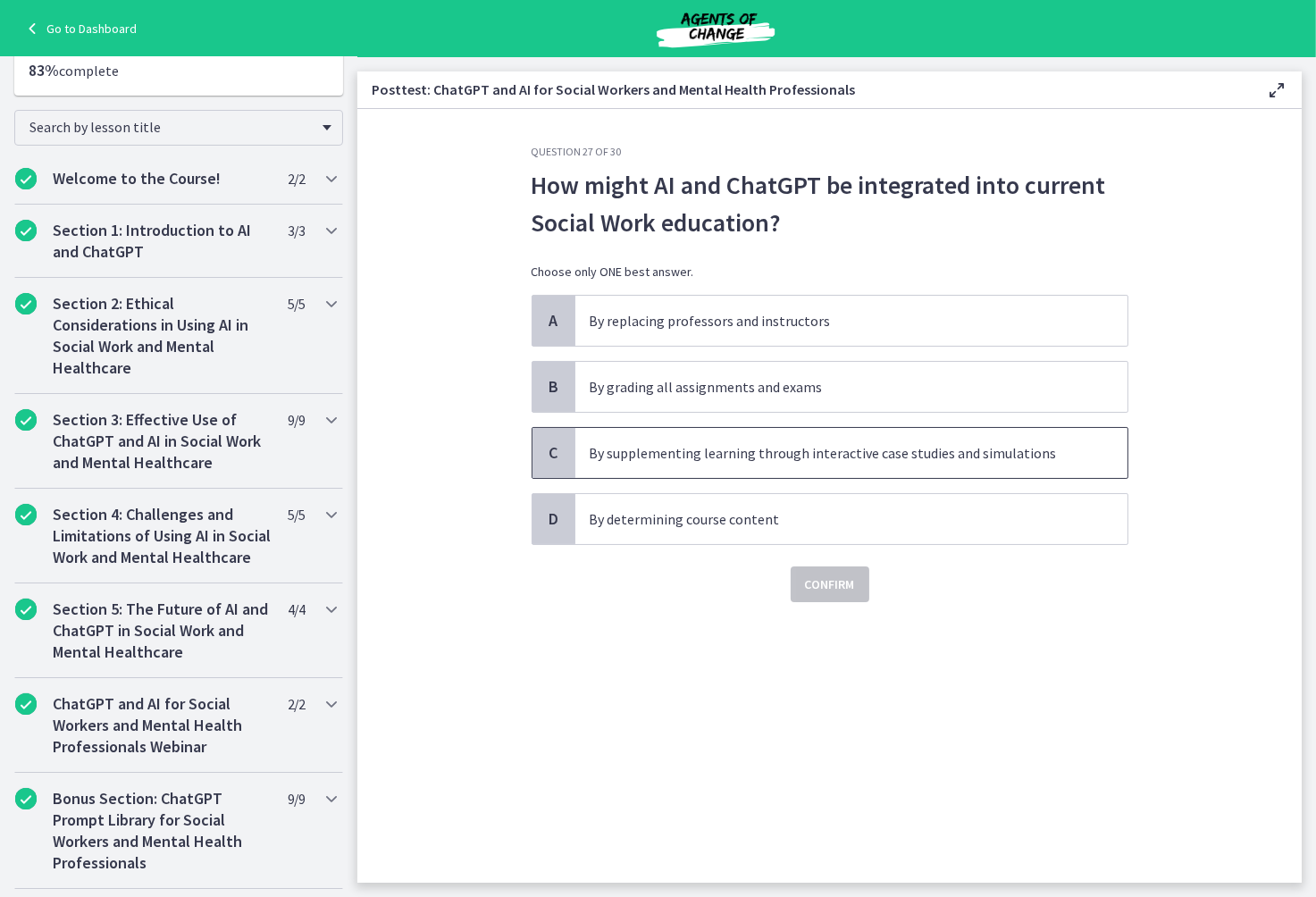
click at [724, 459] on p "By supplementing learning through interactive case studies and simulations" at bounding box center [833, 452] width 488 height 21
click at [815, 584] on span "Confirm" at bounding box center [830, 584] width 50 height 21
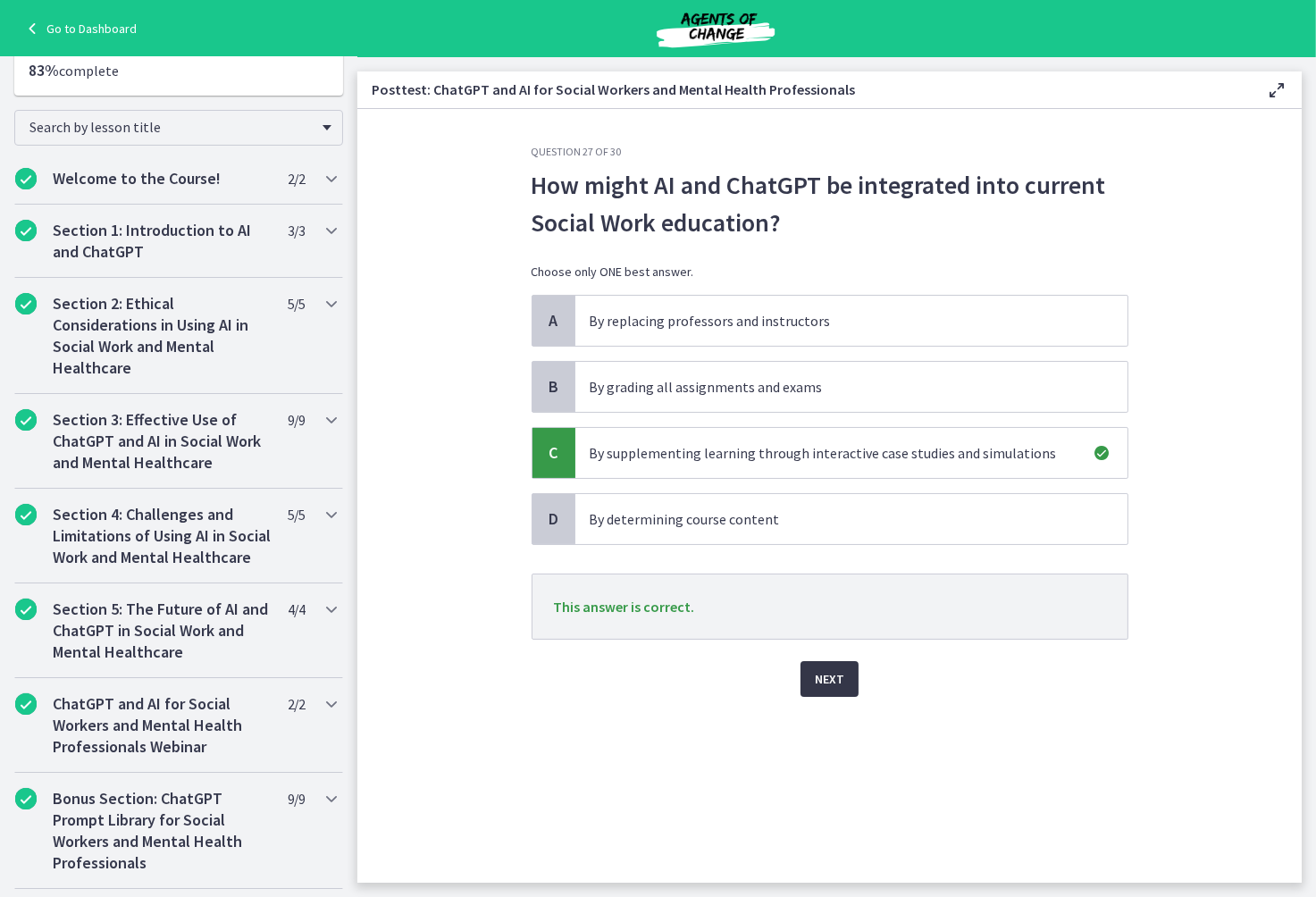
click at [844, 681] on button "Next" at bounding box center [829, 678] width 58 height 35
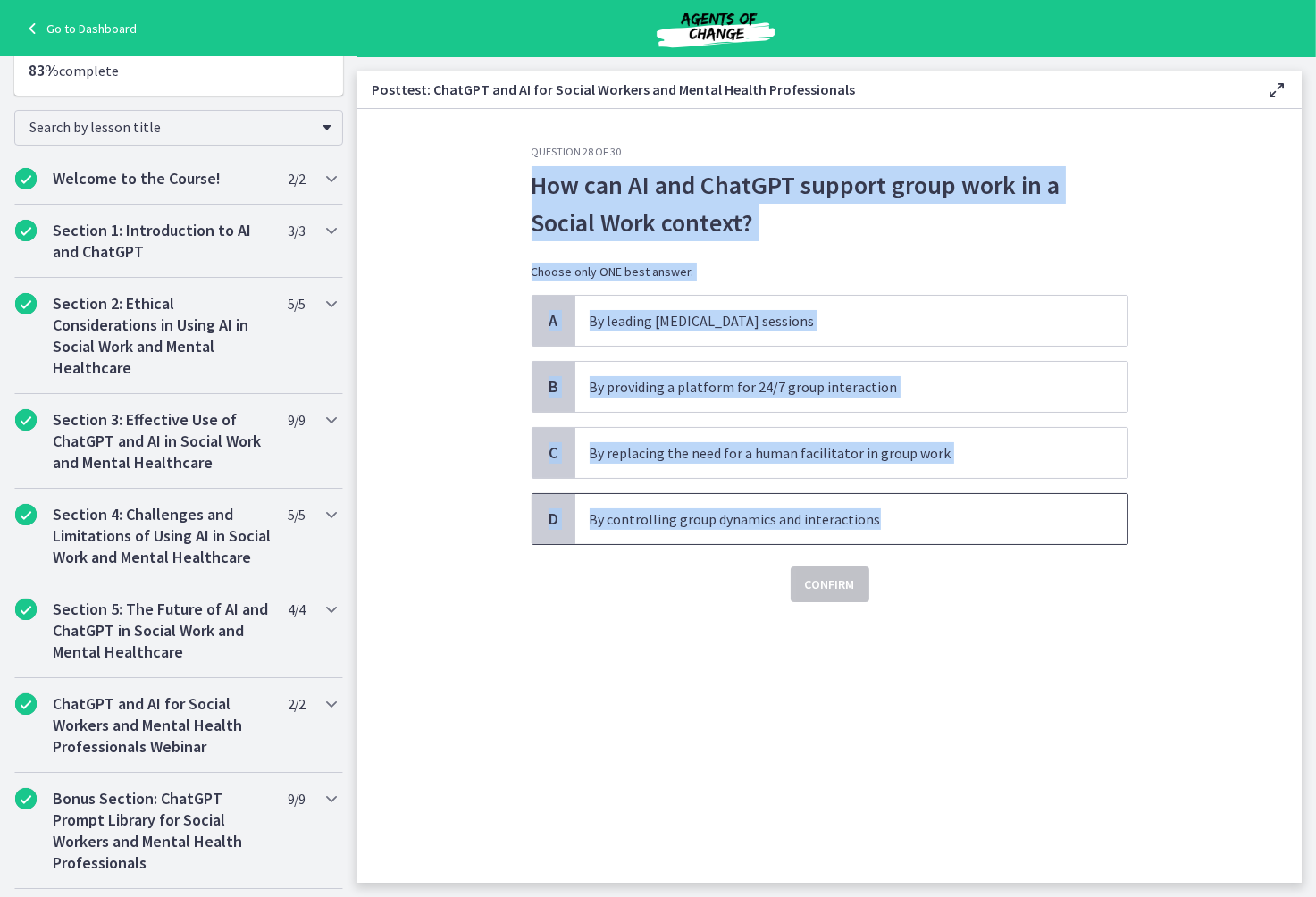
drag, startPoint x: 531, startPoint y: 187, endPoint x: 899, endPoint y: 529, distance: 502.4
click at [899, 529] on div "Question 28 of 30 How can AI and ChatGPT support group work in a Social Work co…" at bounding box center [830, 373] width 597 height 457
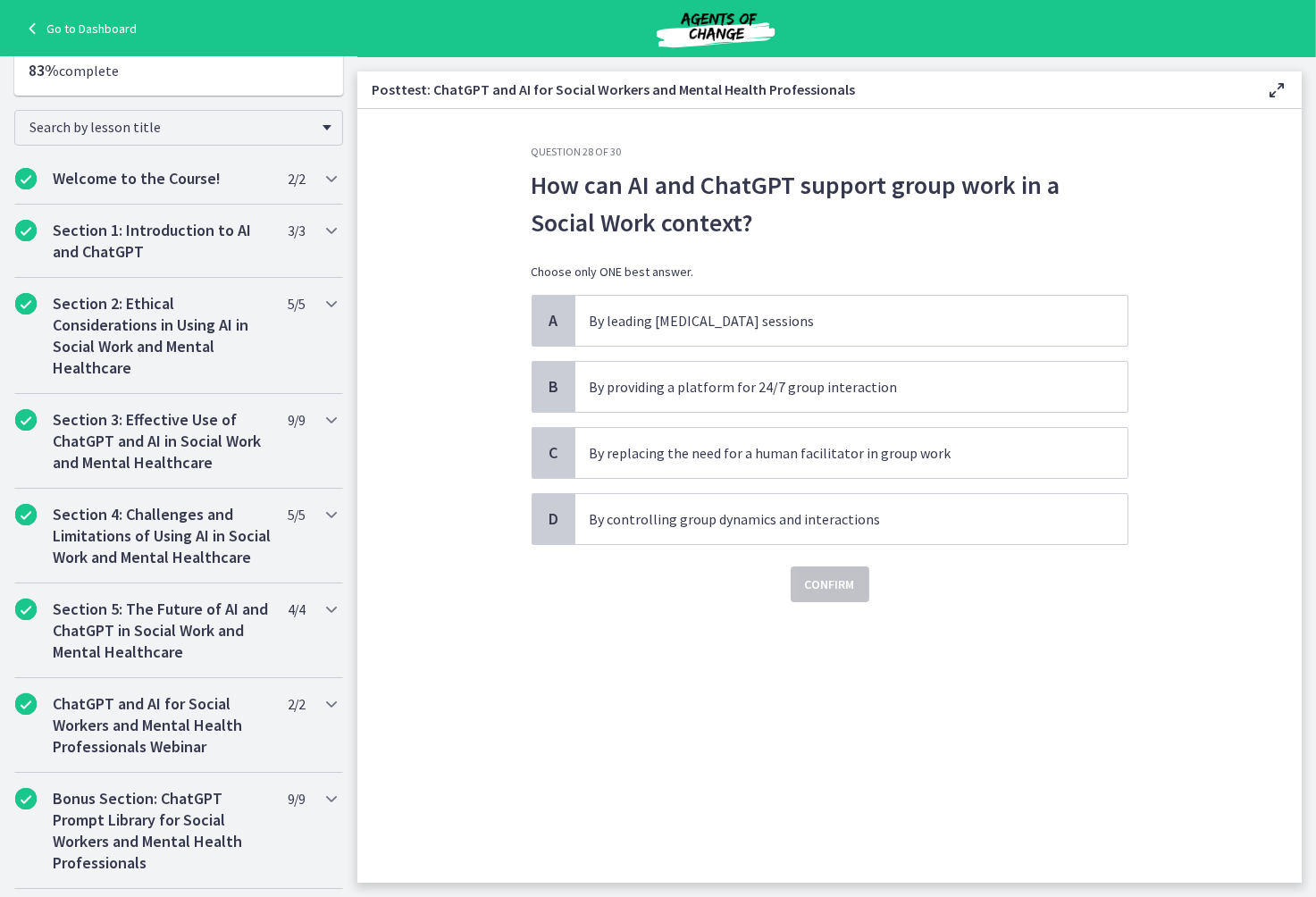
click at [1085, 132] on section "Question 28 of 30 How can AI and ChatGPT support group work in a Social Work co…" at bounding box center [829, 495] width 944 height 773
click at [643, 393] on p "By providing a platform for 24/7 group interaction" at bounding box center [833, 386] width 488 height 21
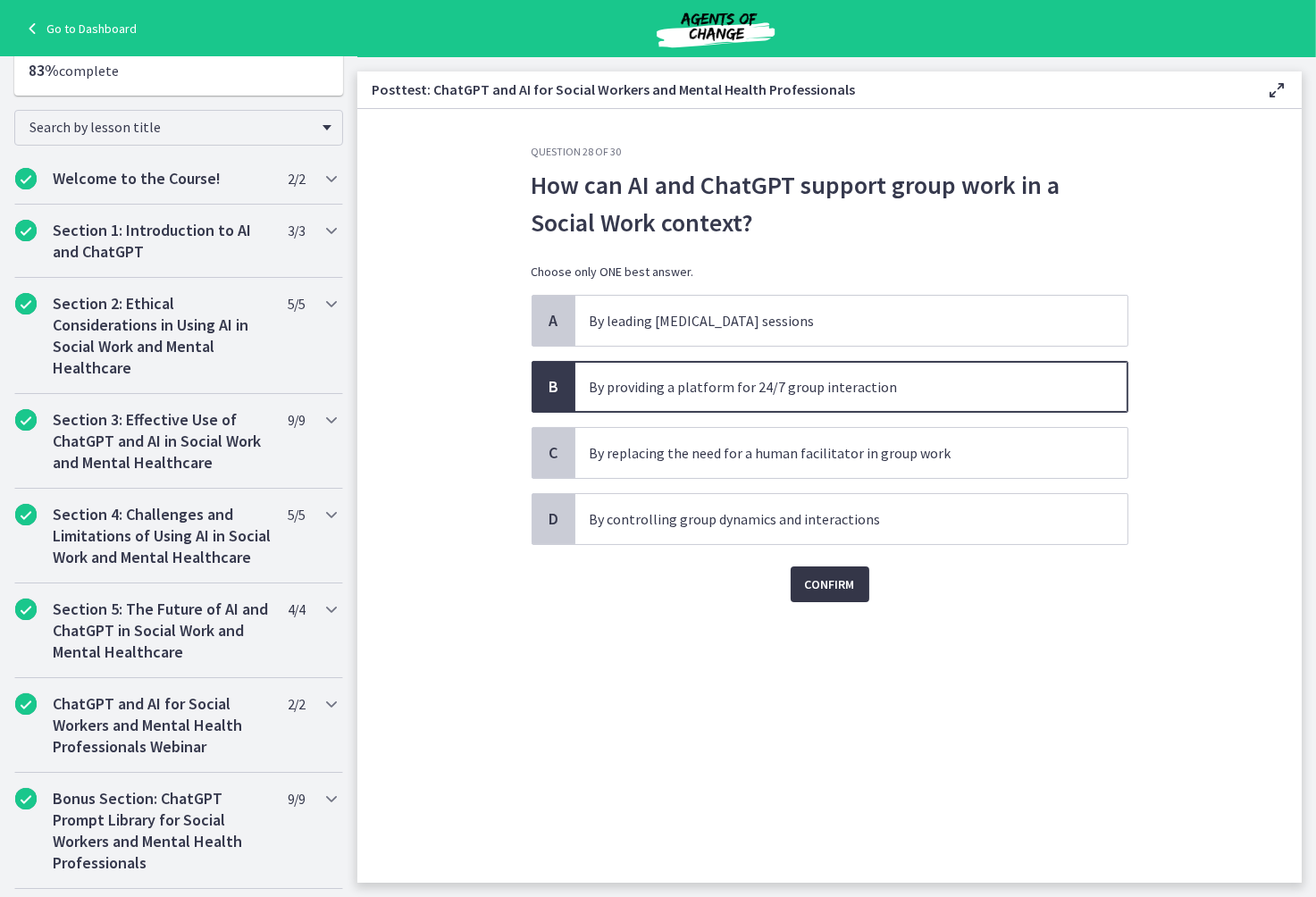
click at [829, 588] on span "Confirm" at bounding box center [830, 584] width 50 height 21
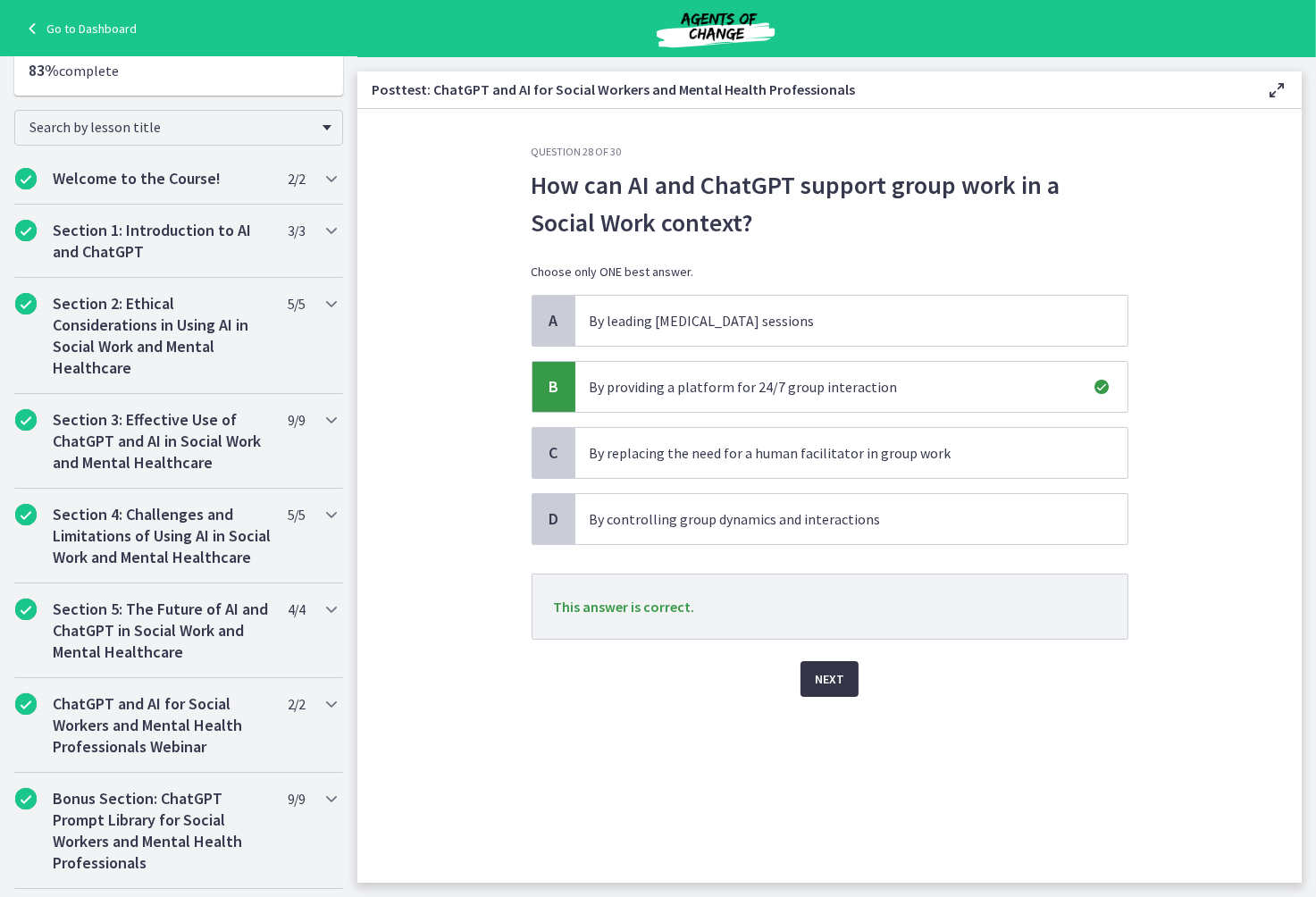
click at [832, 687] on span "Next" at bounding box center [829, 678] width 30 height 21
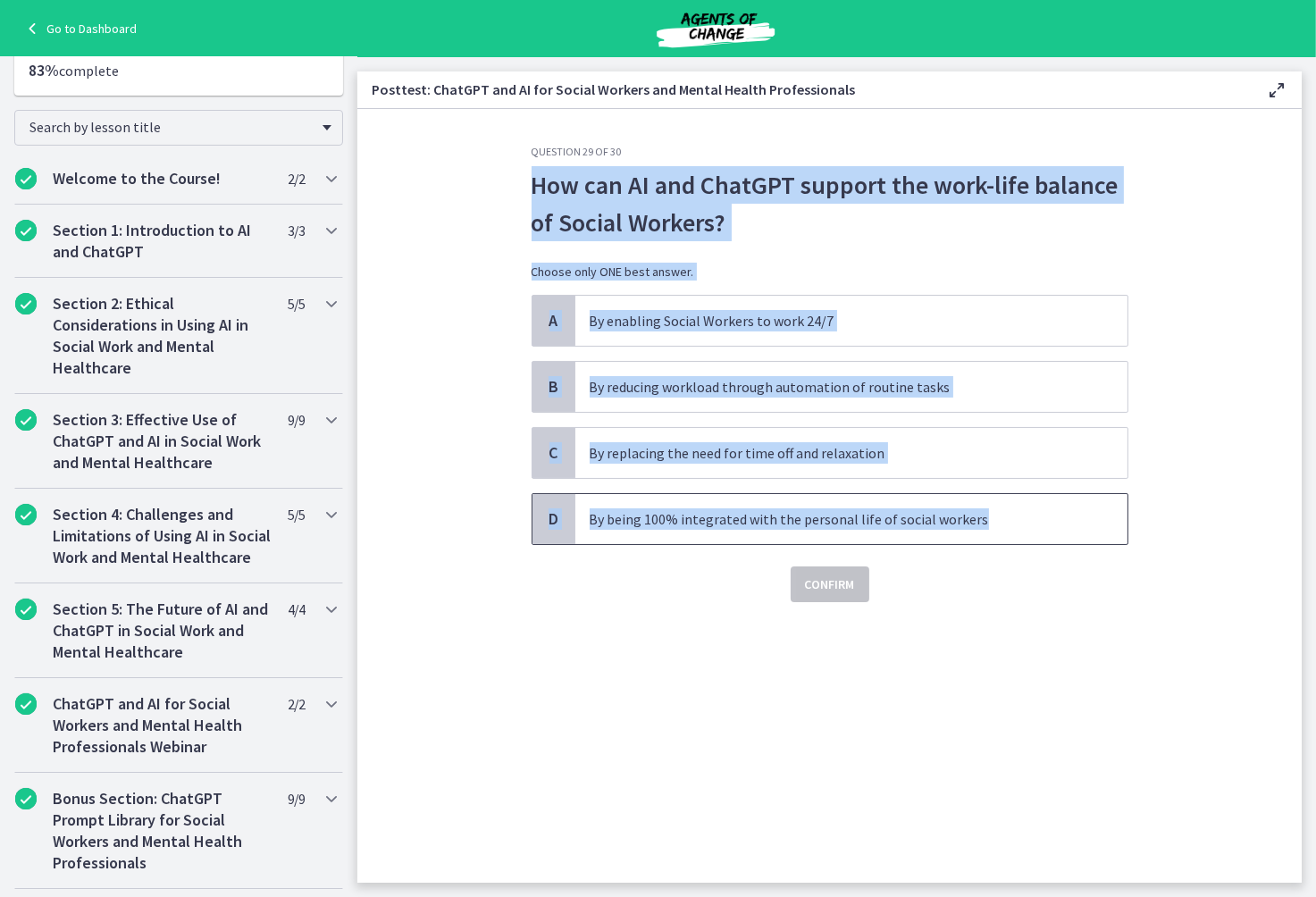
drag, startPoint x: 524, startPoint y: 182, endPoint x: 972, endPoint y: 513, distance: 557.0
click at [972, 513] on div "Question 29 of 30 How can AI and ChatGPT support the work-life balance of Socia…" at bounding box center [830, 514] width 625 height 738
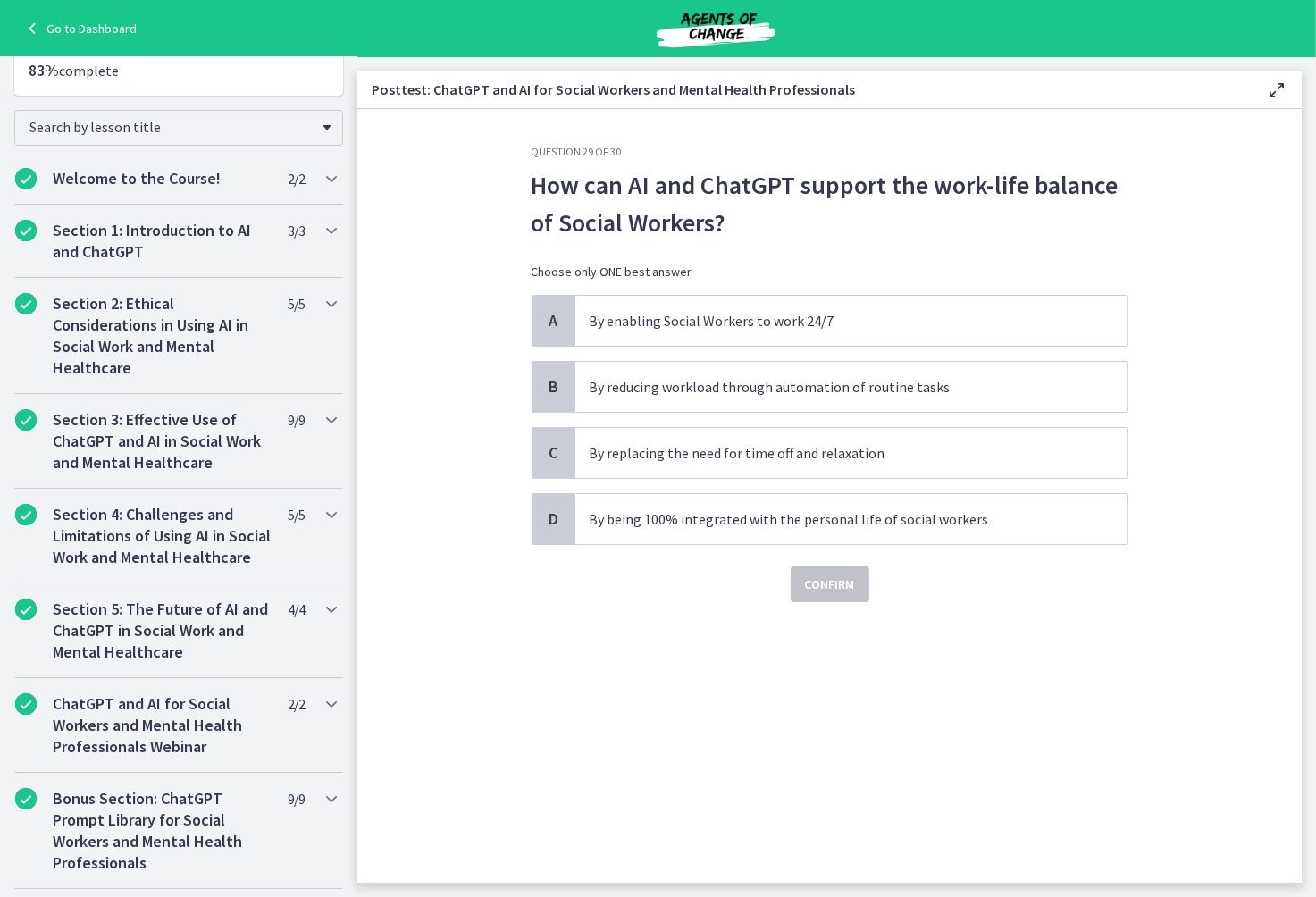
click at [1145, 625] on section "Question 29 of 30 How can AI and ChatGPT support the work-life balance of Socia…" at bounding box center [829, 495] width 944 height 773
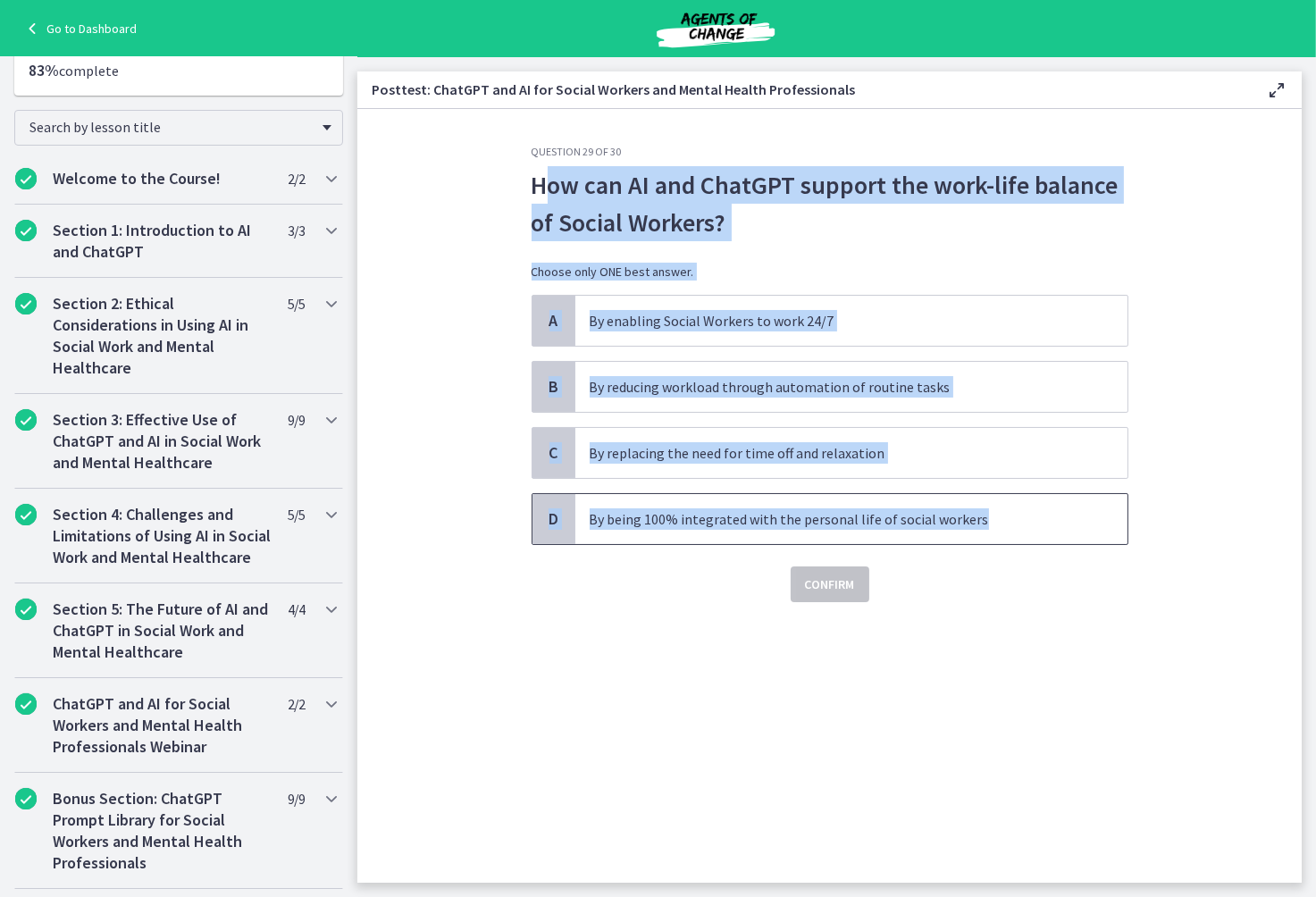
drag, startPoint x: 535, startPoint y: 185, endPoint x: 1010, endPoint y: 510, distance: 575.5
click at [1010, 510] on div "Question 29 of 30 How can AI and ChatGPT support the work-life balance of Socia…" at bounding box center [830, 373] width 597 height 457
click at [896, 392] on p "By reducing workload through automation of routine tasks" at bounding box center [833, 386] width 488 height 21
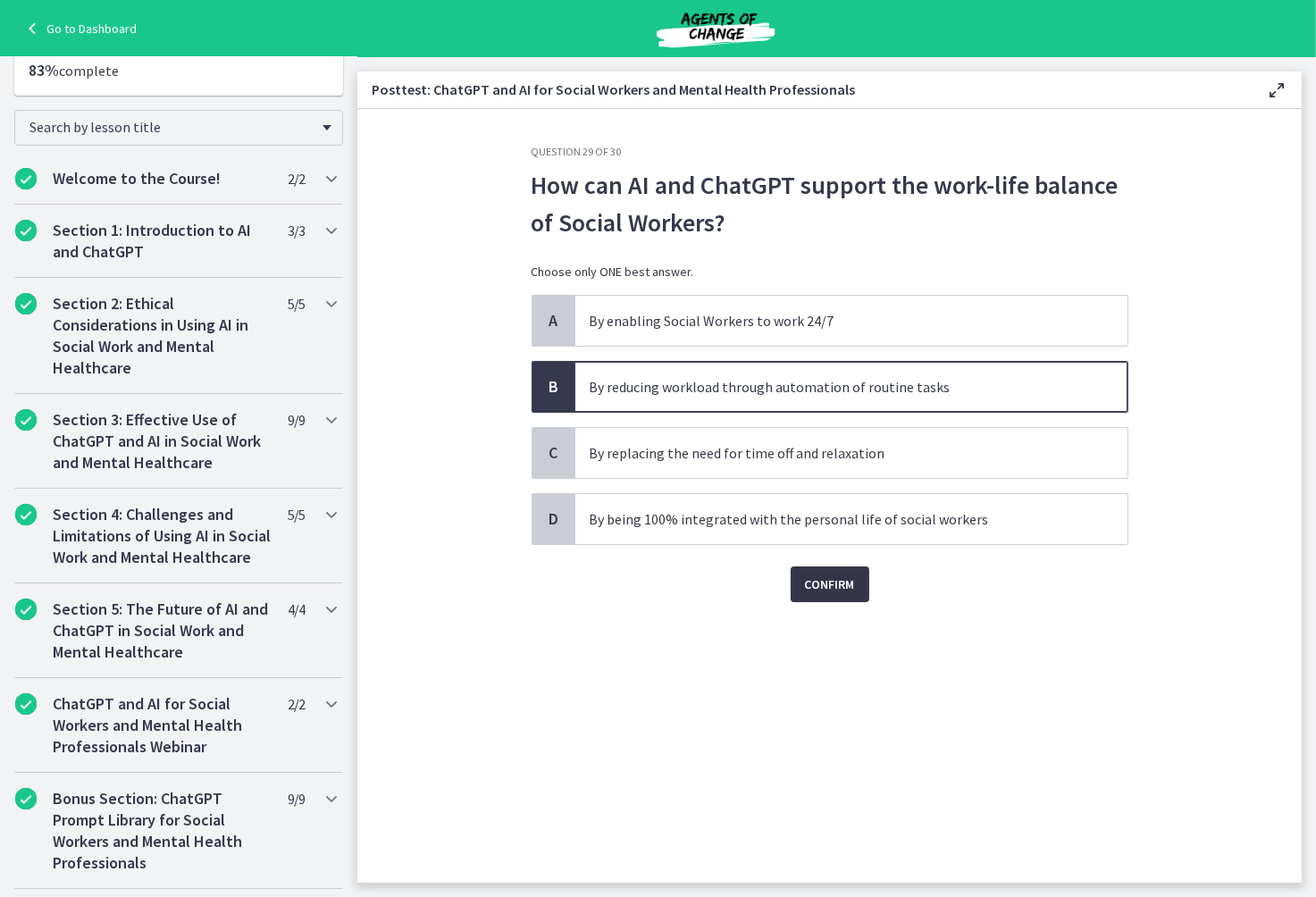
click at [815, 575] on span "Confirm" at bounding box center [830, 584] width 50 height 21
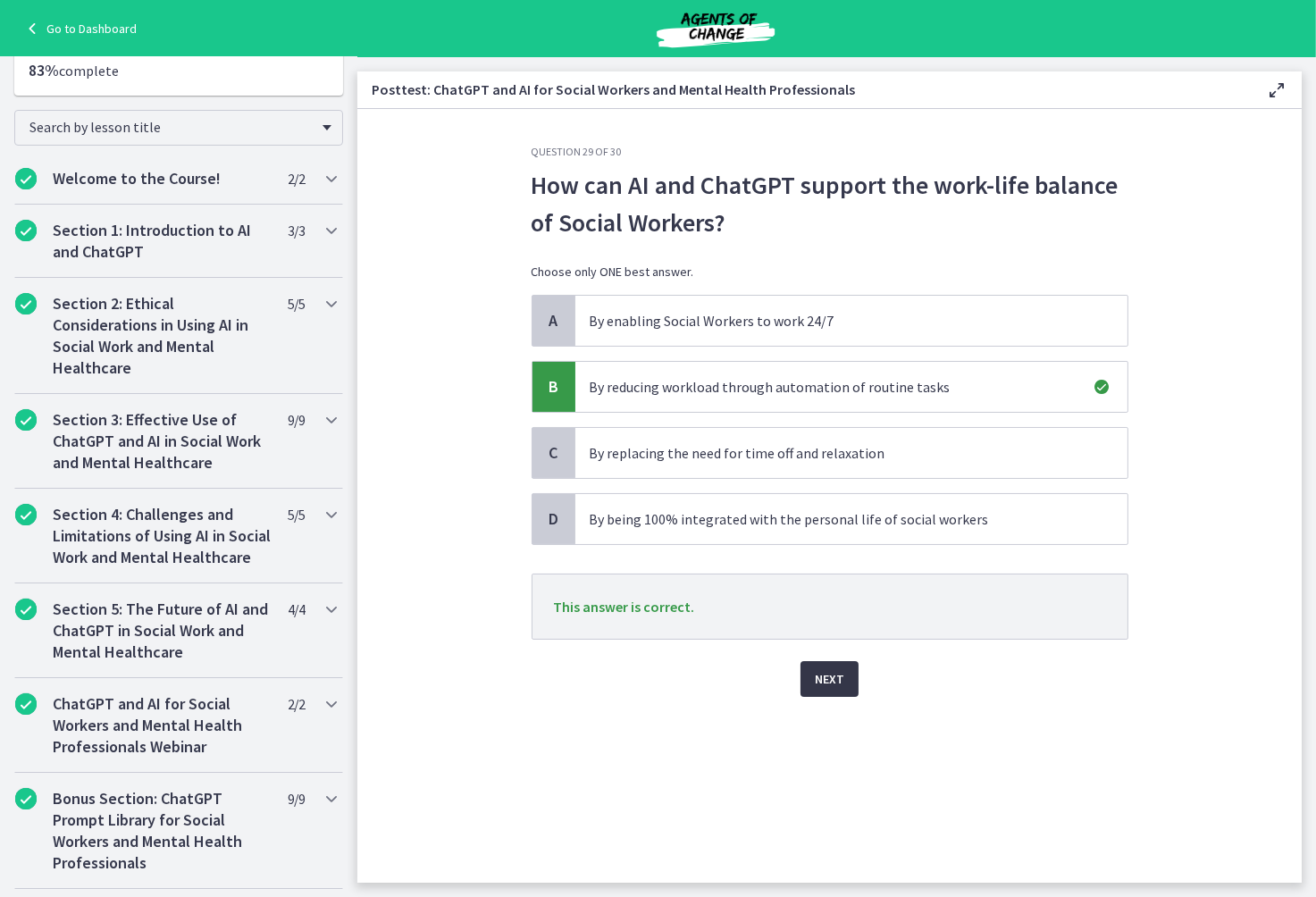
click at [831, 674] on span "Next" at bounding box center [829, 678] width 30 height 21
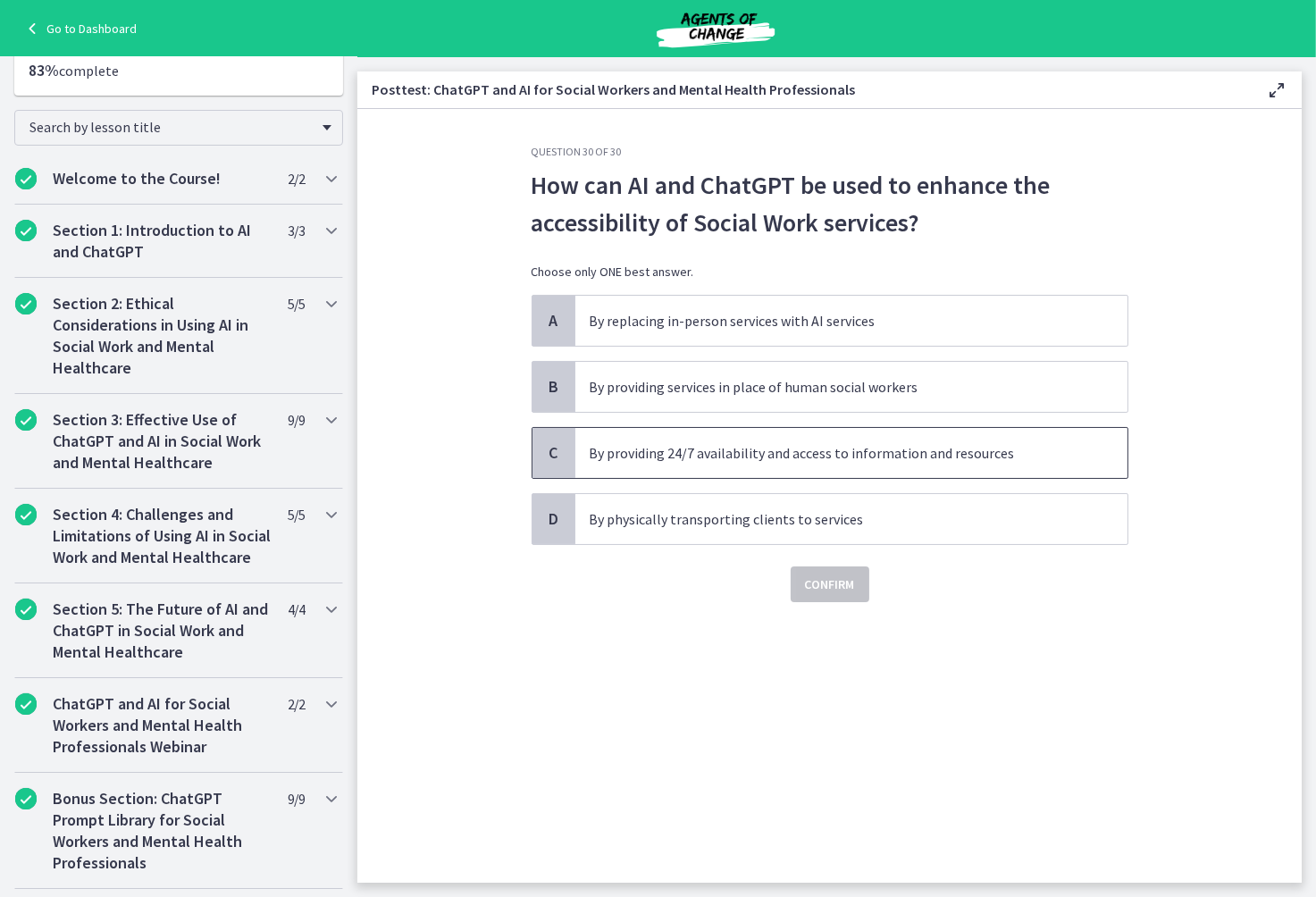
click at [830, 448] on p "By providing 24/7 availability and access to information and resources" at bounding box center [833, 452] width 488 height 21
click at [828, 591] on span "Confirm" at bounding box center [830, 584] width 50 height 21
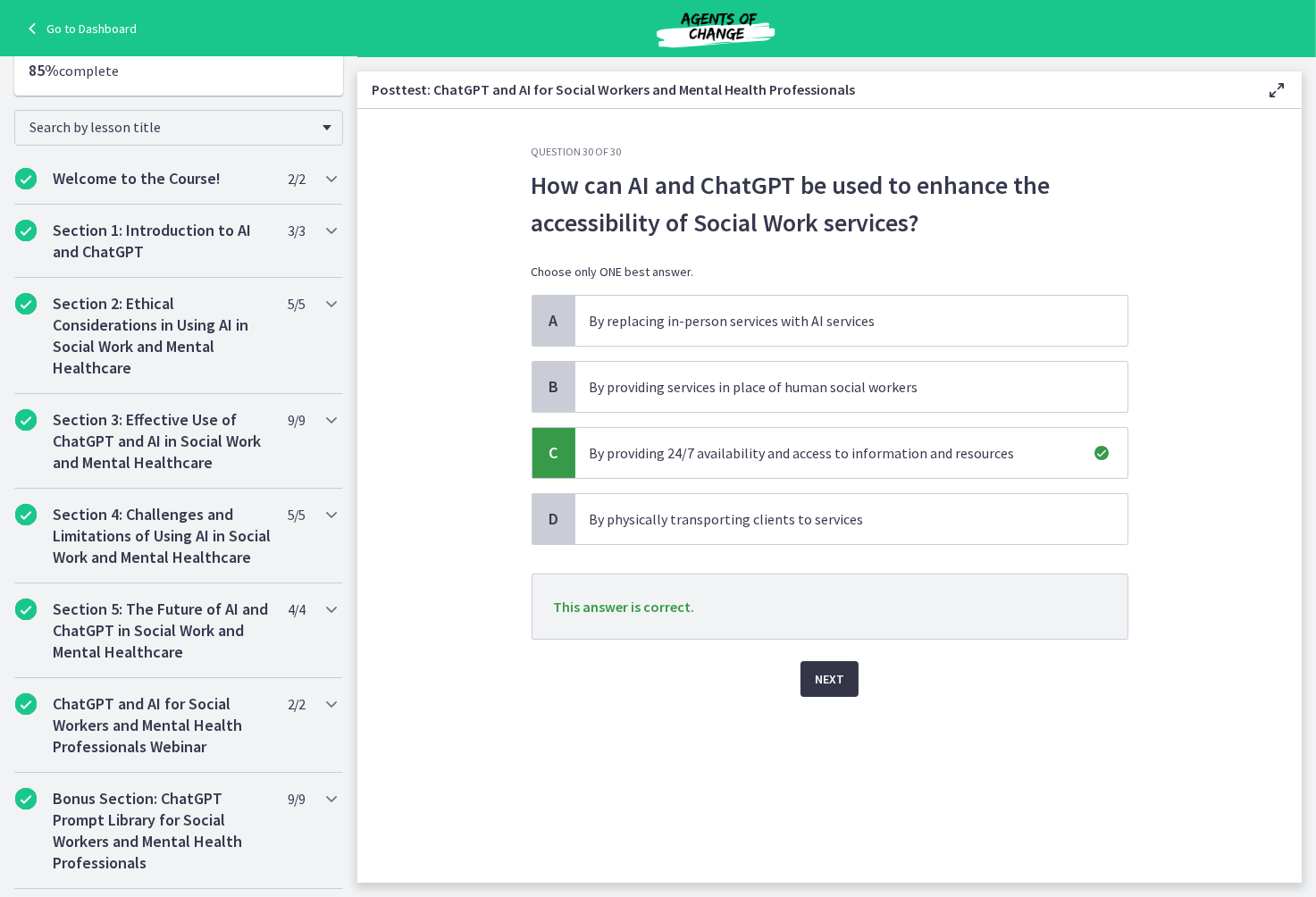
click at [827, 676] on span "Next" at bounding box center [829, 678] width 30 height 21
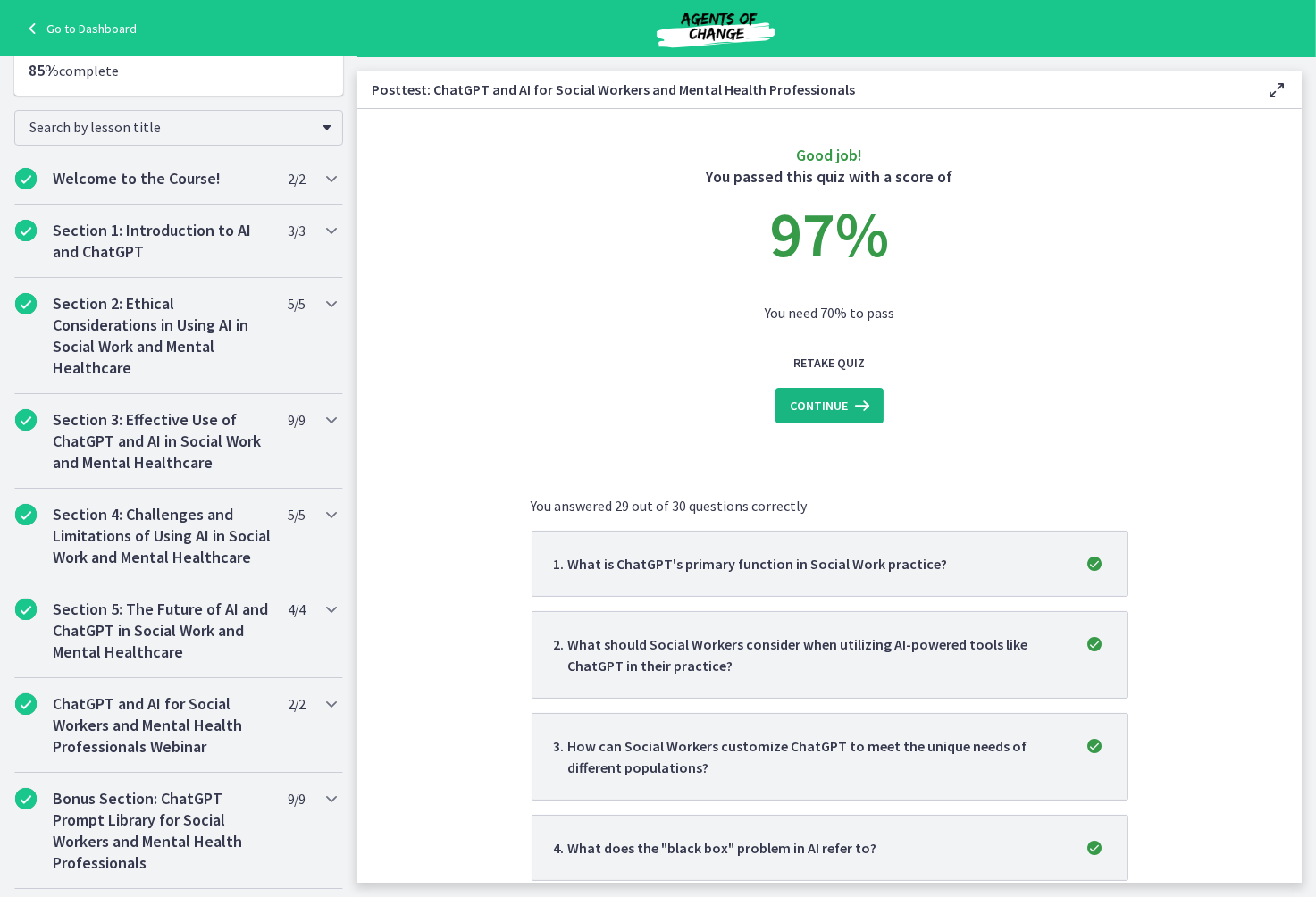
click at [826, 412] on span "Continue" at bounding box center [819, 405] width 58 height 21
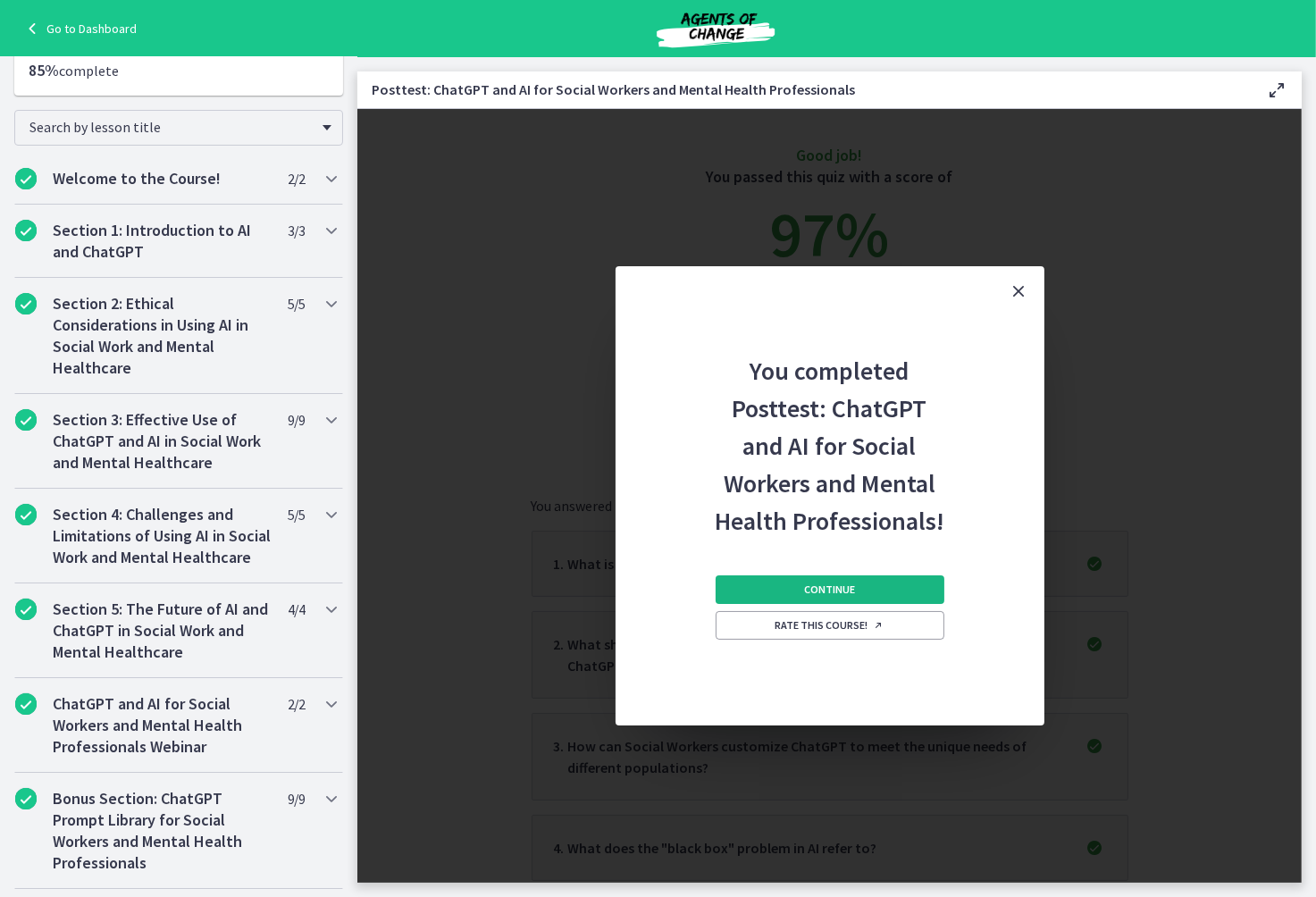
click at [826, 590] on span "Continue" at bounding box center [829, 589] width 51 height 14
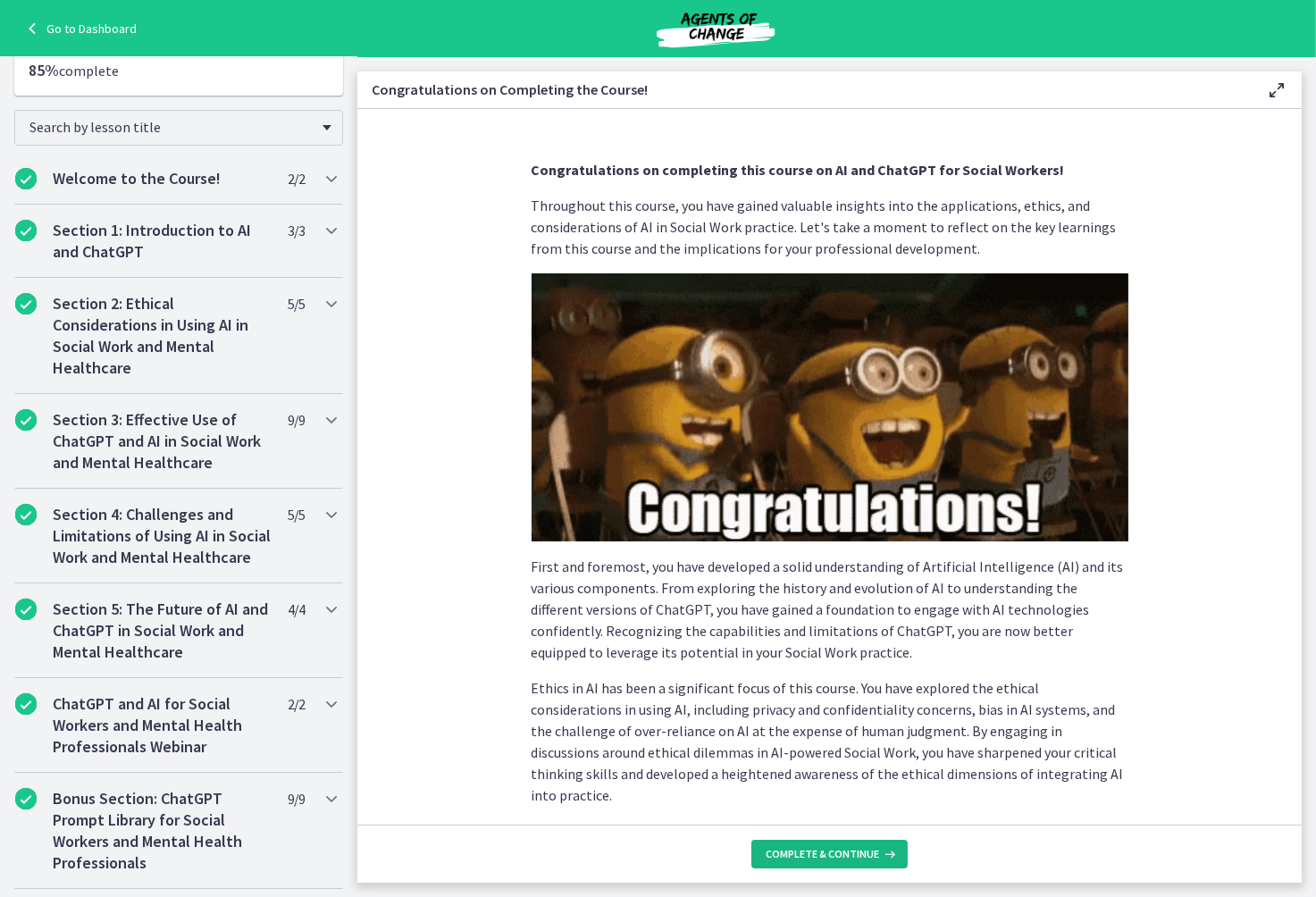
click at [846, 862] on button "Complete & continue" at bounding box center [829, 854] width 156 height 29
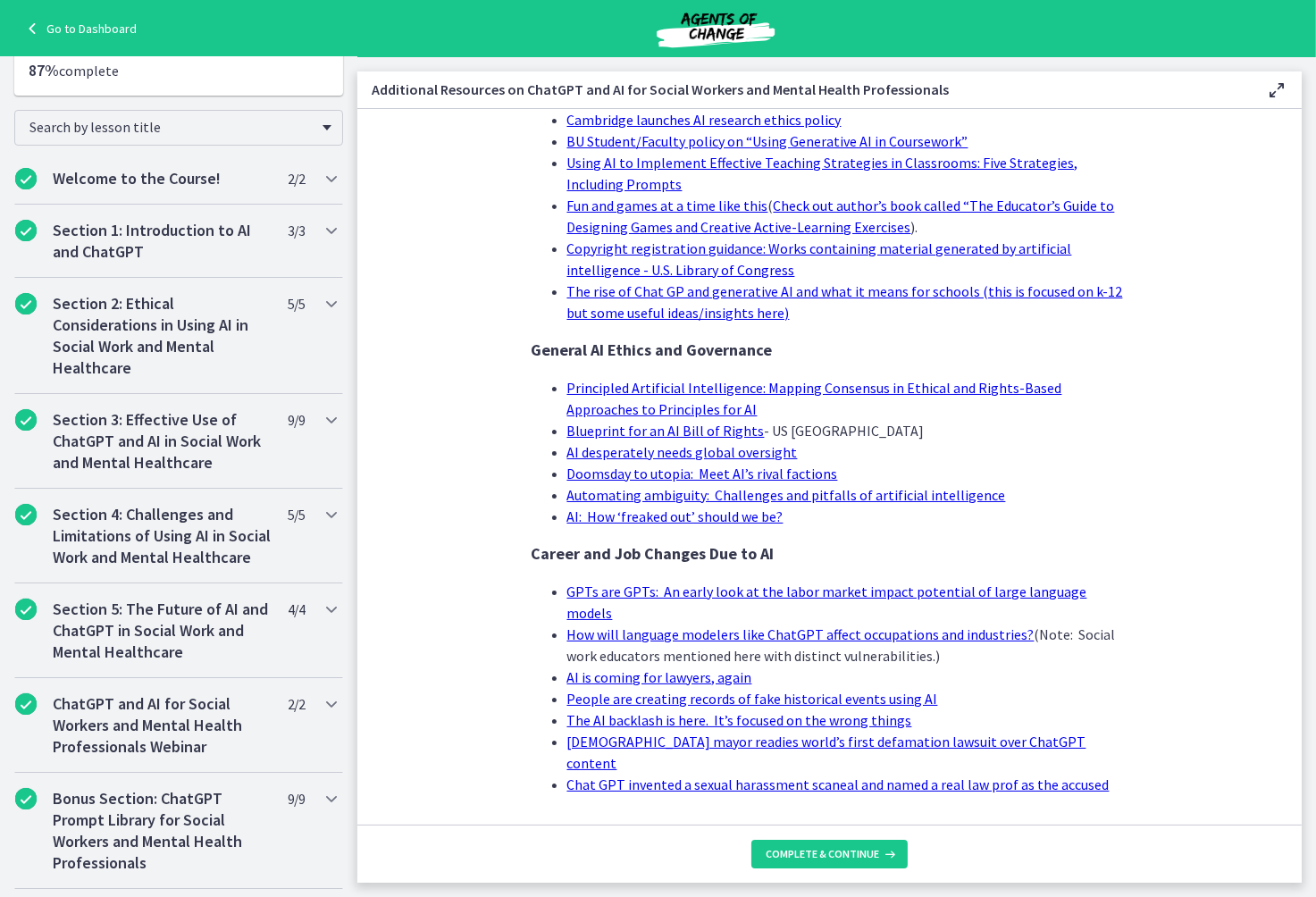
scroll to position [1567, 0]
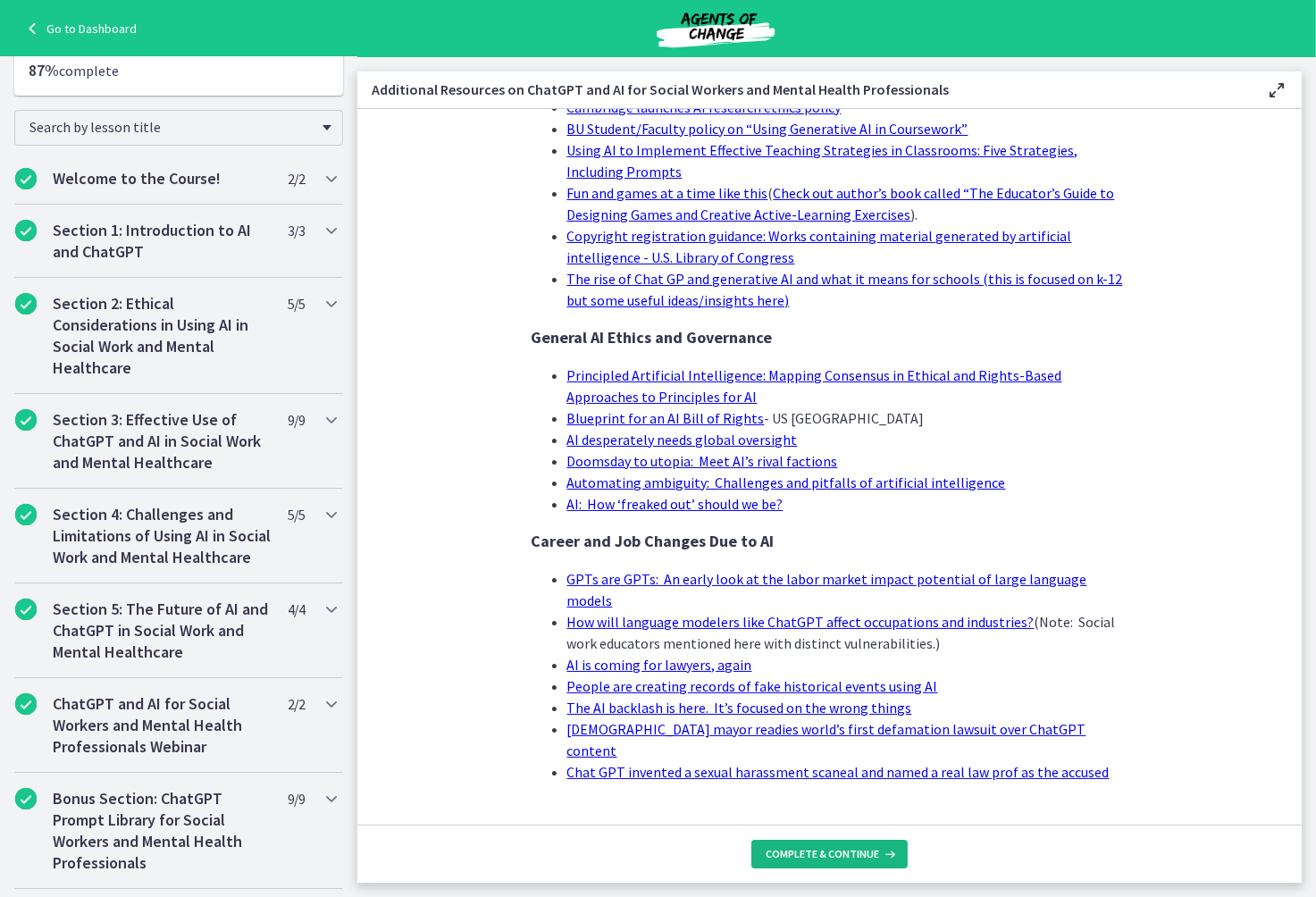
click at [830, 860] on span "Complete & continue" at bounding box center [822, 854] width 113 height 14
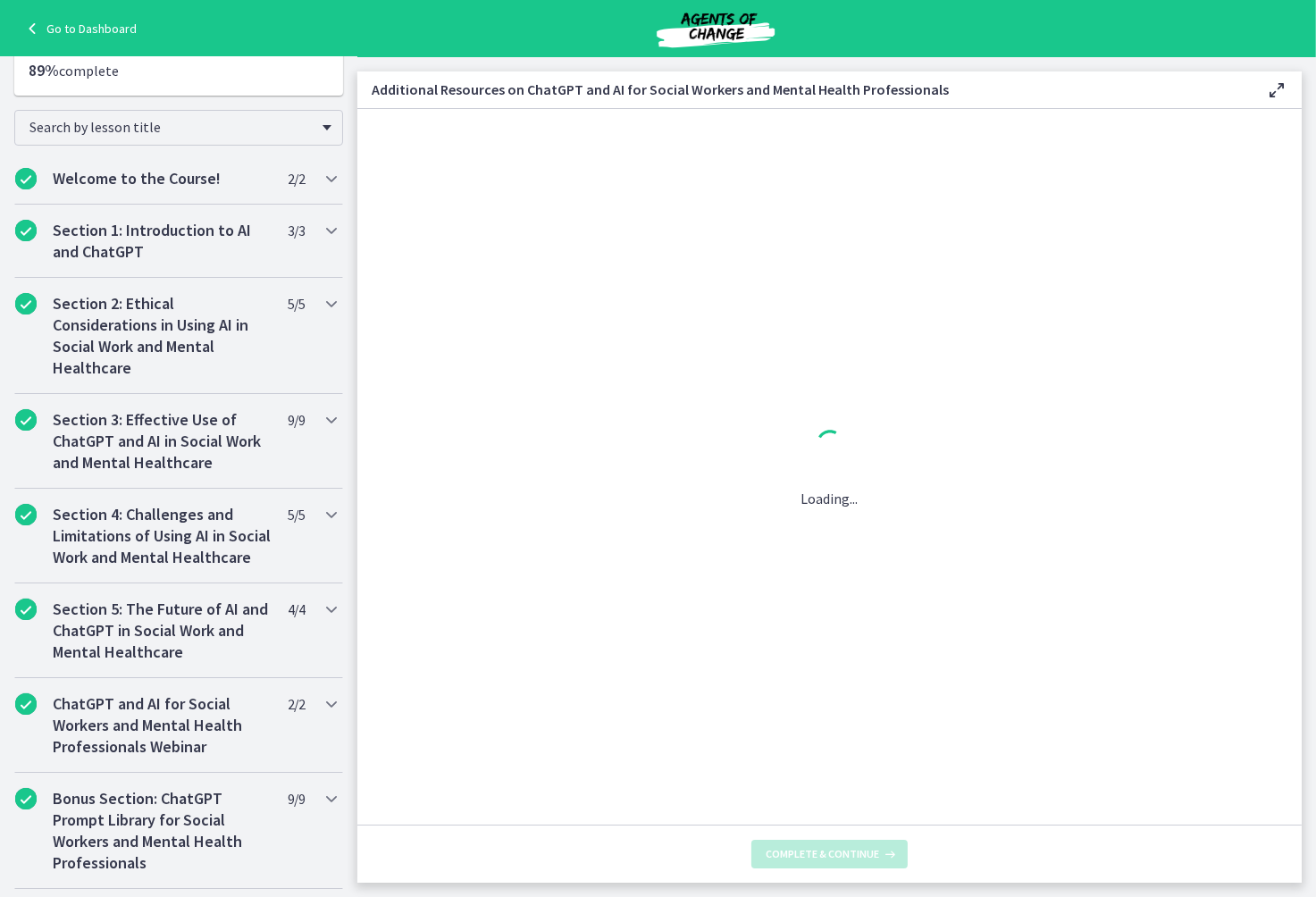
scroll to position [0, 0]
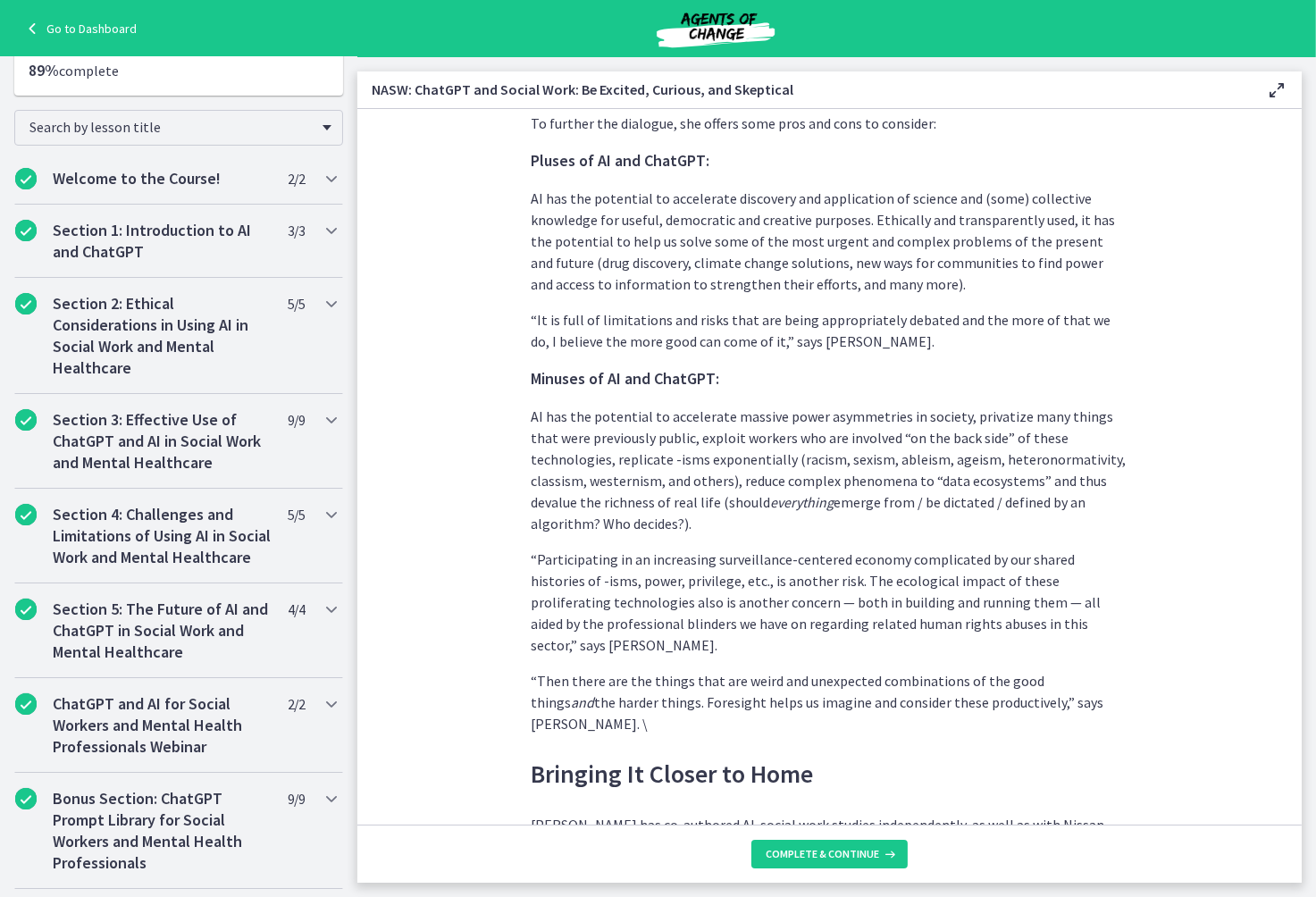
scroll to position [4863, 0]
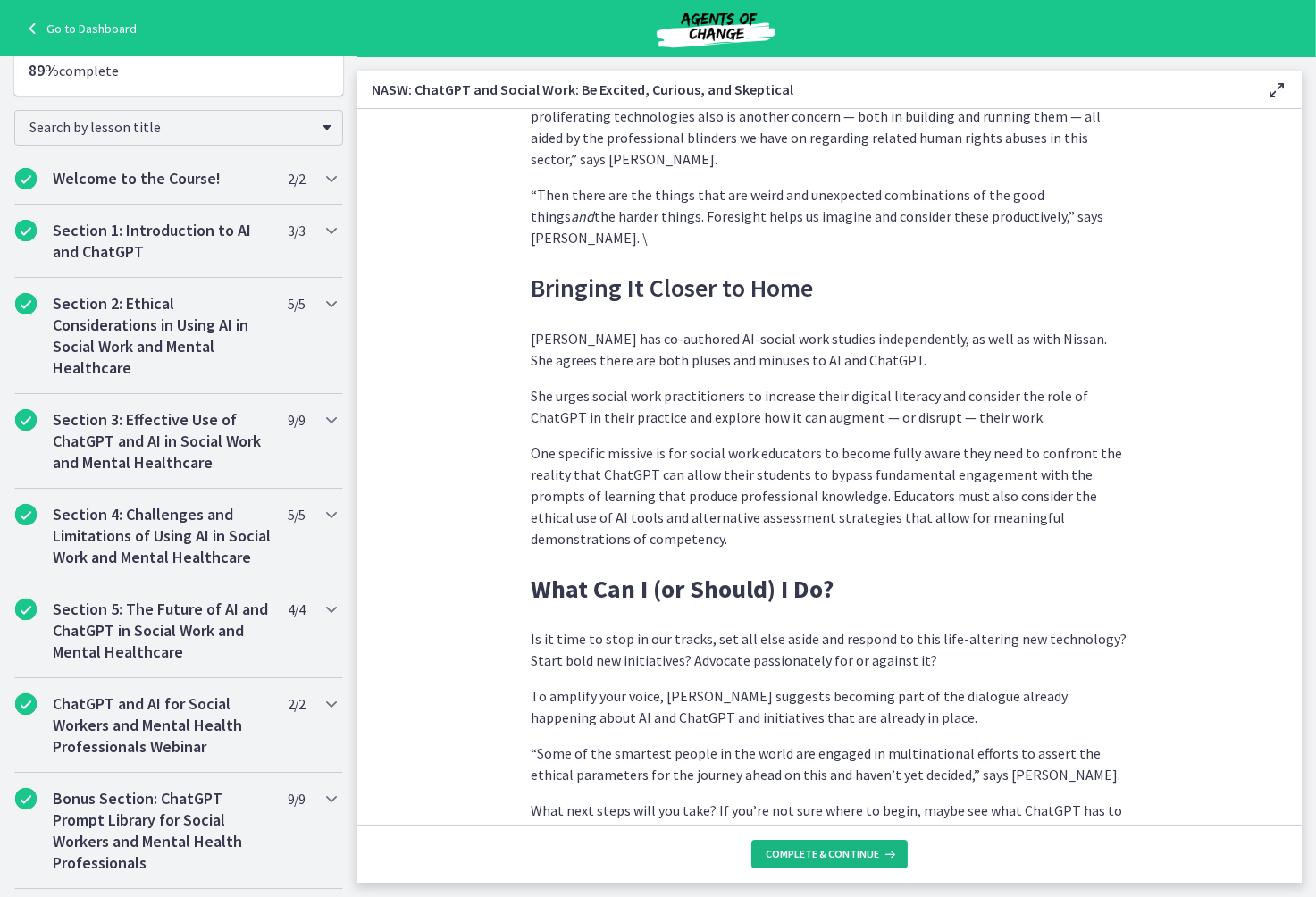
click at [827, 858] on span "Complete & continue" at bounding box center [822, 854] width 113 height 14
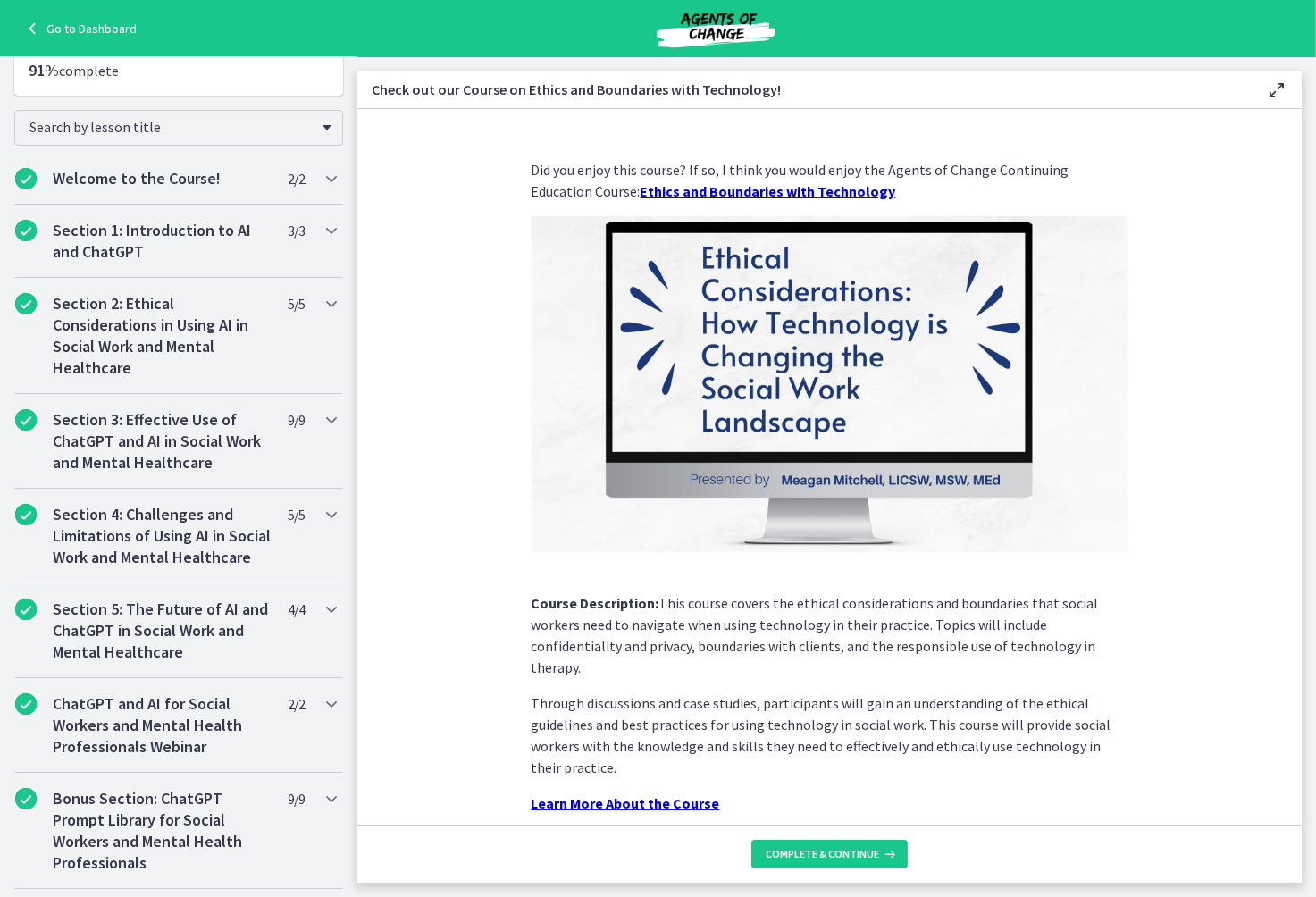
click at [655, 189] on strong "Ethics and Boundaries with Technology" at bounding box center [768, 191] width 256 height 18
